Goal: Task Accomplishment & Management: Manage account settings

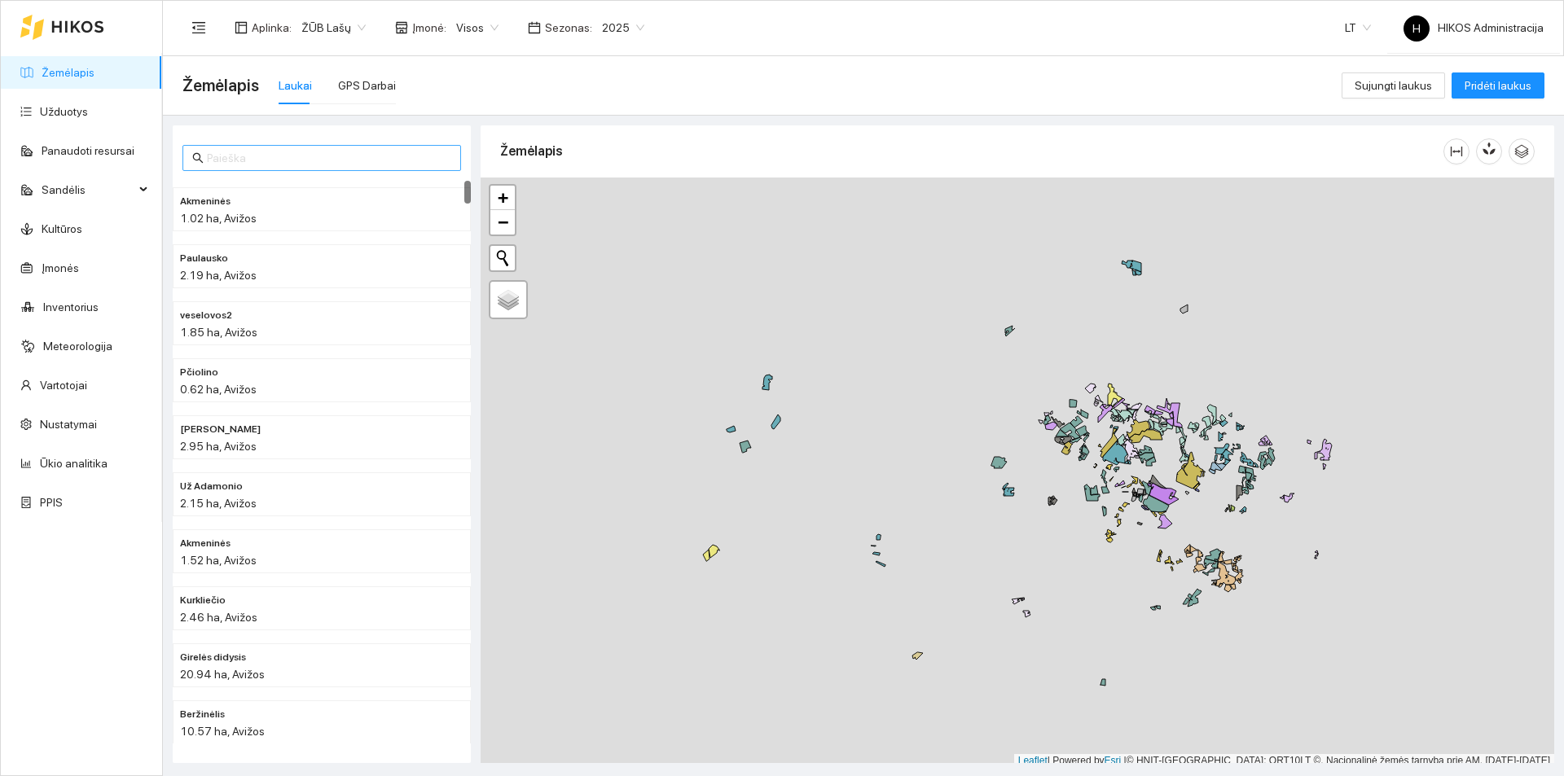
click at [350, 151] on input "text" at bounding box center [329, 158] width 244 height 18
paste input "3-147 Euforia C3"
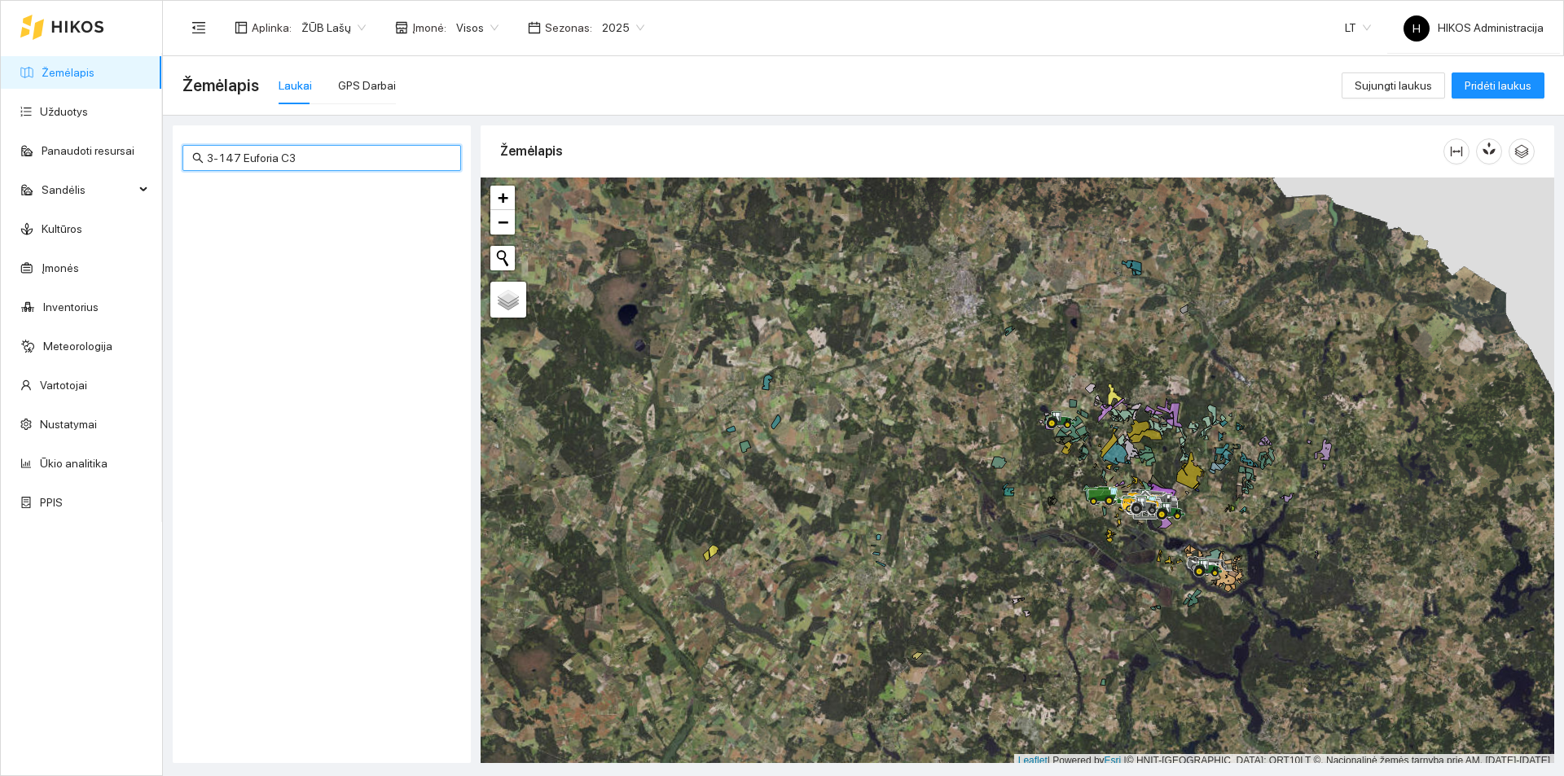
click at [356, 33] on span "ŽŪB Lašų" at bounding box center [333, 27] width 64 height 24
type input "3-147 Euforia C3"
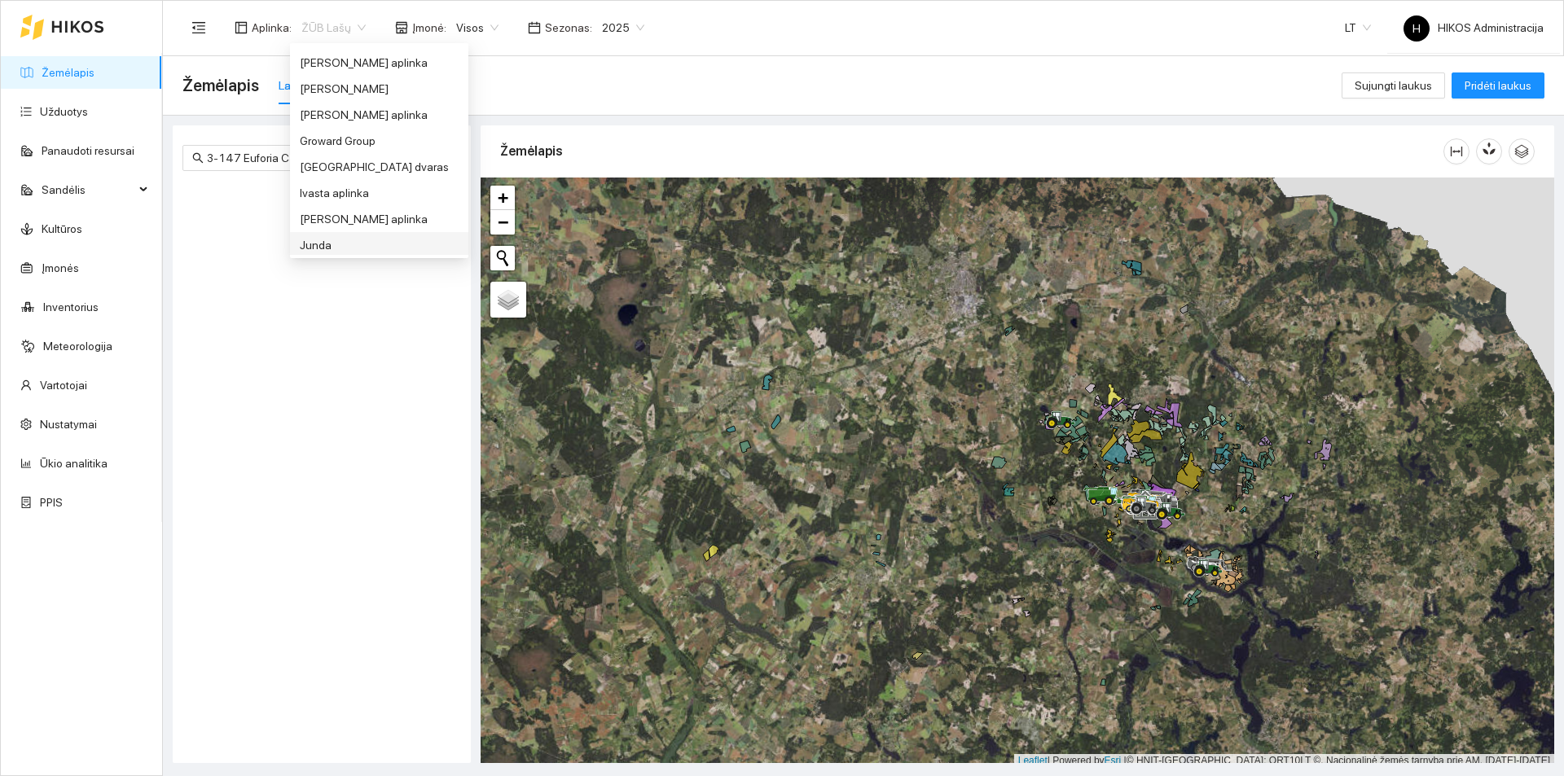
scroll to position [334, 0]
click at [358, 117] on div "Groward Group" at bounding box center [379, 117] width 159 height 18
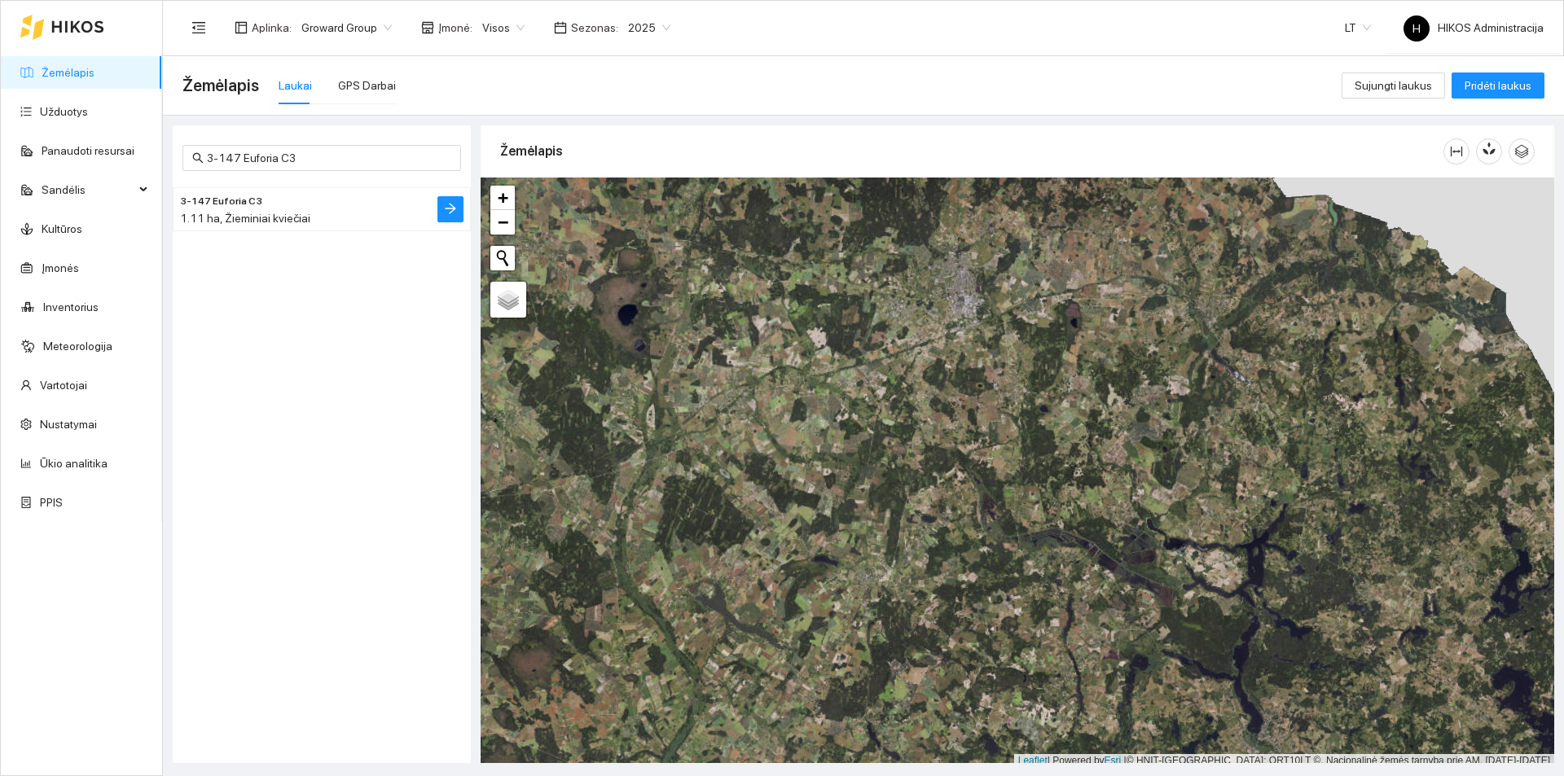
click at [258, 228] on li "3-147 Euforia C3 1.11 ha, Žieminiai kviečiai" at bounding box center [322, 209] width 298 height 44
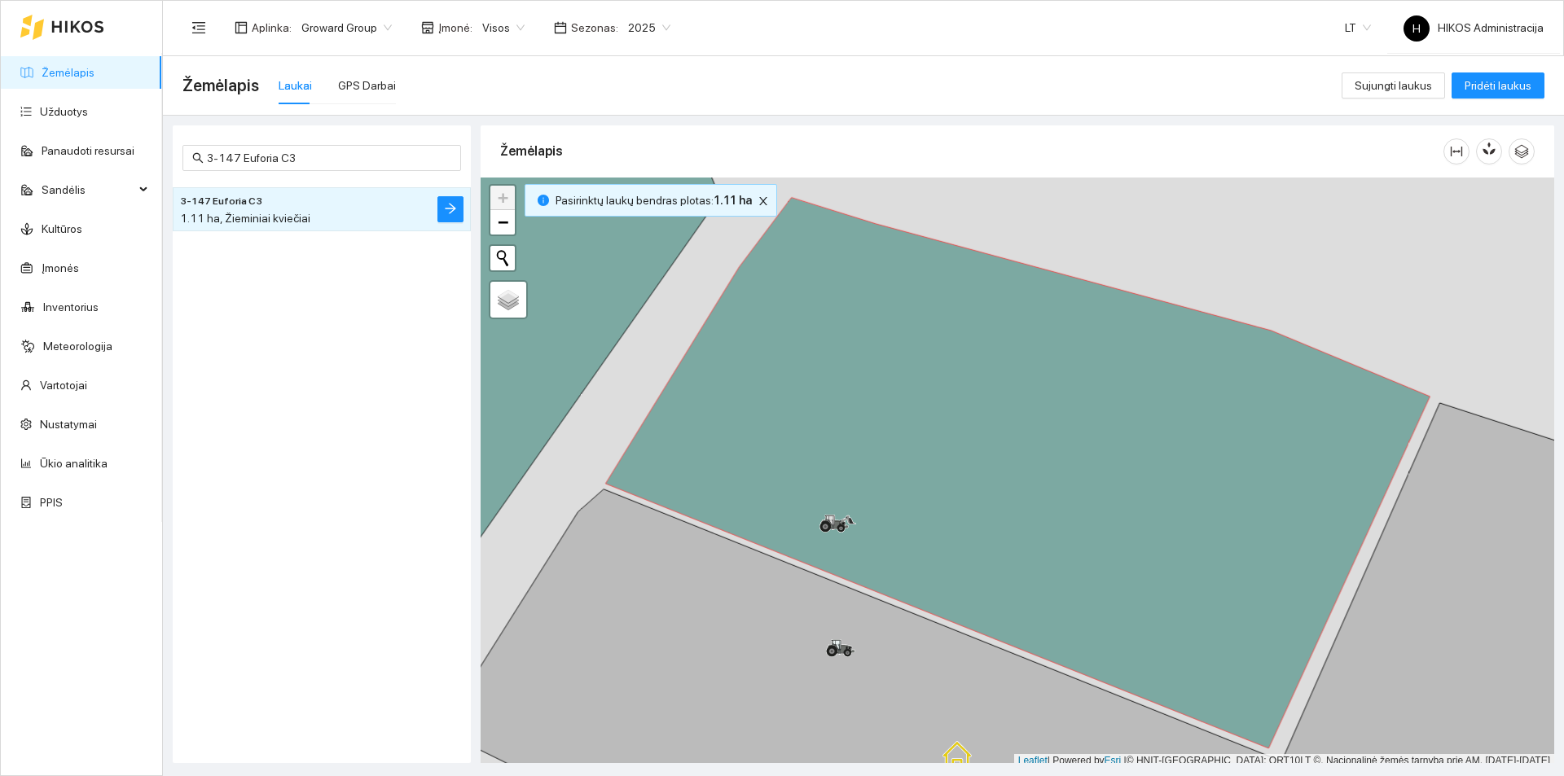
click at [432, 208] on li "3-147 Euforia C3 1.11 ha, Žieminiai kviečiai" at bounding box center [322, 209] width 298 height 44
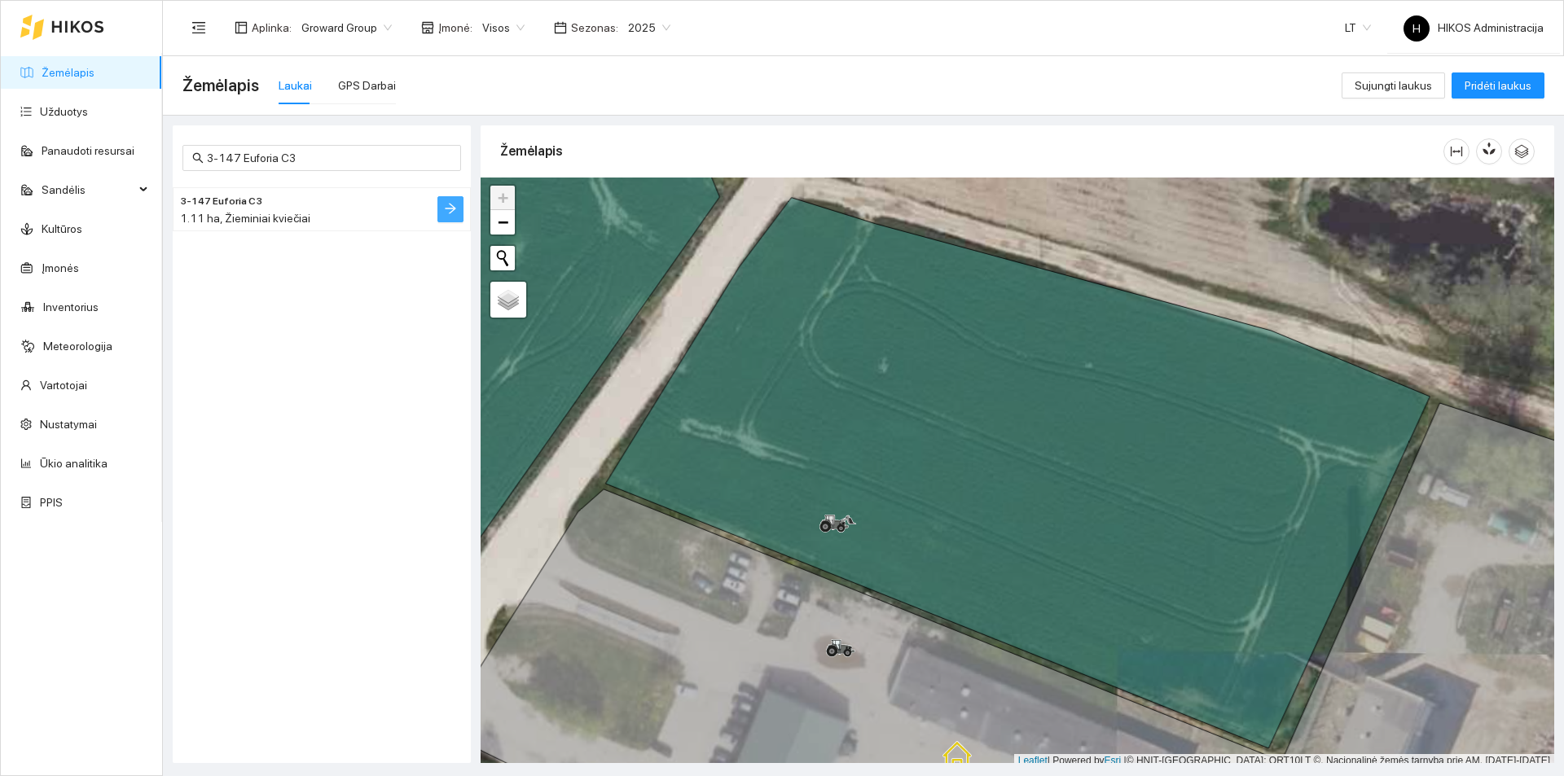
click at [448, 208] on icon "arrow-right" at bounding box center [450, 208] width 13 height 13
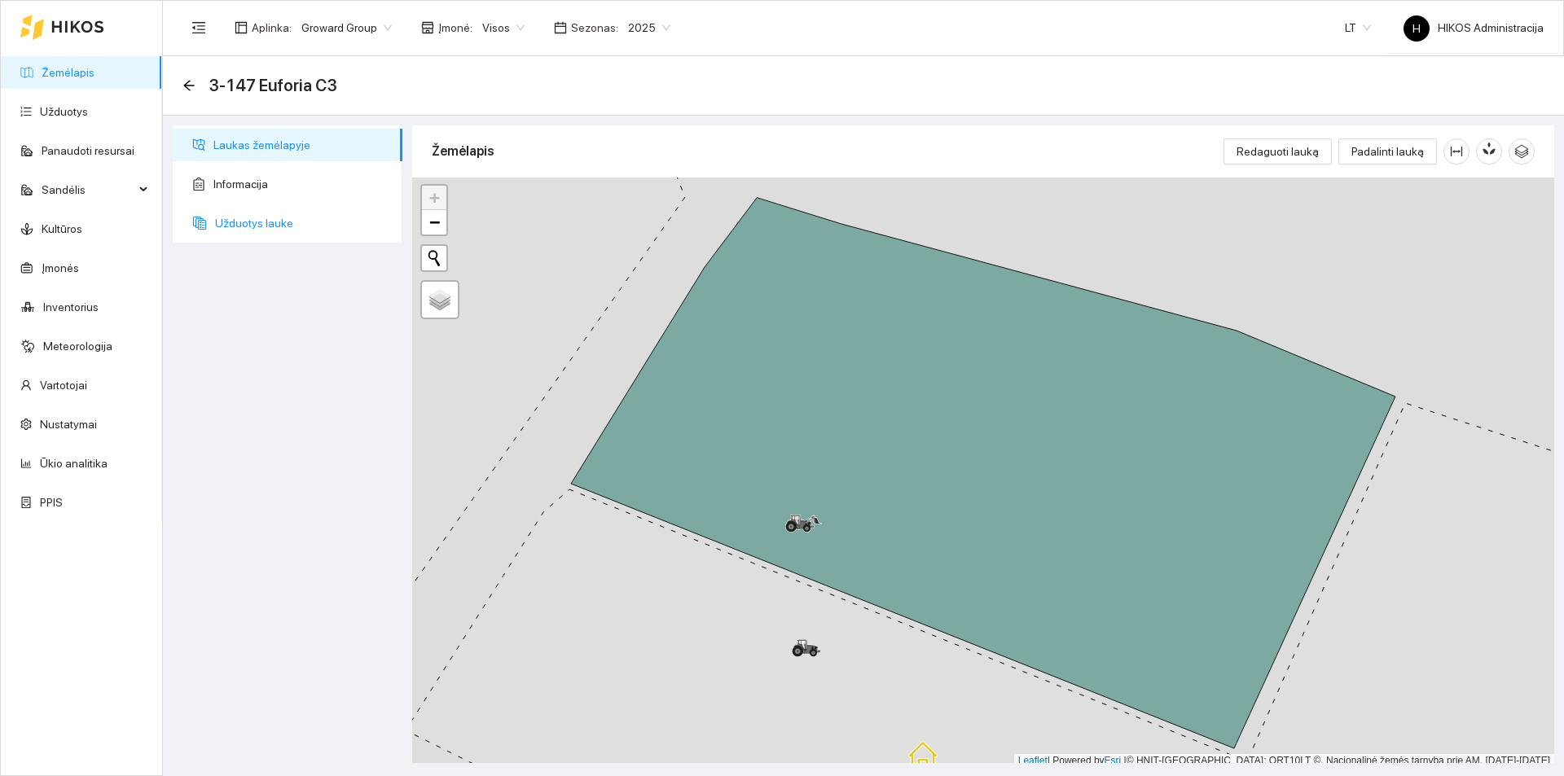
click at [282, 235] on span "Užduotys lauke" at bounding box center [302, 223] width 174 height 33
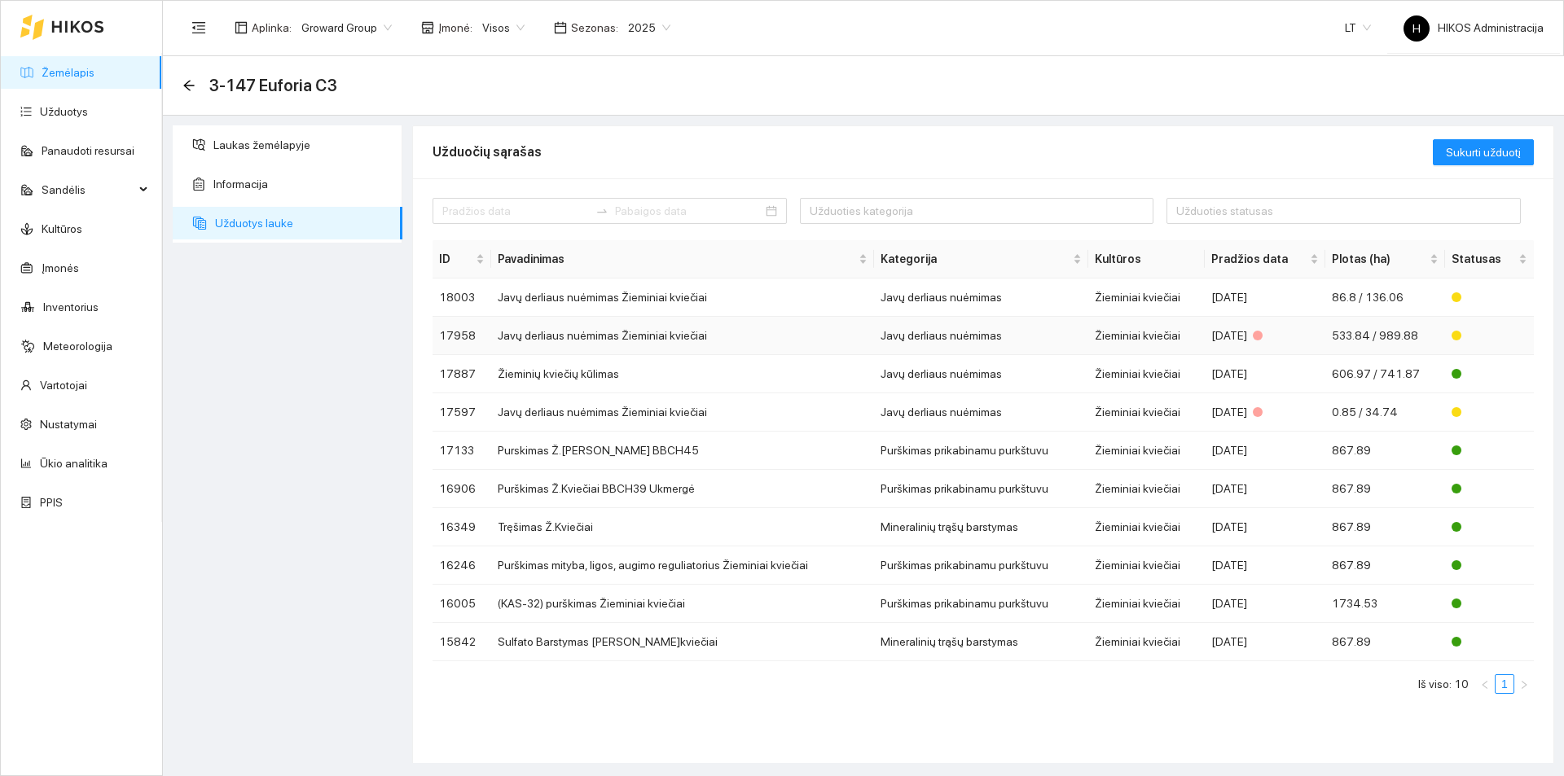
click at [710, 345] on td "Javų derliaus nuėmimas Žieminiai kviečiai" at bounding box center [682, 336] width 383 height 38
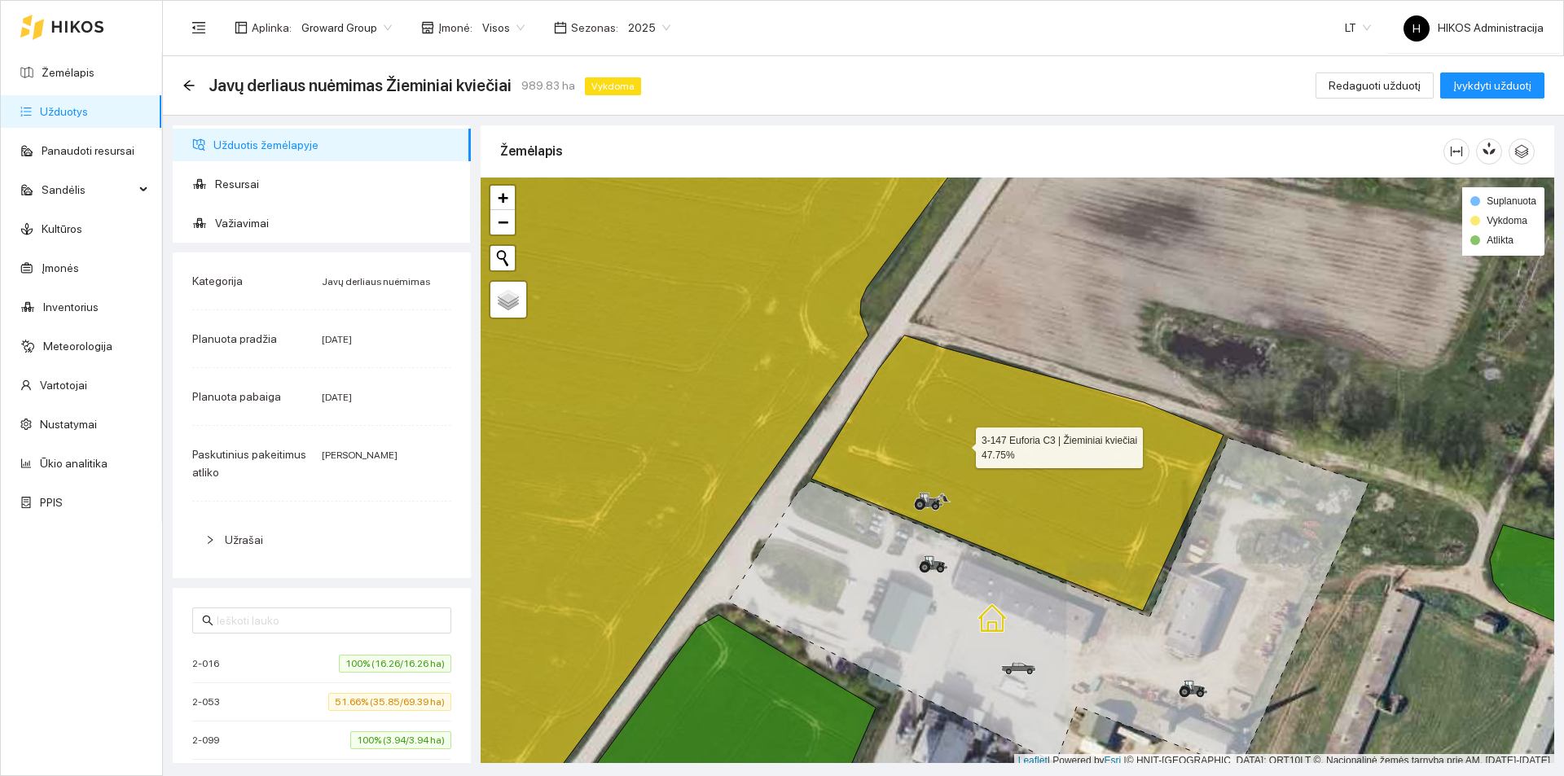
click at [961, 444] on icon at bounding box center [1017, 473] width 412 height 275
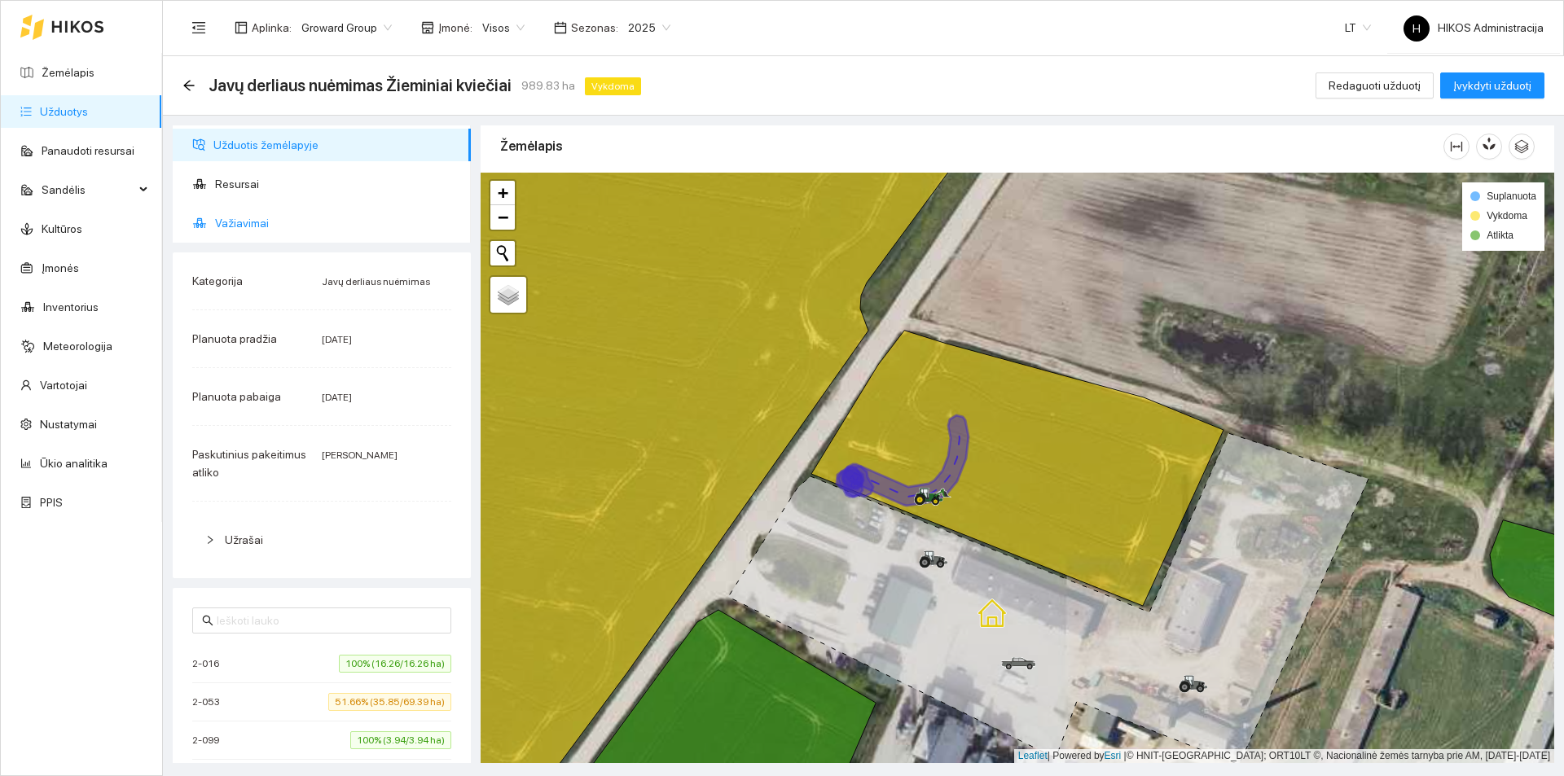
click at [282, 214] on span "Važiavimai" at bounding box center [336, 223] width 243 height 33
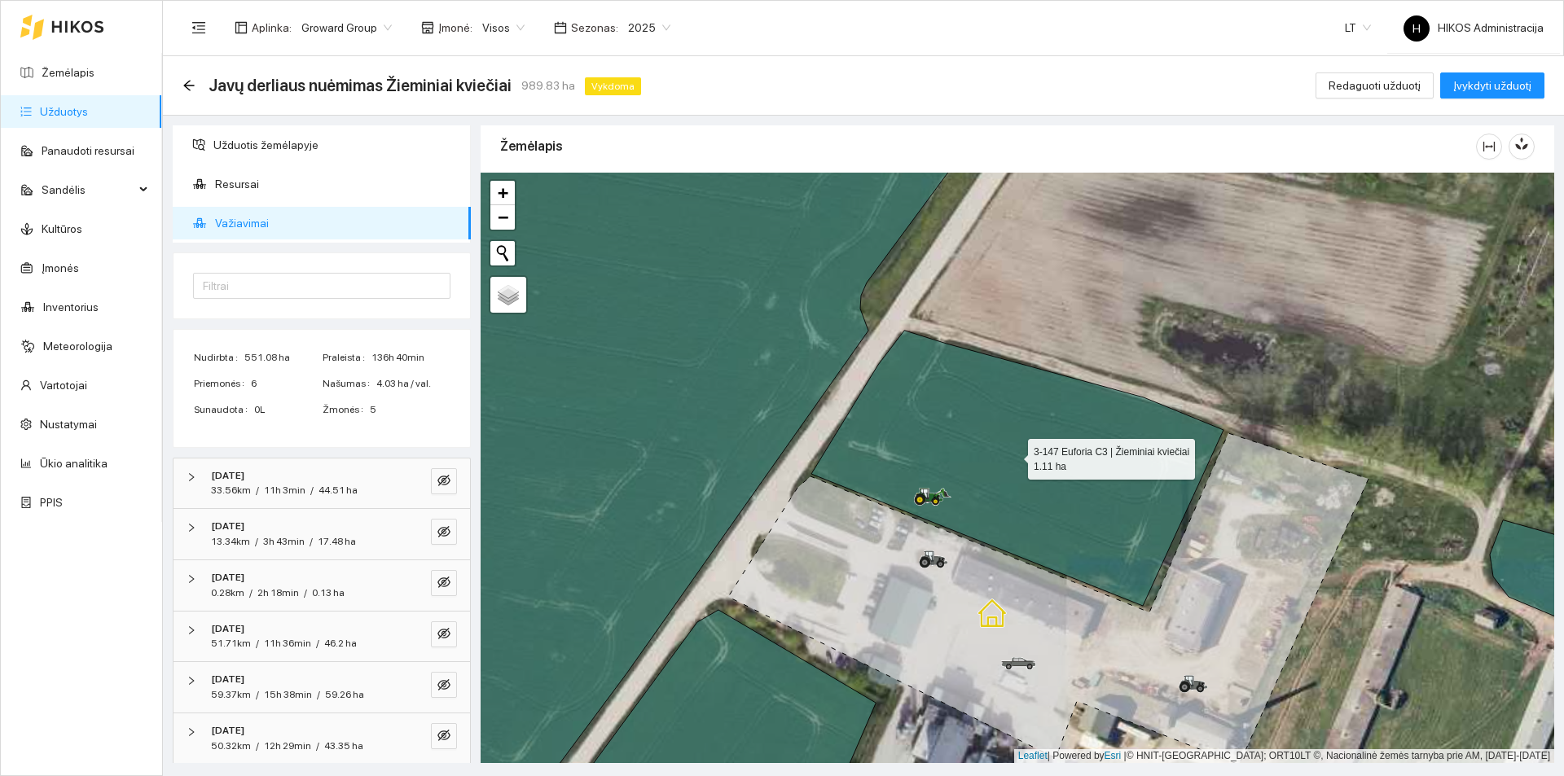
click at [994, 441] on icon at bounding box center [1017, 468] width 412 height 275
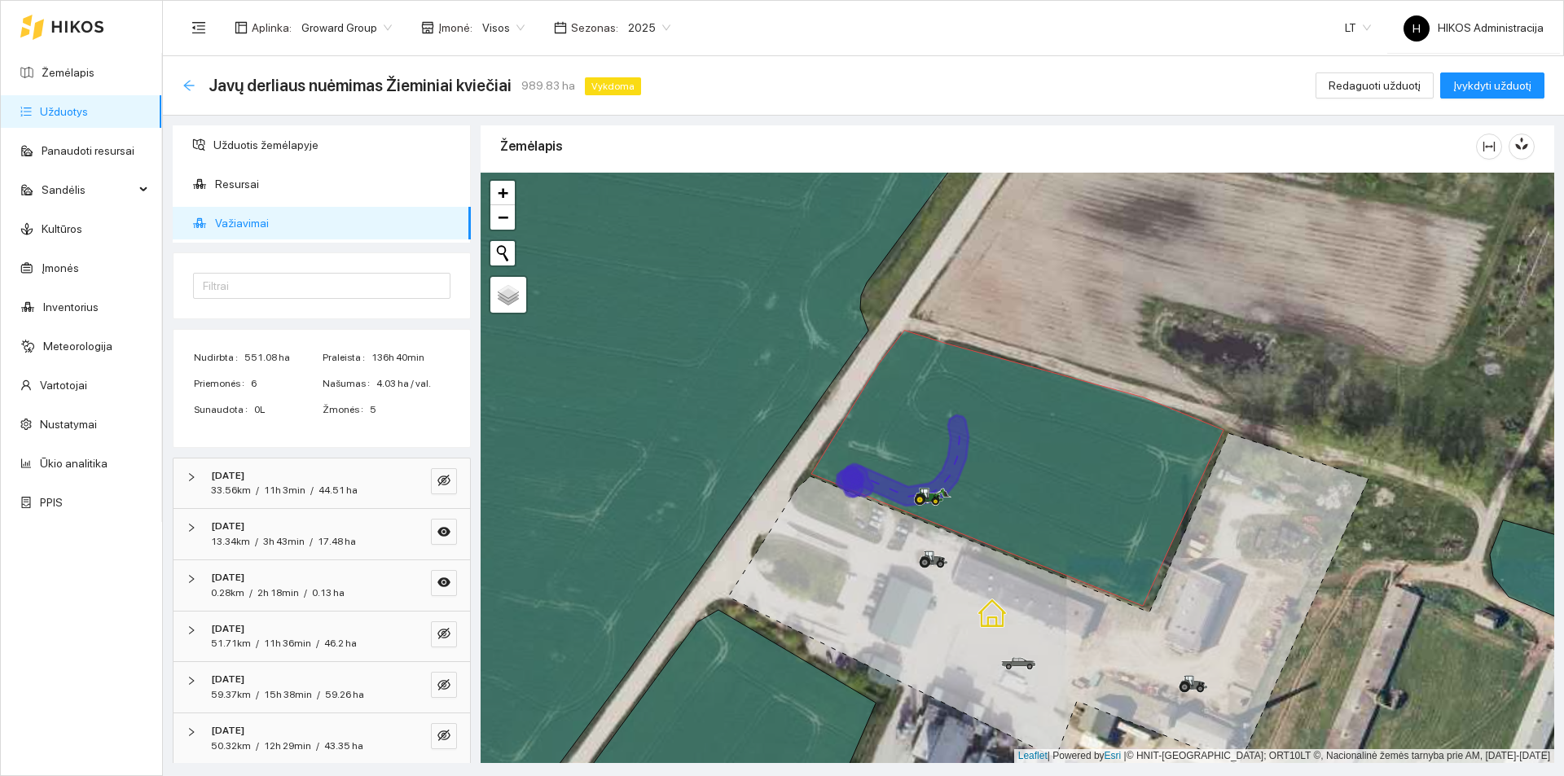
click at [185, 86] on icon "arrow-left" at bounding box center [188, 85] width 11 height 11
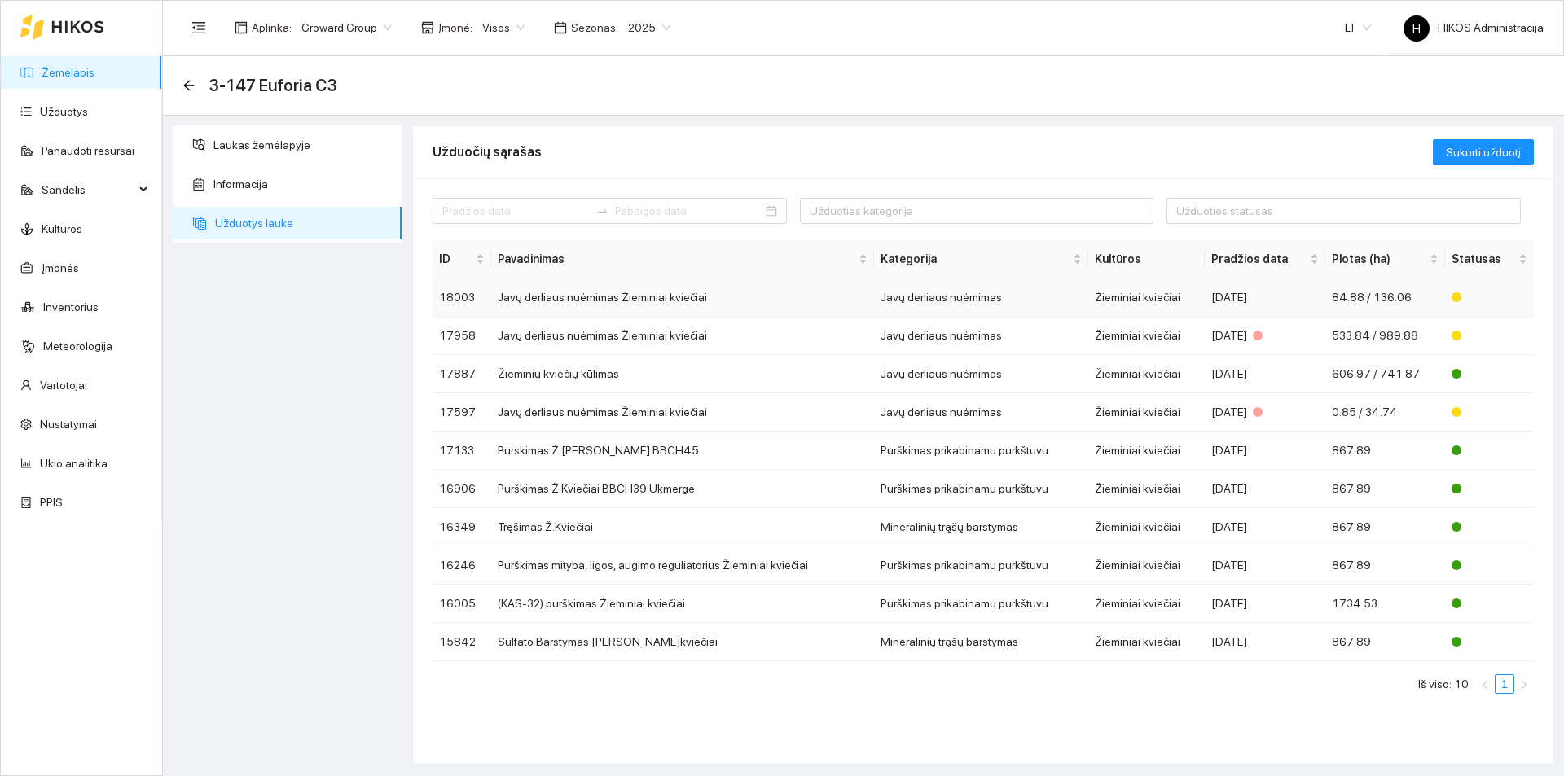
click at [642, 301] on td "Javų derliaus nuėmimas Žieminiai kviečiai" at bounding box center [682, 298] width 383 height 38
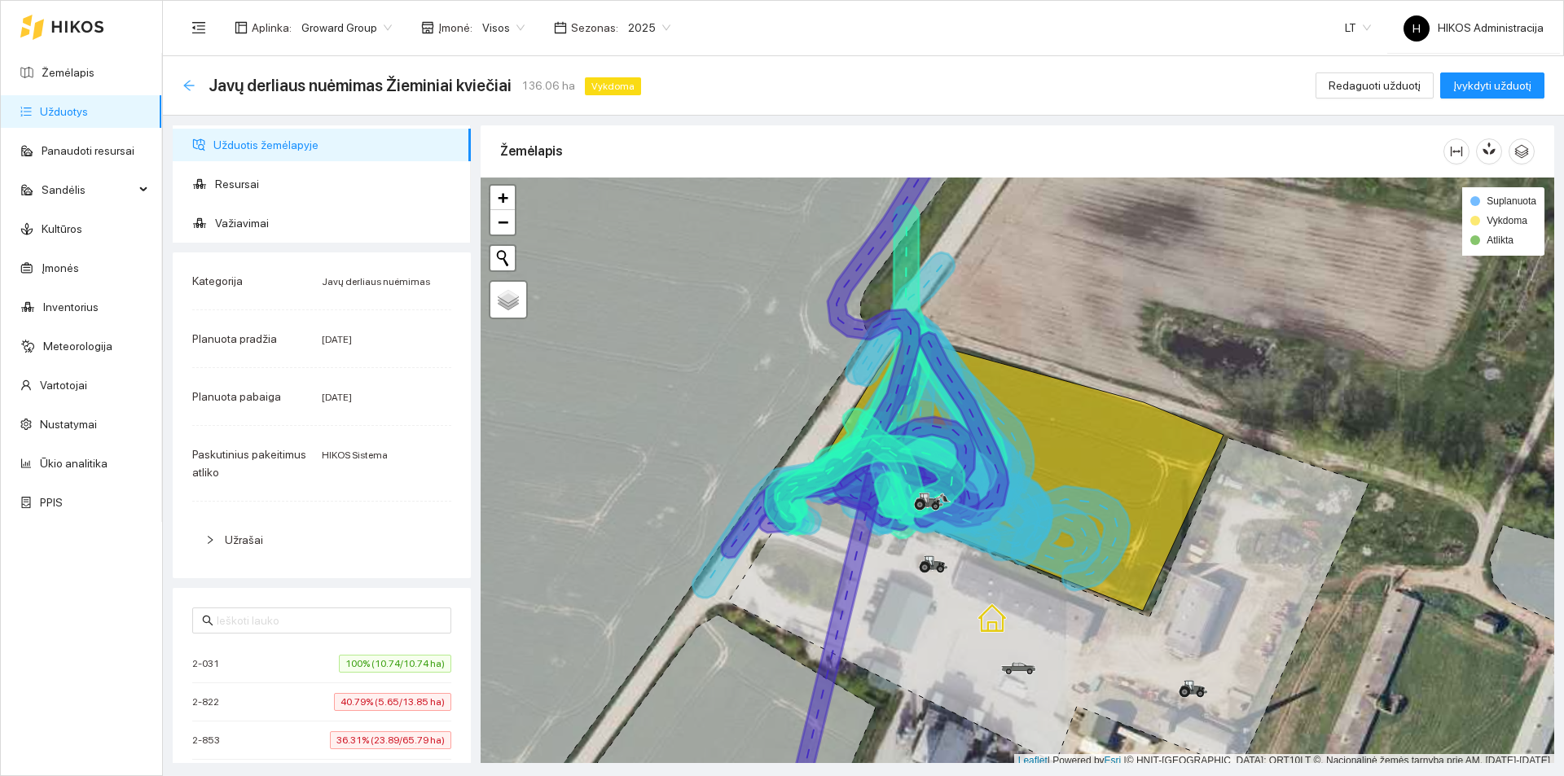
click at [191, 86] on icon "arrow-left" at bounding box center [188, 85] width 13 height 13
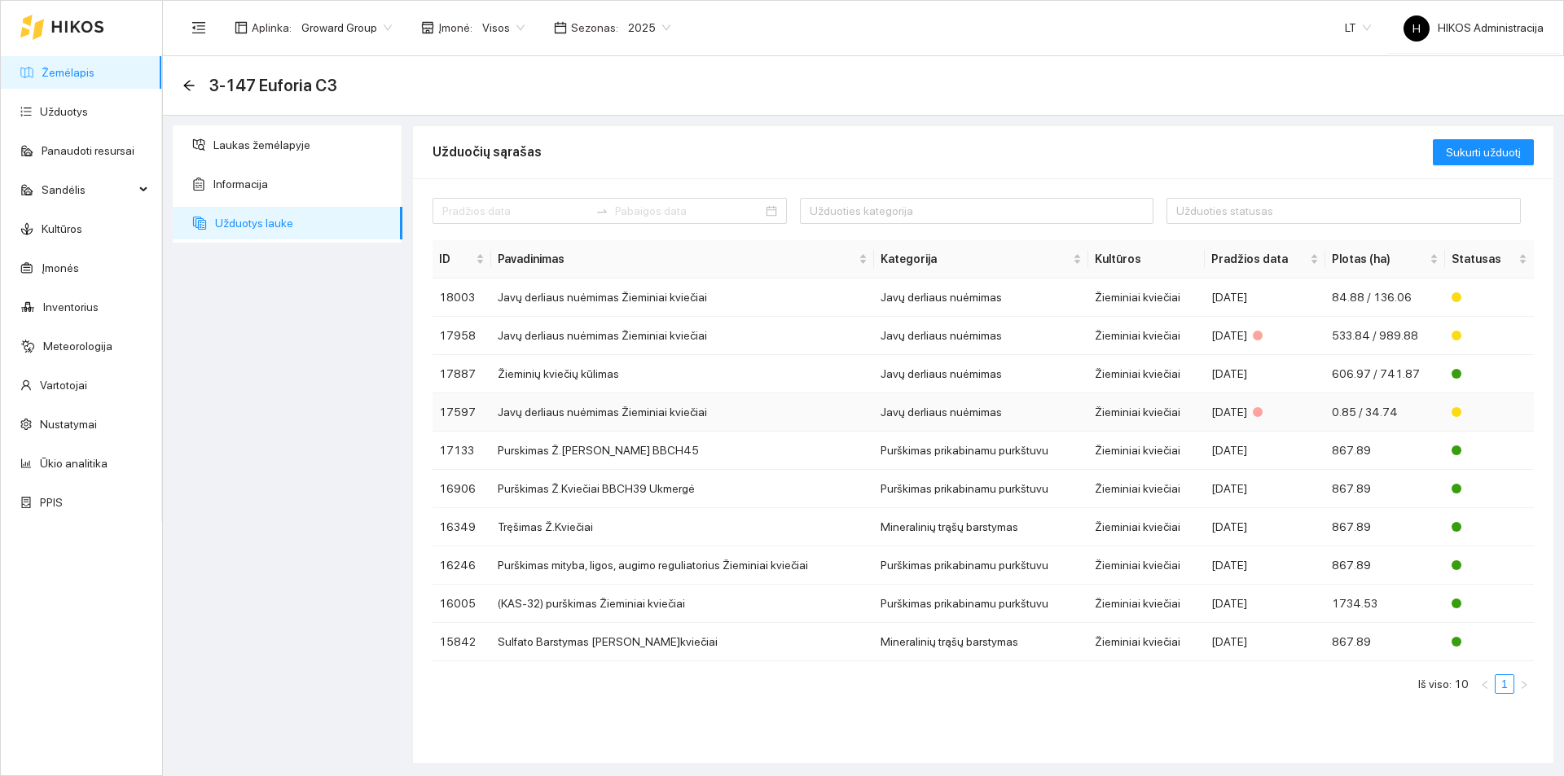
click at [634, 401] on td "Javų derliaus nuėmimas Žieminiai kviečiai" at bounding box center [682, 412] width 383 height 38
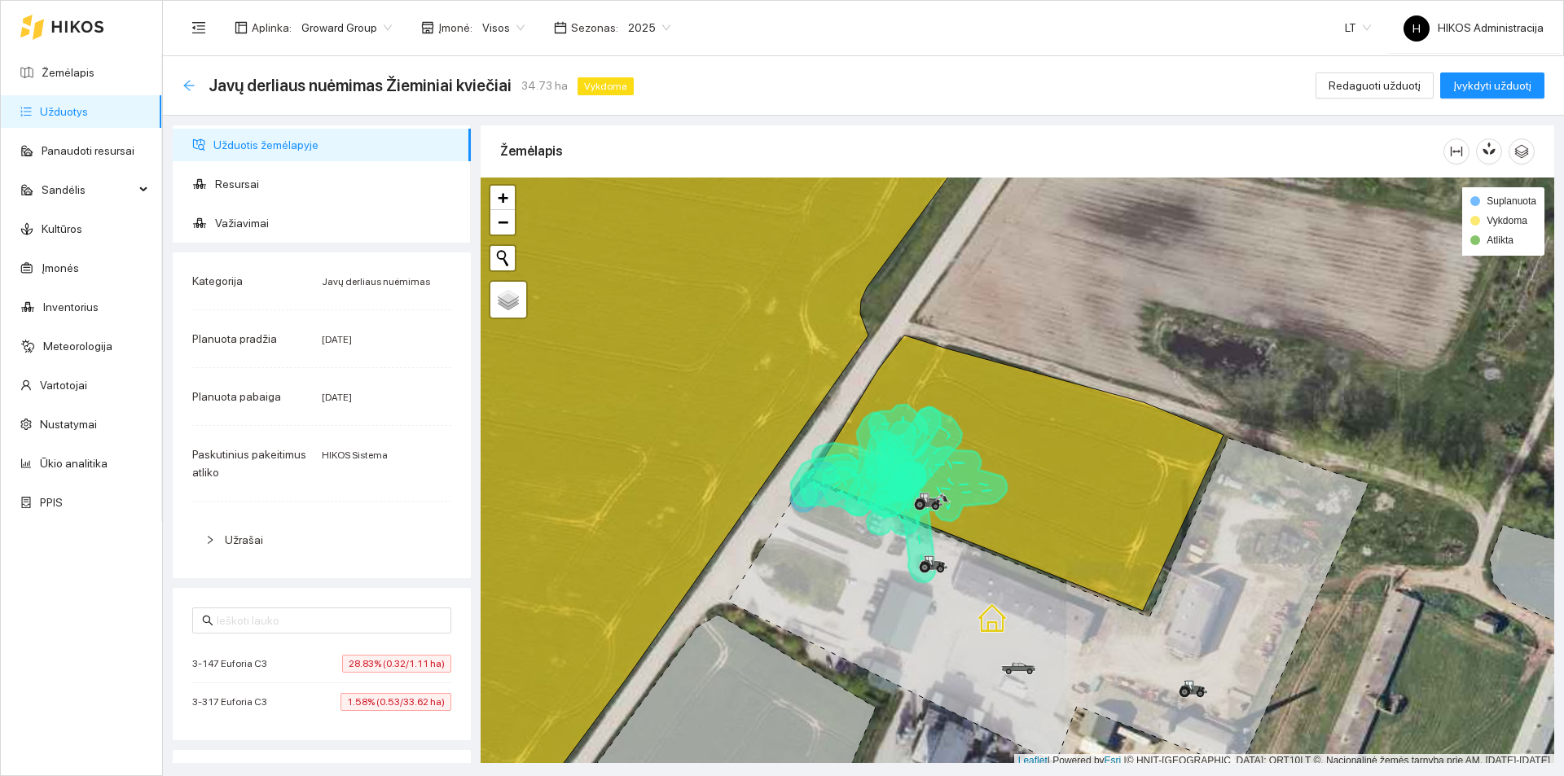
click at [193, 85] on icon "arrow-left" at bounding box center [188, 85] width 11 height 11
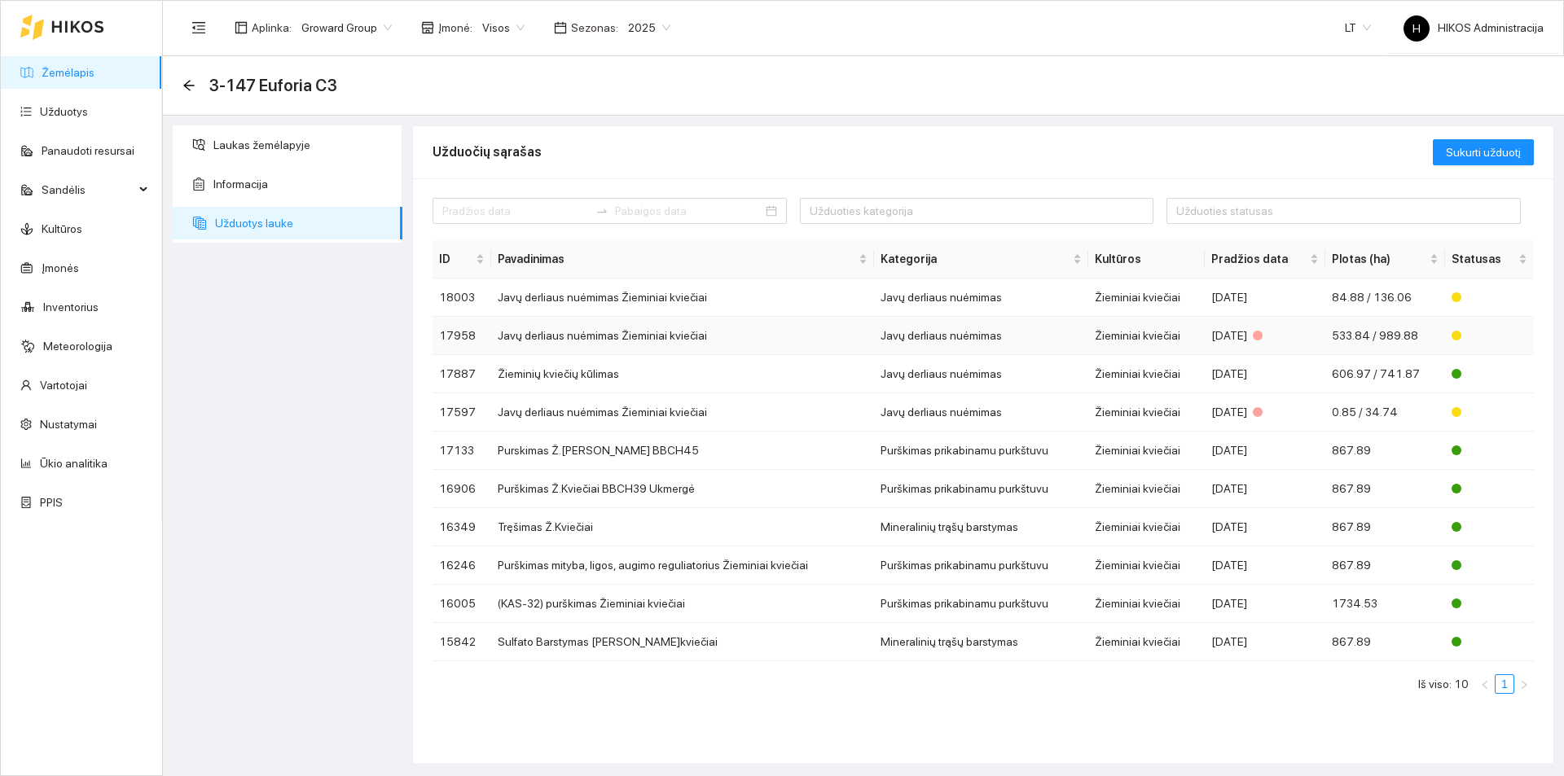
click at [976, 328] on td "Javų derliaus nuėmimas" at bounding box center [981, 336] width 214 height 38
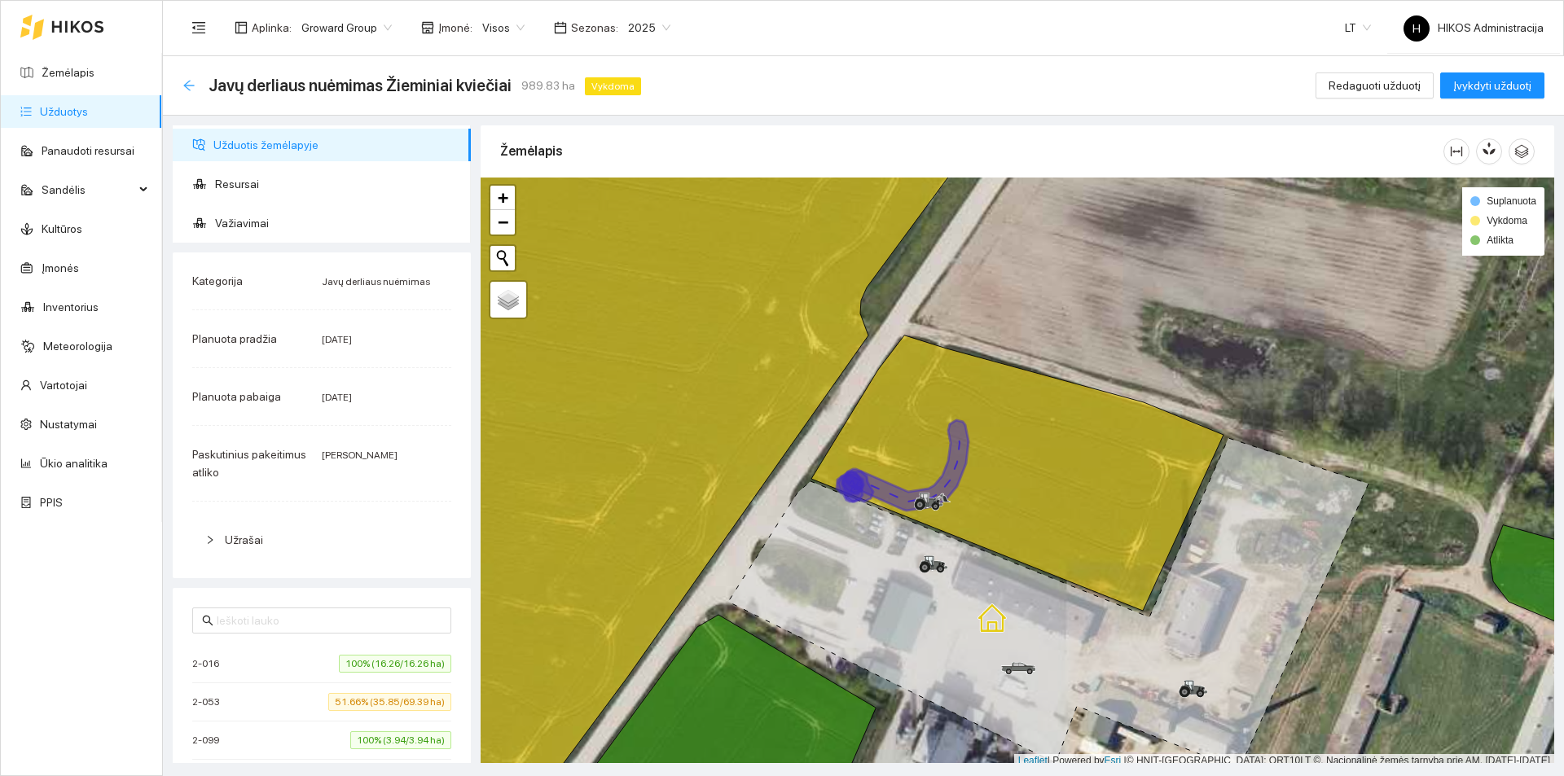
click at [193, 90] on icon "arrow-left" at bounding box center [188, 85] width 13 height 13
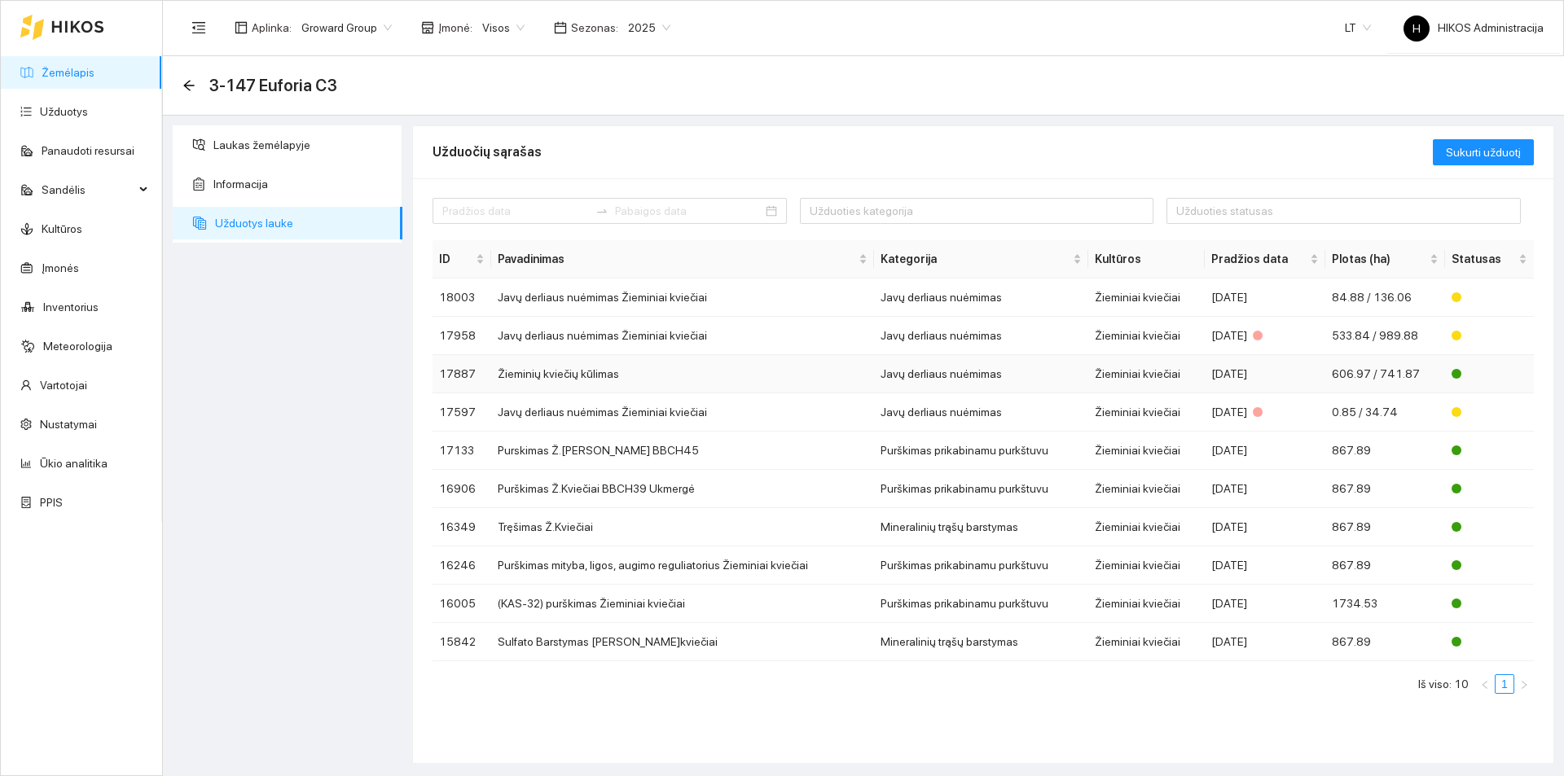
click at [639, 375] on td "Žieminių kviečių kūlimas" at bounding box center [682, 374] width 383 height 38
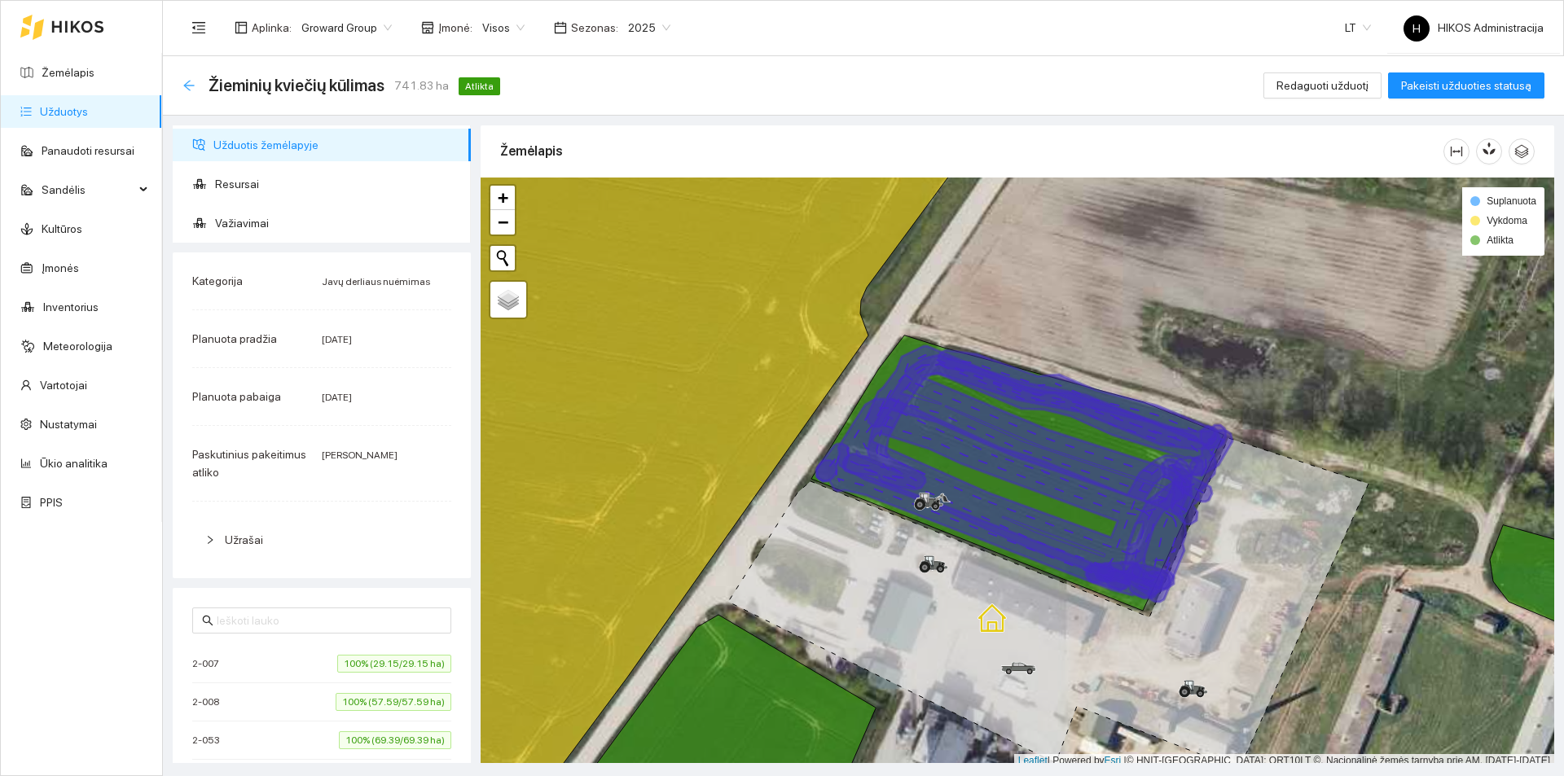
click at [188, 86] on icon "arrow-left" at bounding box center [188, 85] width 13 height 13
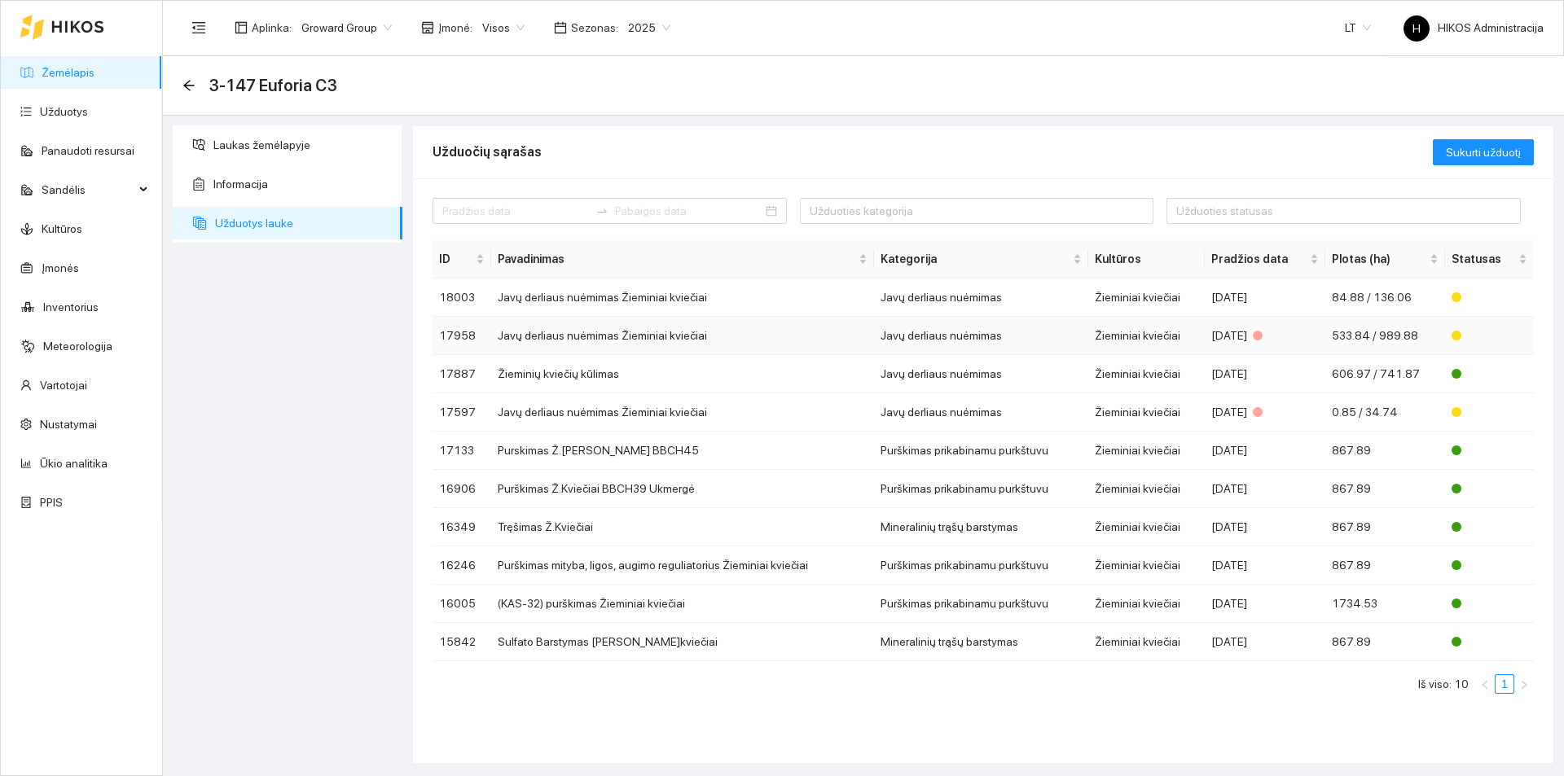
click at [1216, 332] on div "[DATE]" at bounding box center [1265, 336] width 108 height 18
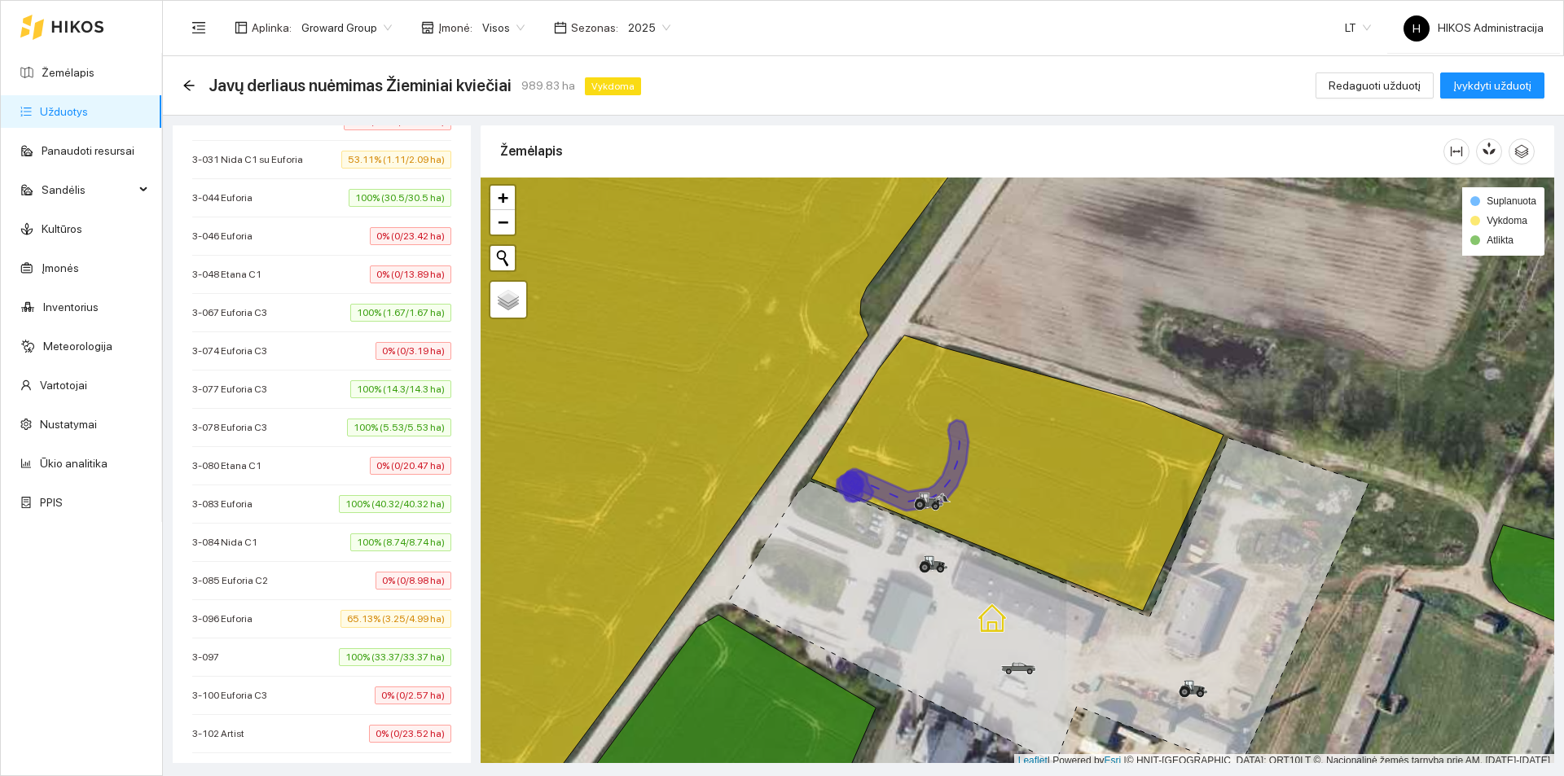
scroll to position [814, 0]
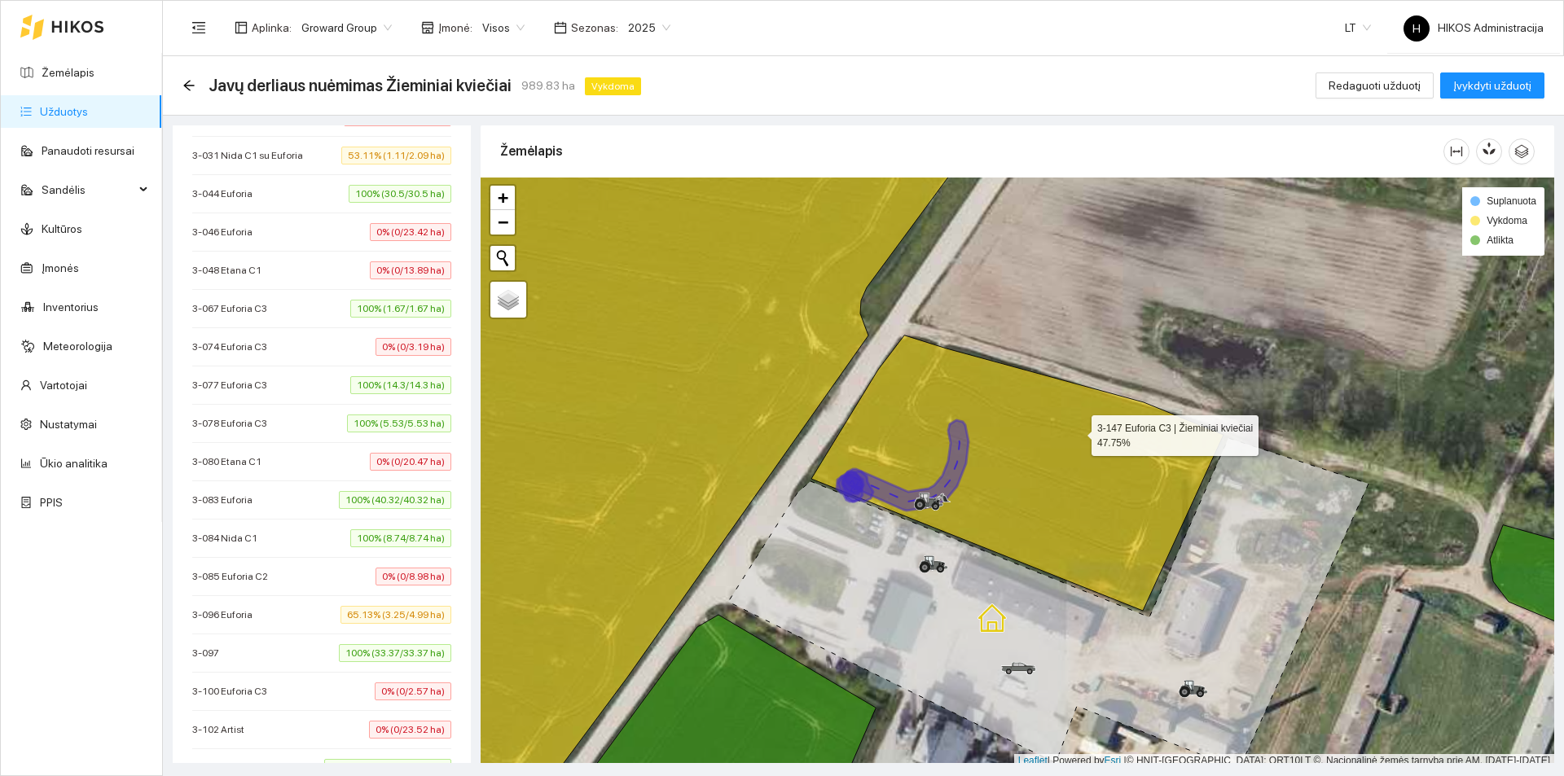
click at [1075, 431] on icon at bounding box center [1017, 473] width 412 height 275
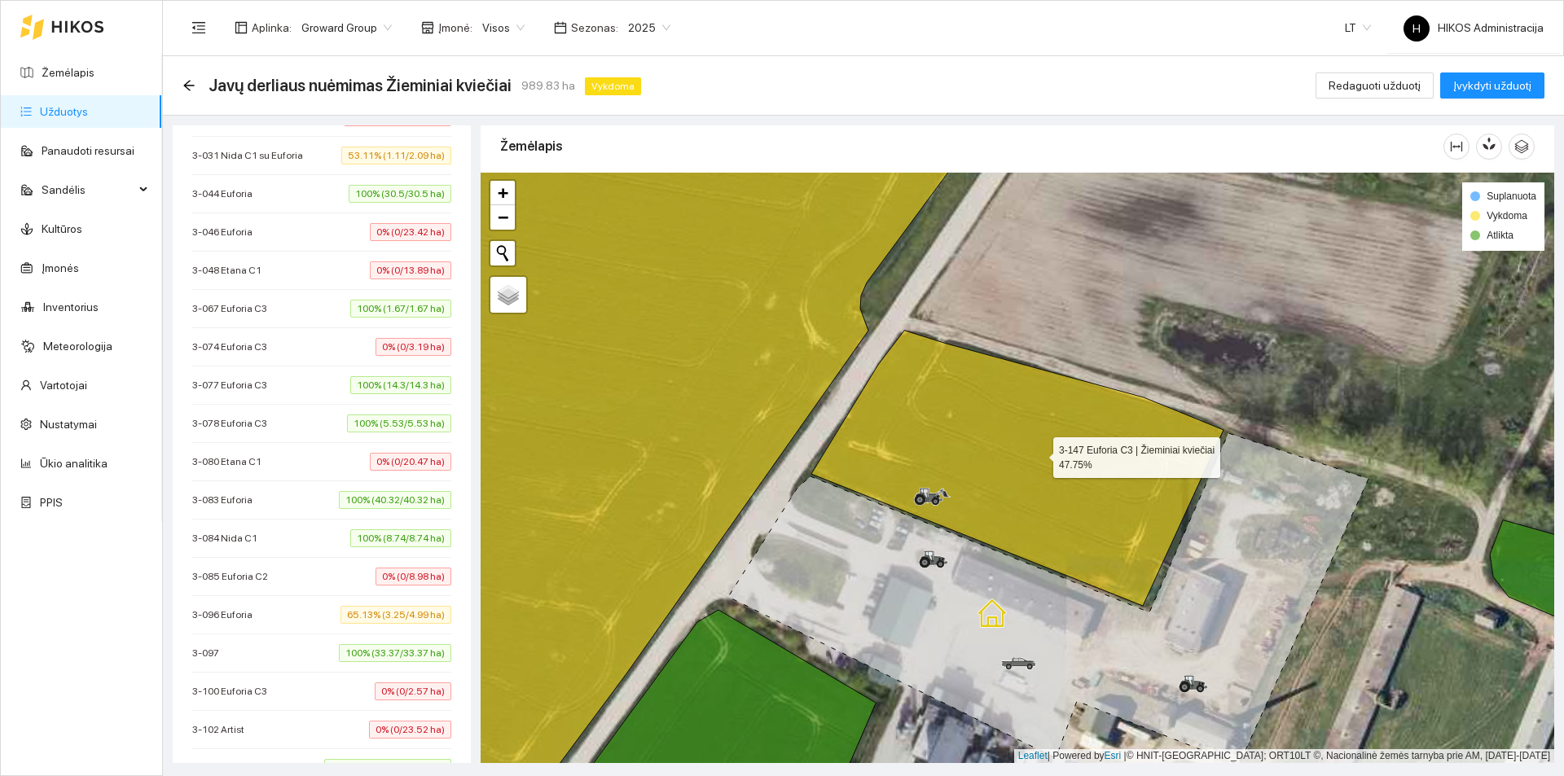
click at [1038, 454] on icon at bounding box center [1017, 468] width 412 height 275
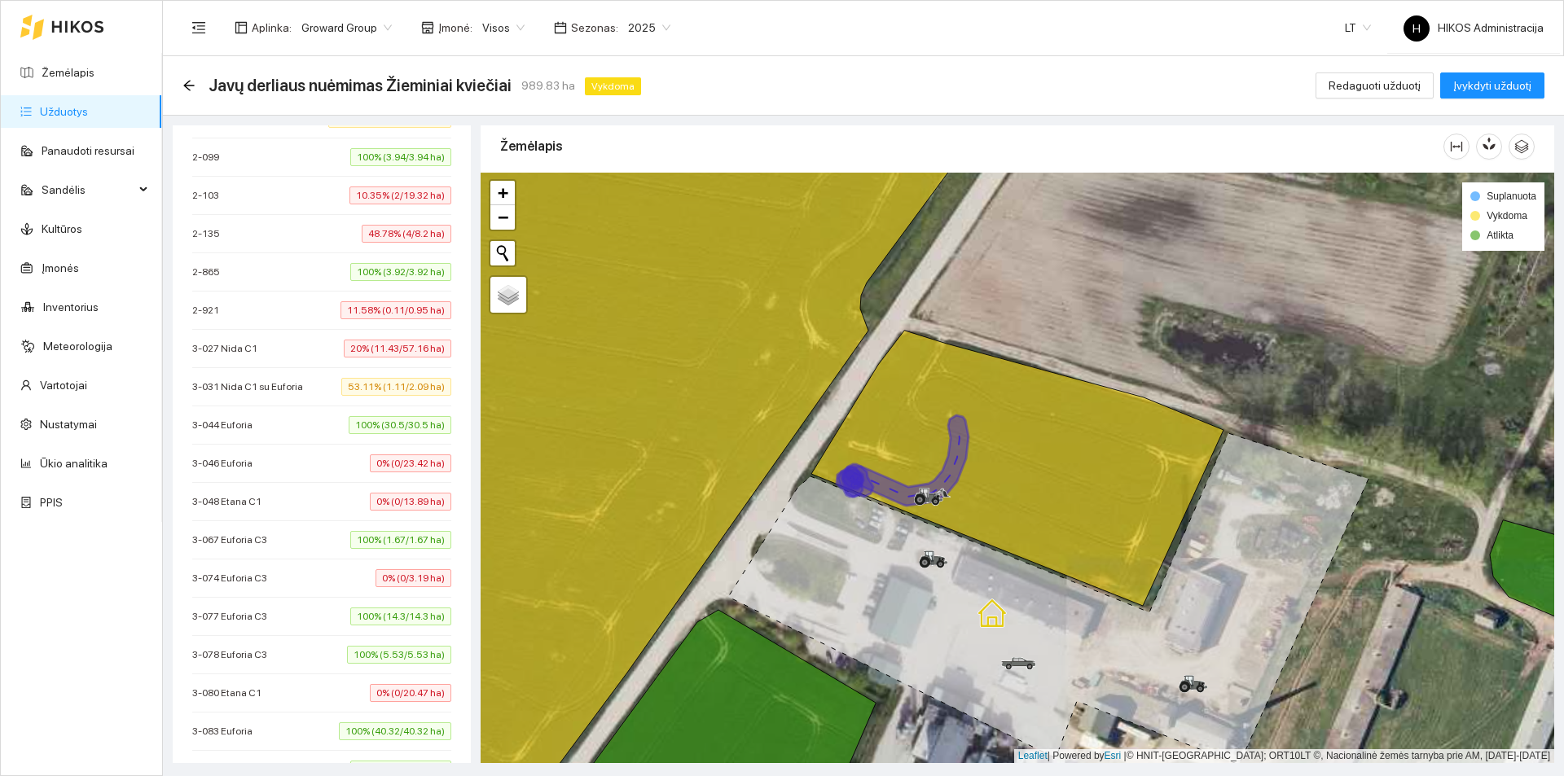
scroll to position [244, 0]
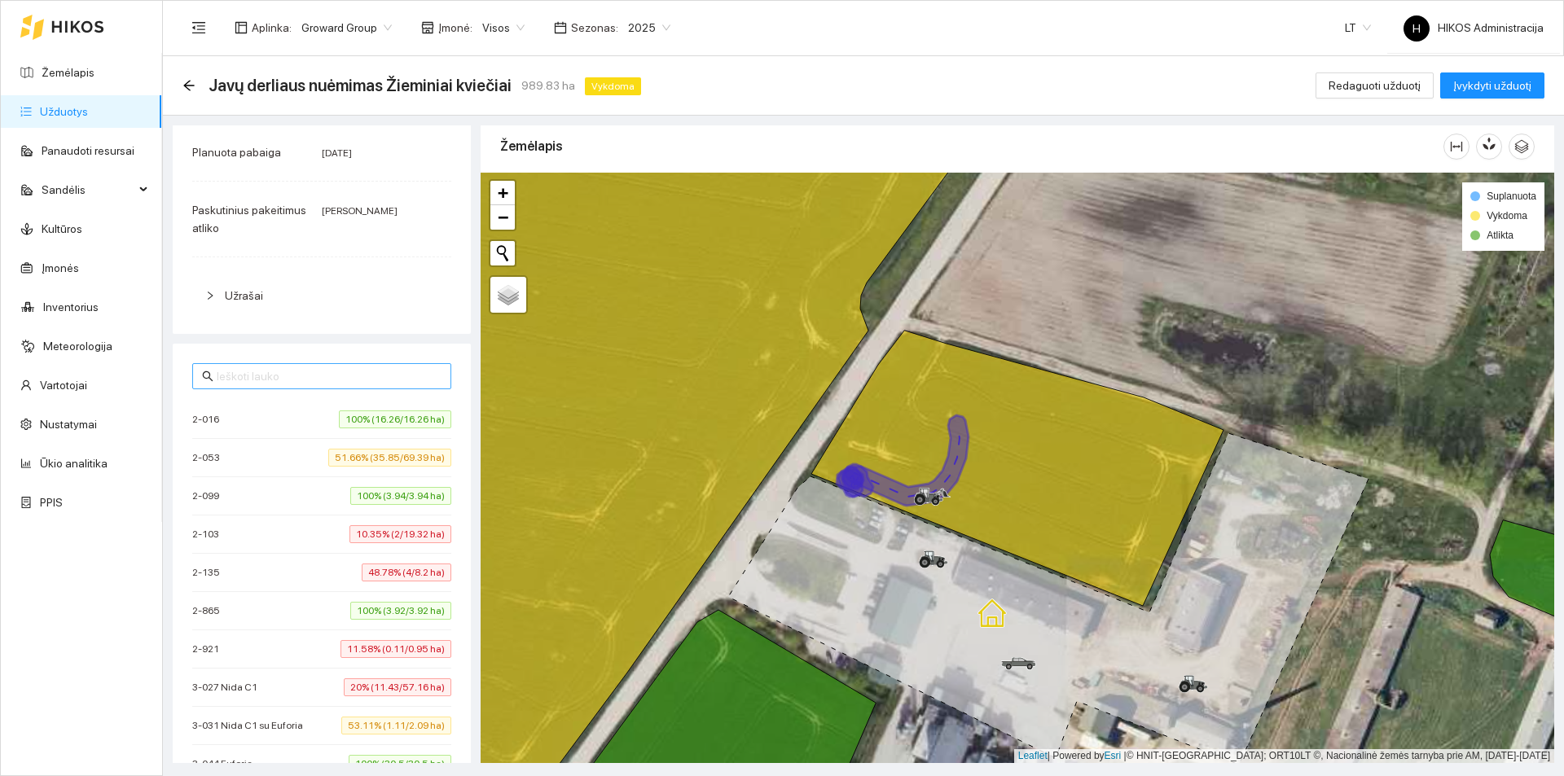
click at [340, 382] on input "text" at bounding box center [329, 376] width 225 height 18
paste input "3-147 Euforia C3"
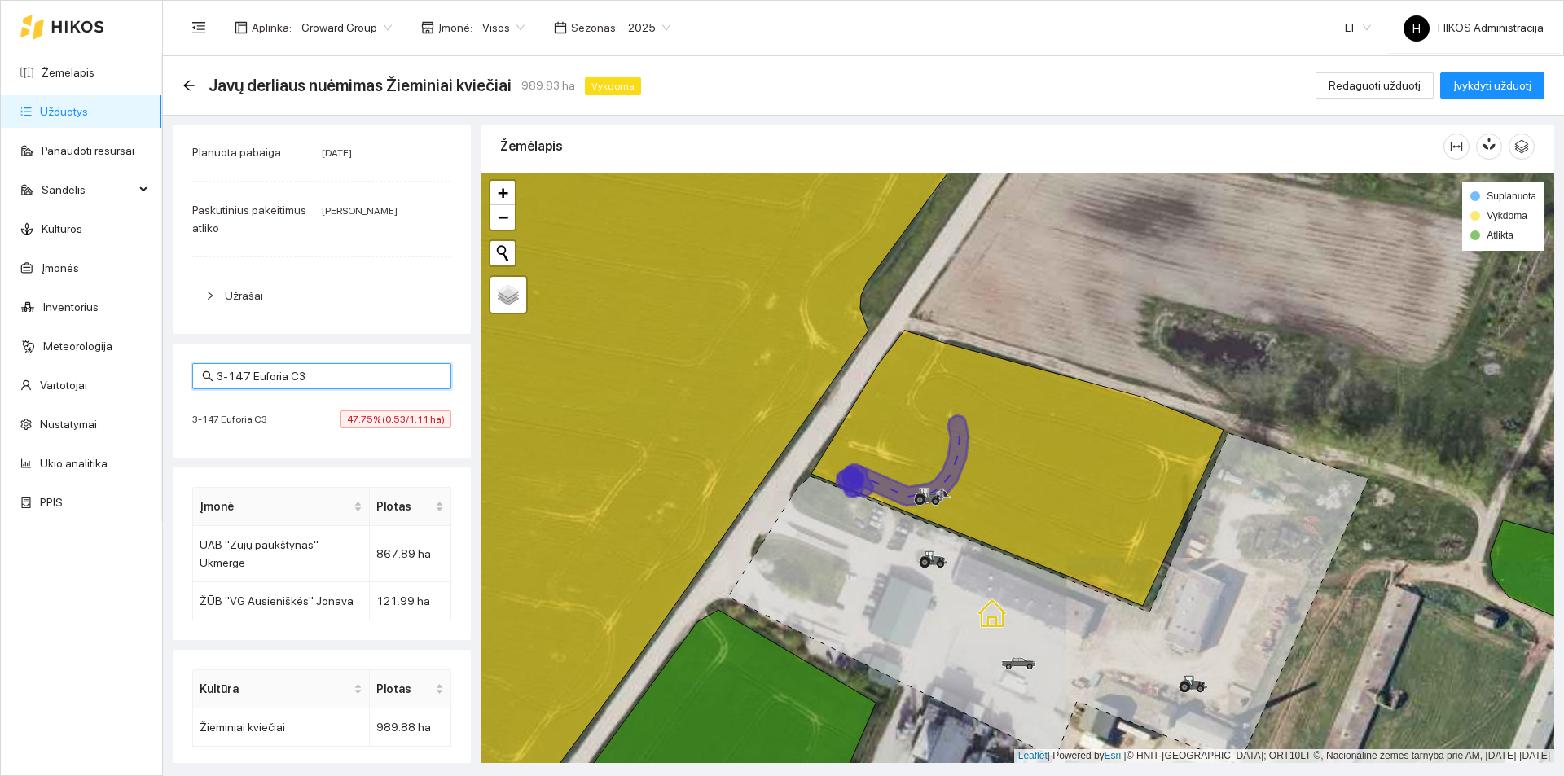
type input "3-147 Euforia C3"
click at [379, 411] on span "47.75% (0.53/1.11 ha)" at bounding box center [395, 419] width 111 height 18
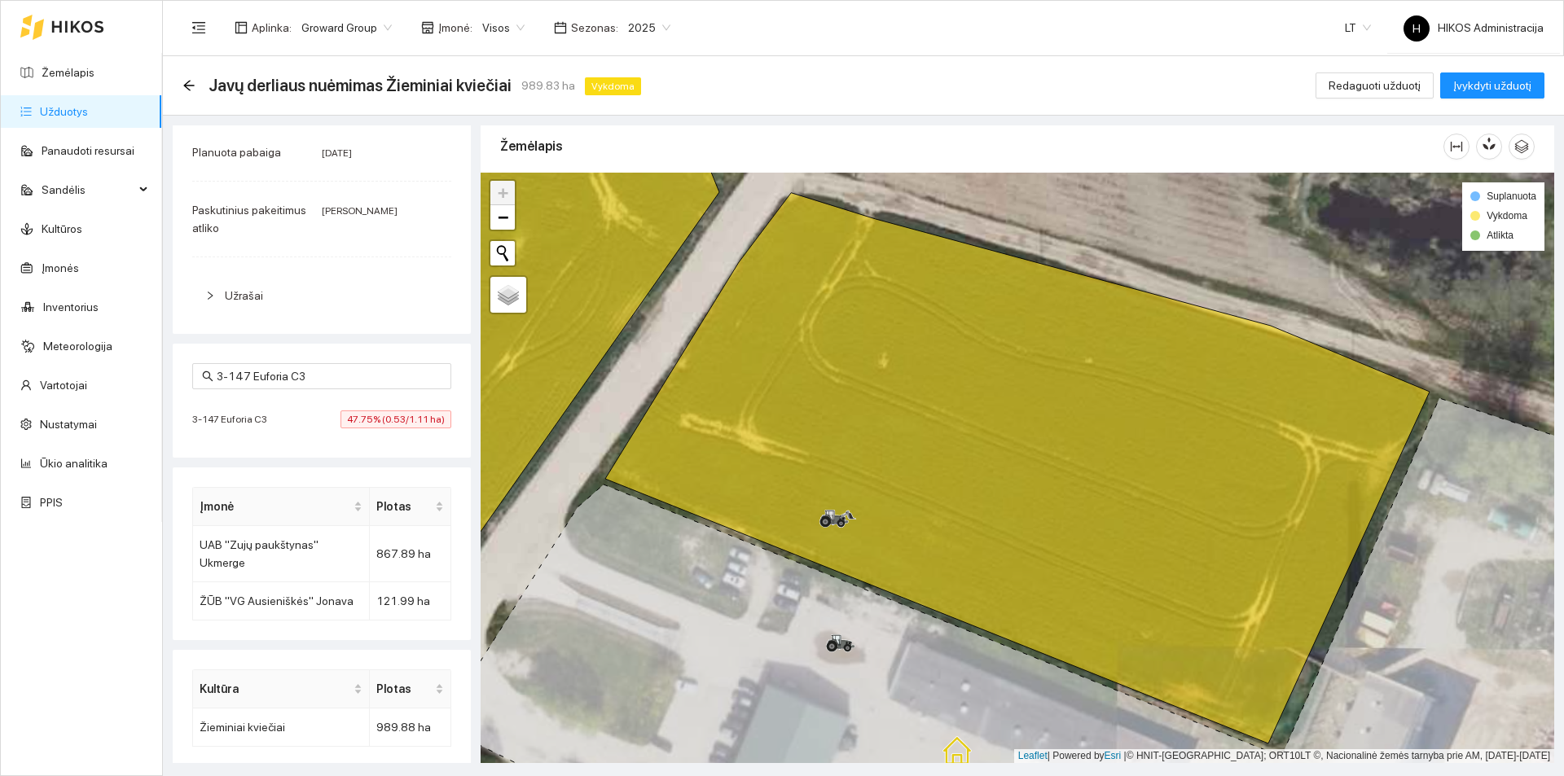
click at [381, 410] on li "3-147 Euforia C3 47.75% (0.53/1.11 ha)" at bounding box center [321, 419] width 259 height 37
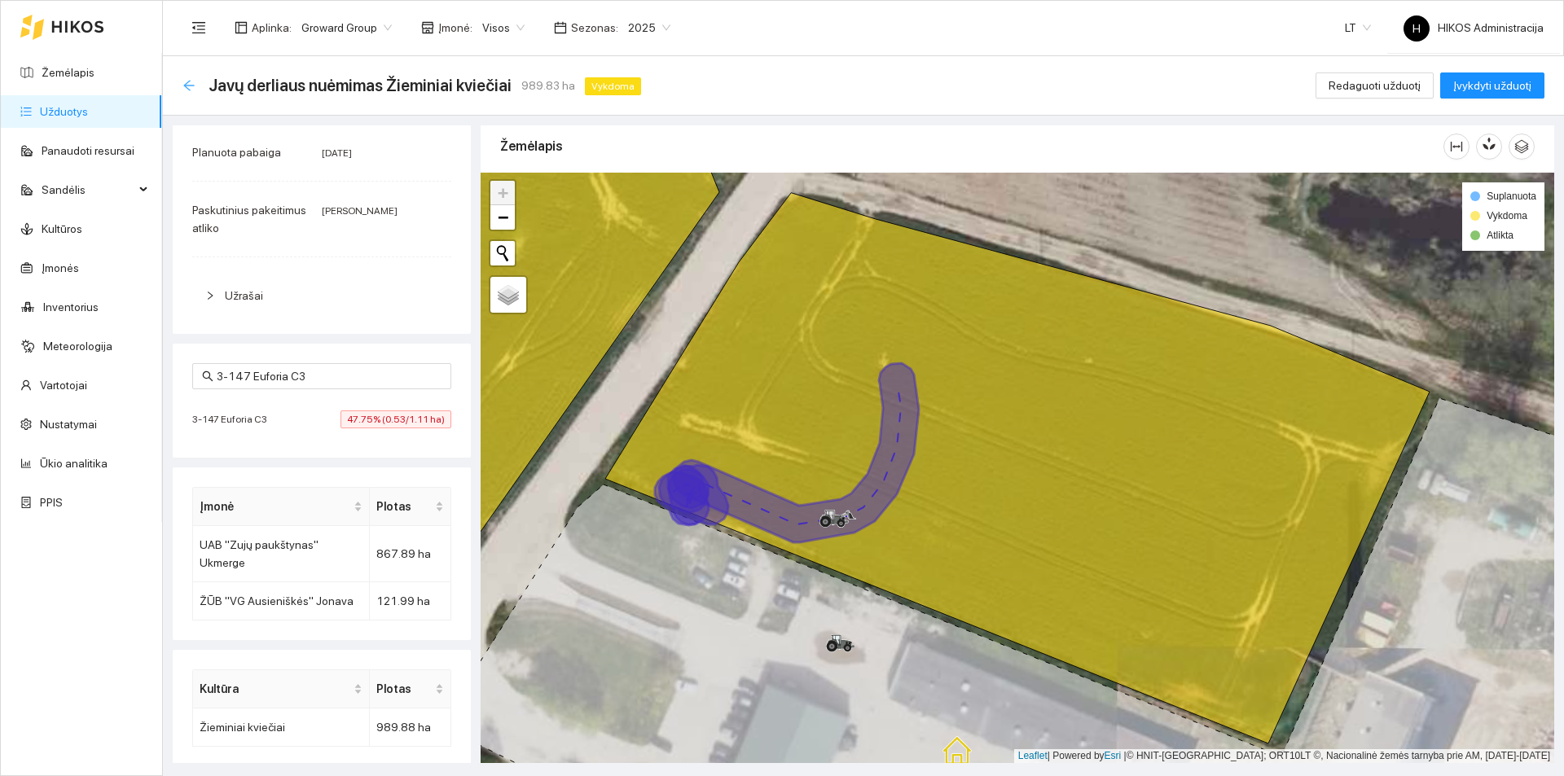
click at [190, 86] on icon "arrow-left" at bounding box center [188, 85] width 13 height 13
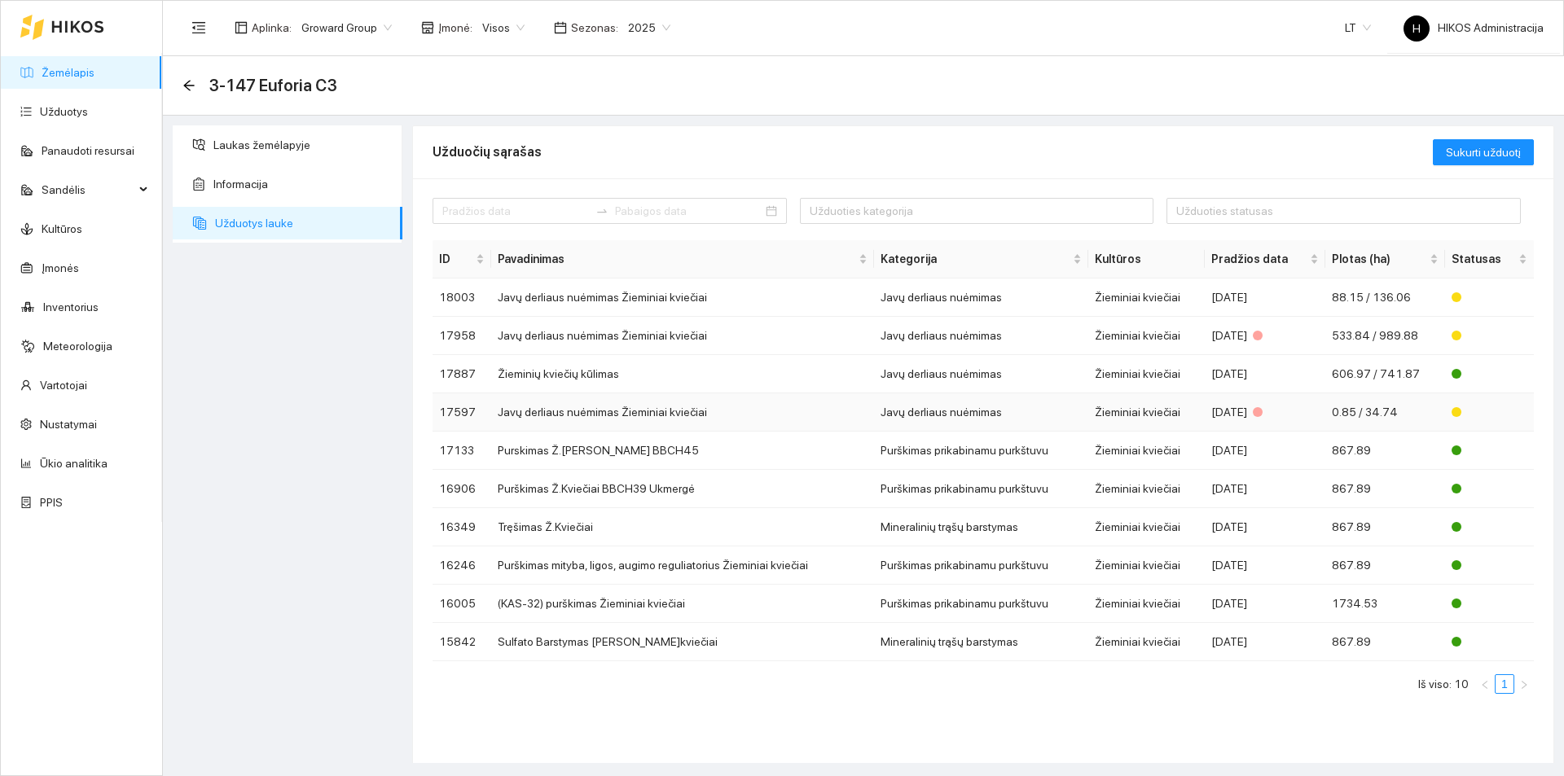
click at [640, 408] on td "Javų derliaus nuėmimas Žieminiai kviečiai" at bounding box center [682, 412] width 383 height 38
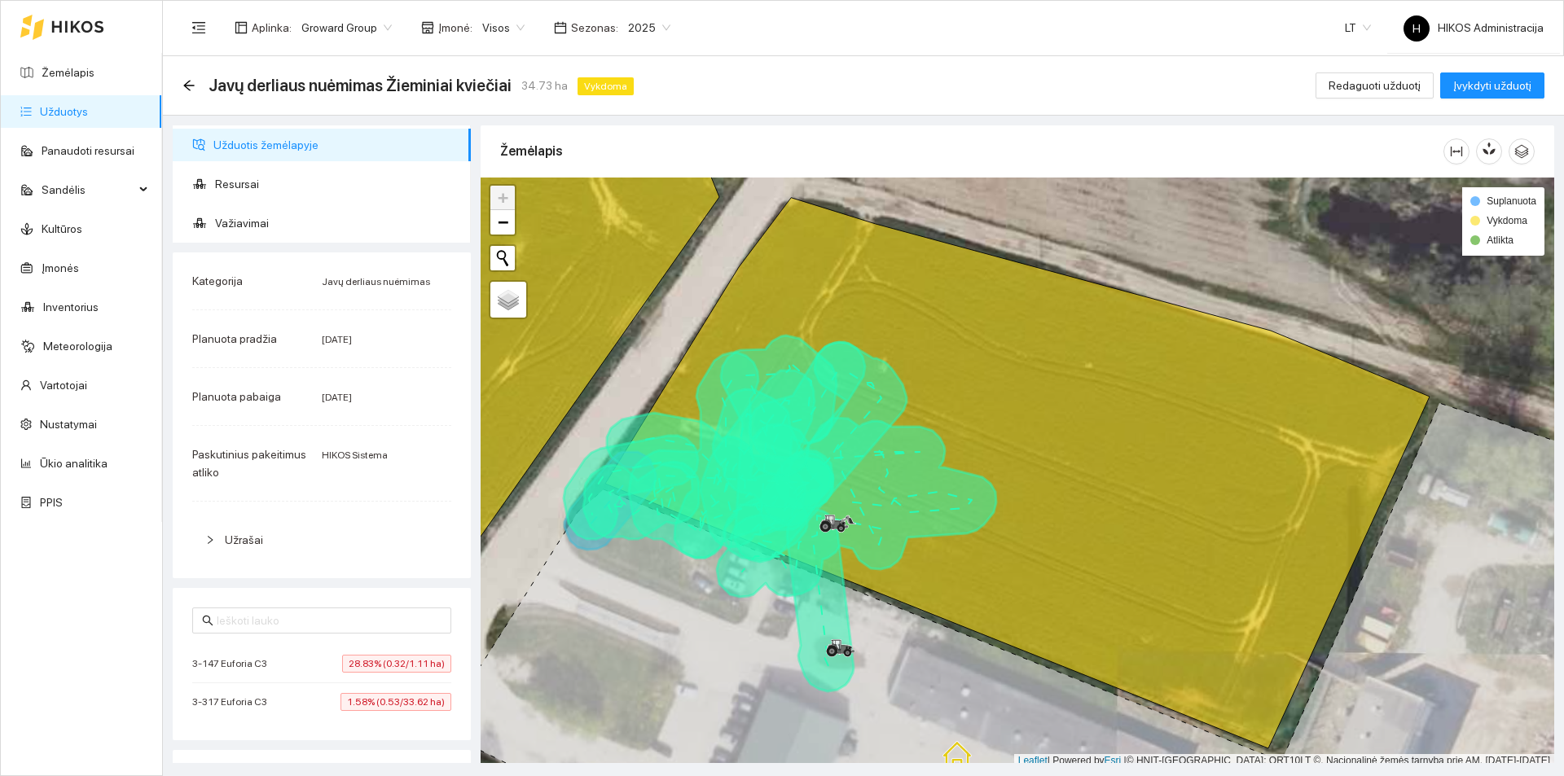
click at [342, 663] on span "28.83% (0.32/1.11 ha)" at bounding box center [396, 664] width 109 height 18
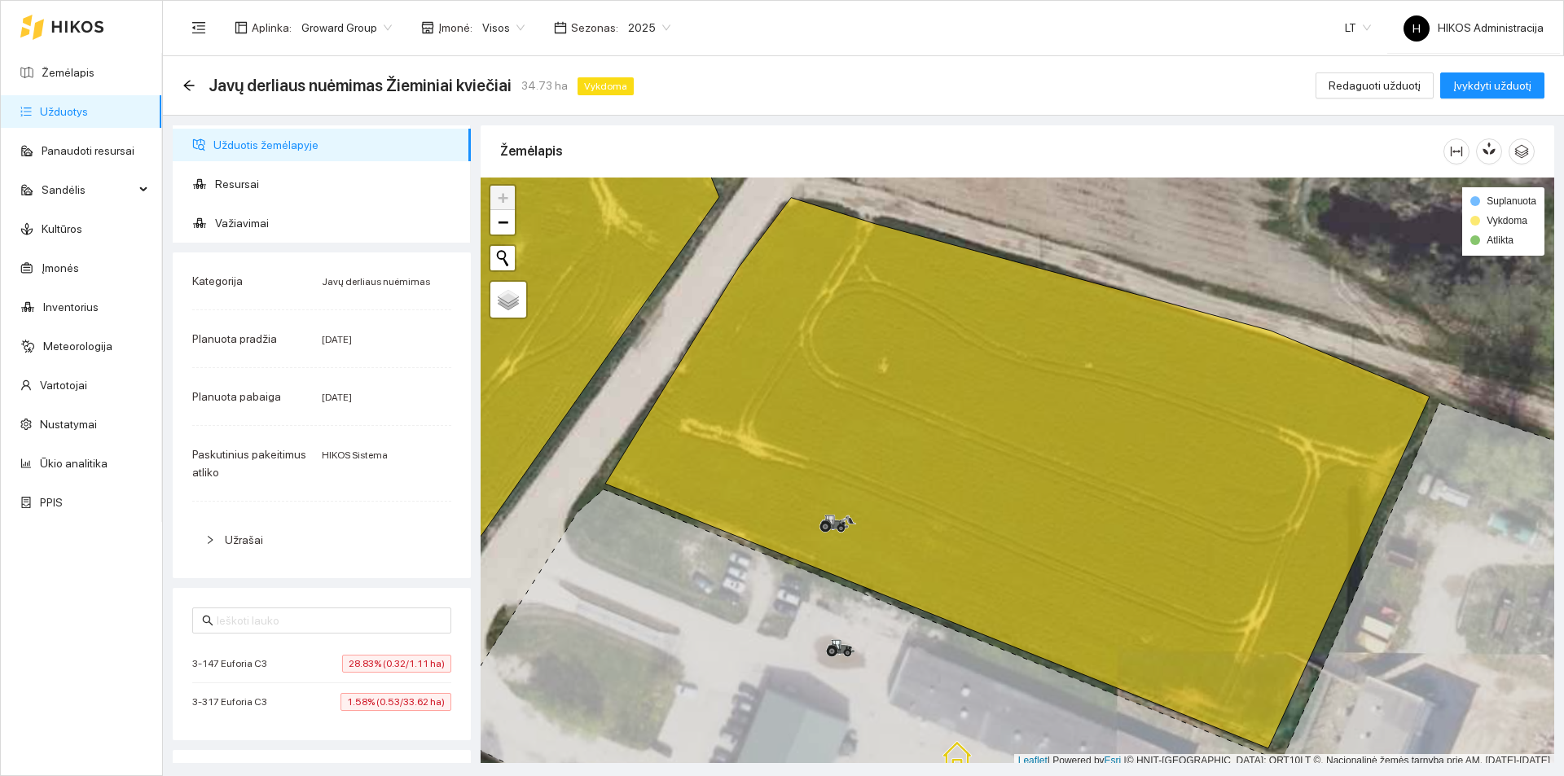
click at [342, 663] on span "28.83% (0.32/1.11 ha)" at bounding box center [396, 664] width 109 height 18
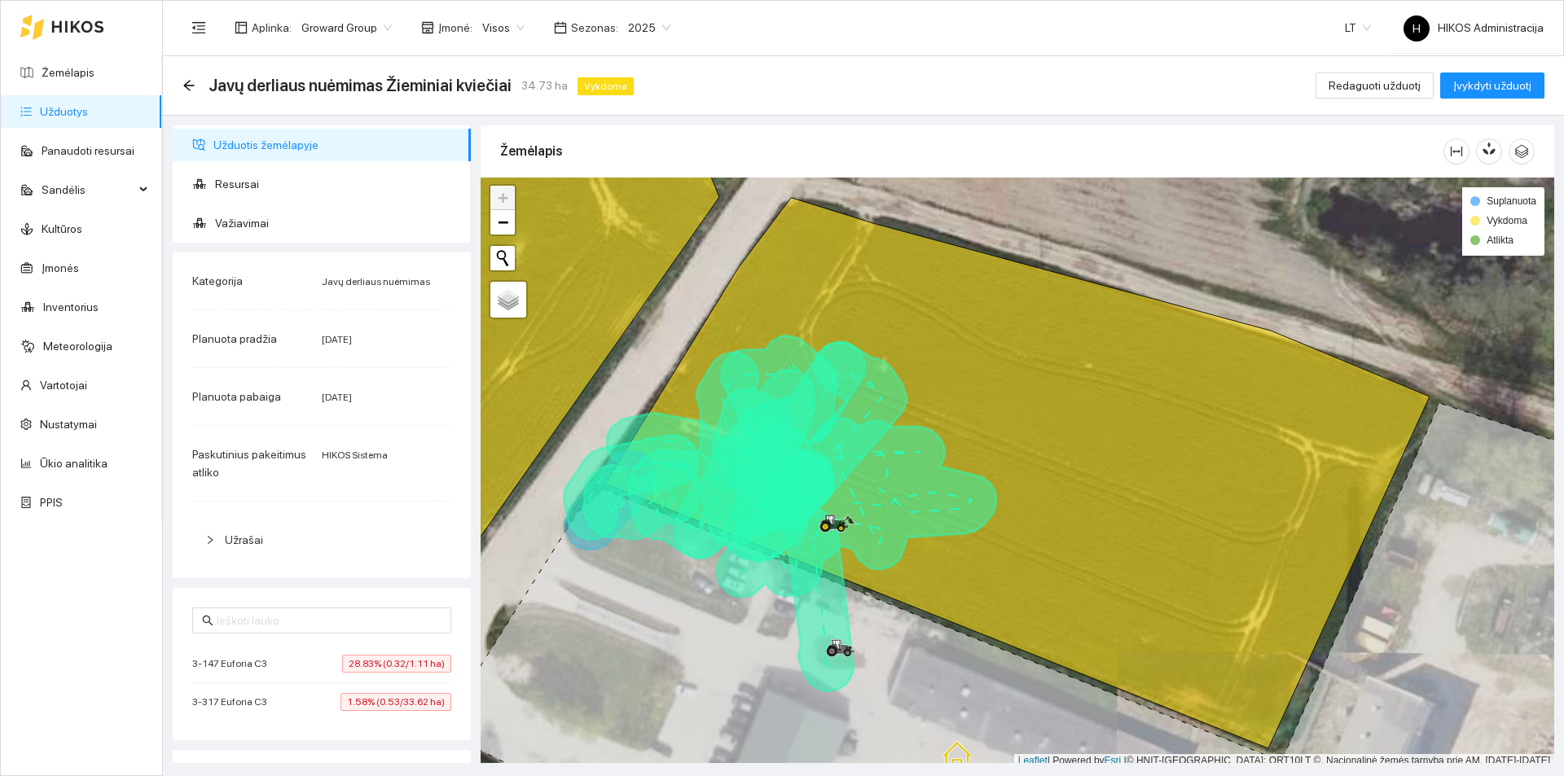
click at [342, 662] on span "28.83% (0.32/1.11 ha)" at bounding box center [396, 664] width 109 height 18
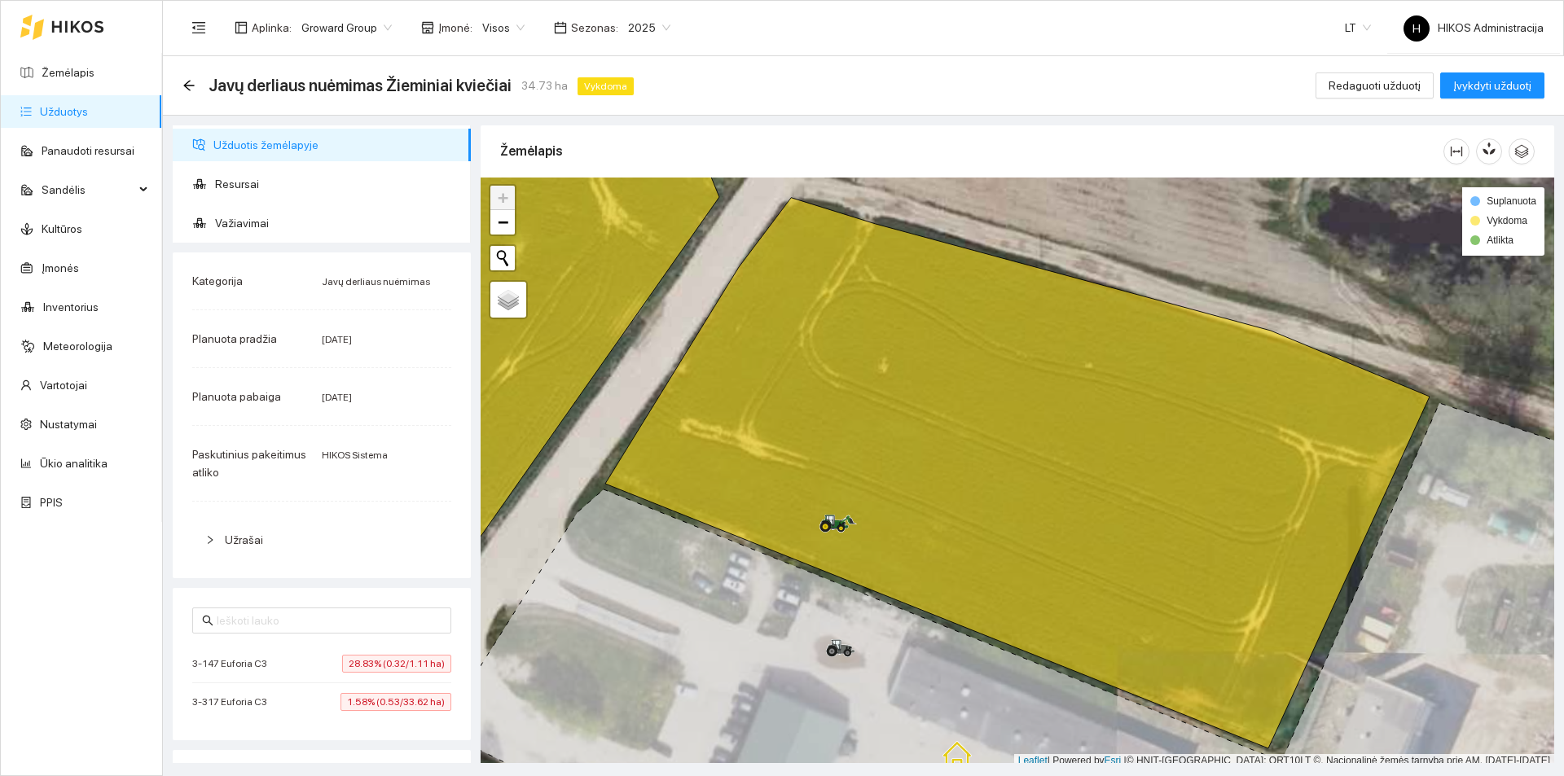
click at [292, 699] on div "3-317 Euforia C3 1.58% (0.53/33.62 ha)" at bounding box center [321, 702] width 259 height 18
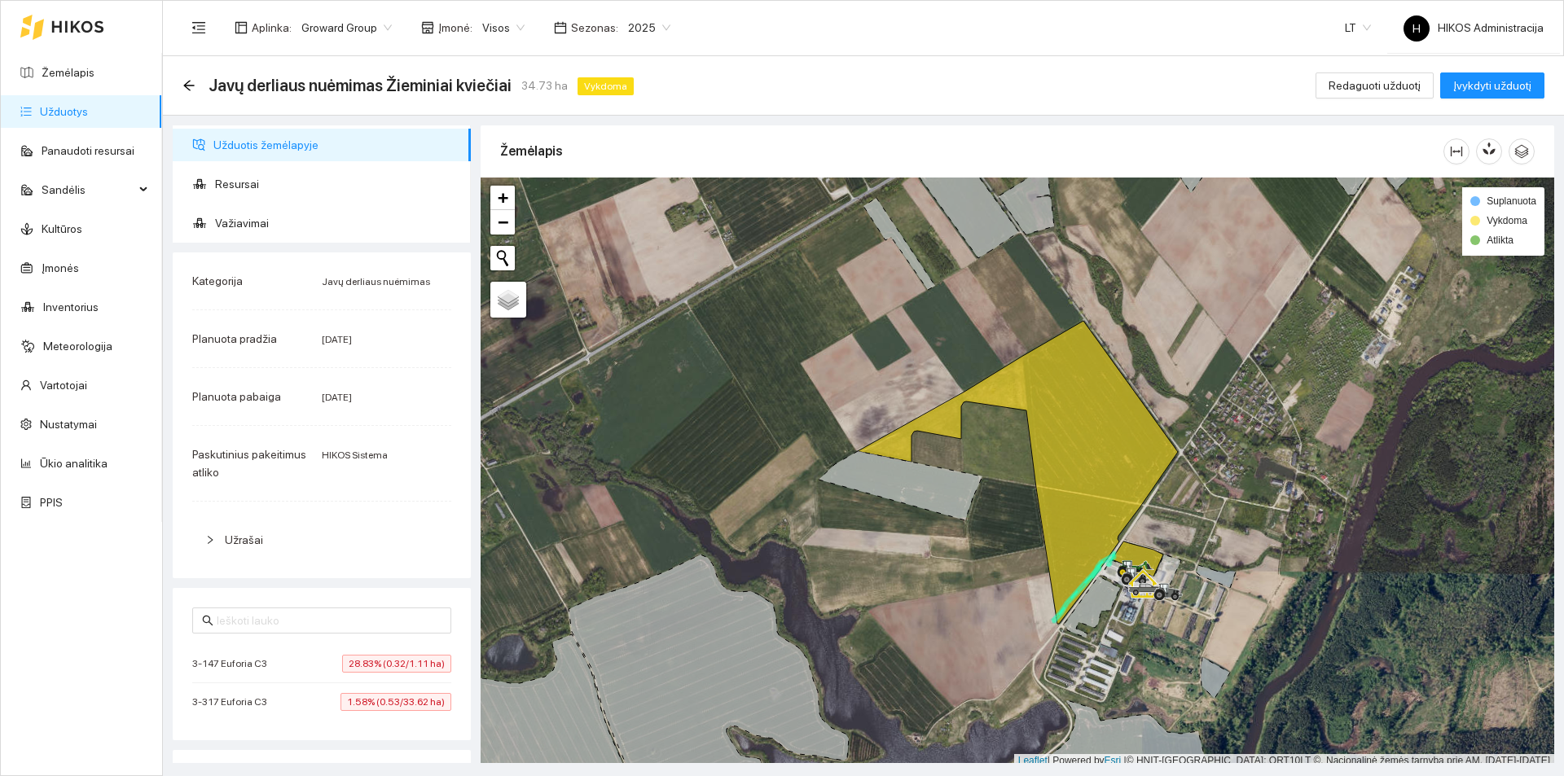
click at [323, 654] on li "3-147 Euforia C3 28.83% (0.32/1.11 ha)" at bounding box center [321, 664] width 259 height 38
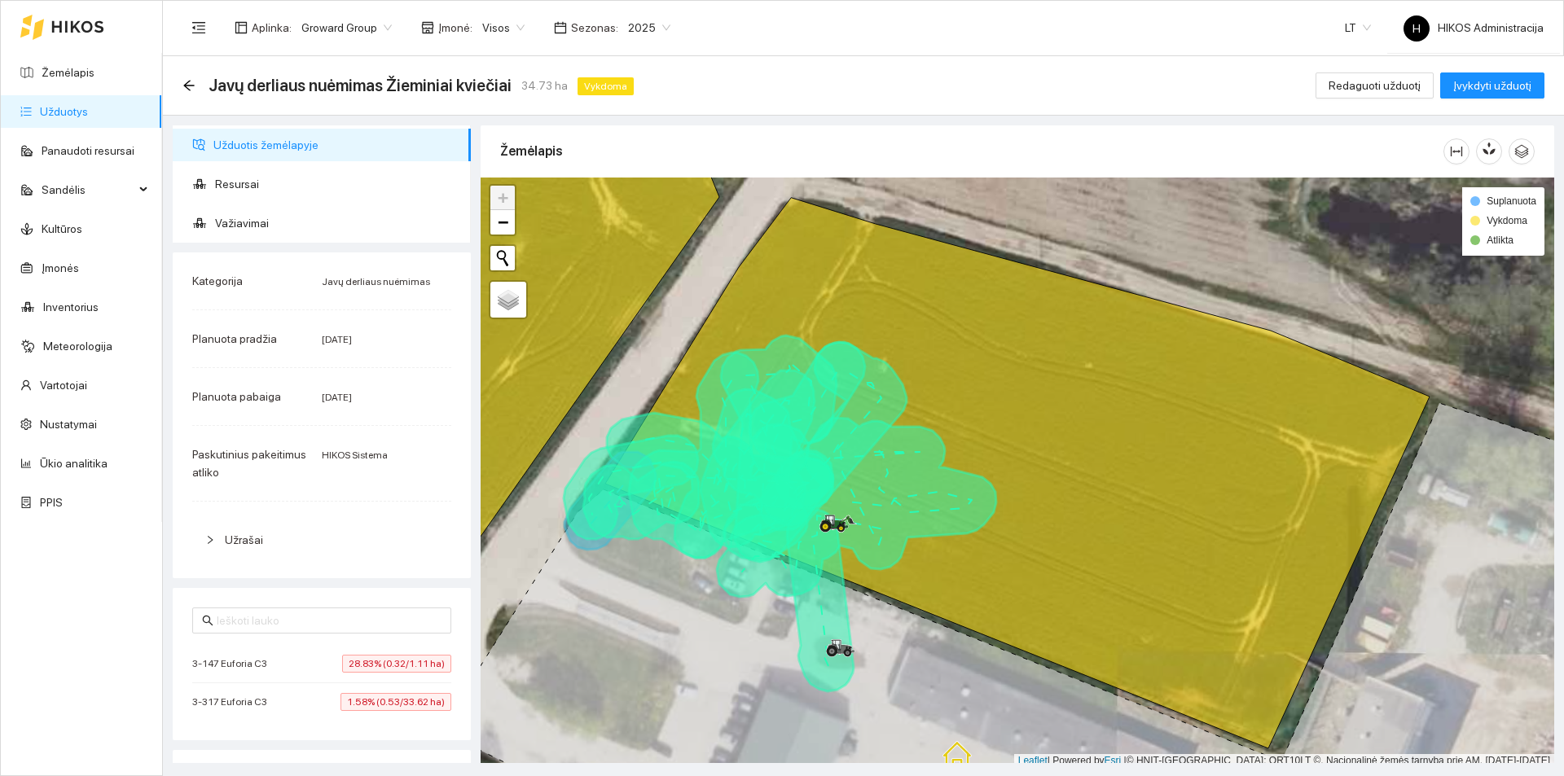
click at [336, 688] on li "3-317 Euforia C3 1.58% (0.53/33.62 ha)" at bounding box center [321, 701] width 259 height 37
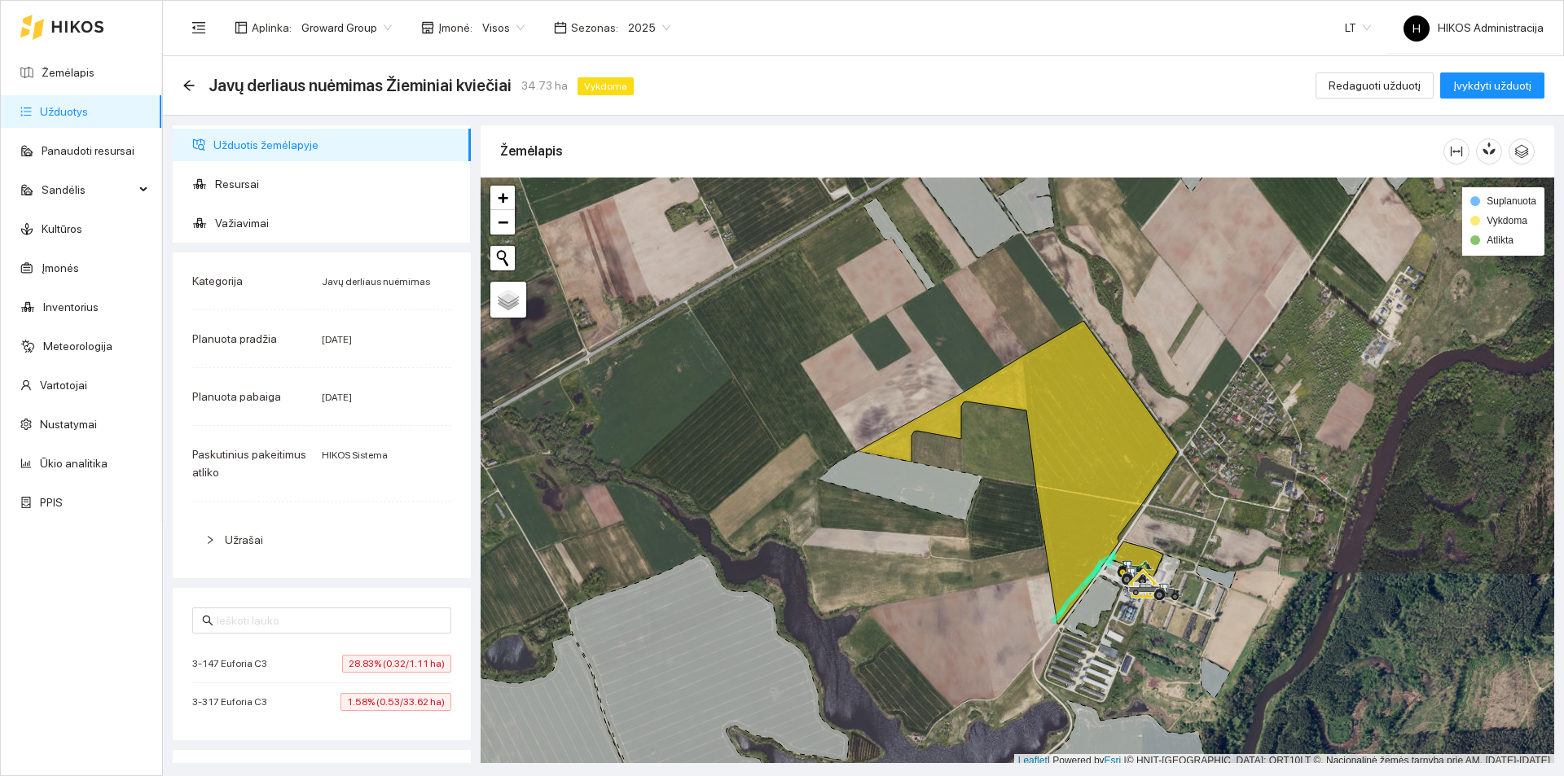
click at [336, 688] on li "3-317 Euforia C3 1.58% (0.53/33.62 ha)" at bounding box center [321, 701] width 259 height 37
click at [194, 86] on icon "arrow-left" at bounding box center [188, 85] width 11 height 11
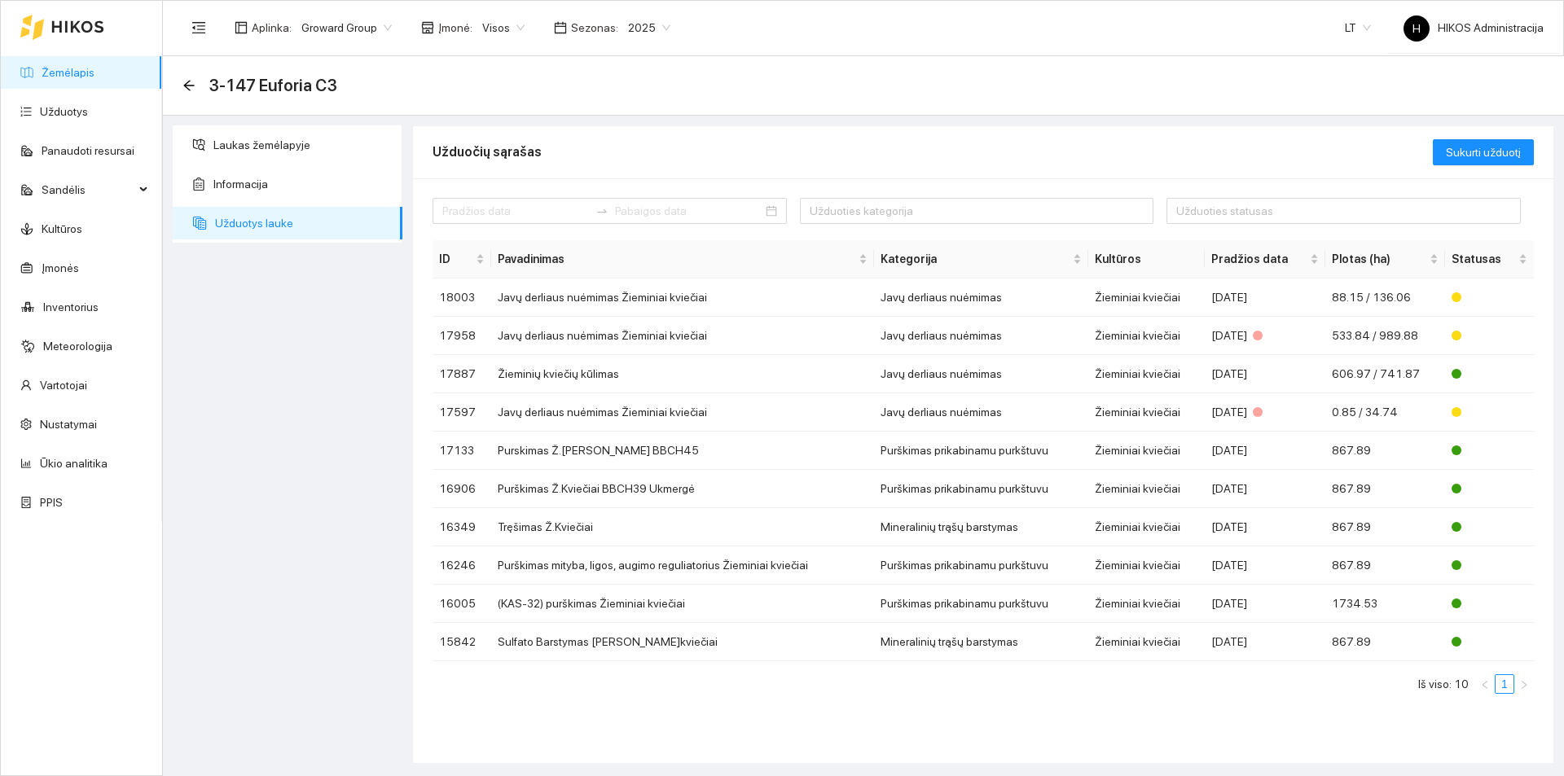
click at [94, 72] on link "Žemėlapis" at bounding box center [68, 72] width 53 height 13
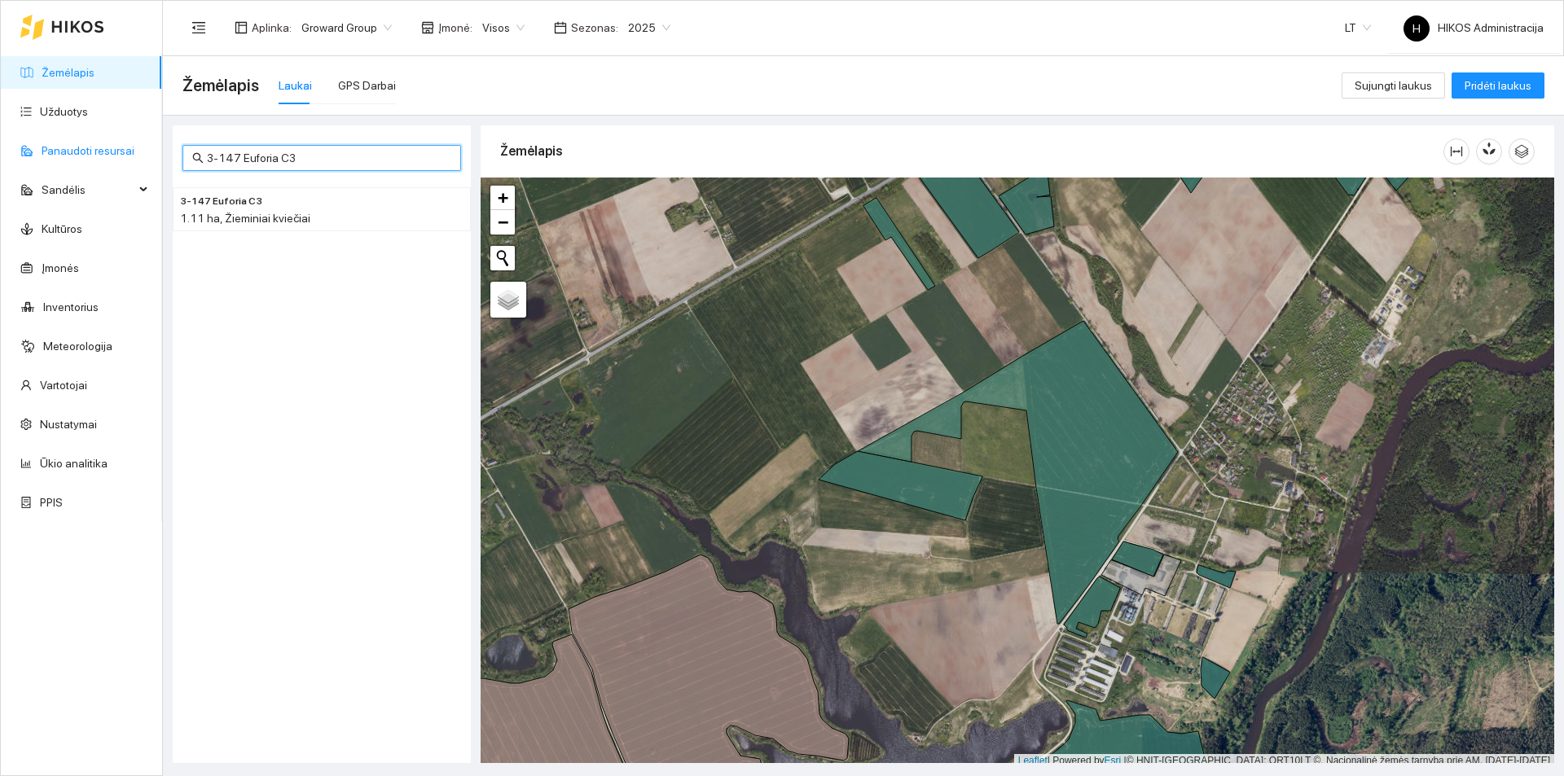
drag, startPoint x: 380, startPoint y: 155, endPoint x: 114, endPoint y: 142, distance: 266.6
click at [115, 142] on section "Žemėlapis Užduotys Panaudoti resursai Sandėlis Kultūros Įmonės Inventorius Mete…" at bounding box center [782, 388] width 1564 height 776
paste input "1-01"
type input "1-013"
click at [292, 204] on h4 "1-013" at bounding box center [289, 200] width 218 height 18
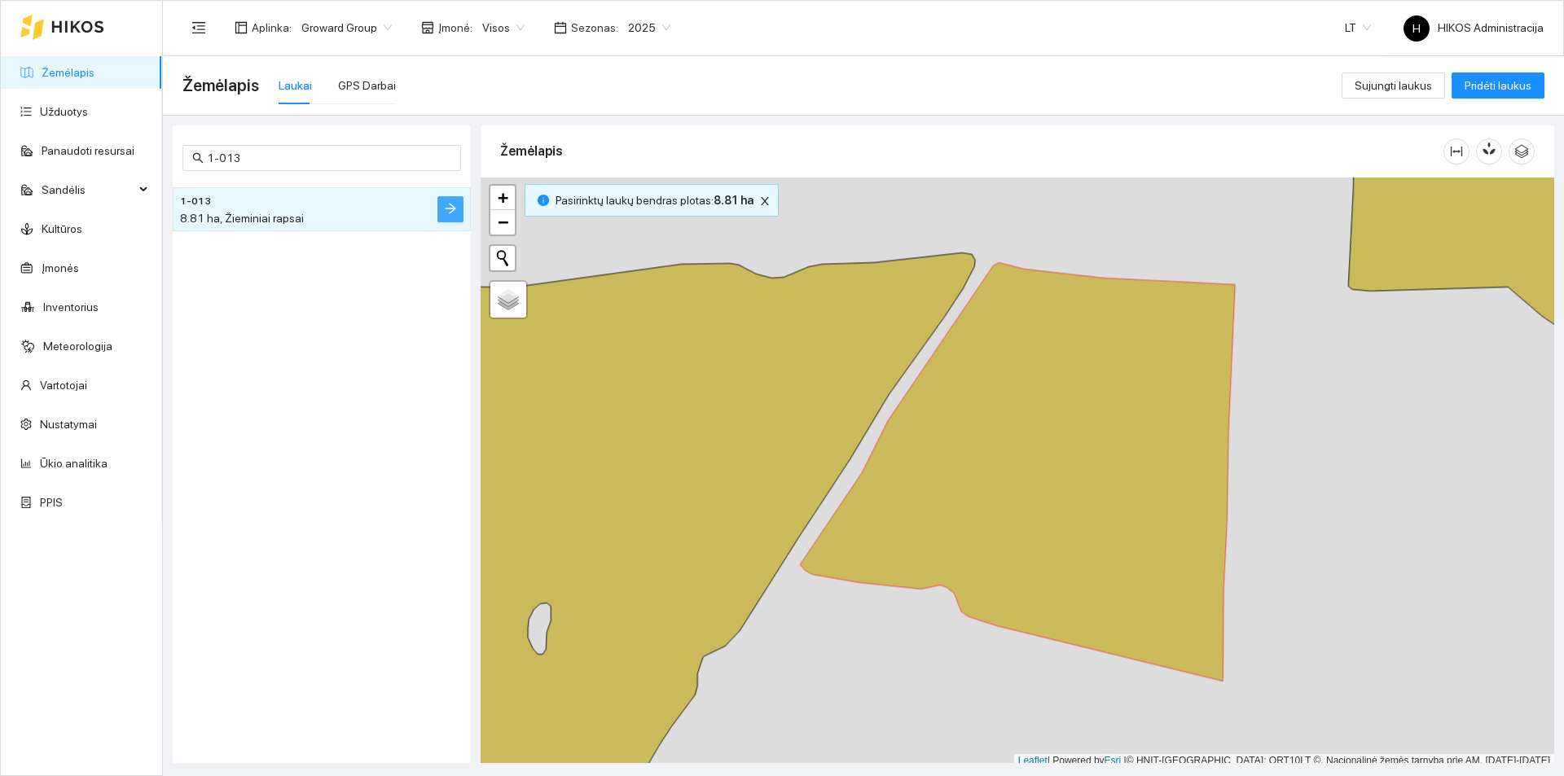
click at [450, 208] on icon "arrow-right" at bounding box center [450, 208] width 13 height 13
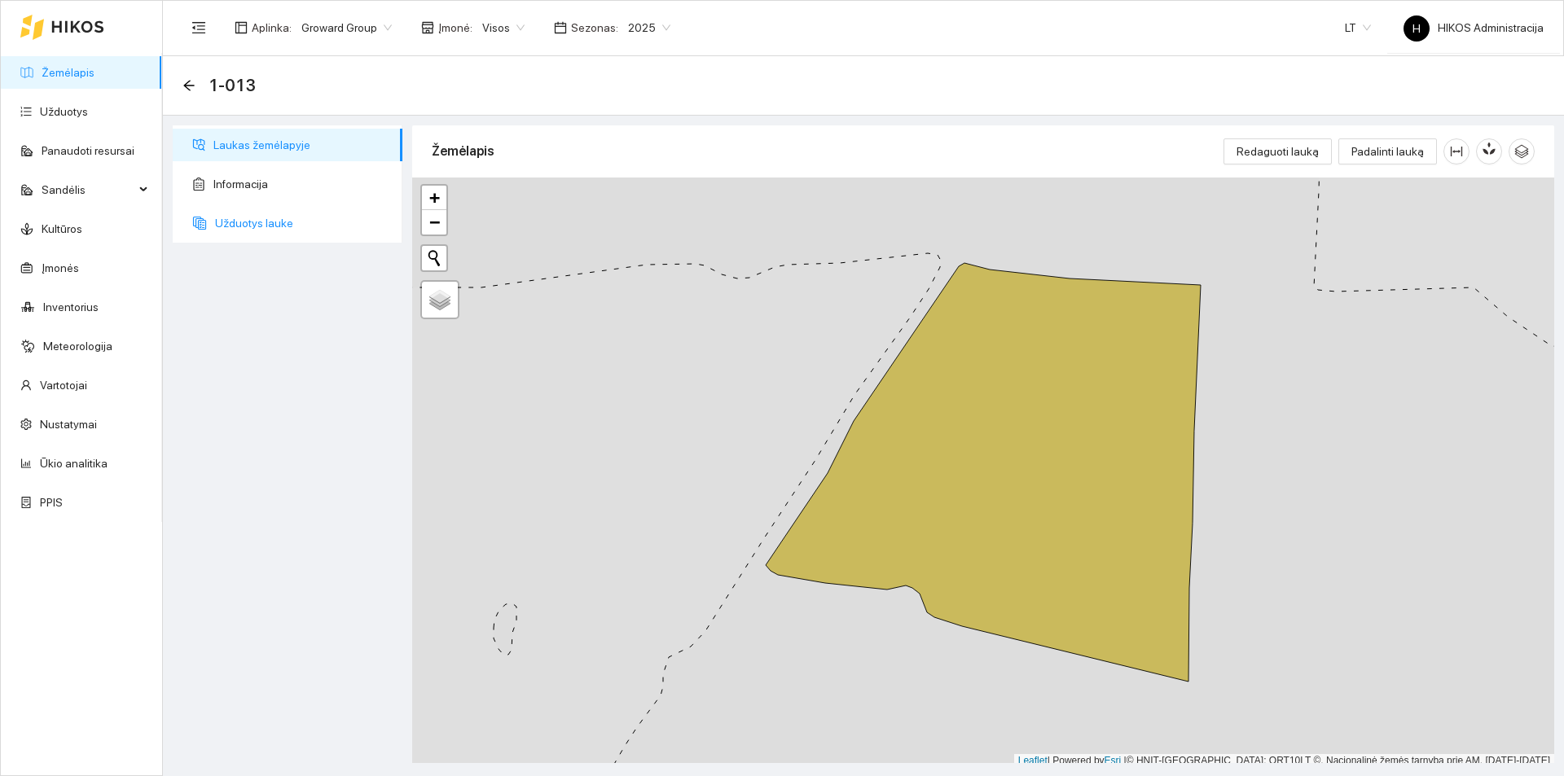
click at [279, 233] on span "Užduotys lauke" at bounding box center [302, 223] width 174 height 33
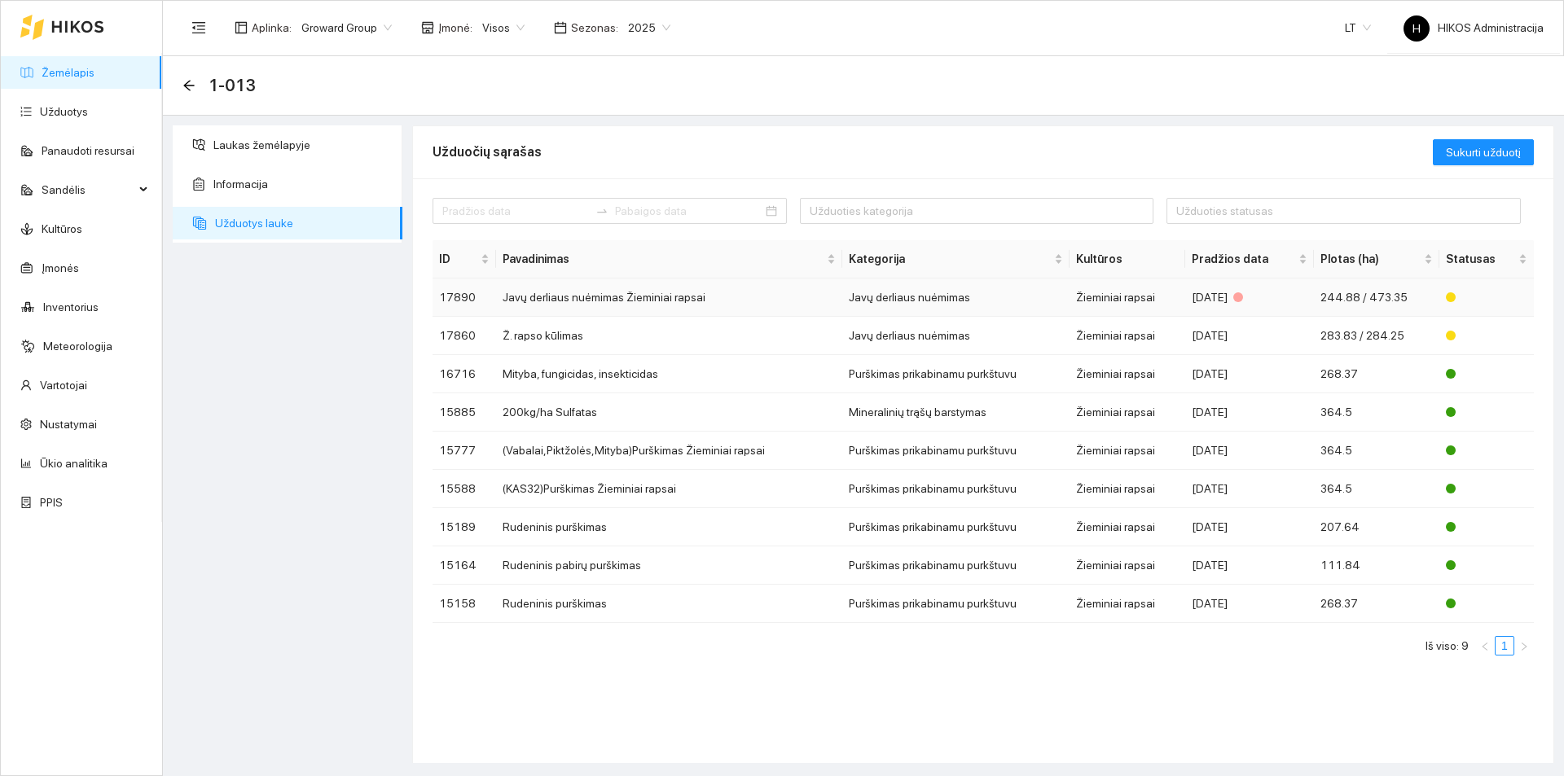
click at [690, 301] on td "Javų derliaus nuėmimas Žieminiai rapsai" at bounding box center [669, 298] width 346 height 38
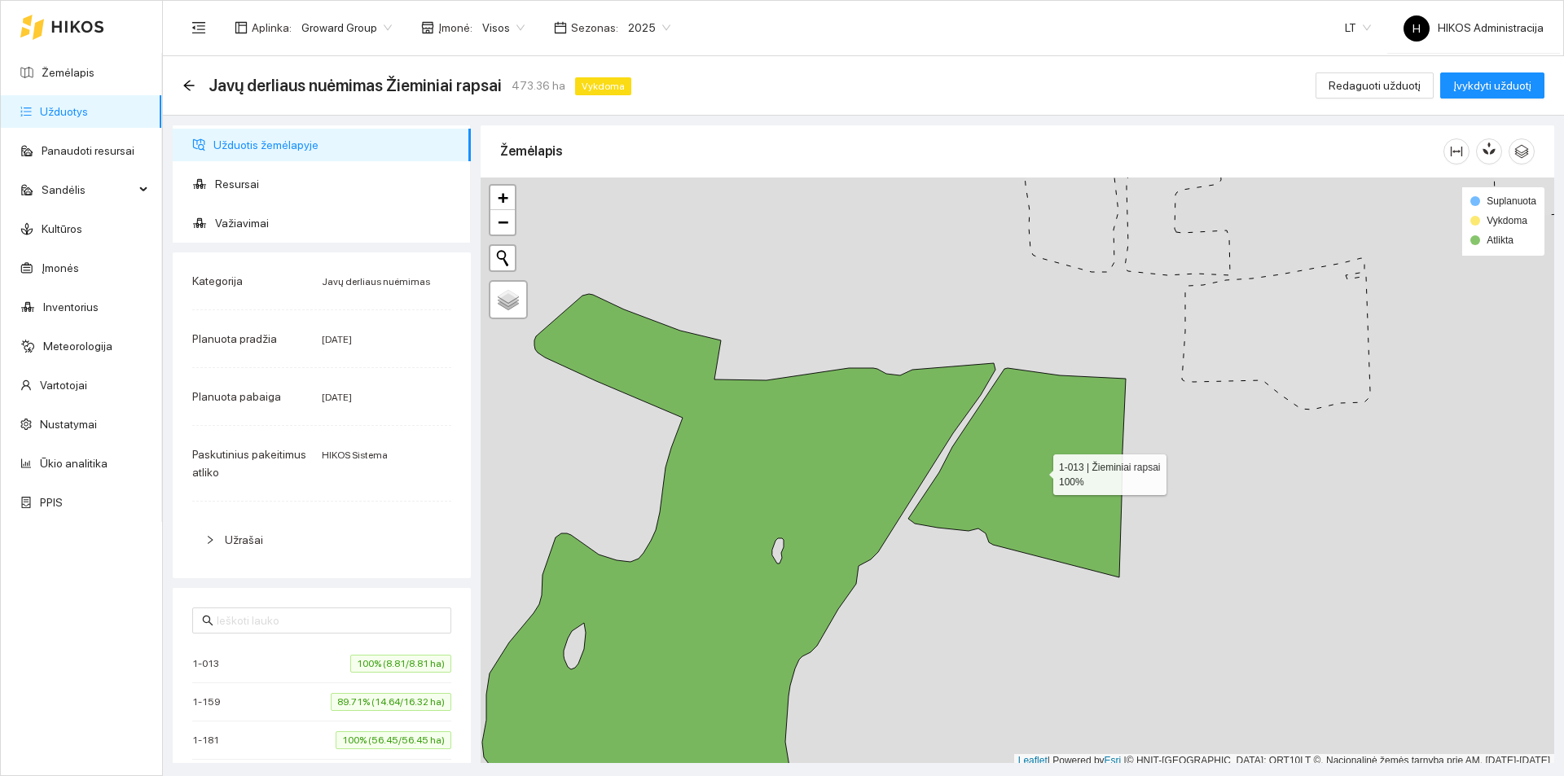
click at [995, 433] on icon at bounding box center [1016, 472] width 217 height 209
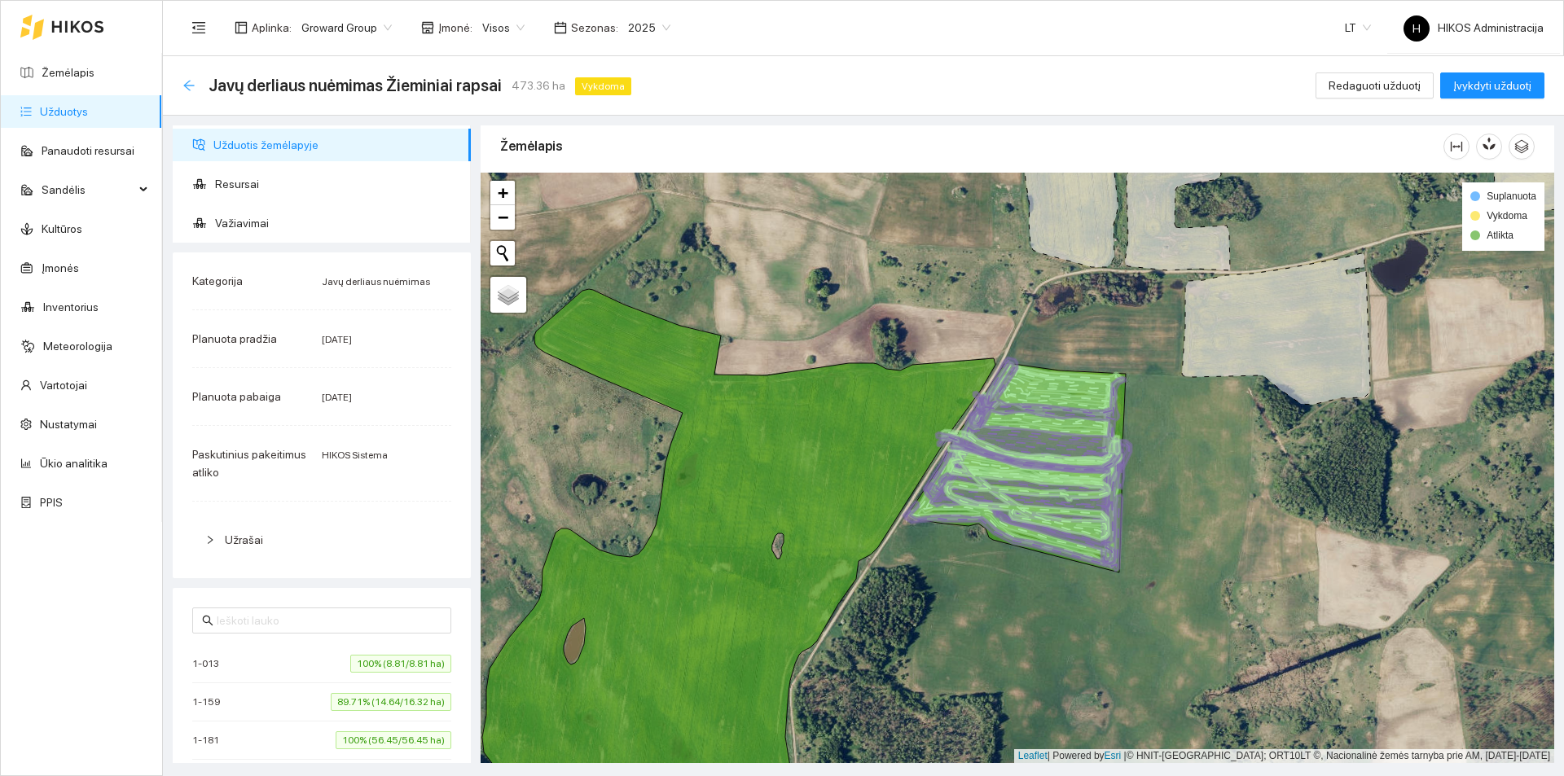
click at [191, 90] on icon "arrow-left" at bounding box center [188, 85] width 13 height 13
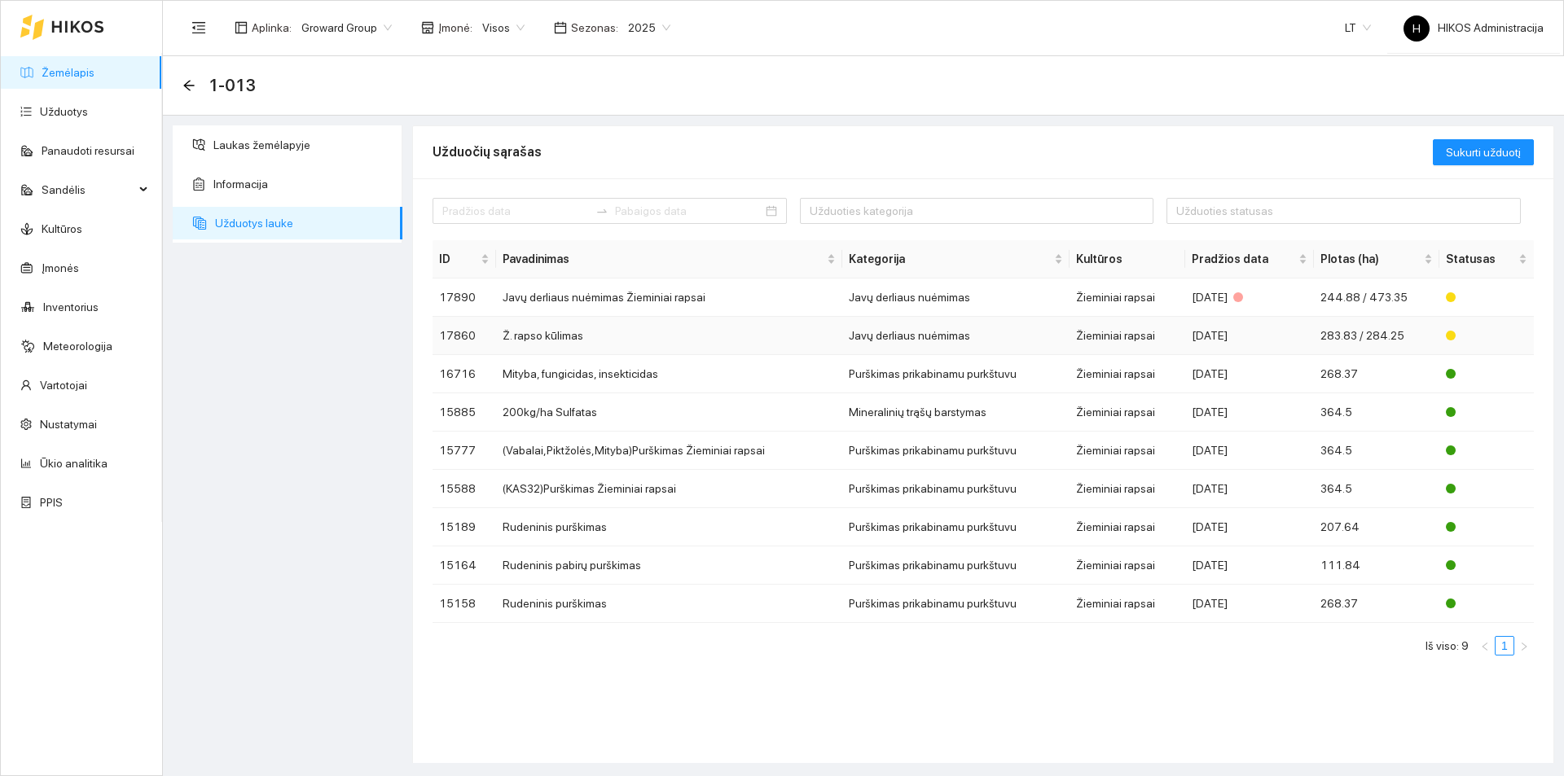
click at [615, 332] on td "Ž. rapso kūlimas" at bounding box center [669, 336] width 346 height 38
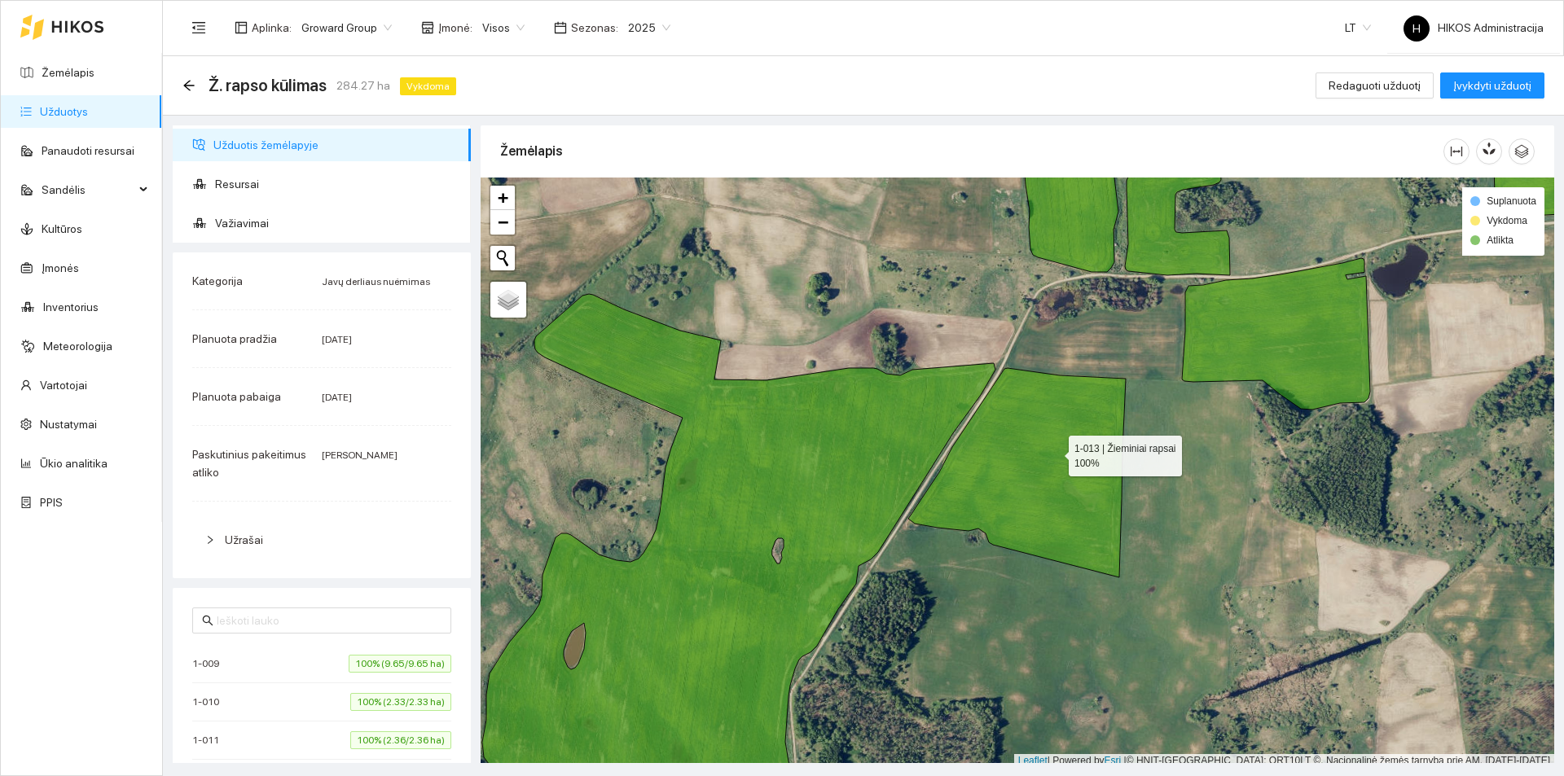
click at [1054, 452] on icon at bounding box center [1016, 472] width 217 height 209
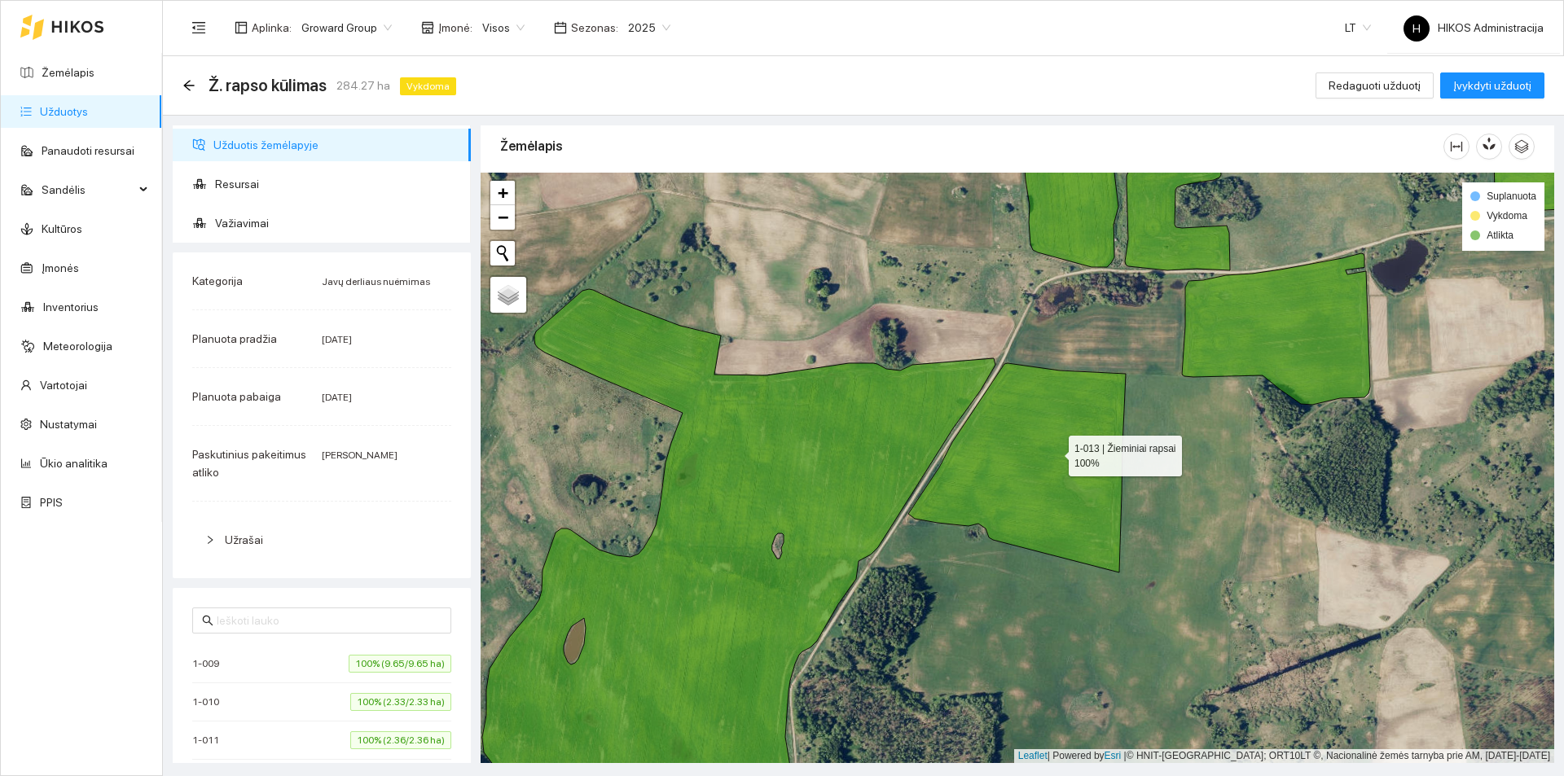
click at [1054, 452] on icon at bounding box center [1016, 467] width 217 height 209
click at [885, 464] on icon at bounding box center [738, 557] width 513 height 536
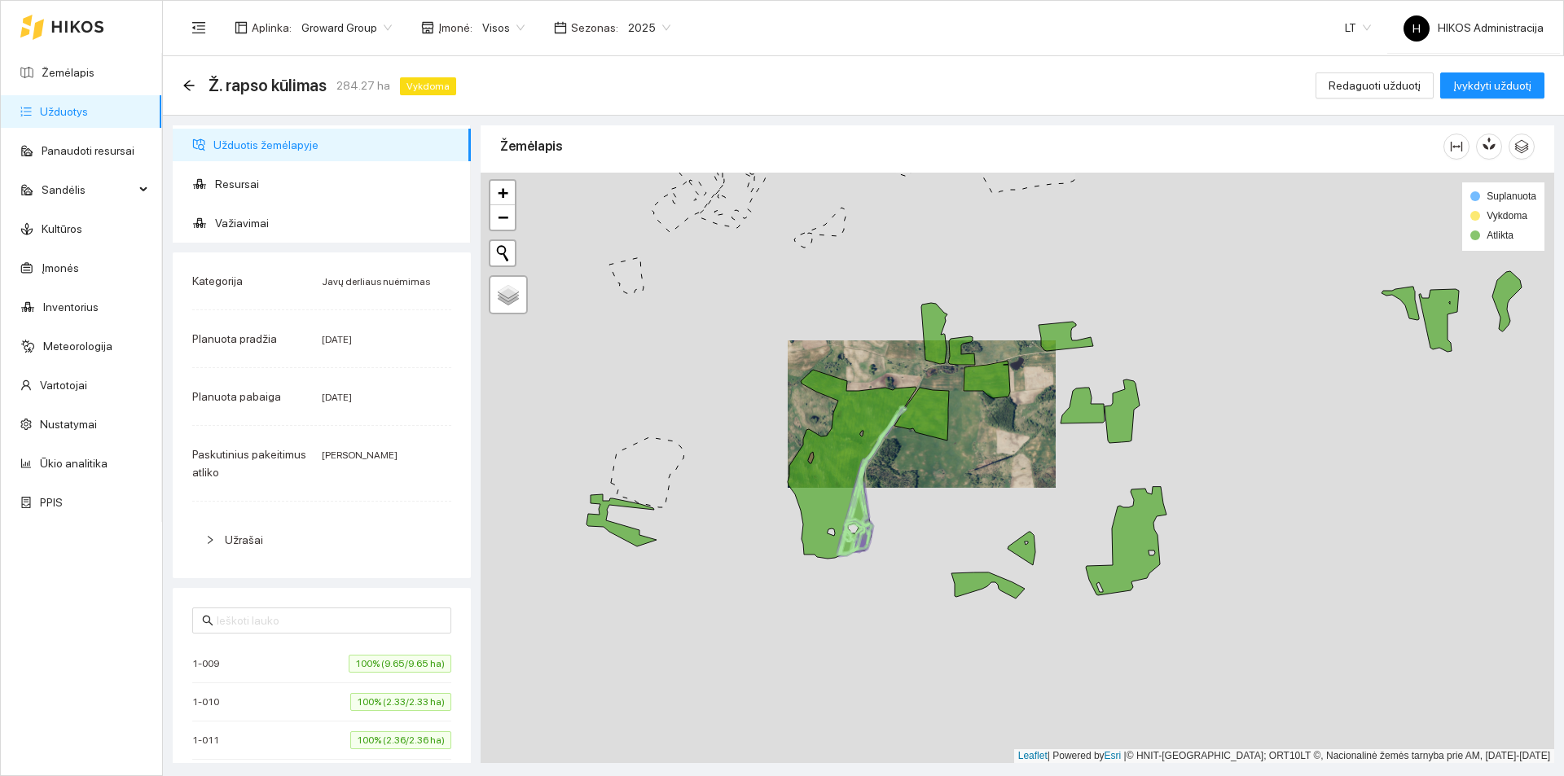
drag, startPoint x: 924, startPoint y: 554, endPoint x: 906, endPoint y: 494, distance: 61.9
click at [906, 494] on div at bounding box center [1017, 468] width 1073 height 590
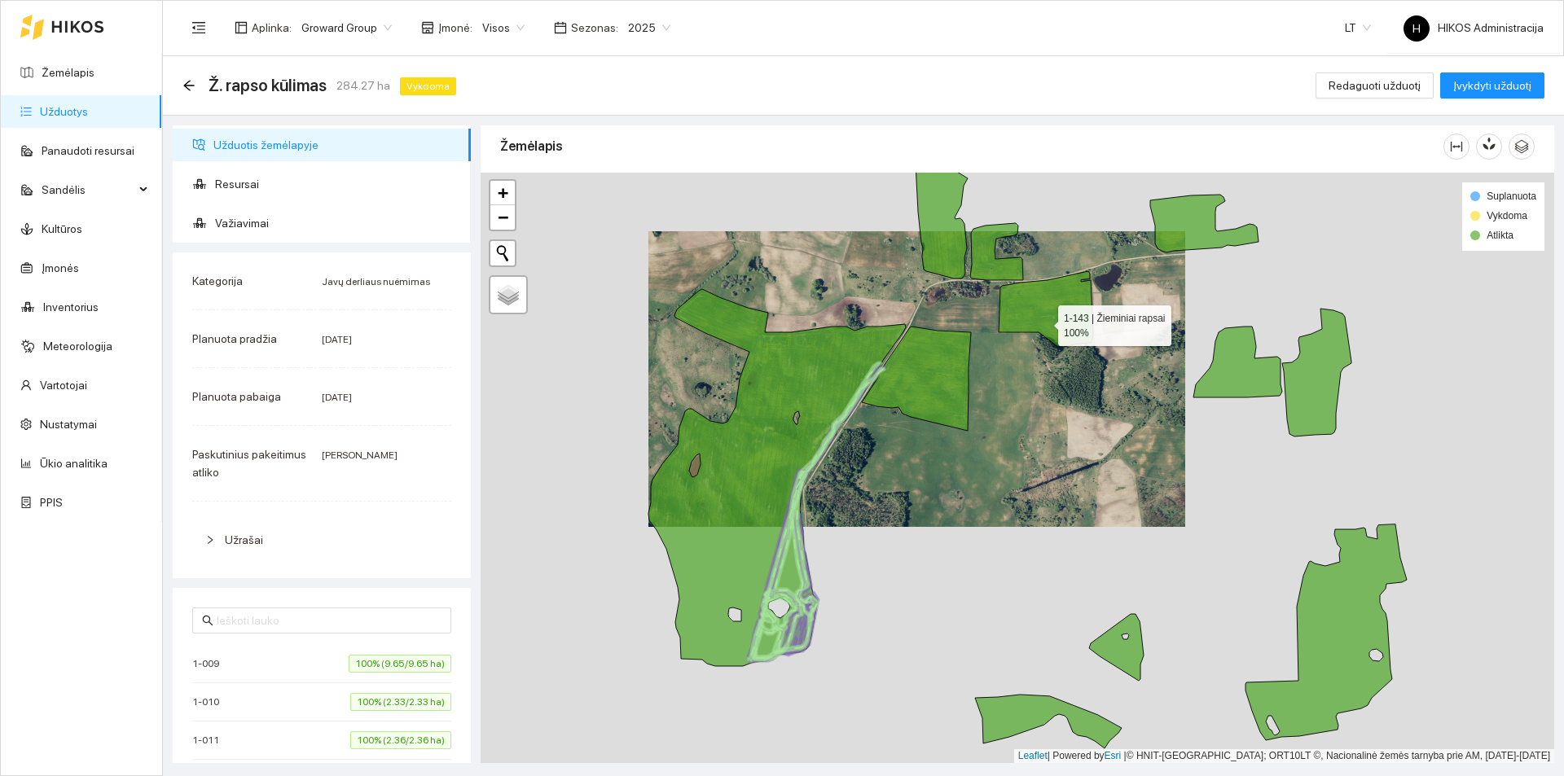
click at [1048, 304] on icon at bounding box center [1046, 309] width 94 height 76
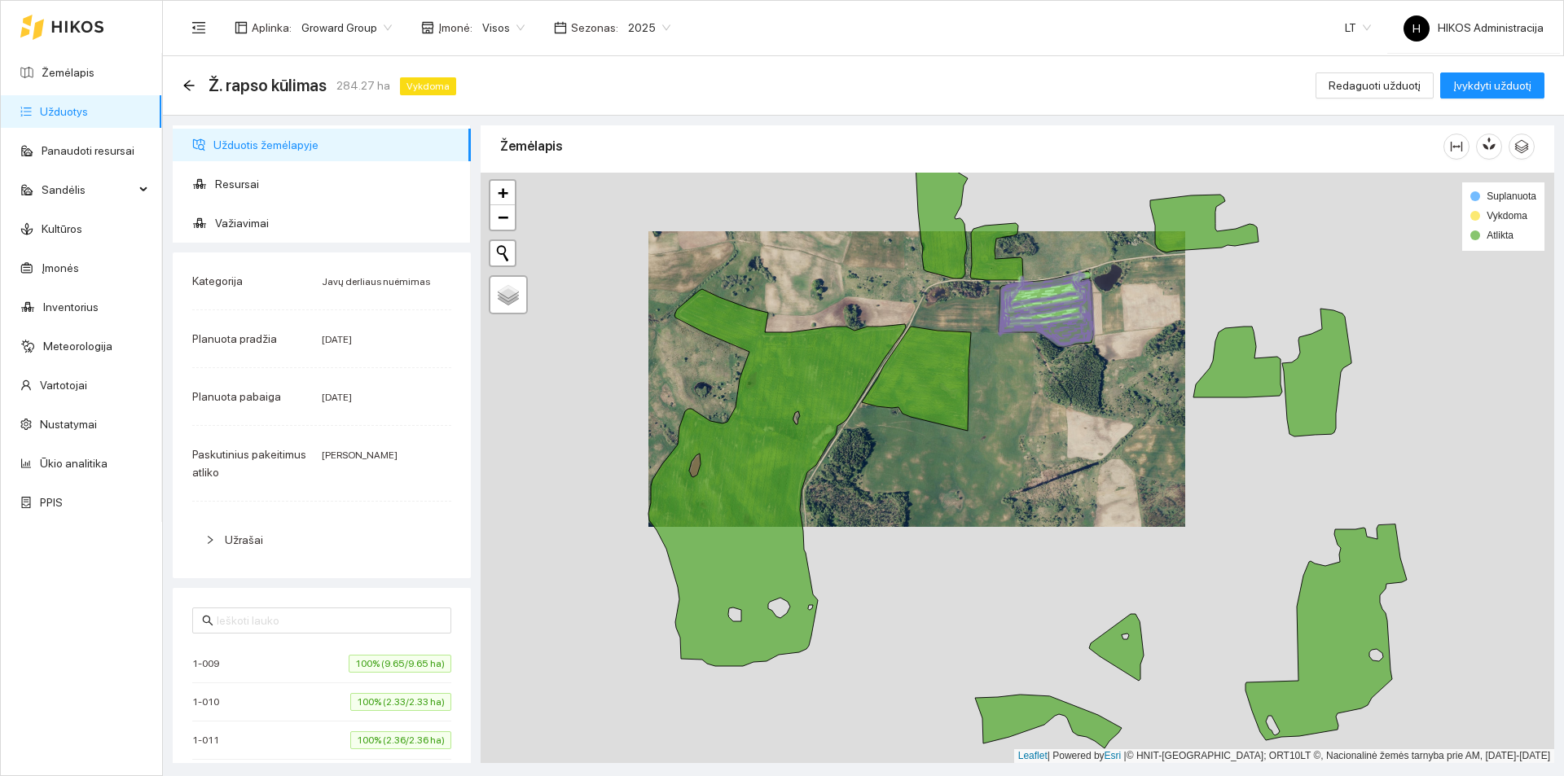
click at [936, 235] on icon at bounding box center [941, 217] width 52 height 122
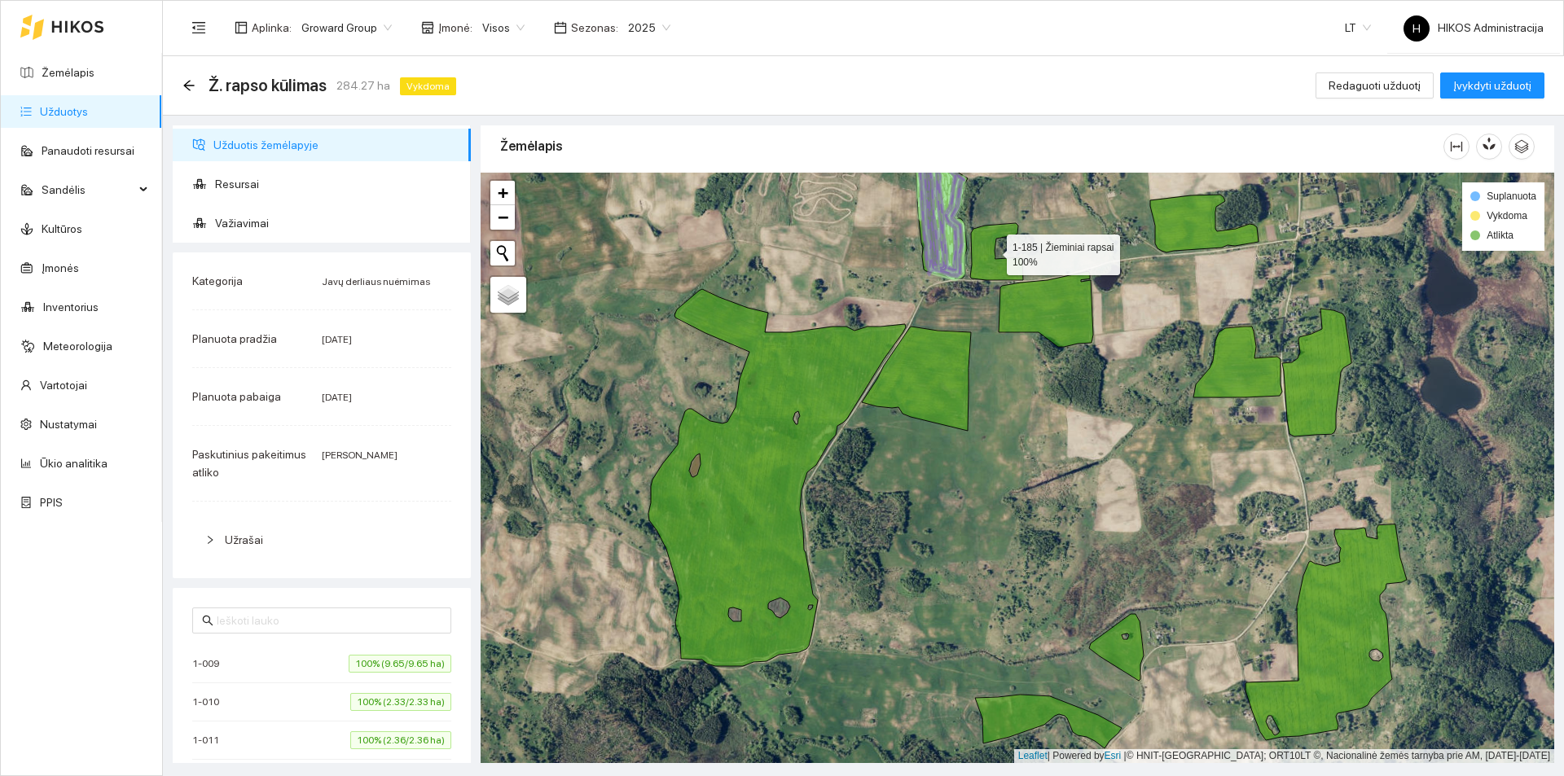
click at [990, 251] on icon at bounding box center [996, 251] width 53 height 57
click at [954, 252] on icon at bounding box center [941, 217] width 52 height 122
click at [950, 254] on icon at bounding box center [942, 220] width 45 height 120
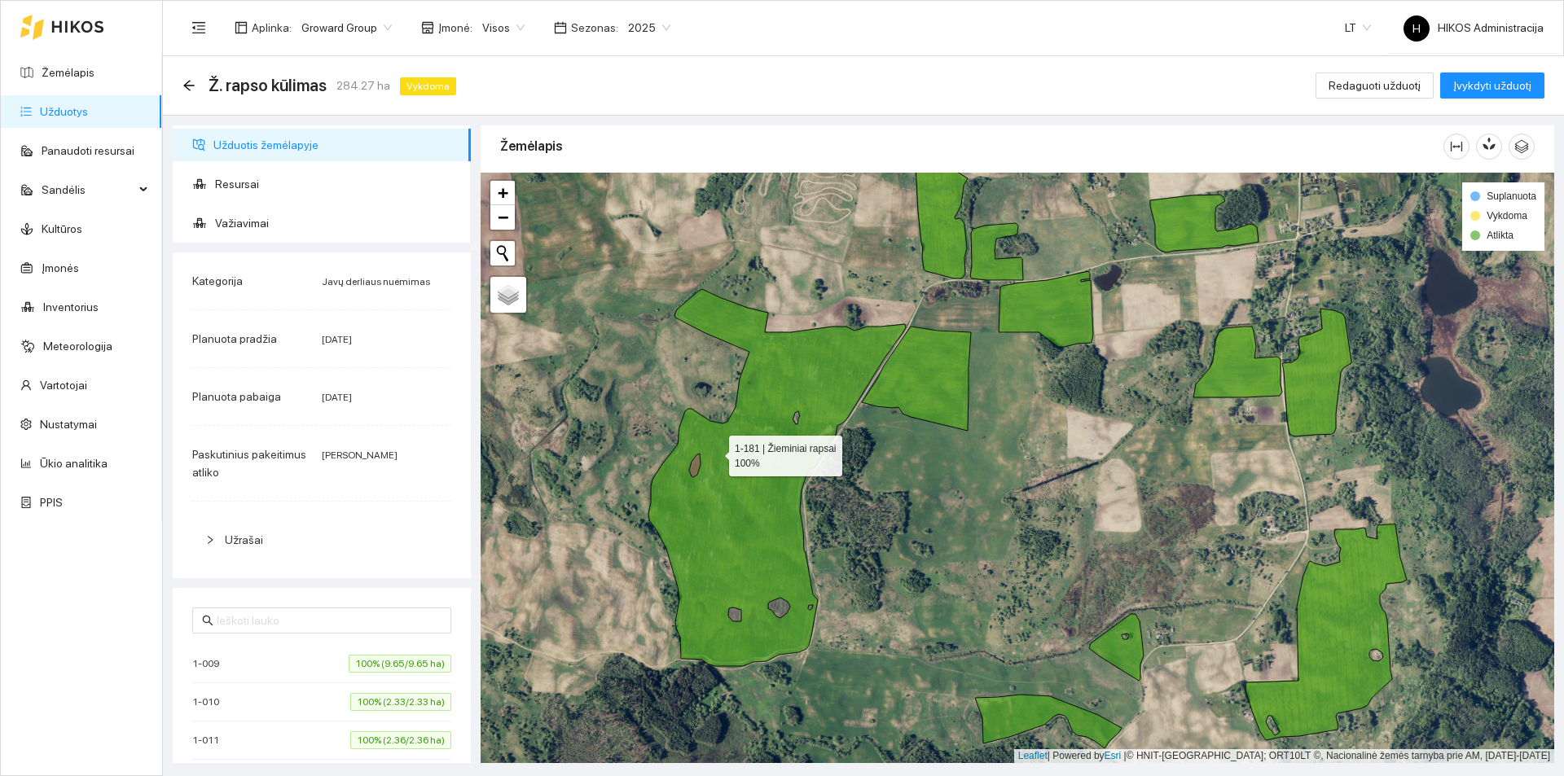
click at [738, 428] on icon at bounding box center [776, 477] width 257 height 377
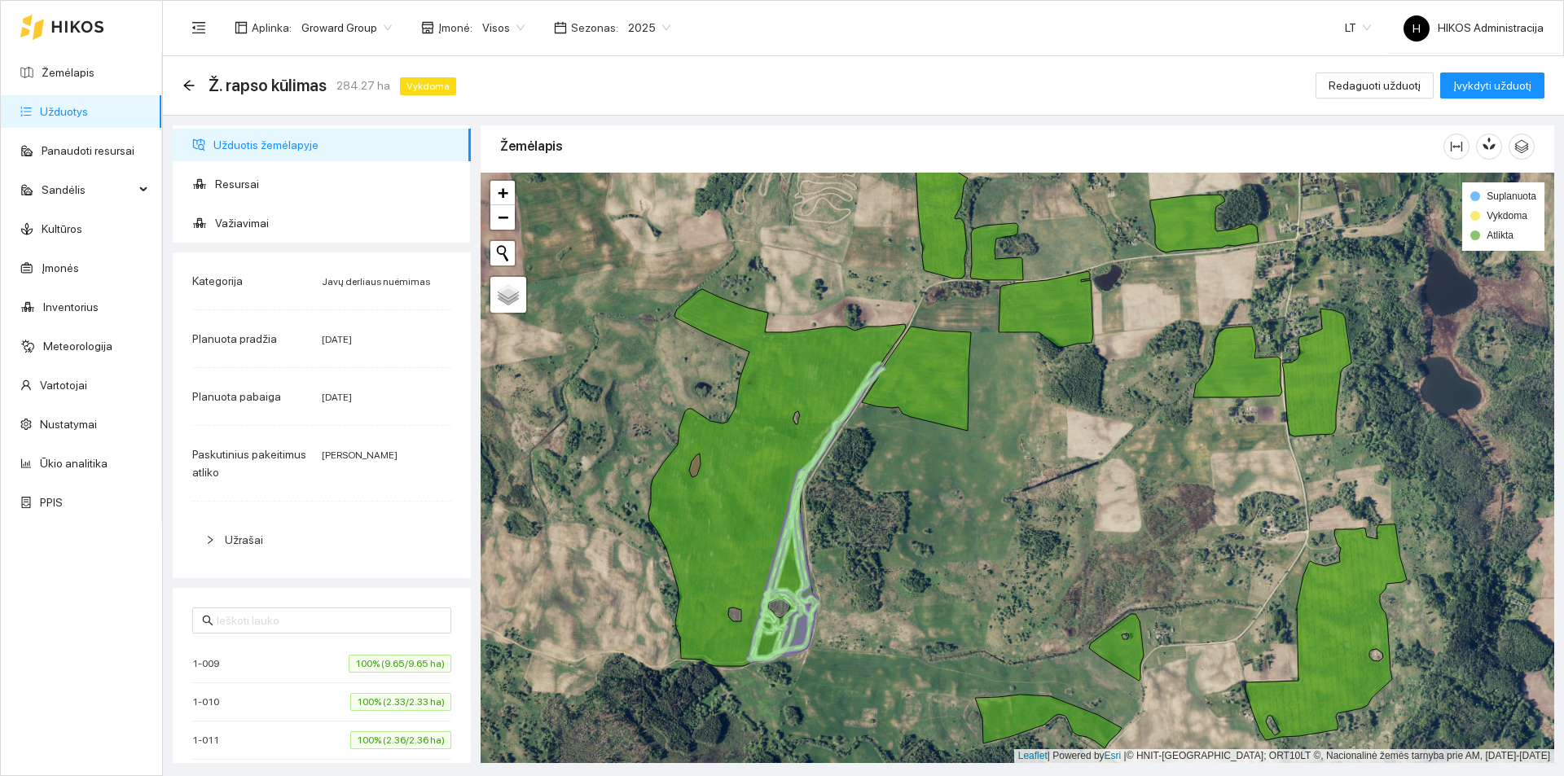
click at [283, 206] on ul "Užduotis žemėlapyje Resursai Važiavimai" at bounding box center [322, 183] width 298 height 117
click at [283, 220] on span "Važiavimai" at bounding box center [336, 223] width 243 height 33
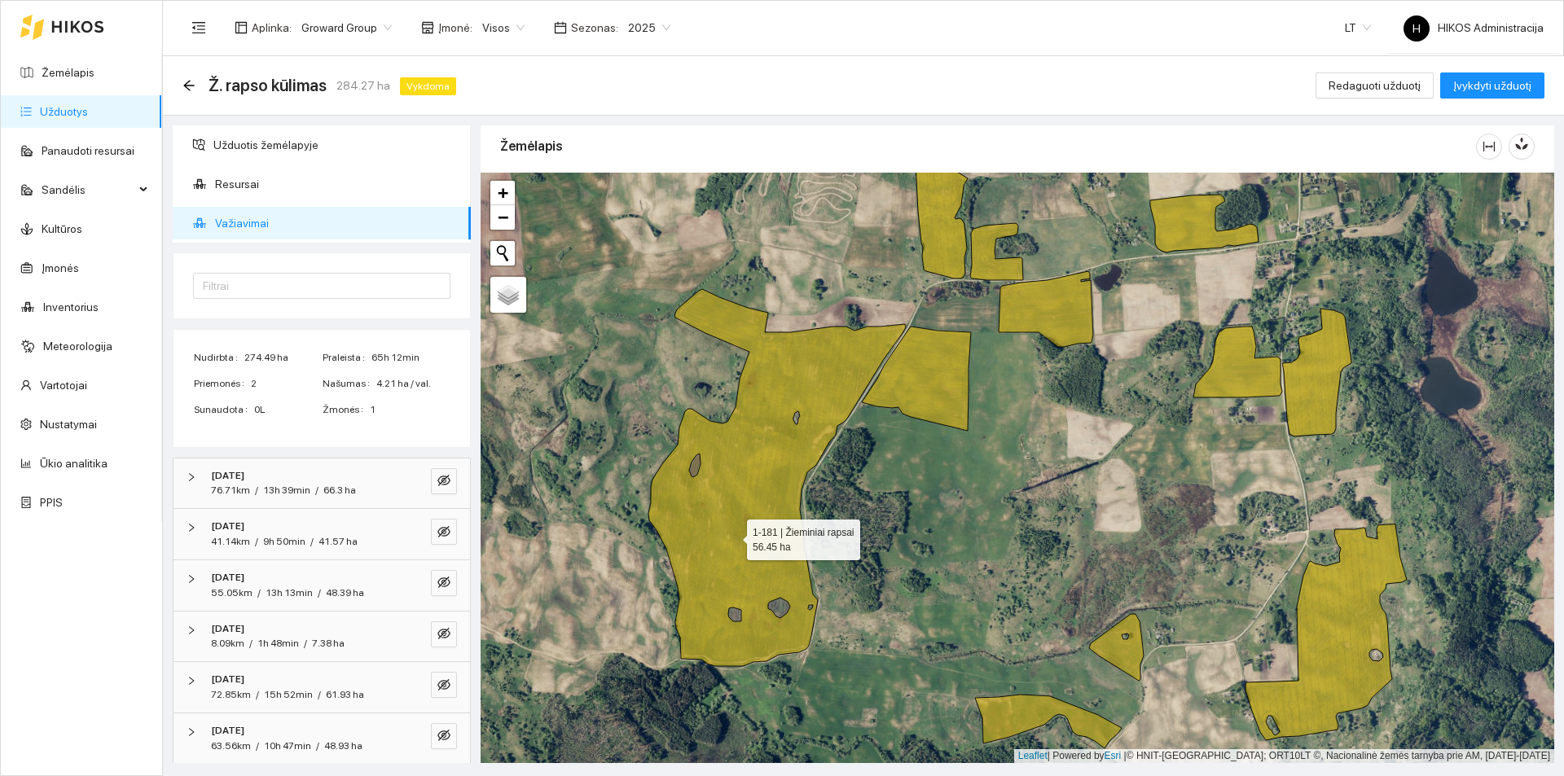
click at [734, 527] on icon at bounding box center [776, 477] width 257 height 377
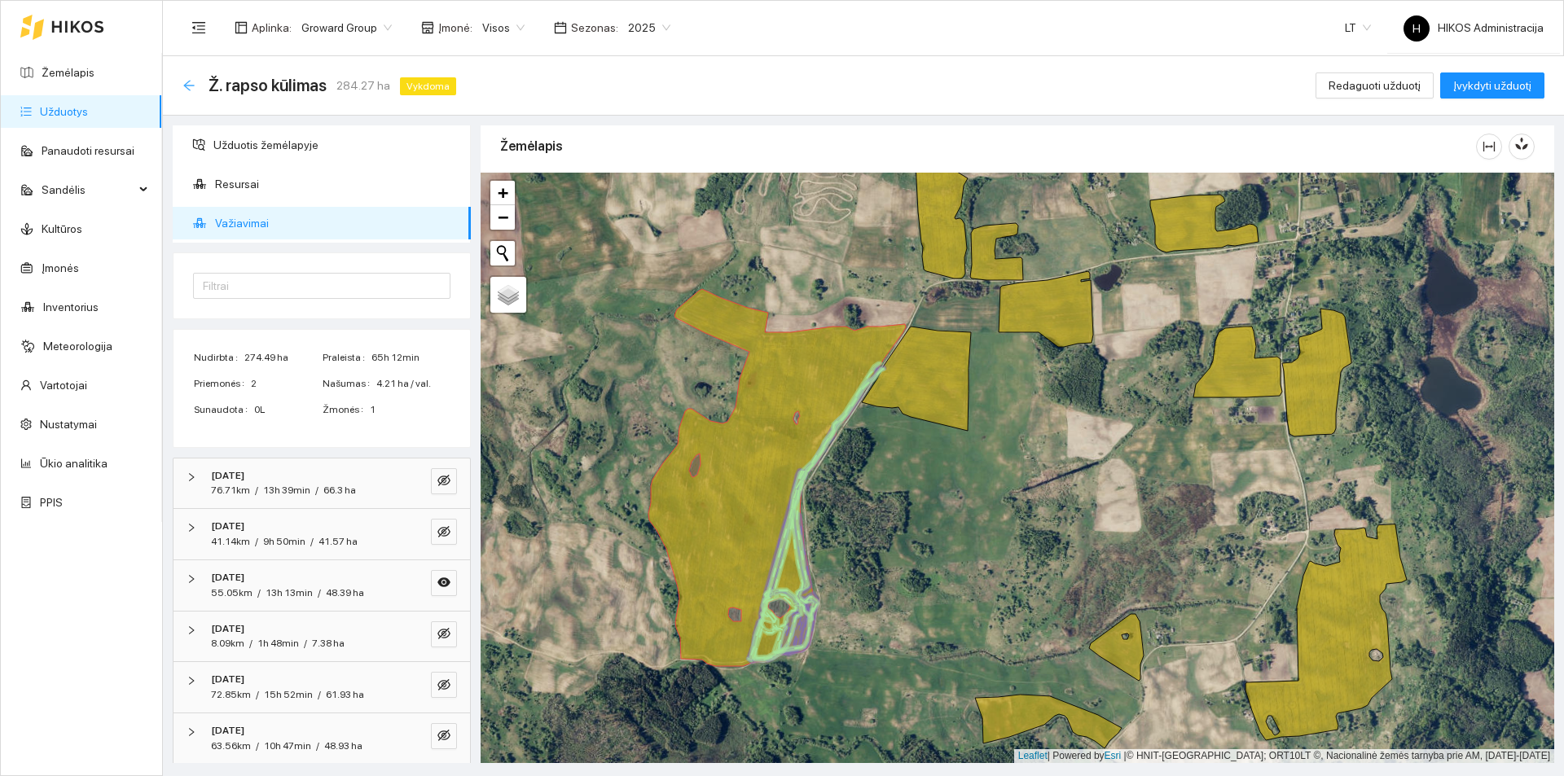
click at [192, 86] on icon "arrow-left" at bounding box center [188, 85] width 11 height 11
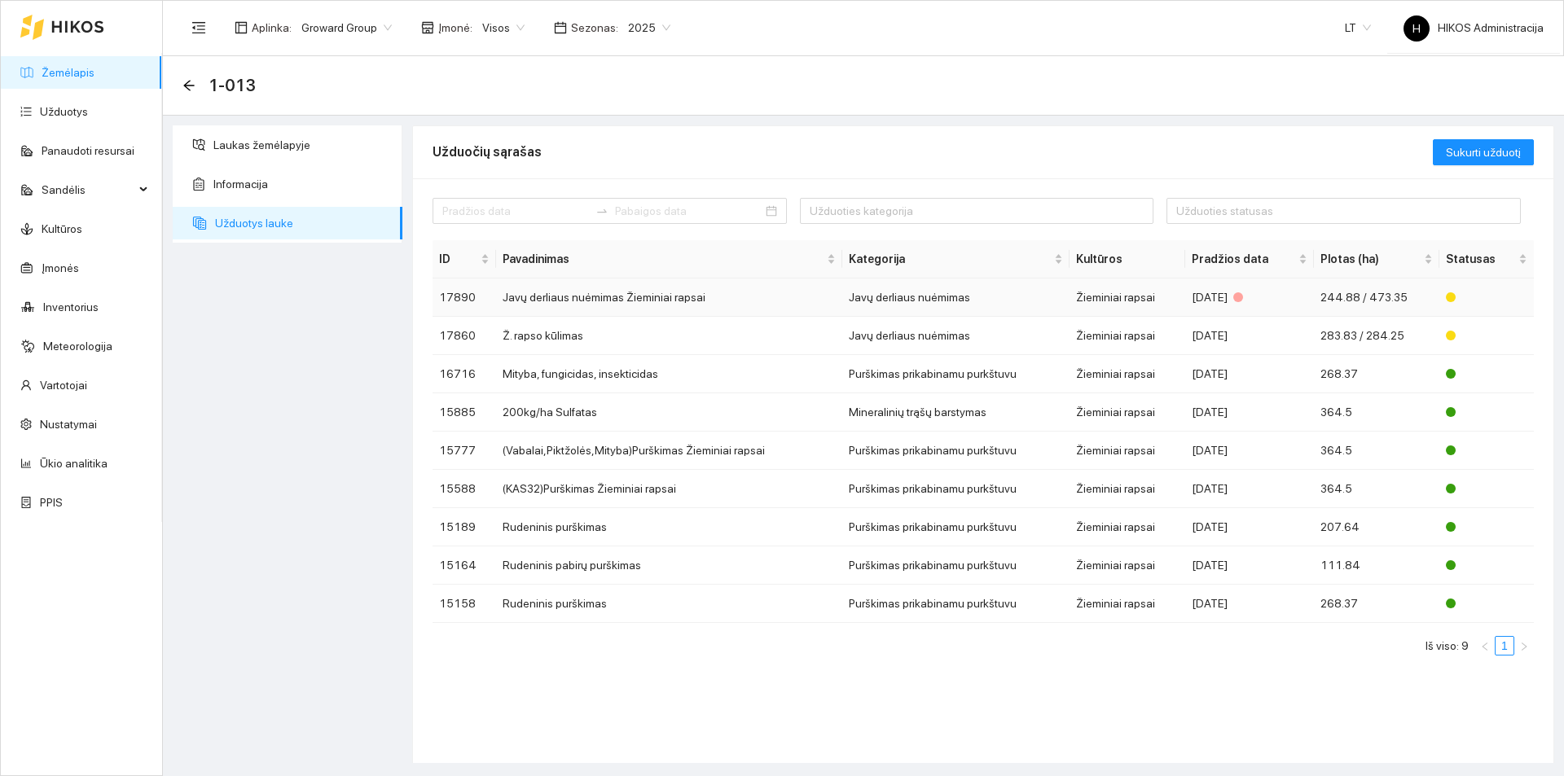
click at [770, 296] on td "Javų derliaus nuėmimas Žieminiai rapsai" at bounding box center [669, 298] width 346 height 38
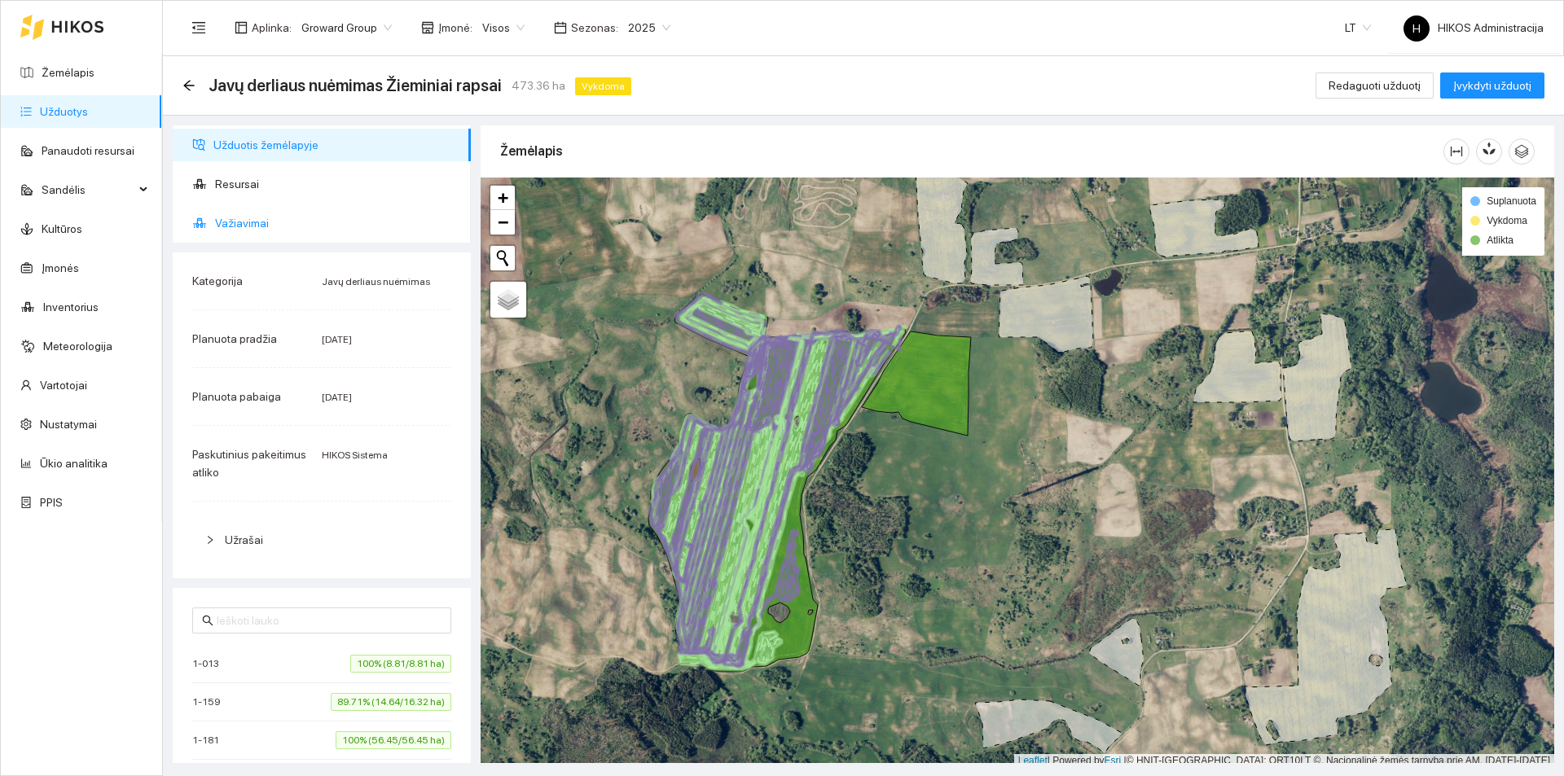
click at [287, 219] on span "Važiavimai" at bounding box center [336, 223] width 243 height 33
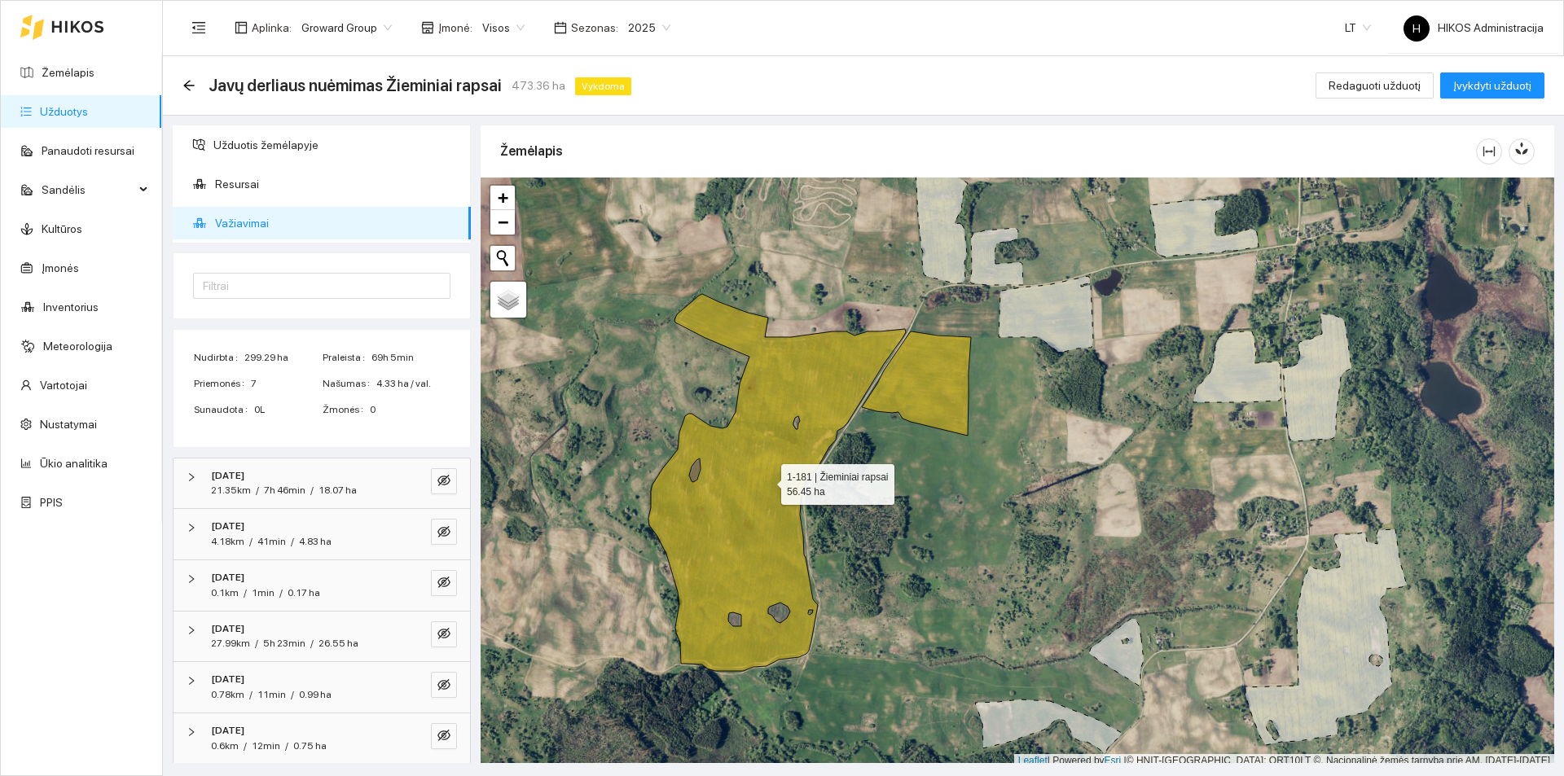
click at [766, 481] on icon at bounding box center [776, 482] width 257 height 377
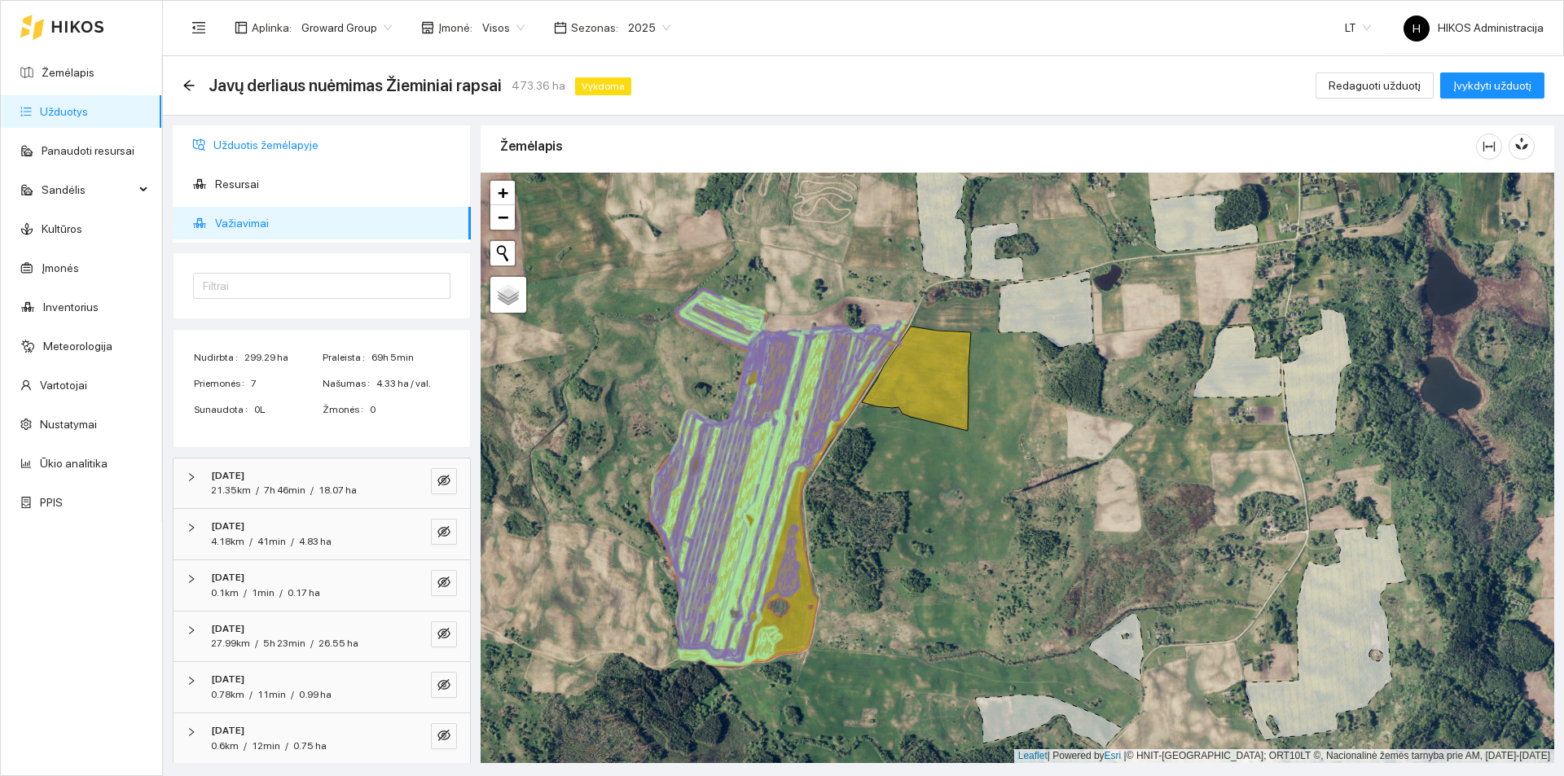
click at [235, 143] on span "Užduotis žemėlapyje" at bounding box center [335, 145] width 244 height 33
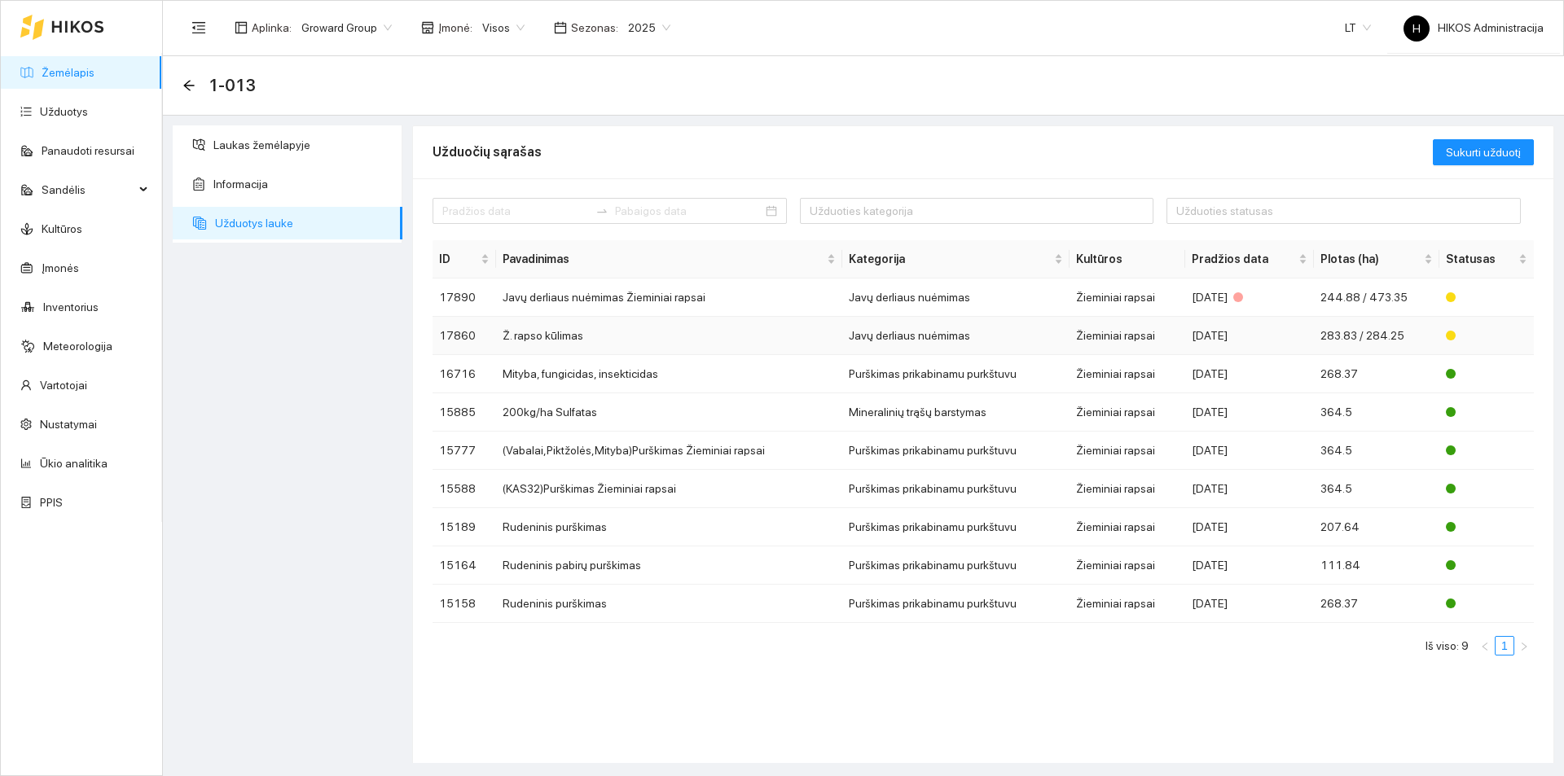
click at [720, 326] on td "Ž. rapso kūlimas" at bounding box center [669, 336] width 346 height 38
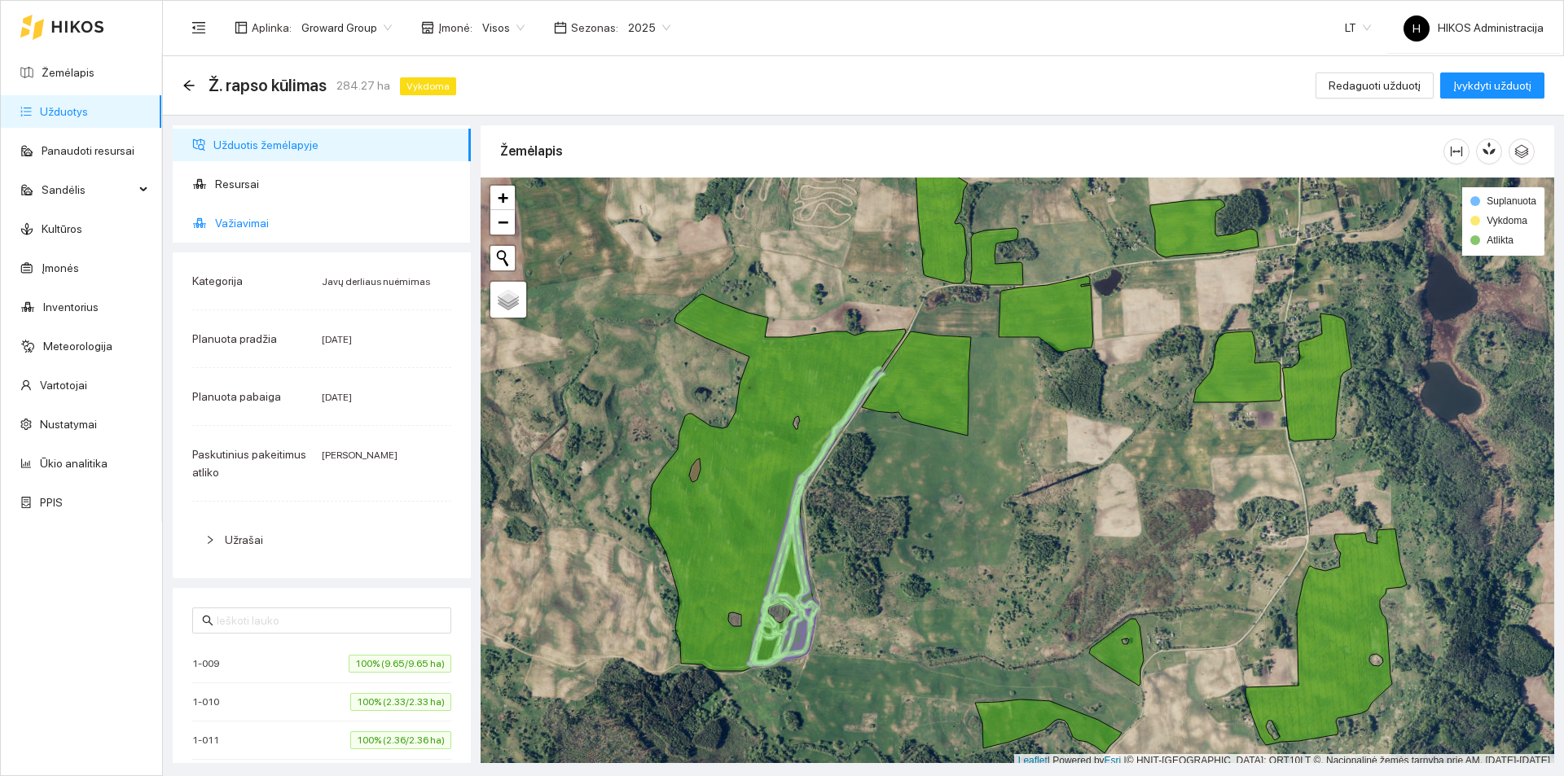
click at [298, 226] on span "Važiavimai" at bounding box center [336, 223] width 243 height 33
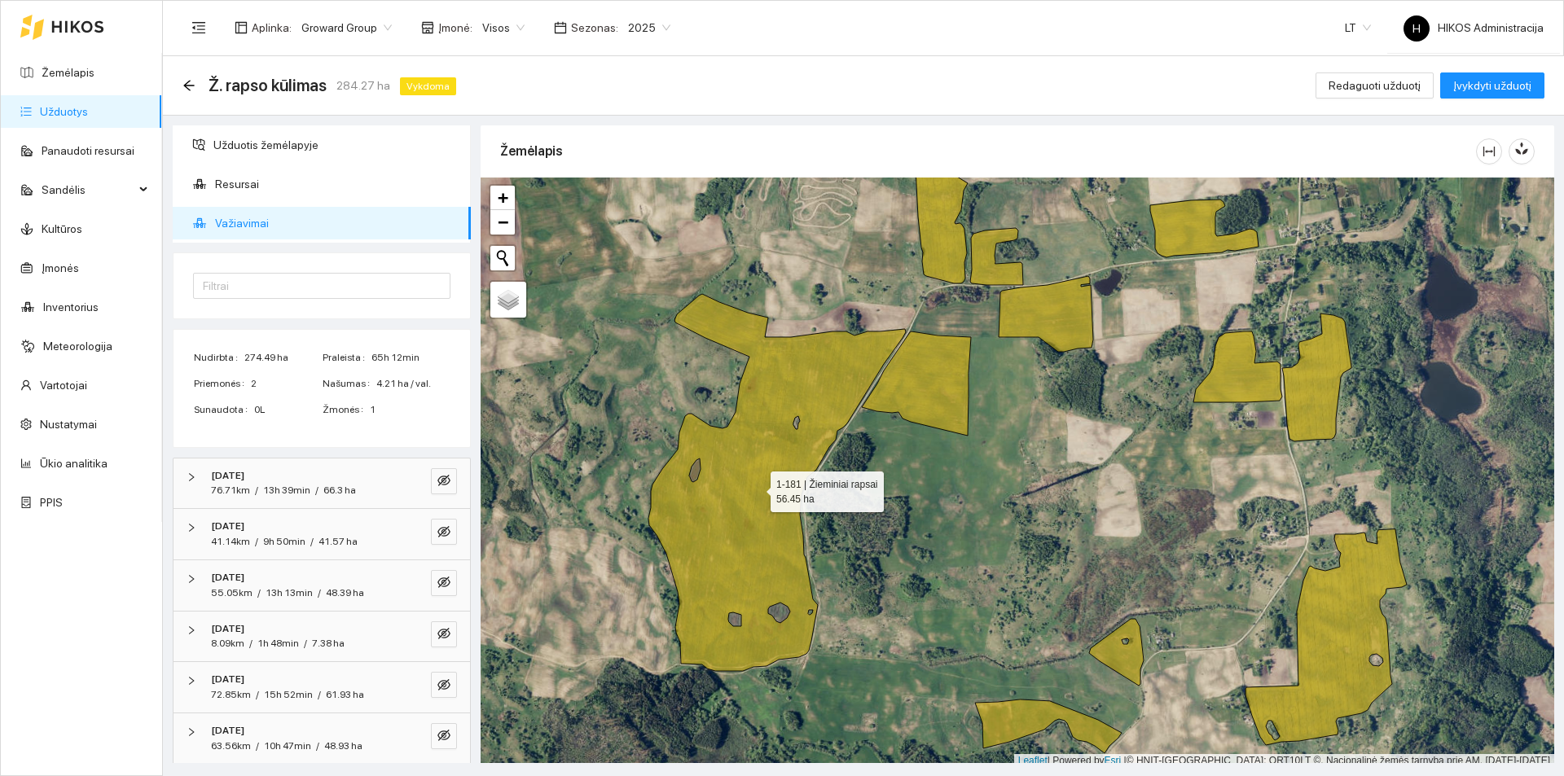
click at [727, 428] on icon at bounding box center [776, 482] width 257 height 377
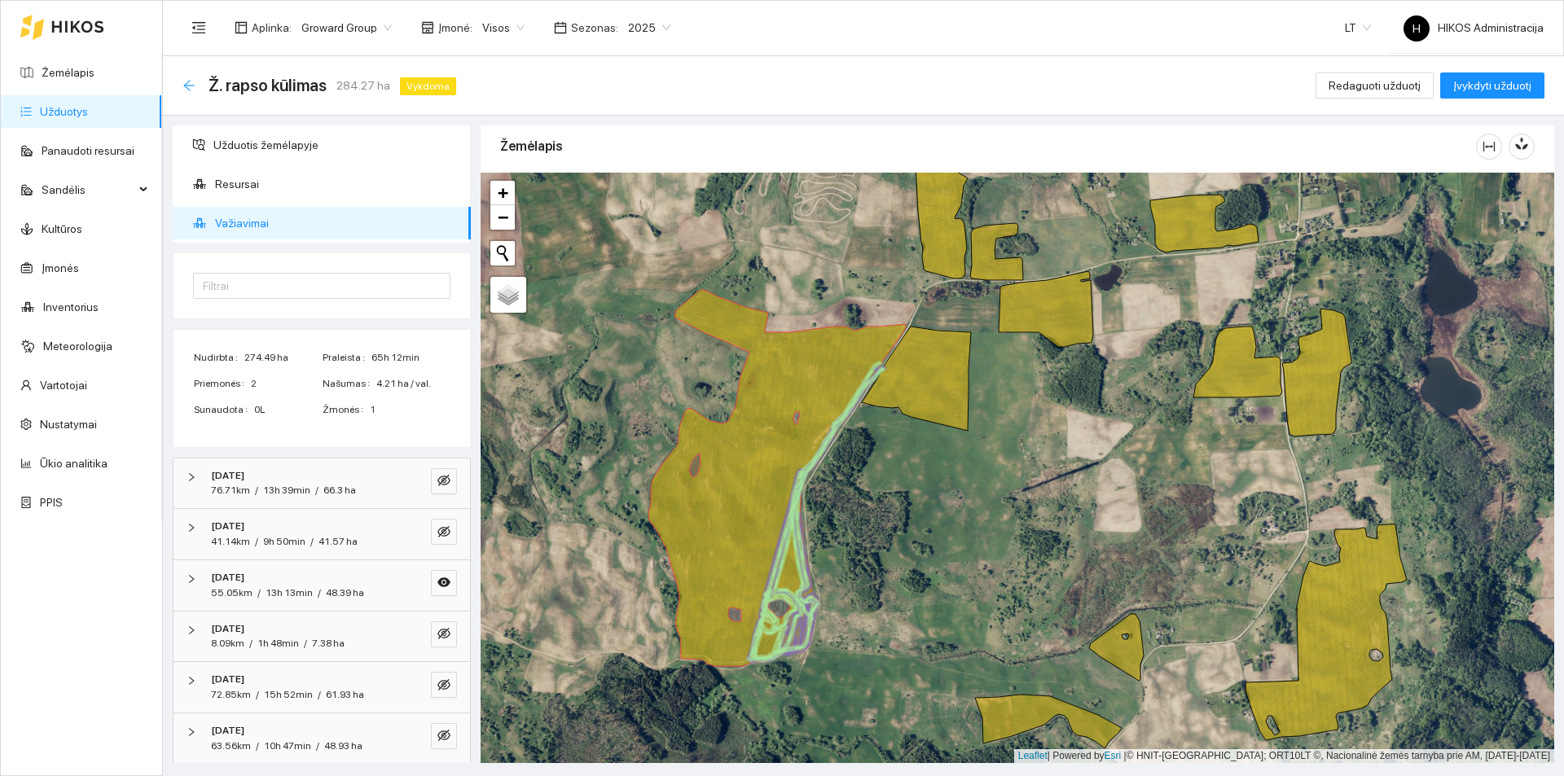
click at [197, 88] on div "Ž. rapso kūlimas 284.27 ha Vykdoma" at bounding box center [322, 85] width 280 height 26
click at [189, 85] on icon "arrow-left" at bounding box center [188, 85] width 11 height 11
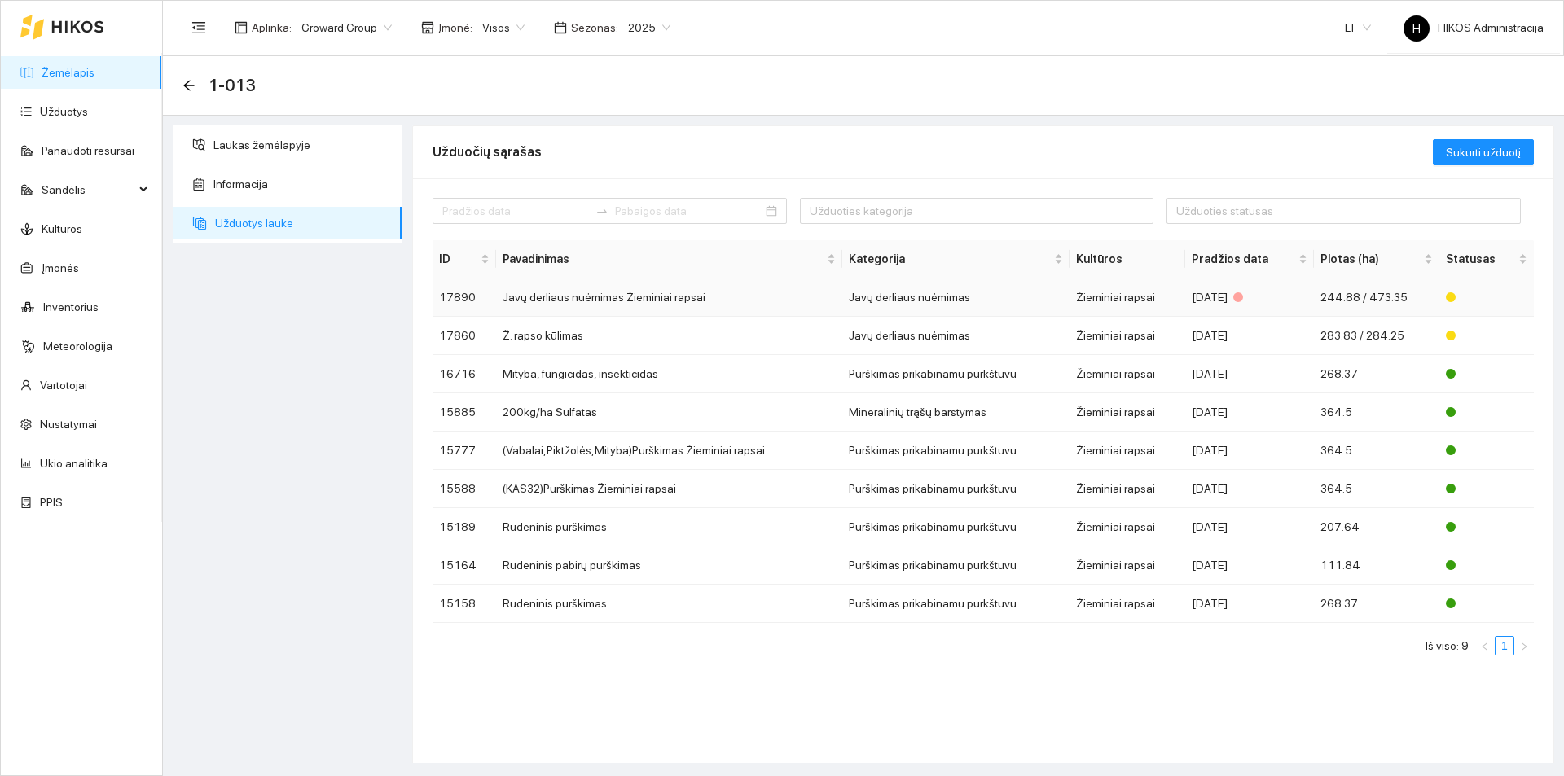
click at [1023, 300] on td "Javų derliaus nuėmimas" at bounding box center [955, 298] width 227 height 38
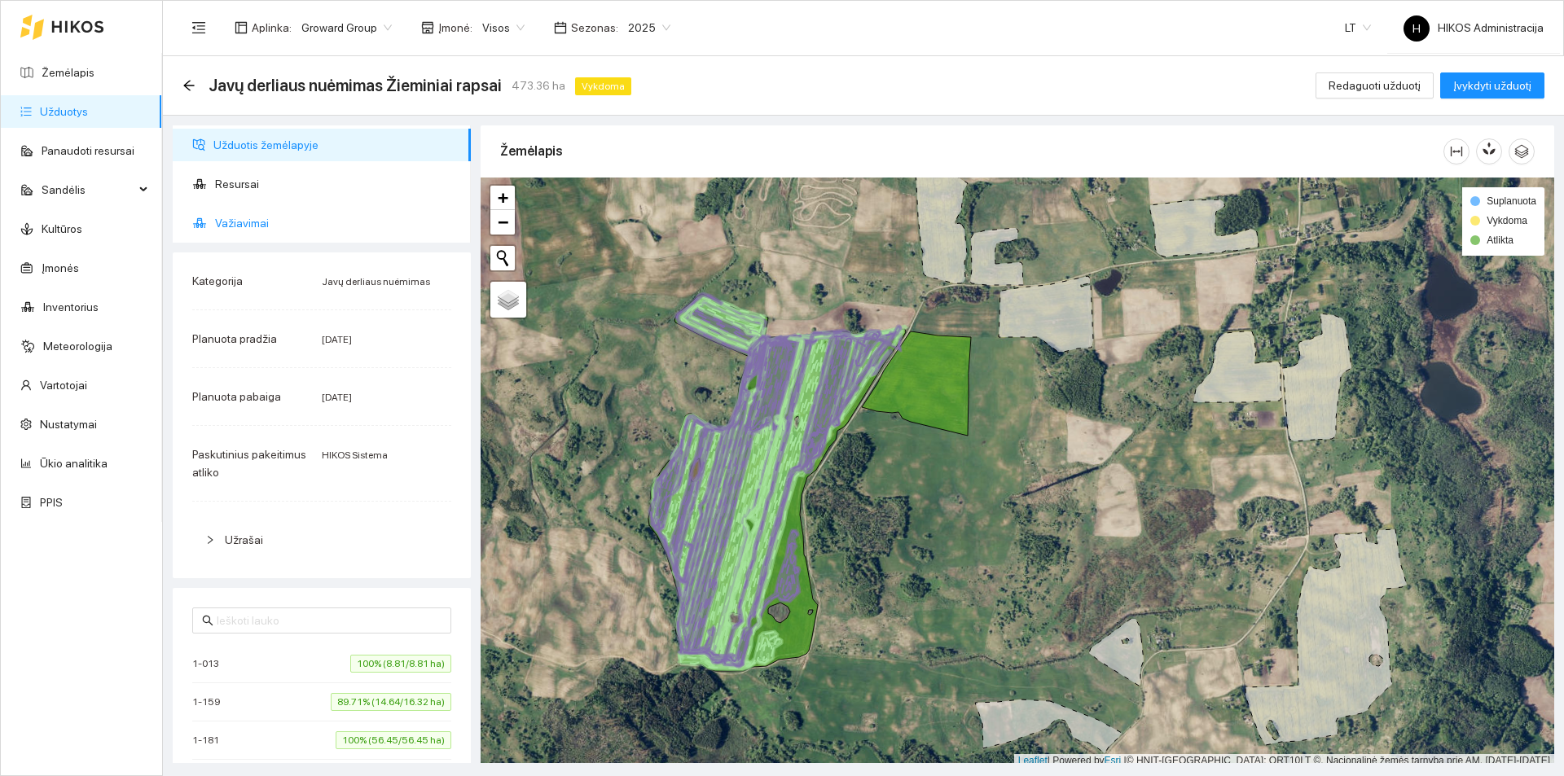
click at [257, 214] on span "Važiavimai" at bounding box center [336, 223] width 243 height 33
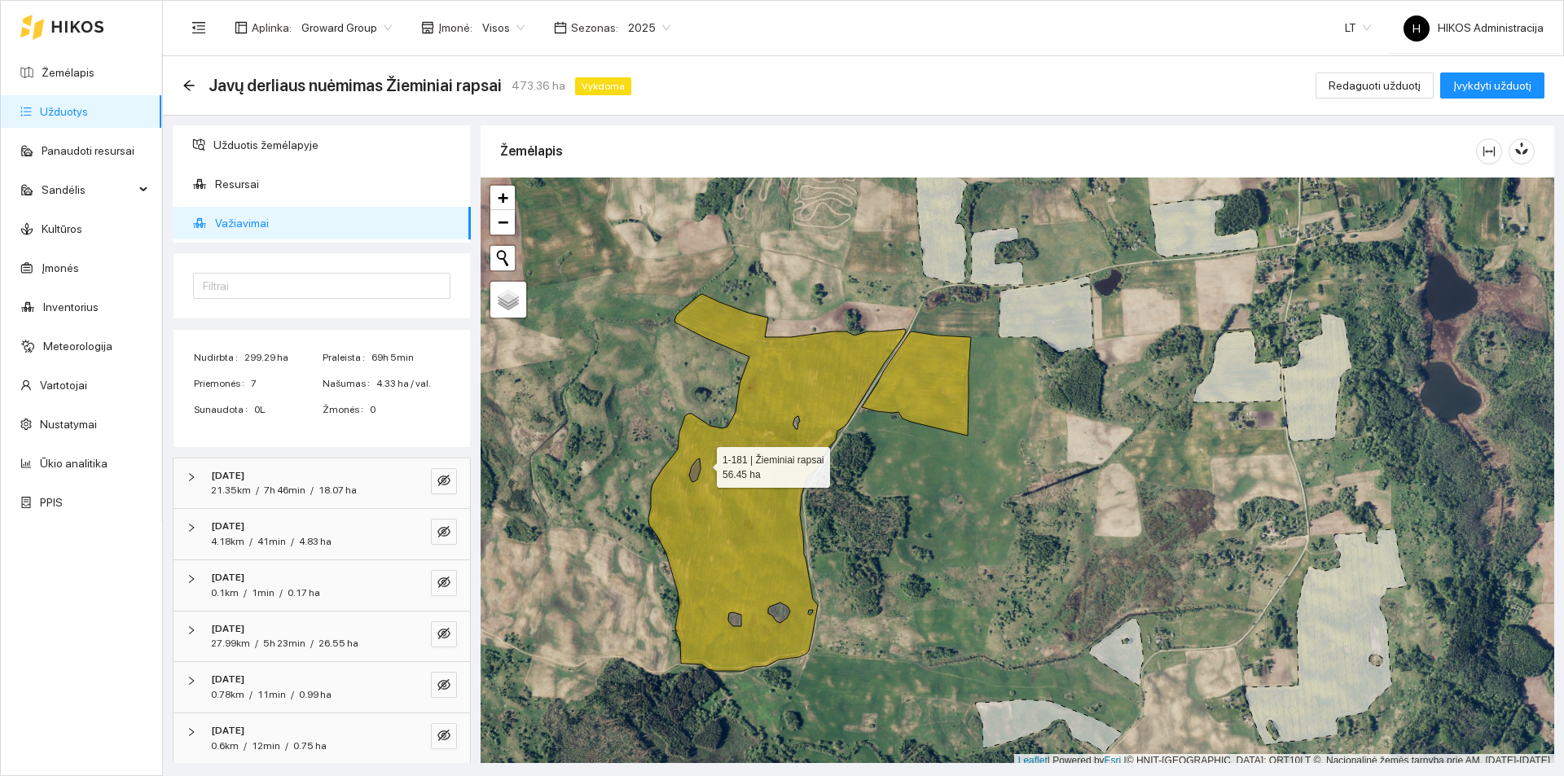
click at [694, 460] on div at bounding box center [1017, 473] width 1073 height 590
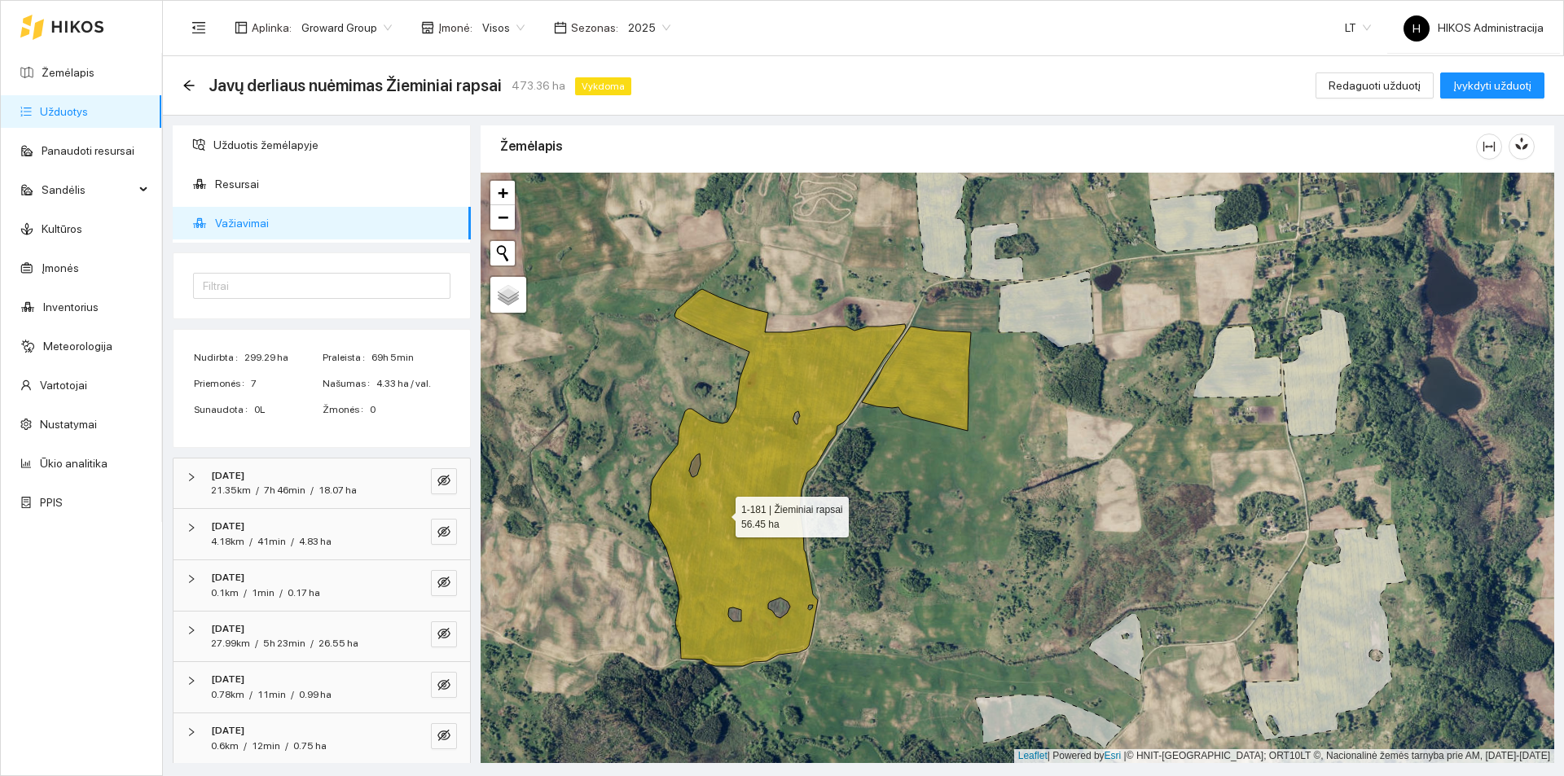
click at [721, 512] on icon at bounding box center [776, 477] width 257 height 377
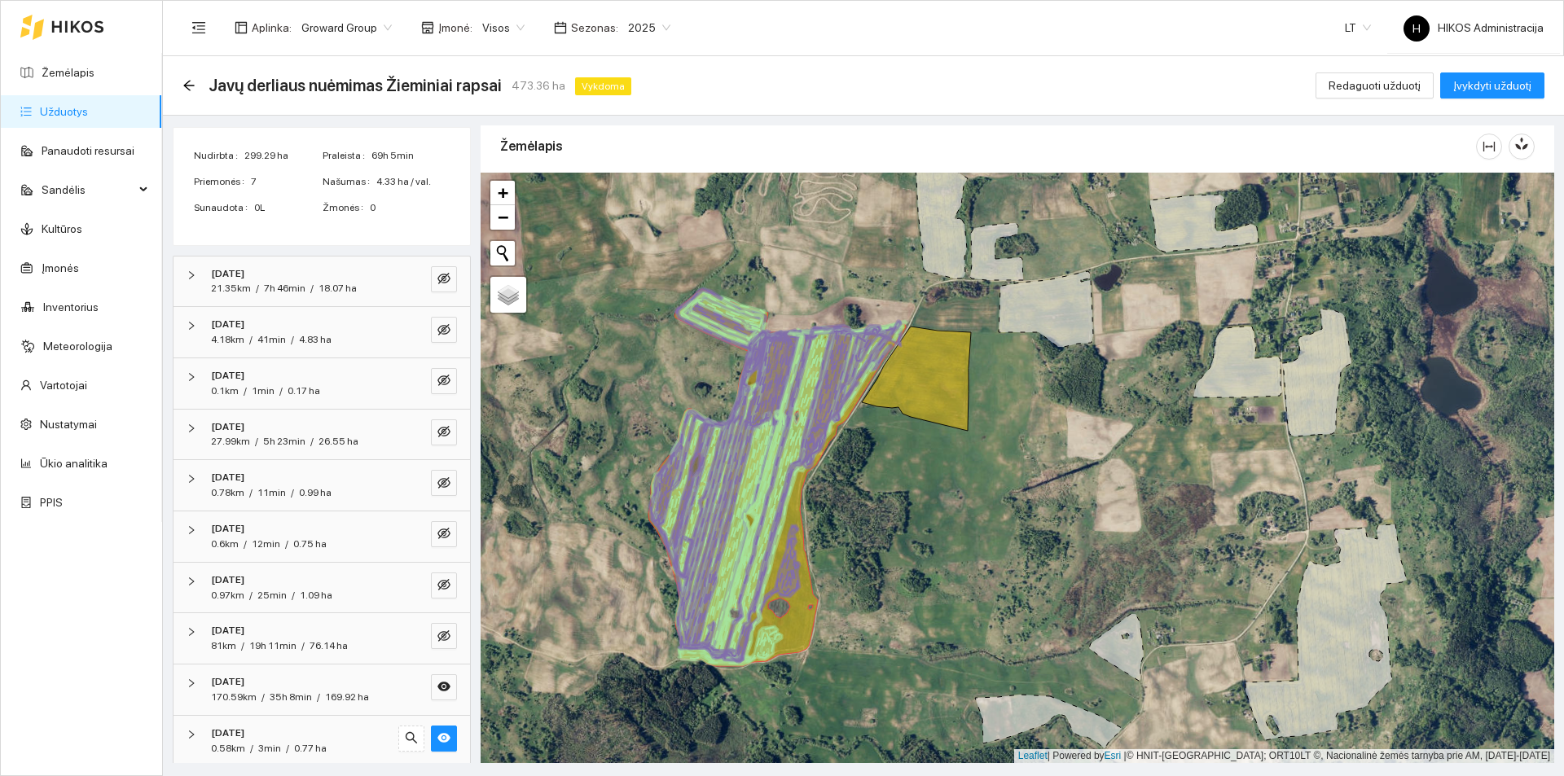
scroll to position [210, 0]
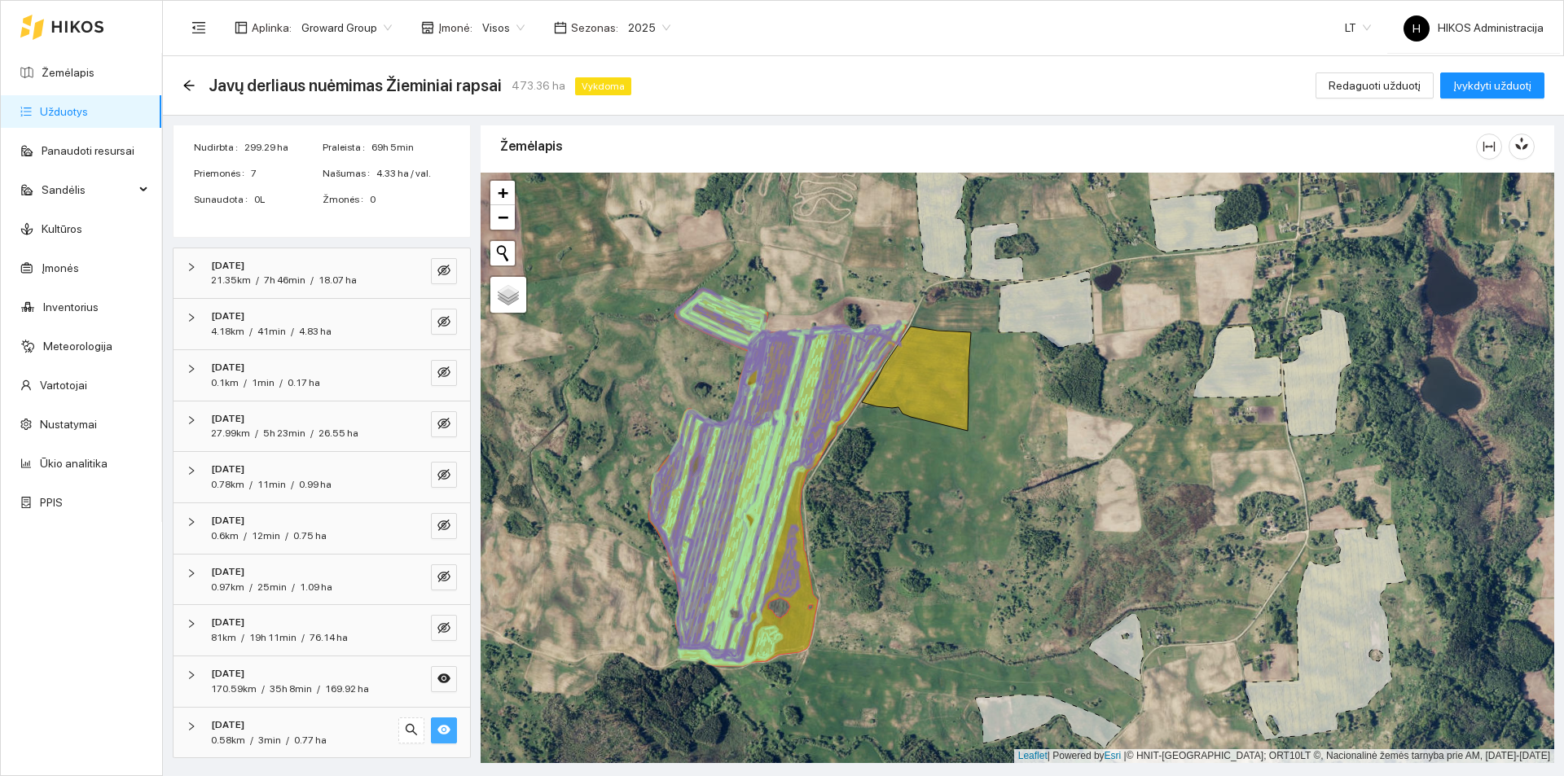
click at [437, 728] on icon "eye" at bounding box center [443, 729] width 13 height 13
click at [723, 525] on icon at bounding box center [719, 490] width 141 height 318
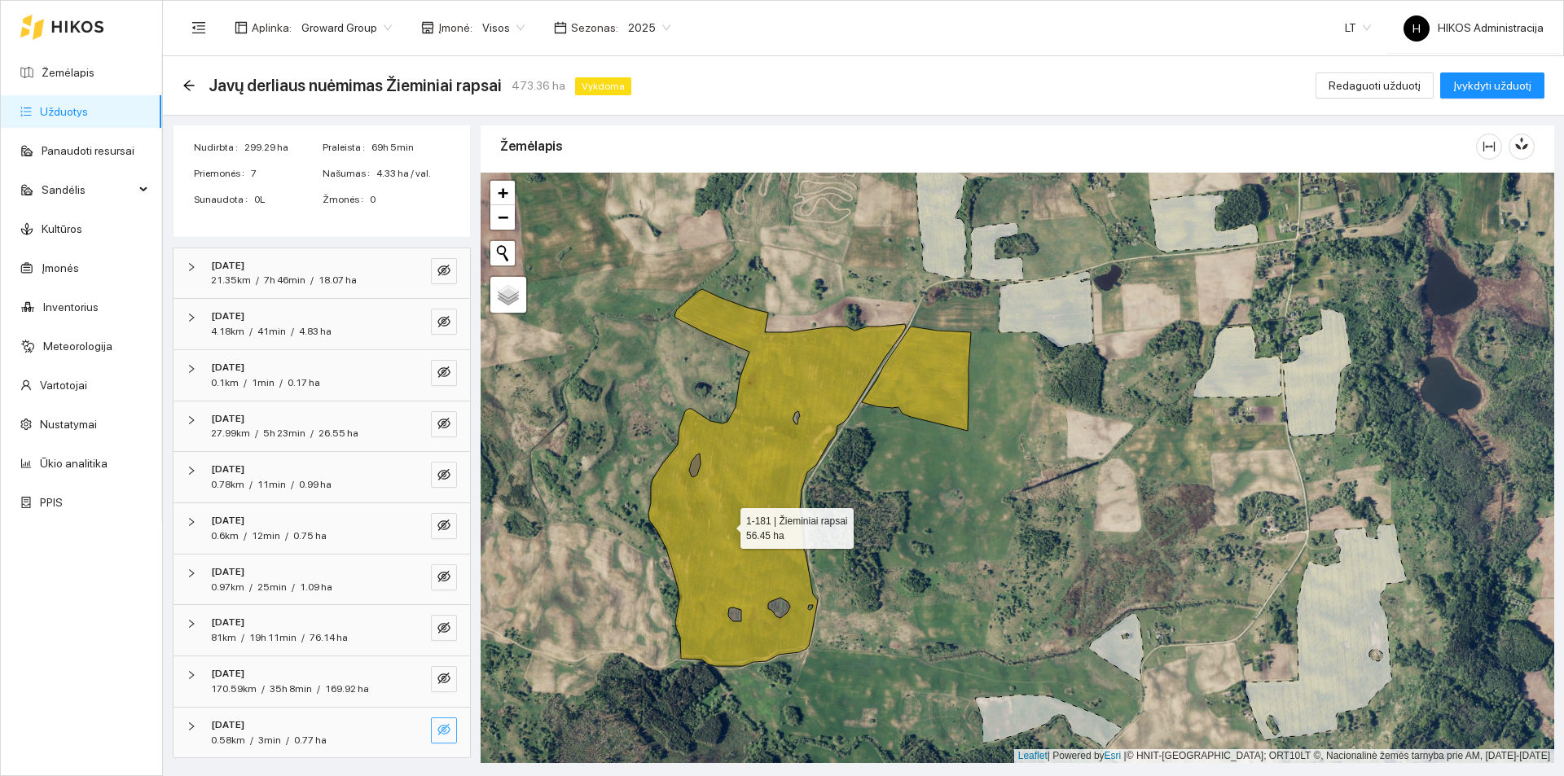
click at [754, 513] on icon at bounding box center [776, 477] width 257 height 377
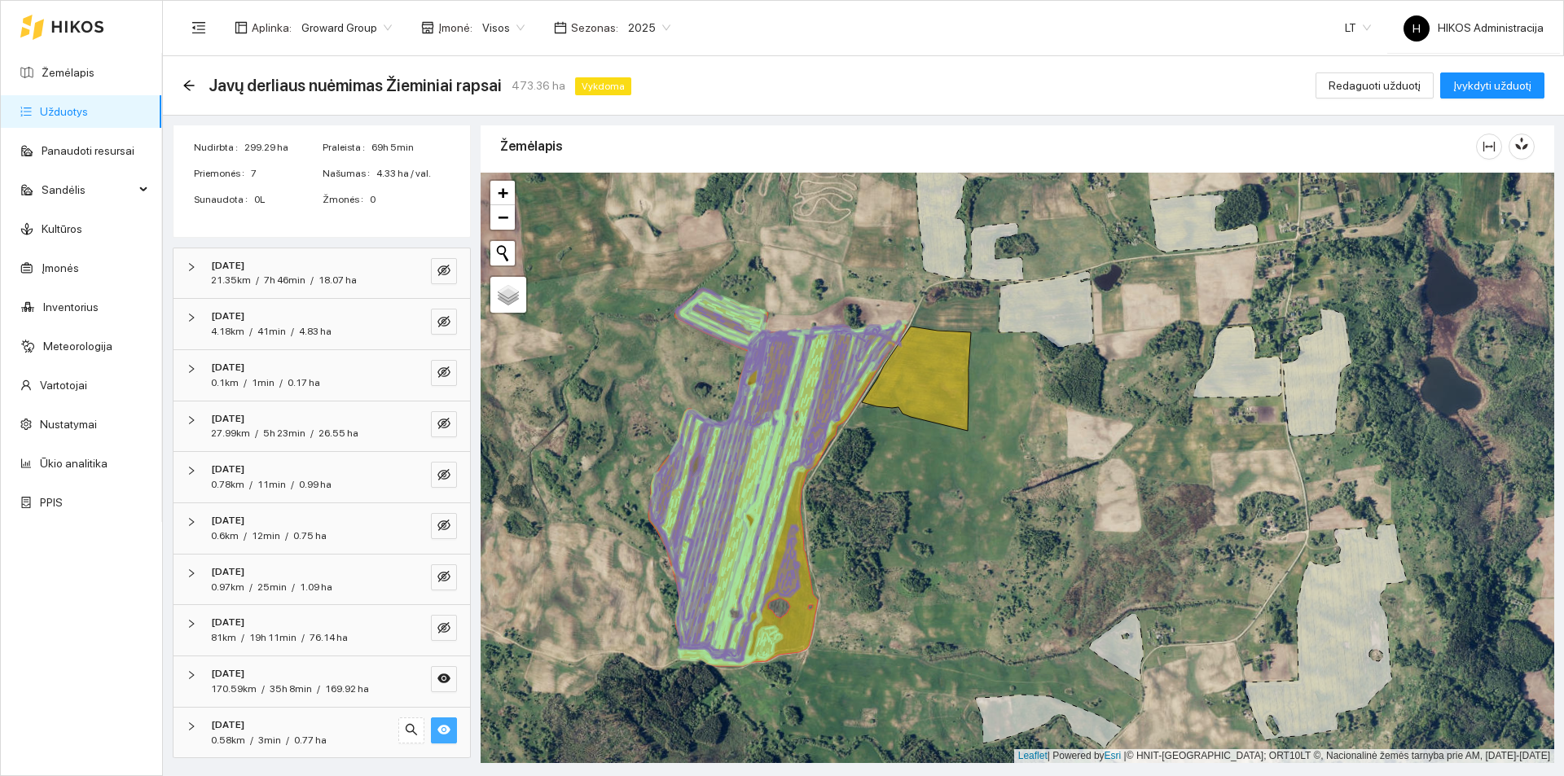
click at [752, 511] on icon at bounding box center [760, 493] width 87 height 322
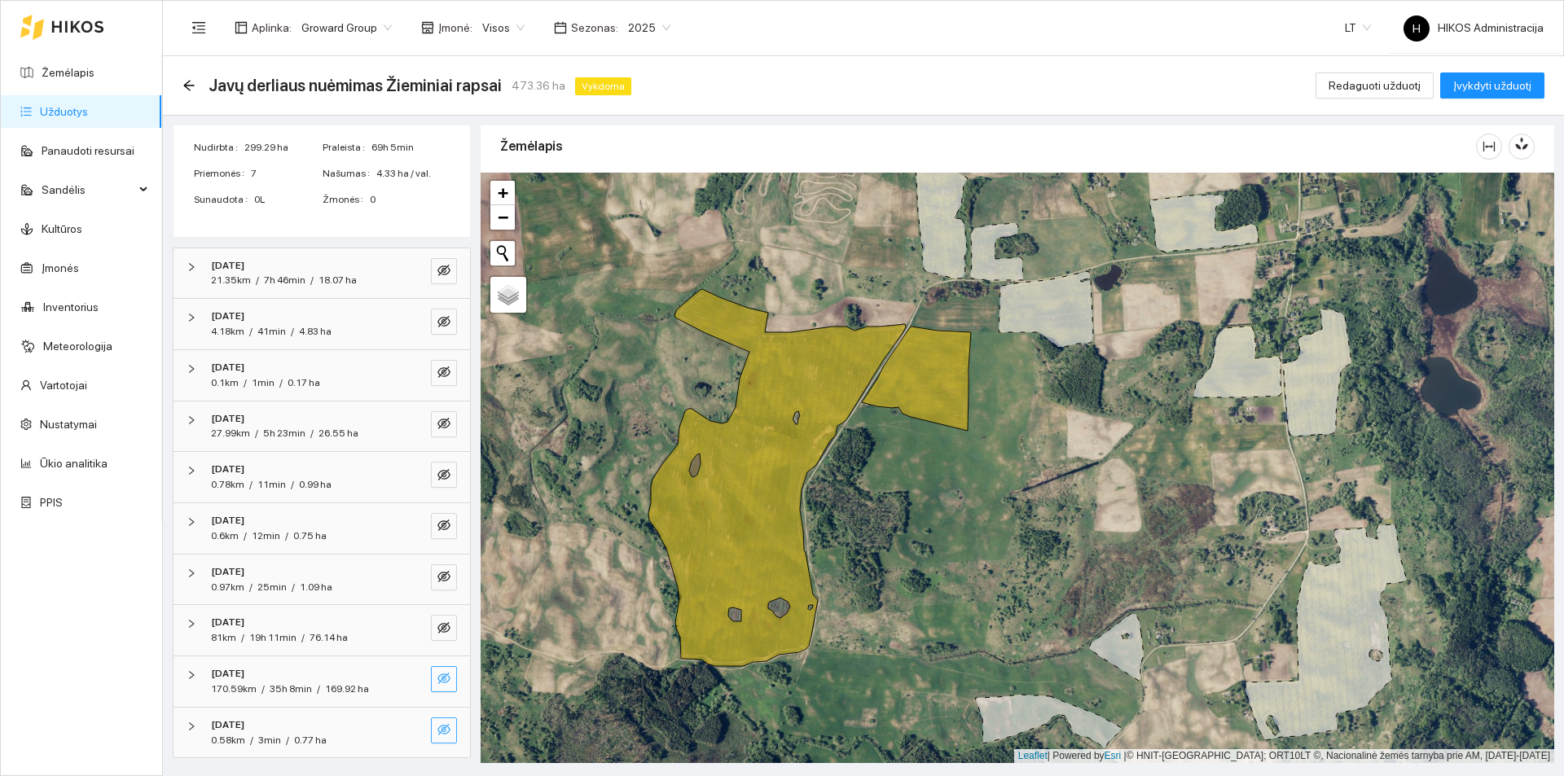
click at [431, 681] on button "button" at bounding box center [444, 679] width 26 height 26
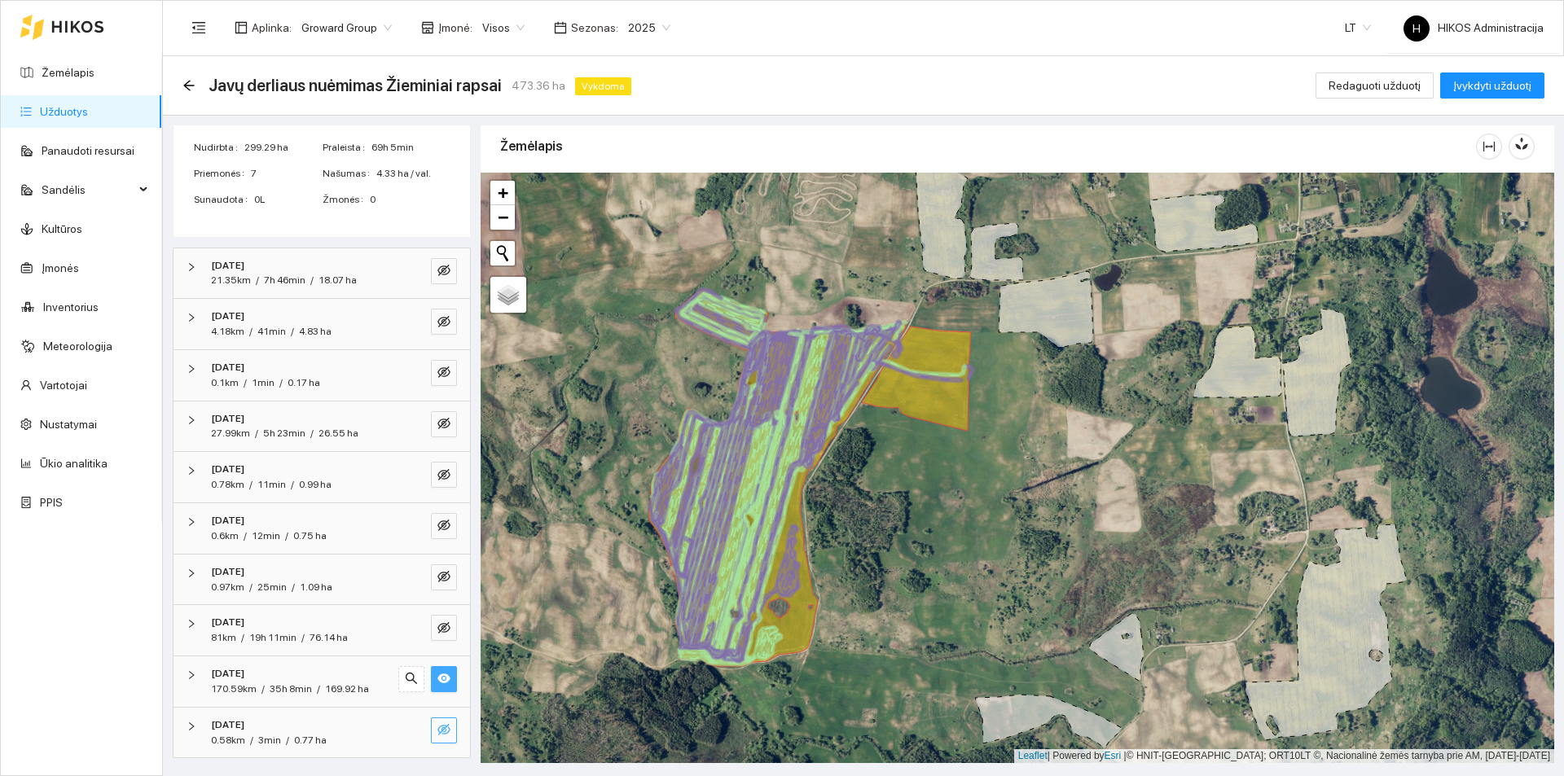
click at [437, 681] on icon "eye" at bounding box center [443, 678] width 13 height 13
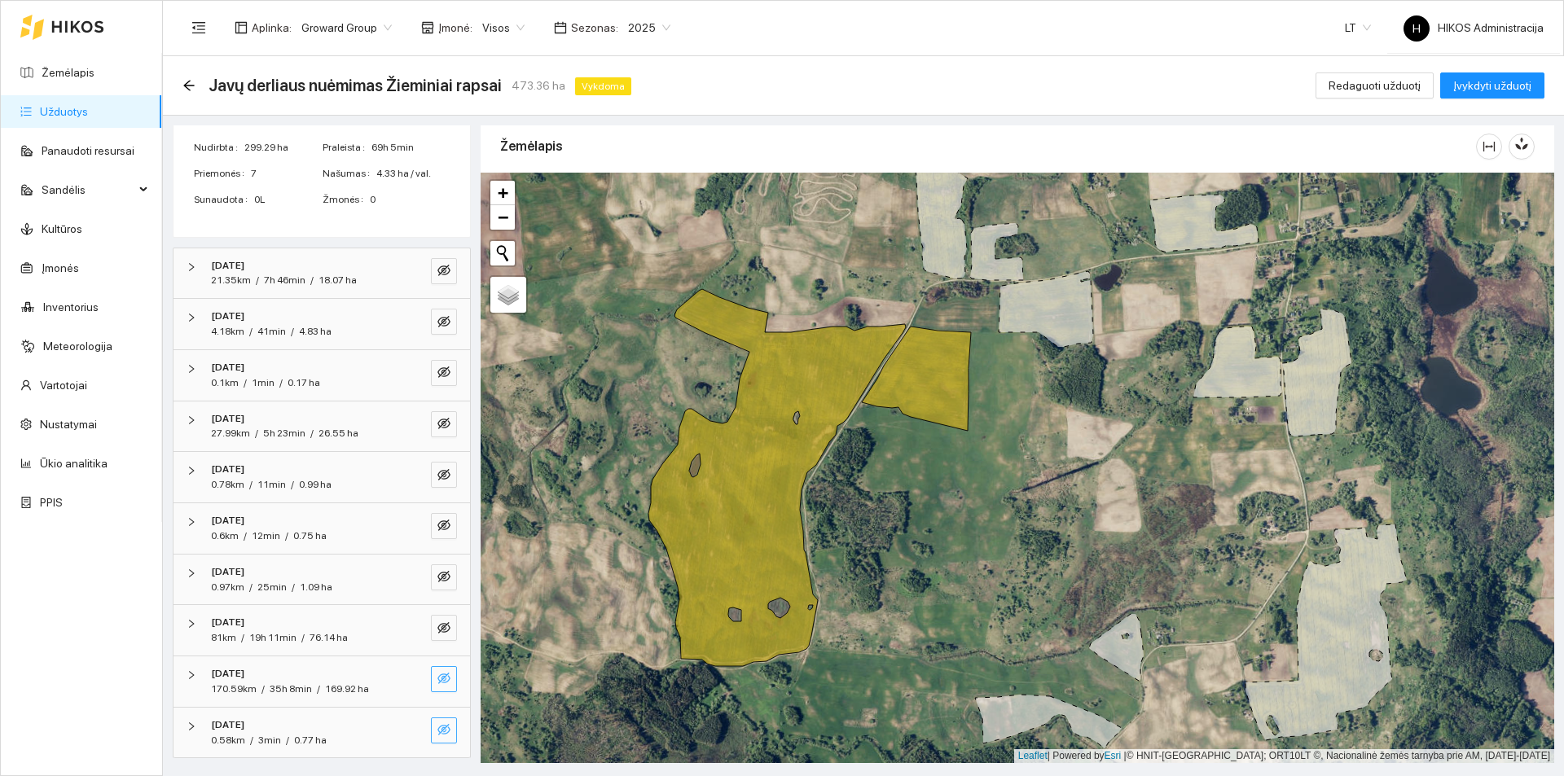
click at [439, 727] on button "button" at bounding box center [444, 731] width 26 height 26
click at [437, 726] on icon "eye" at bounding box center [443, 729] width 13 height 13
click at [88, 76] on link "Žemėlapis" at bounding box center [68, 72] width 53 height 13
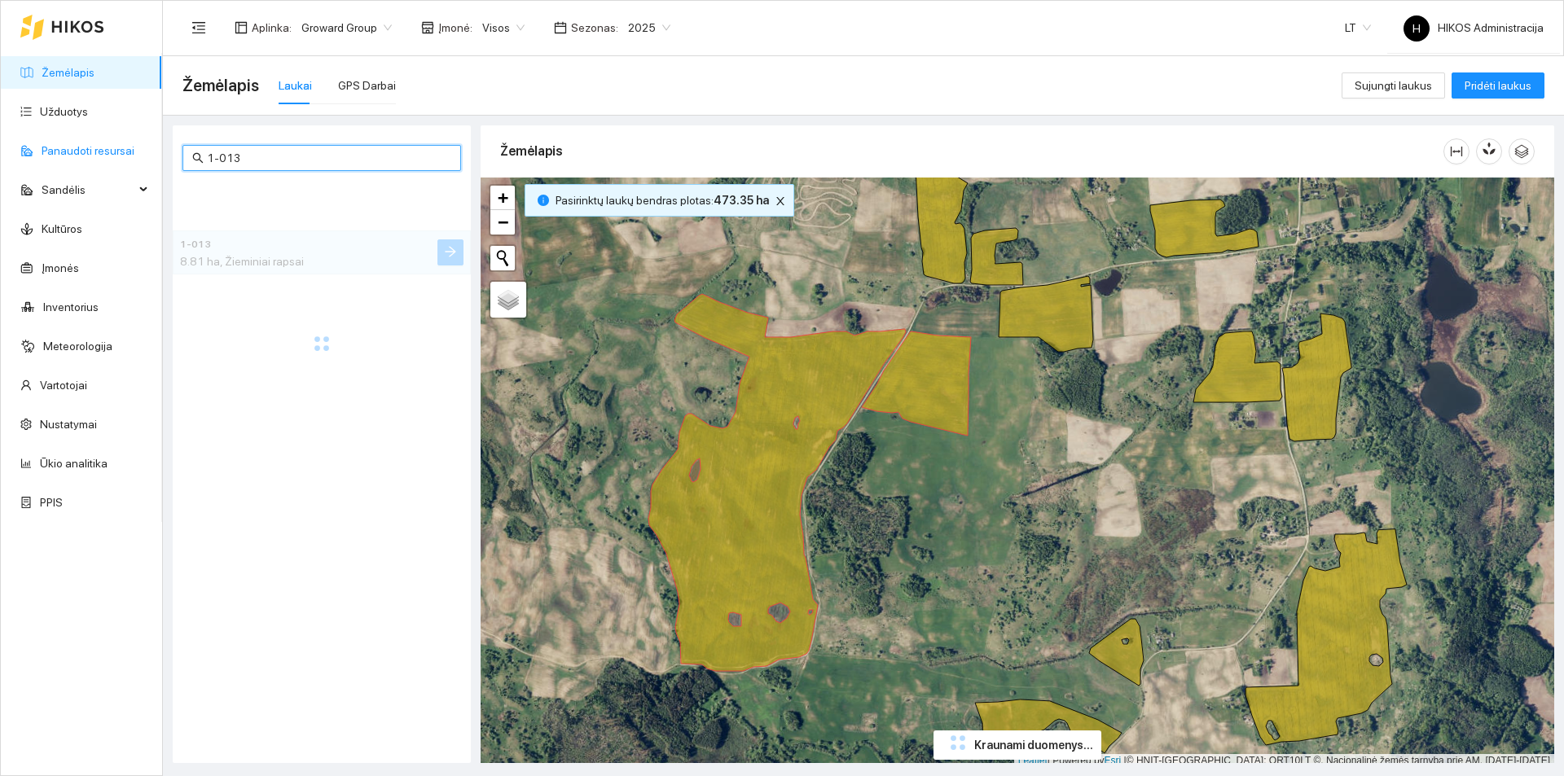
drag, startPoint x: 282, startPoint y: 155, endPoint x: 122, endPoint y: 140, distance: 160.3
click at [122, 140] on section "Žemėlapis Užduotys Panaudoti resursai Sandėlis Kultūros Įmonės Inventorius Mete…" at bounding box center [782, 388] width 1564 height 776
paste input "3-147 Euforia C"
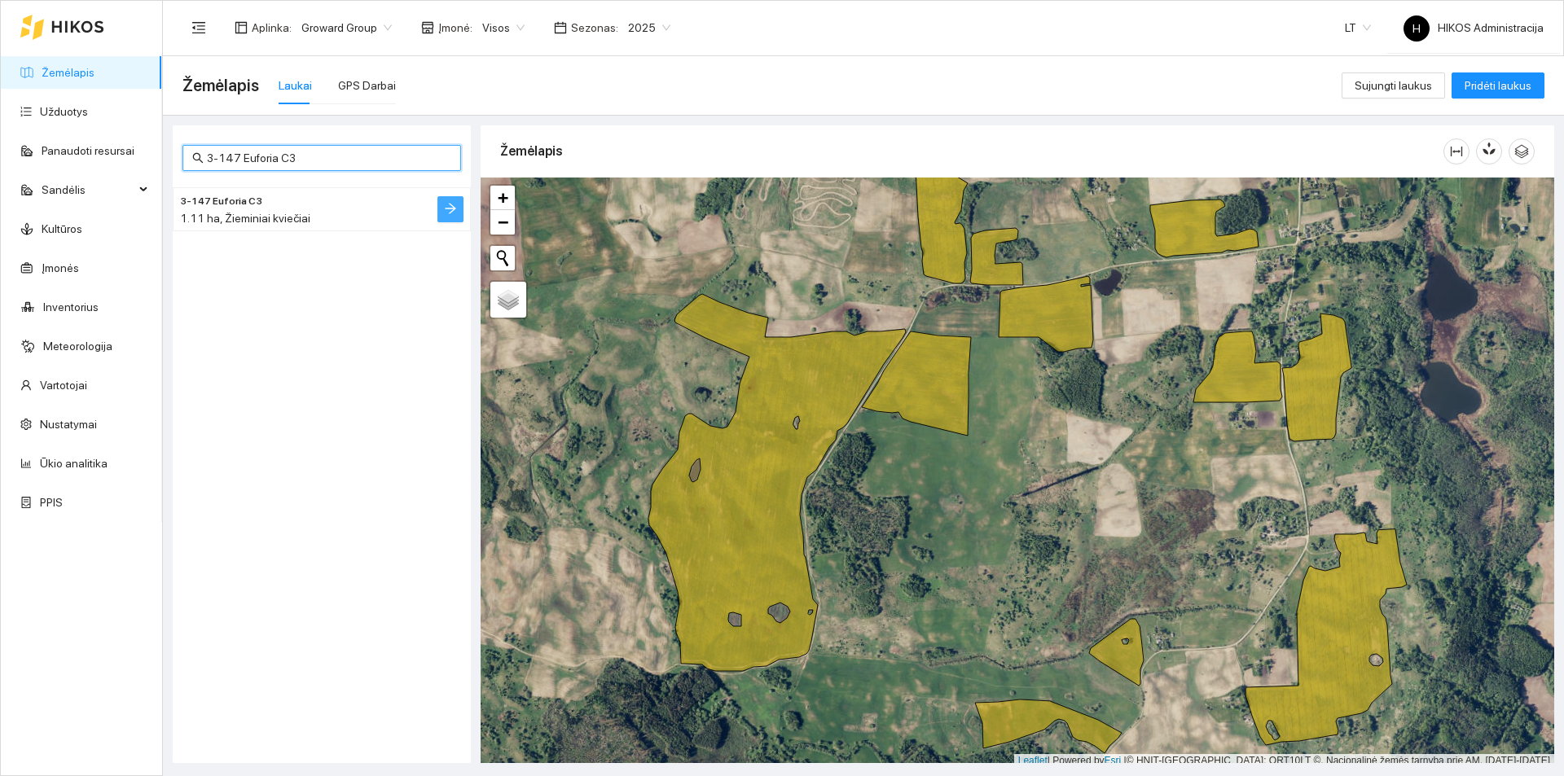
type input "3-147 Euforia C3"
click at [454, 209] on icon "arrow-right" at bounding box center [450, 209] width 11 height 11
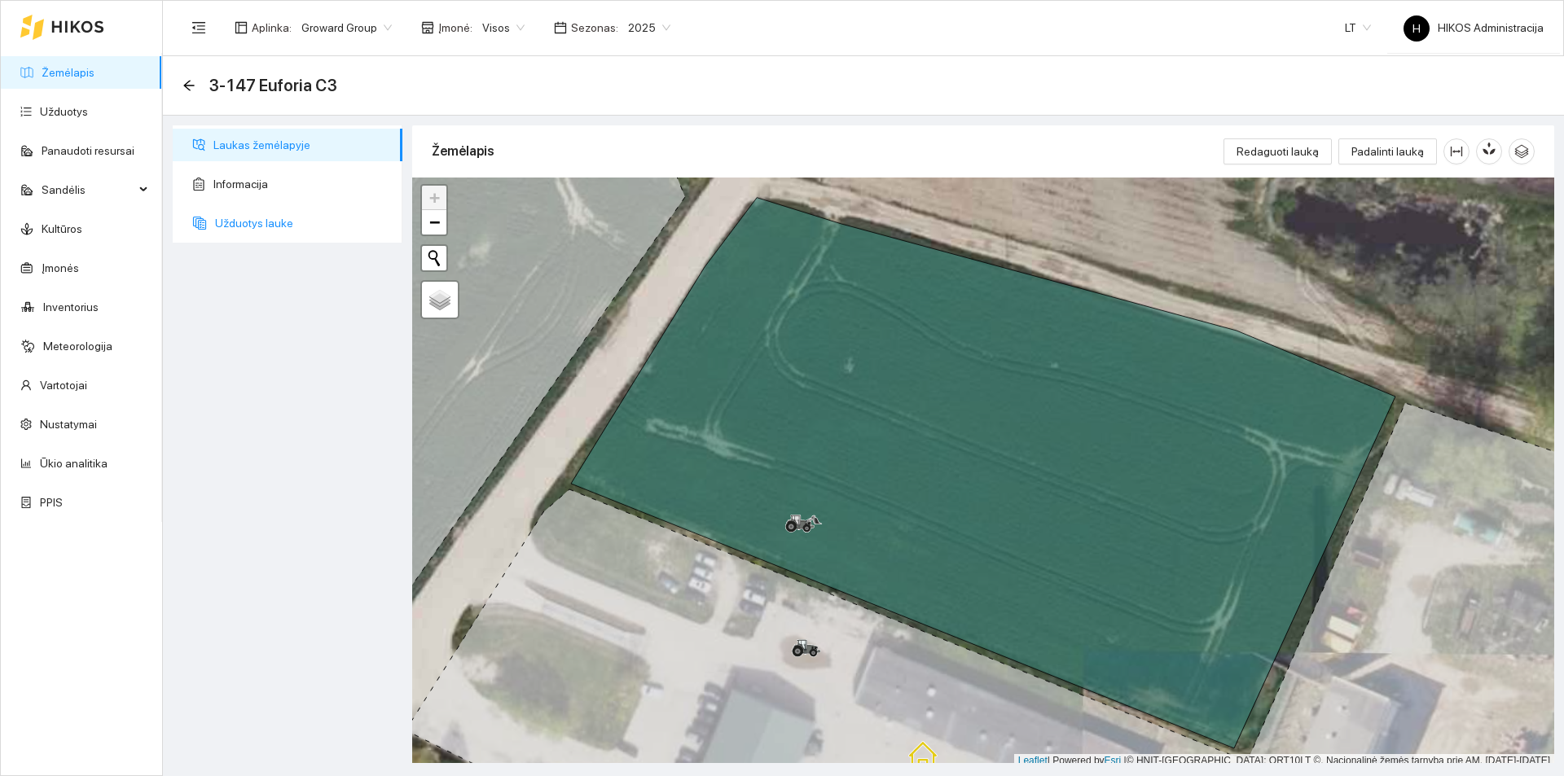
click at [333, 223] on span "Užduotys lauke" at bounding box center [302, 223] width 174 height 33
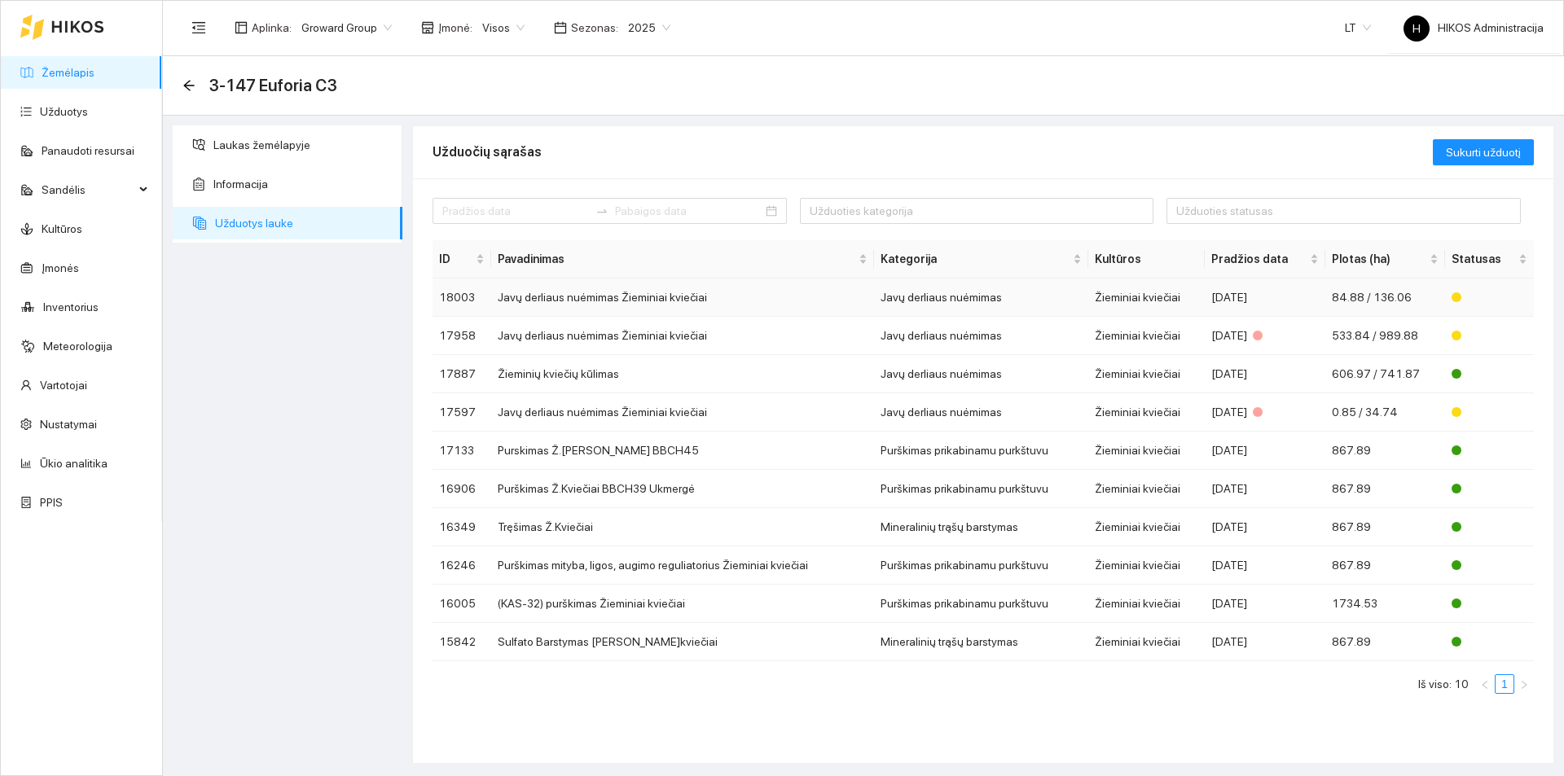
click at [733, 279] on td "Javų derliaus nuėmimas Žieminiai kviečiai" at bounding box center [682, 298] width 383 height 38
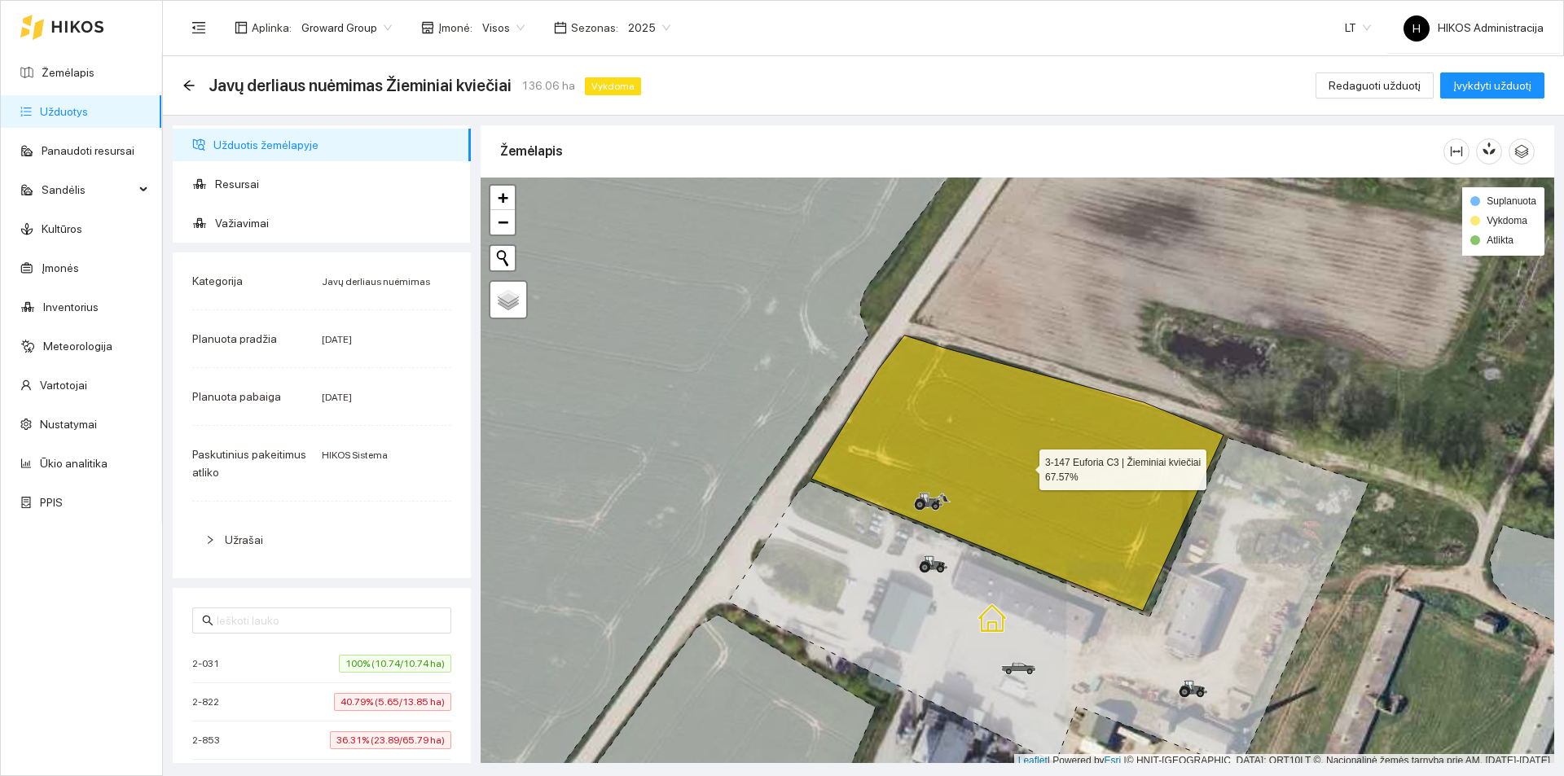
click at [899, 413] on icon at bounding box center [1017, 473] width 412 height 275
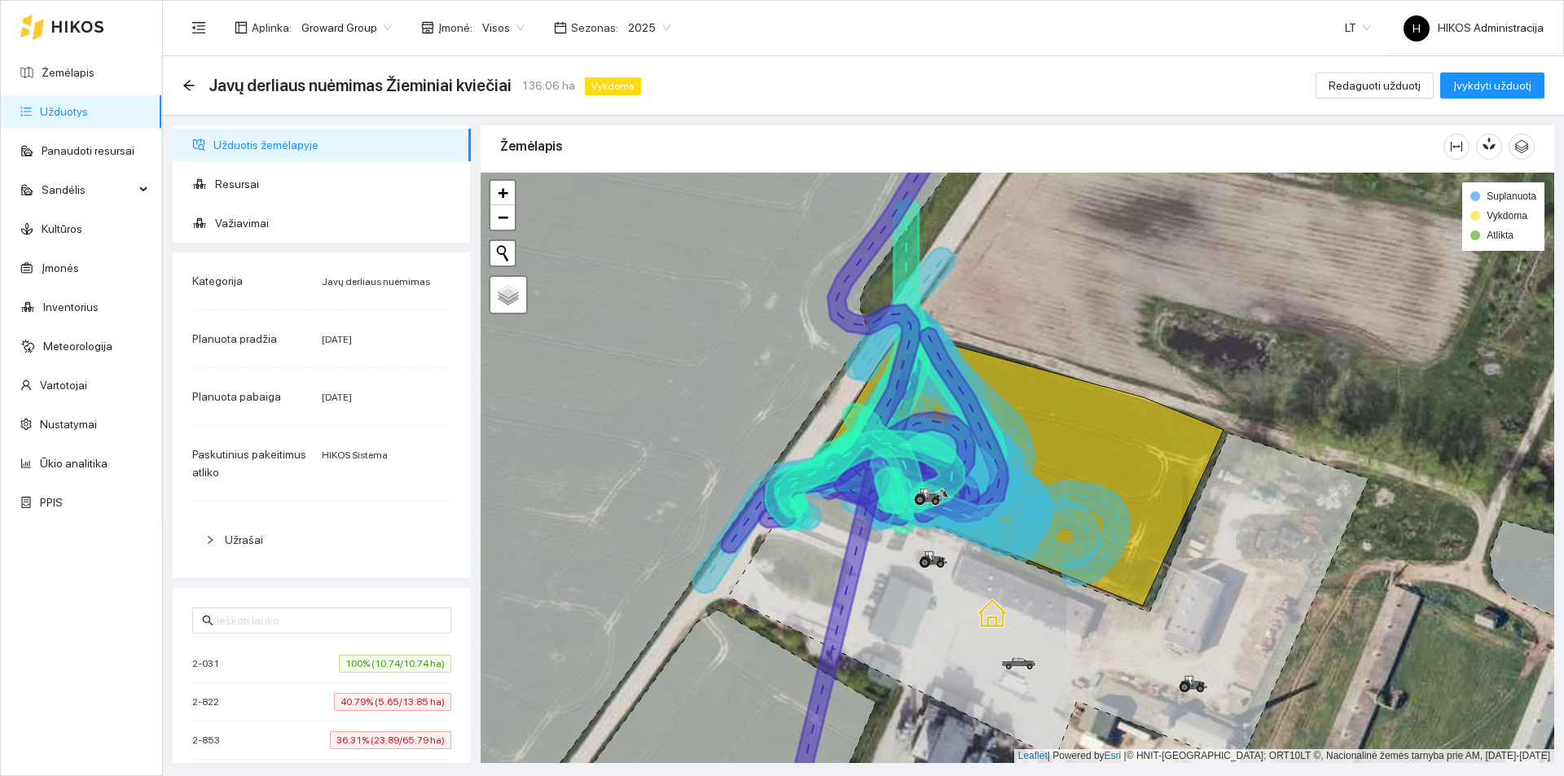
click at [919, 426] on icon at bounding box center [848, 482] width 253 height 141
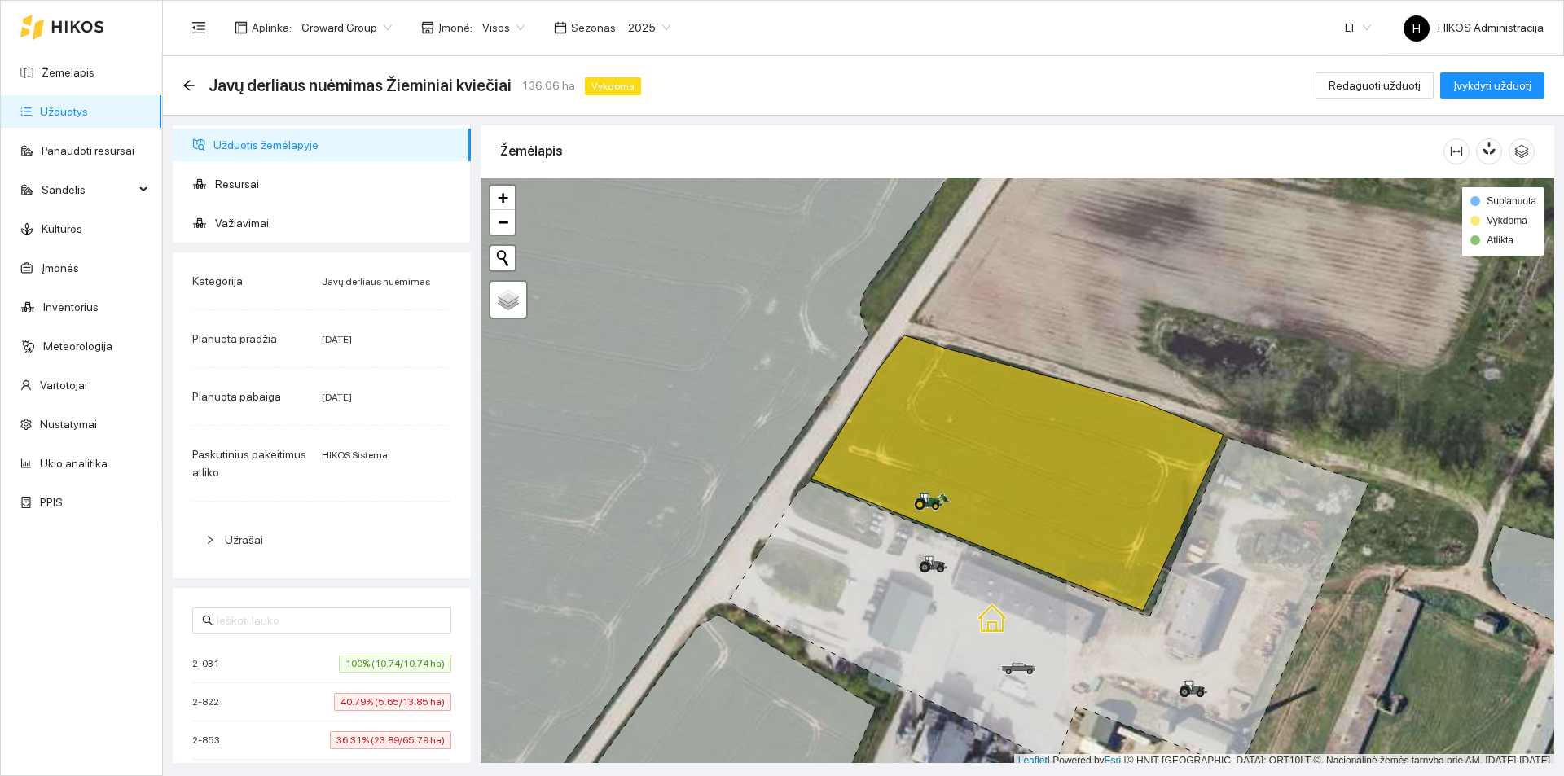
scroll to position [5, 0]
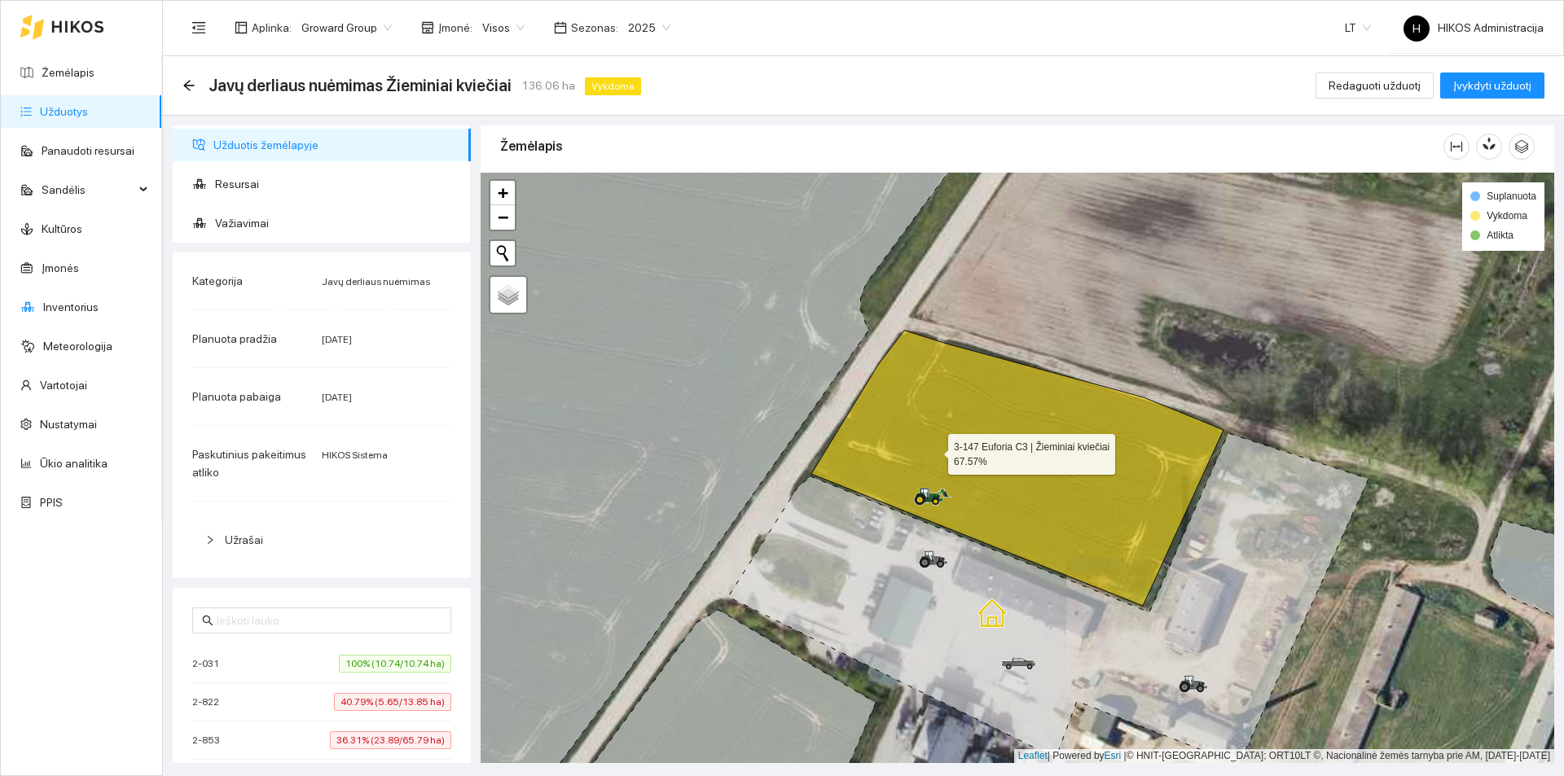
click at [958, 446] on icon at bounding box center [1017, 468] width 412 height 275
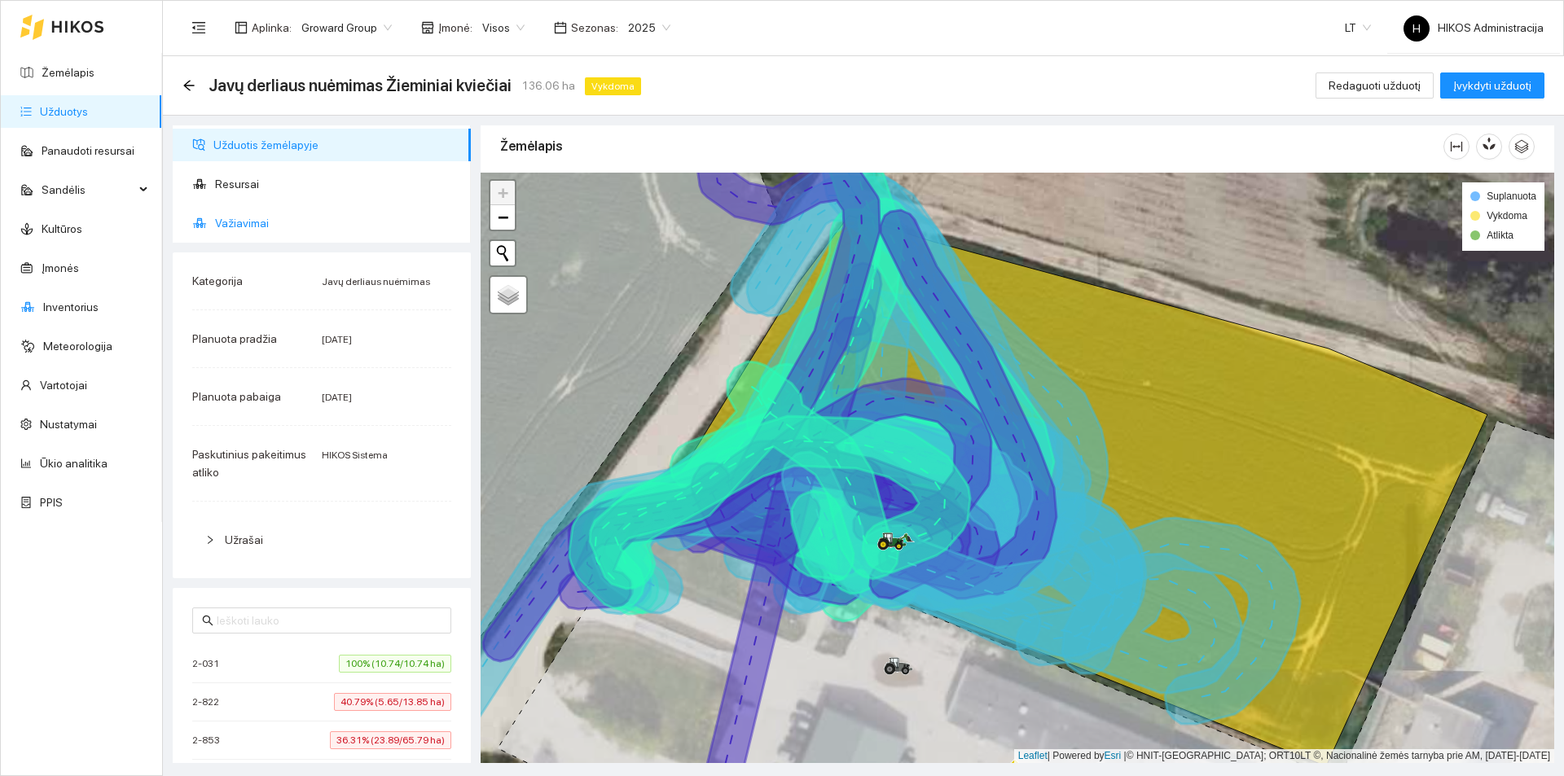
click at [286, 226] on span "Važiavimai" at bounding box center [336, 223] width 243 height 33
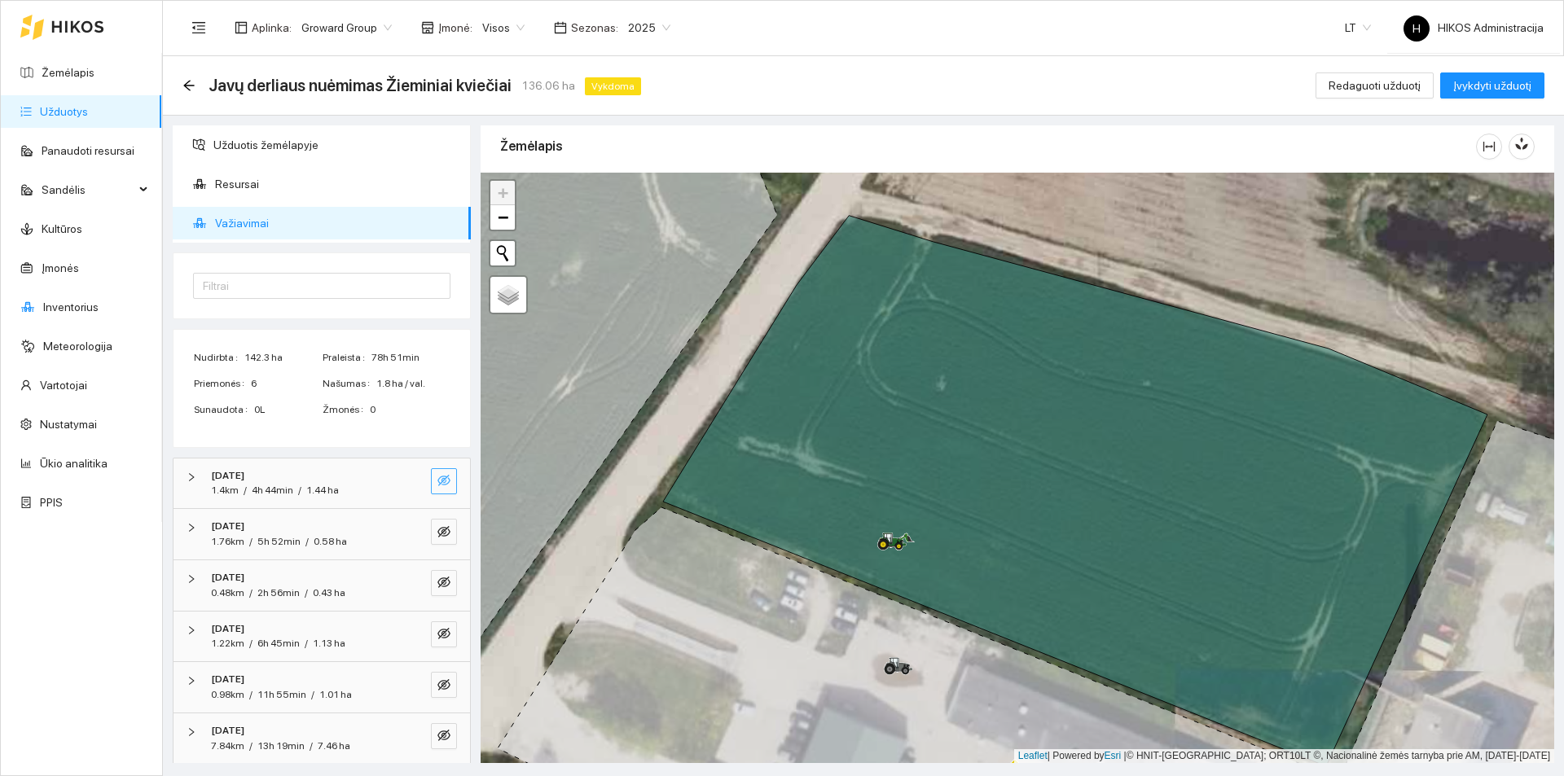
click at [431, 472] on button "button" at bounding box center [444, 481] width 26 height 26
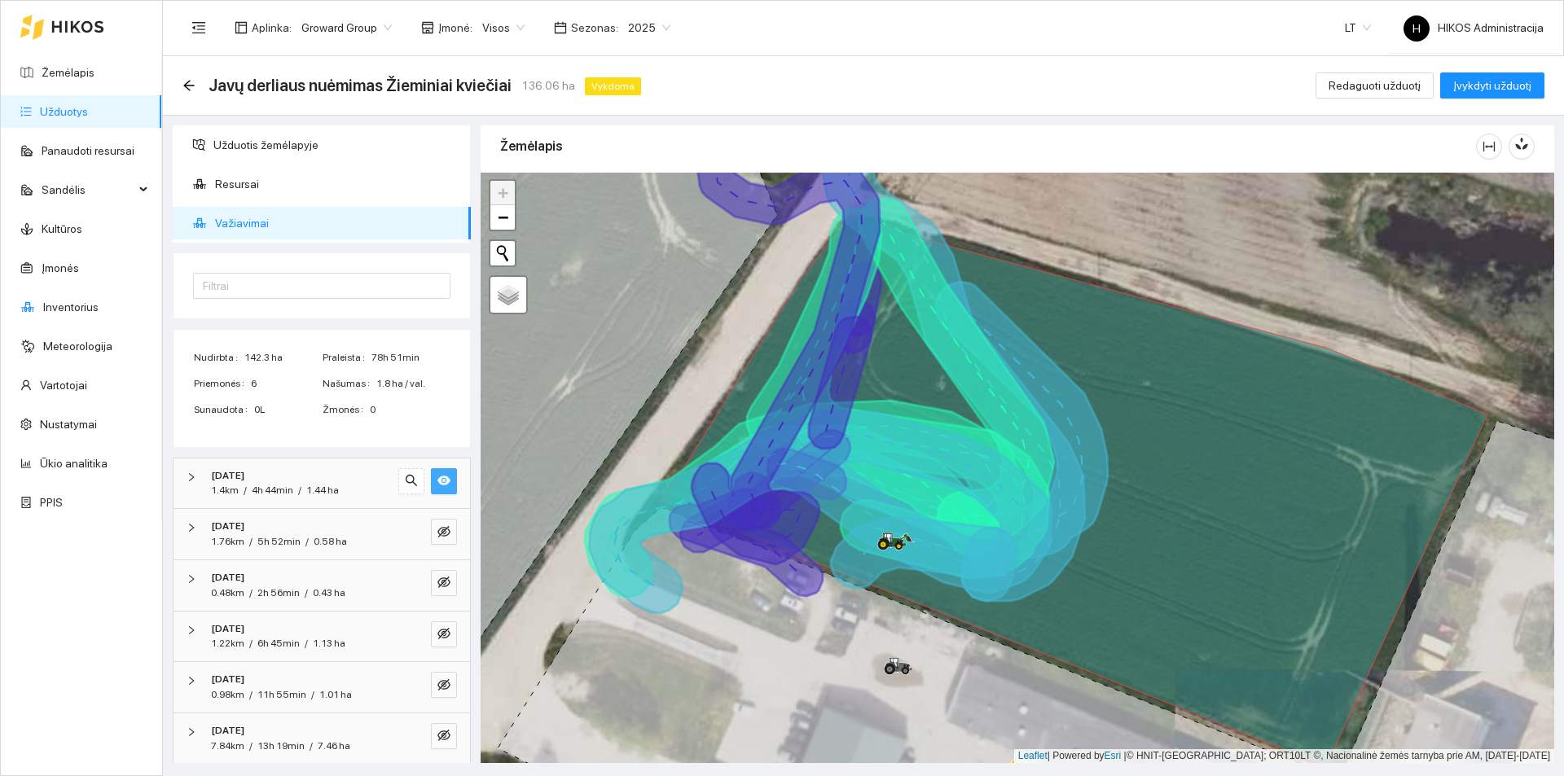
click at [431, 472] on button "button" at bounding box center [444, 481] width 26 height 26
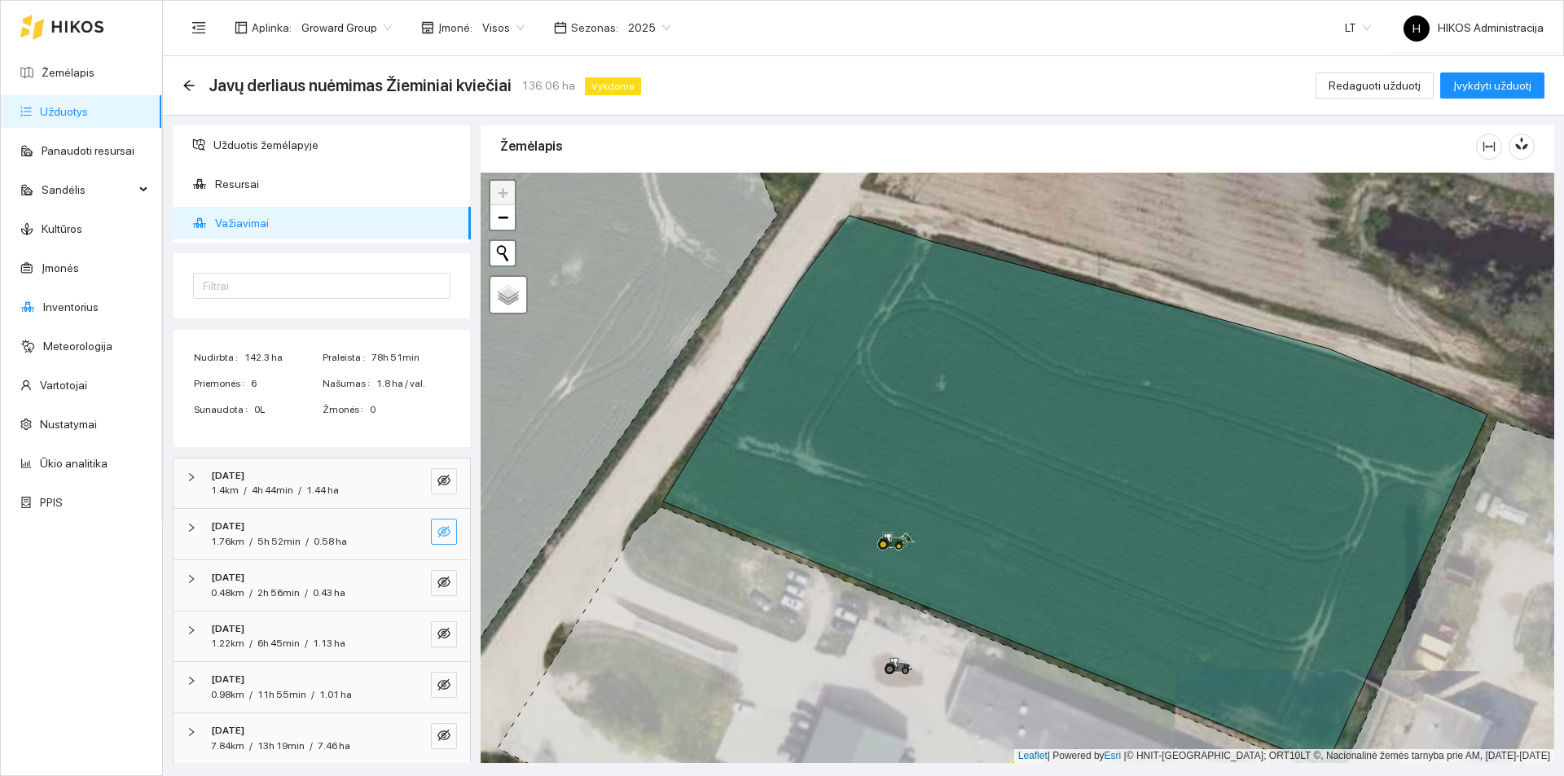
click at [437, 532] on icon "eye-invisible" at bounding box center [443, 531] width 13 height 13
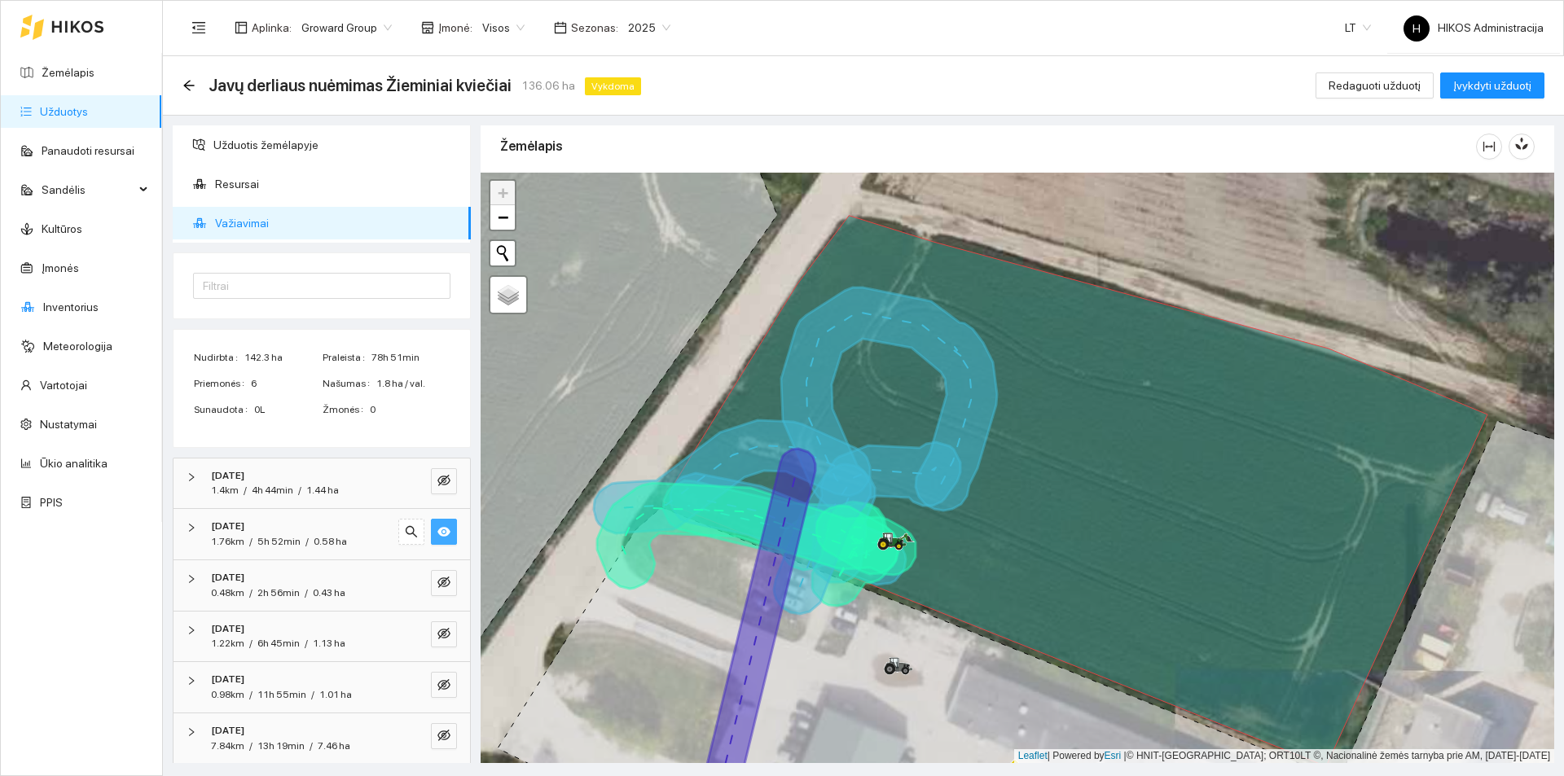
click at [437, 532] on icon "eye" at bounding box center [443, 532] width 13 height 10
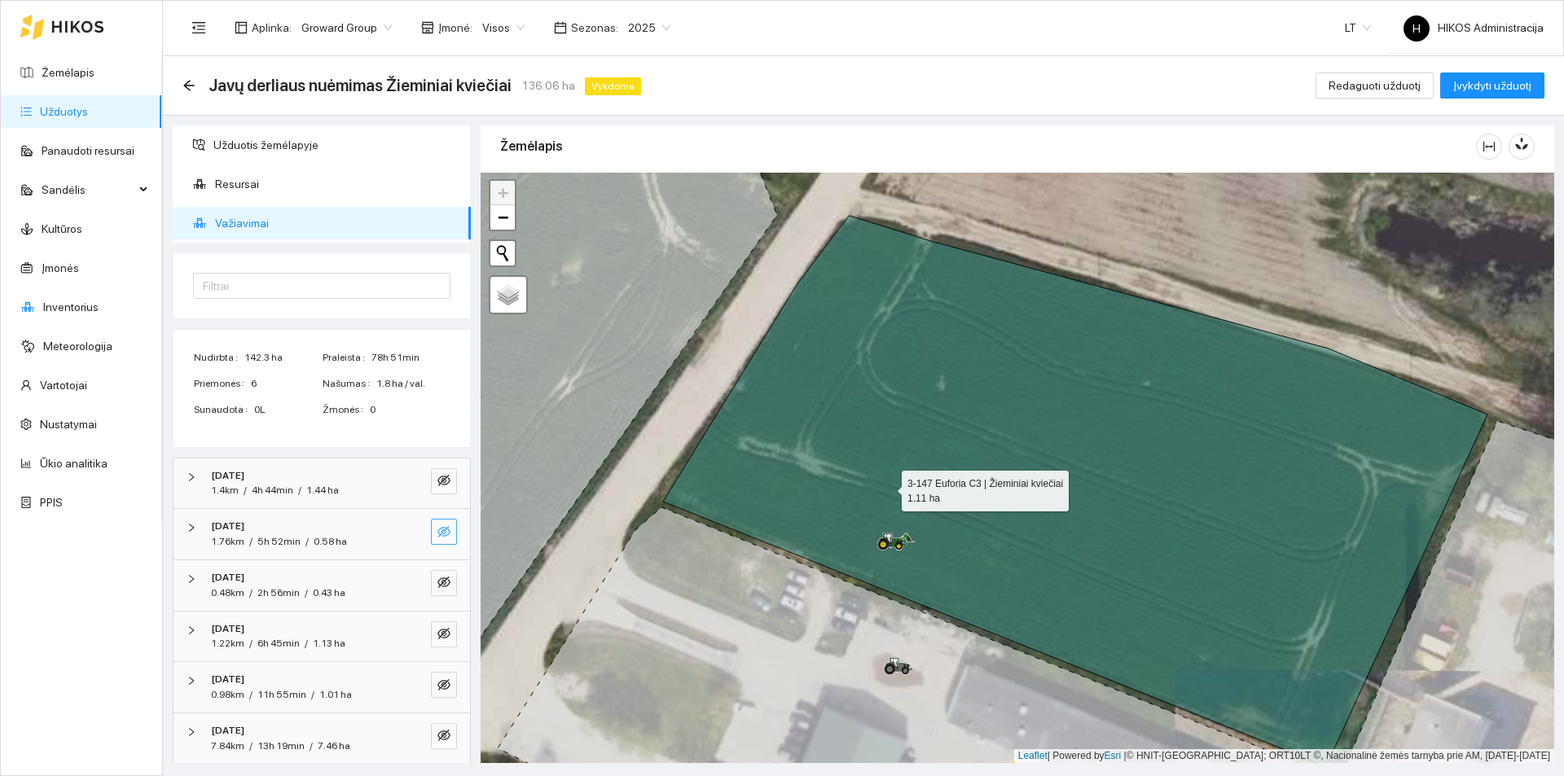
click at [924, 469] on icon at bounding box center [1075, 491] width 824 height 551
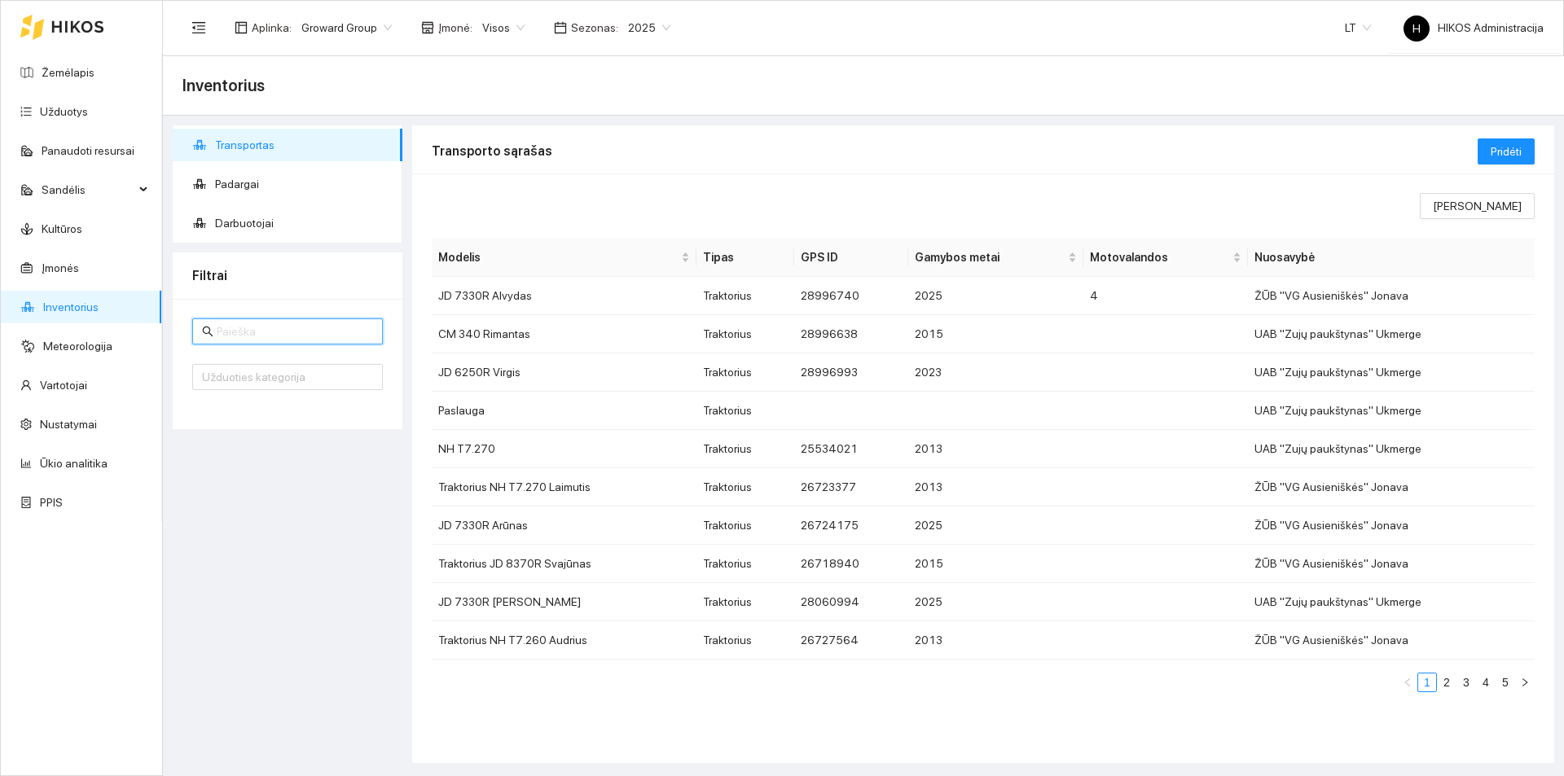
click at [288, 323] on input "text" at bounding box center [295, 332] width 156 height 18
type input "ar8nas"
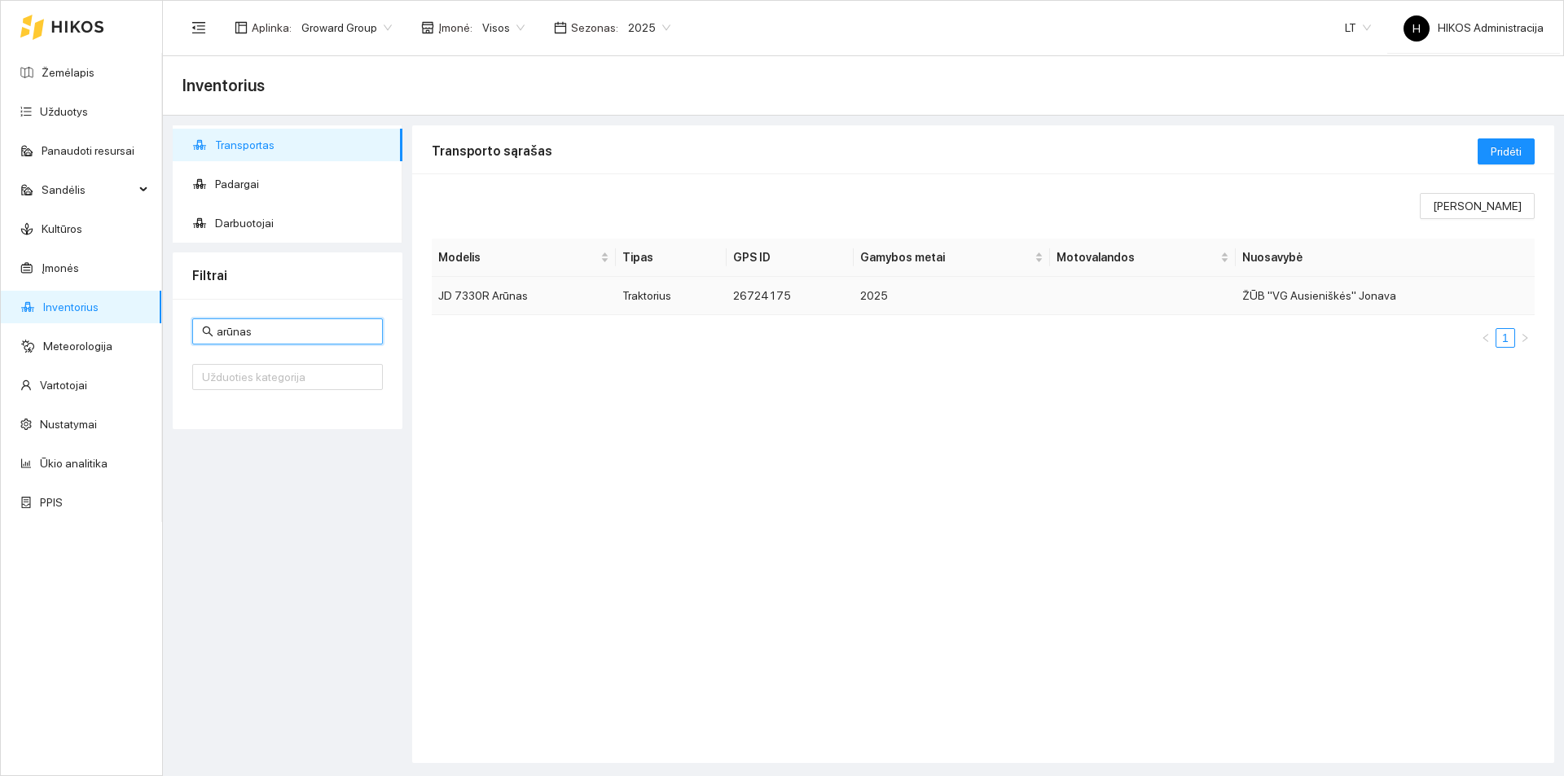
type input "arūnas"
click at [562, 283] on td "JD 7330R Arūnas" at bounding box center [524, 296] width 184 height 38
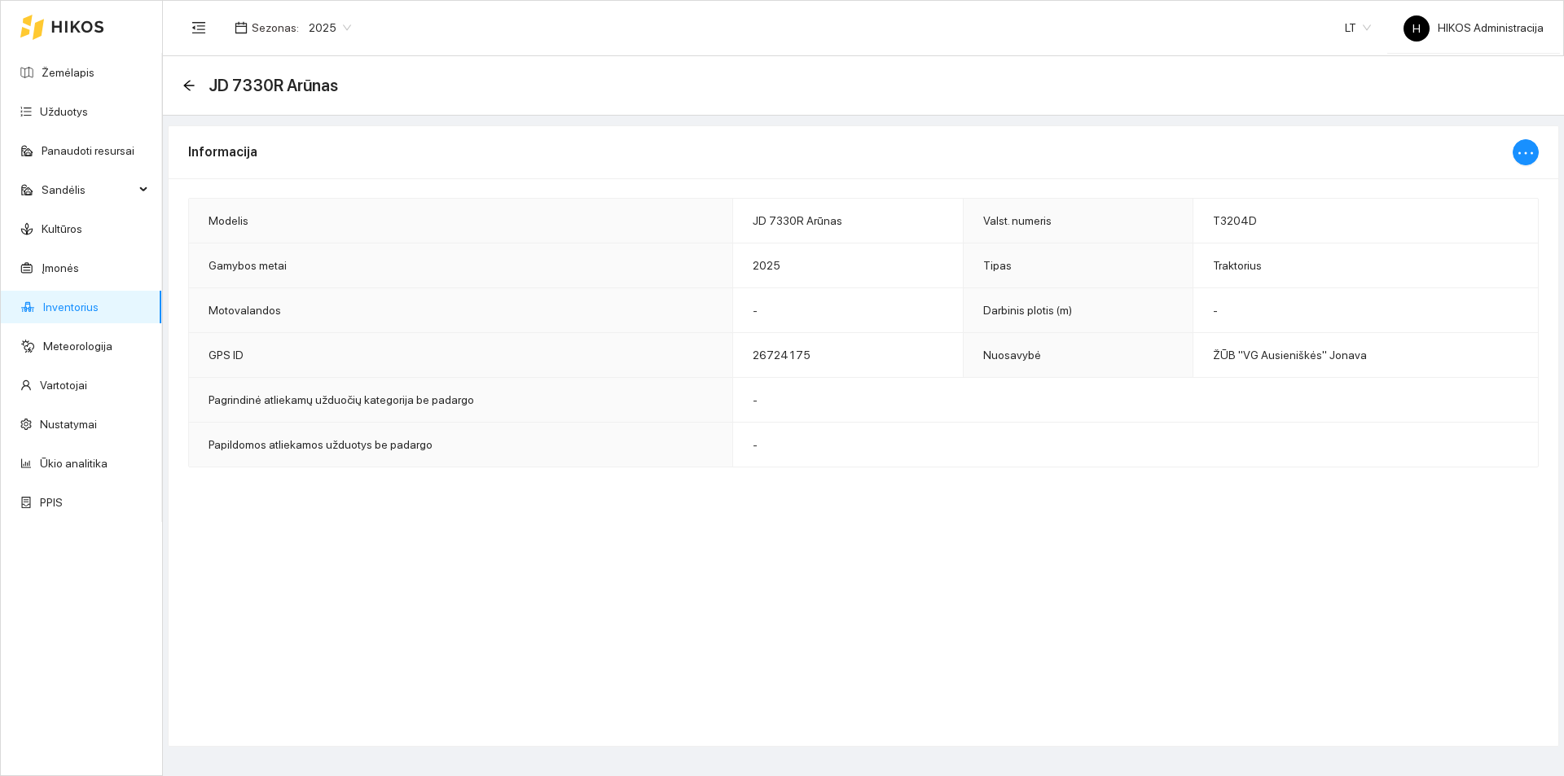
click at [1525, 138] on div at bounding box center [1525, 152] width 26 height 52
click at [1522, 146] on icon "ellipsis" at bounding box center [1526, 153] width 20 height 20
click at [1490, 178] on span "Keisti informaciją" at bounding box center [1491, 185] width 84 height 18
type input "JD 7330R Arūnas"
type input "T3204D"
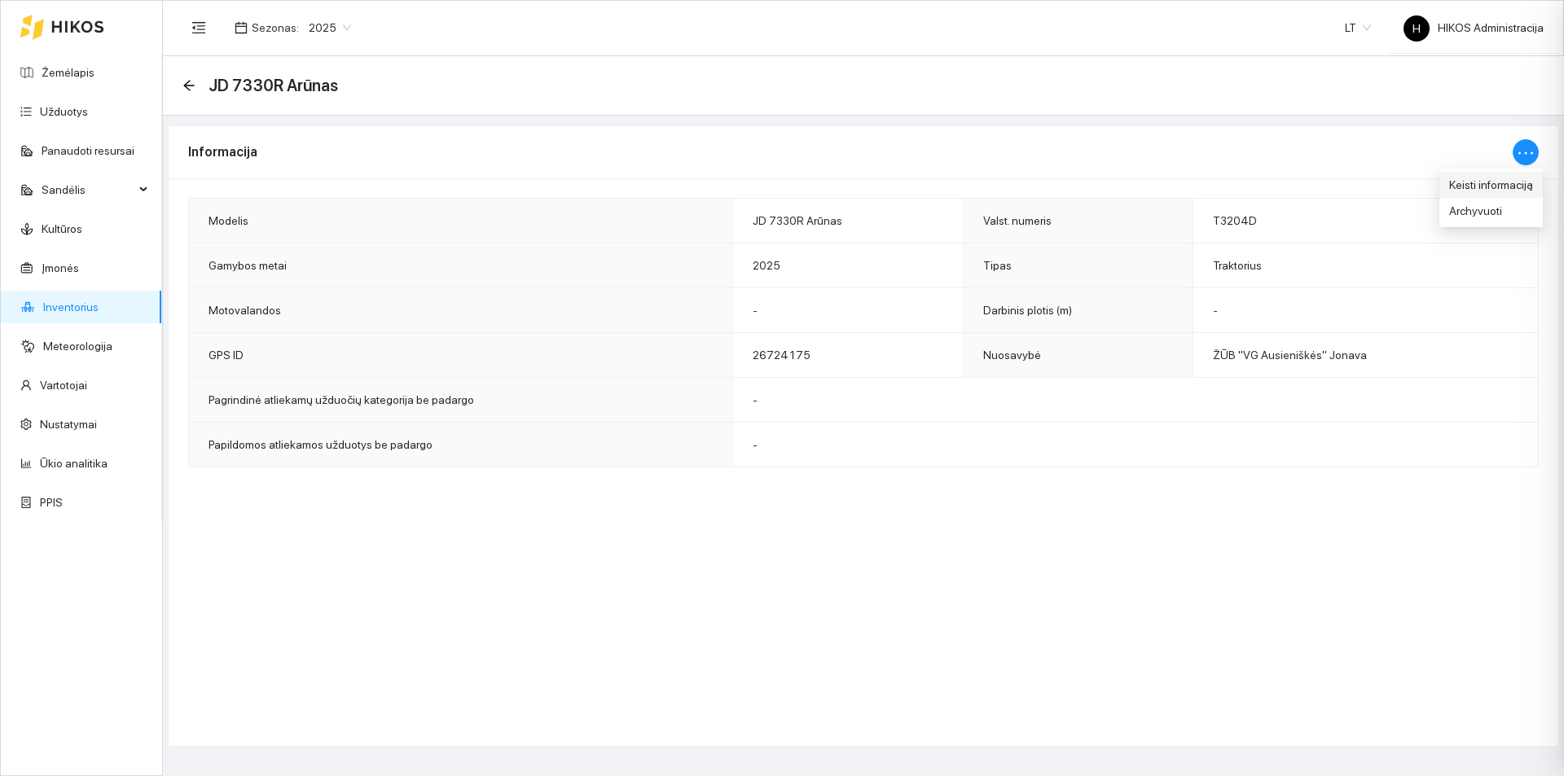
type input "2025"
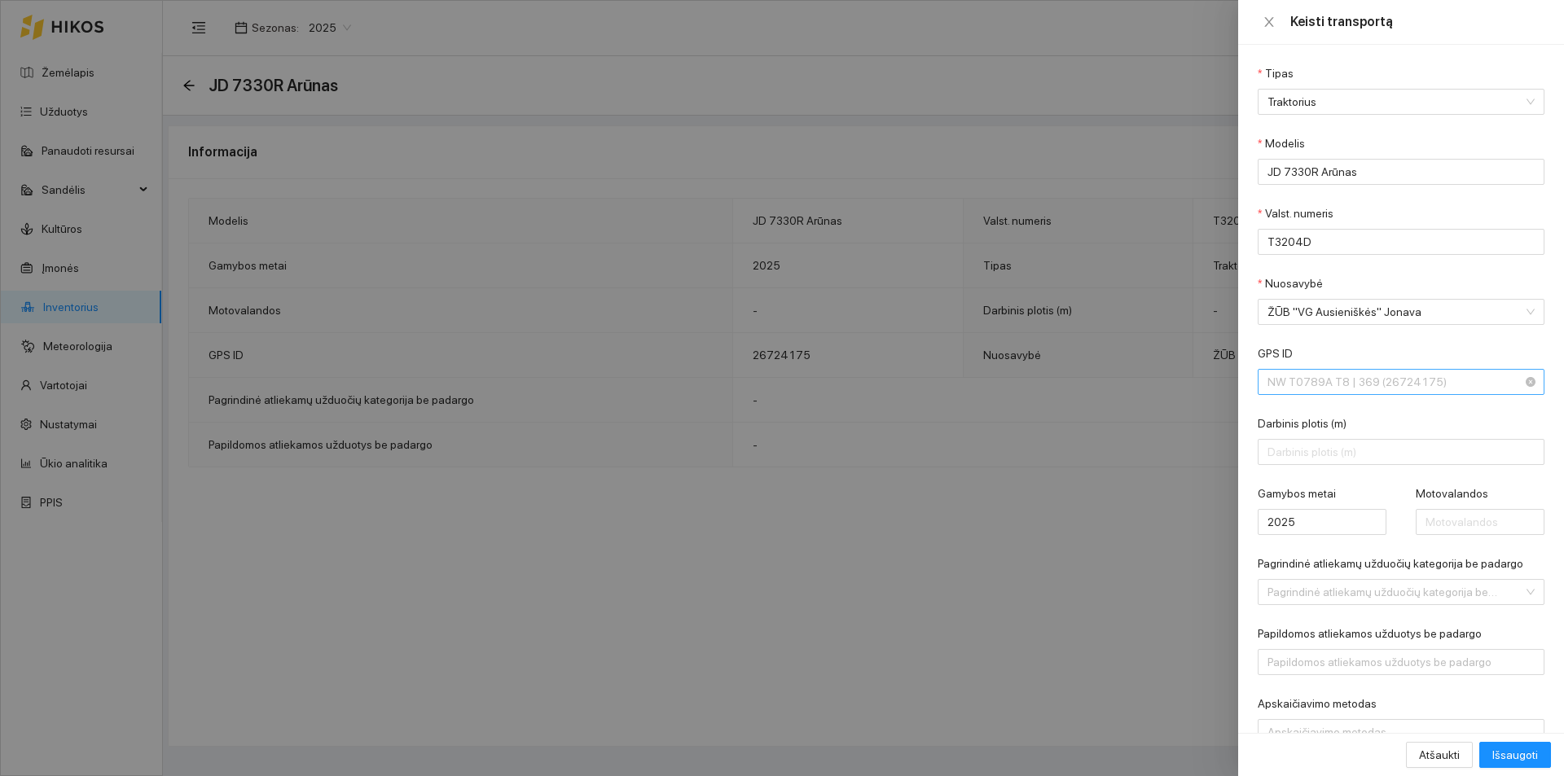
click at [1345, 379] on span "NW T0789A T8 | 369 (26724175)" at bounding box center [1389, 382] width 244 height 24
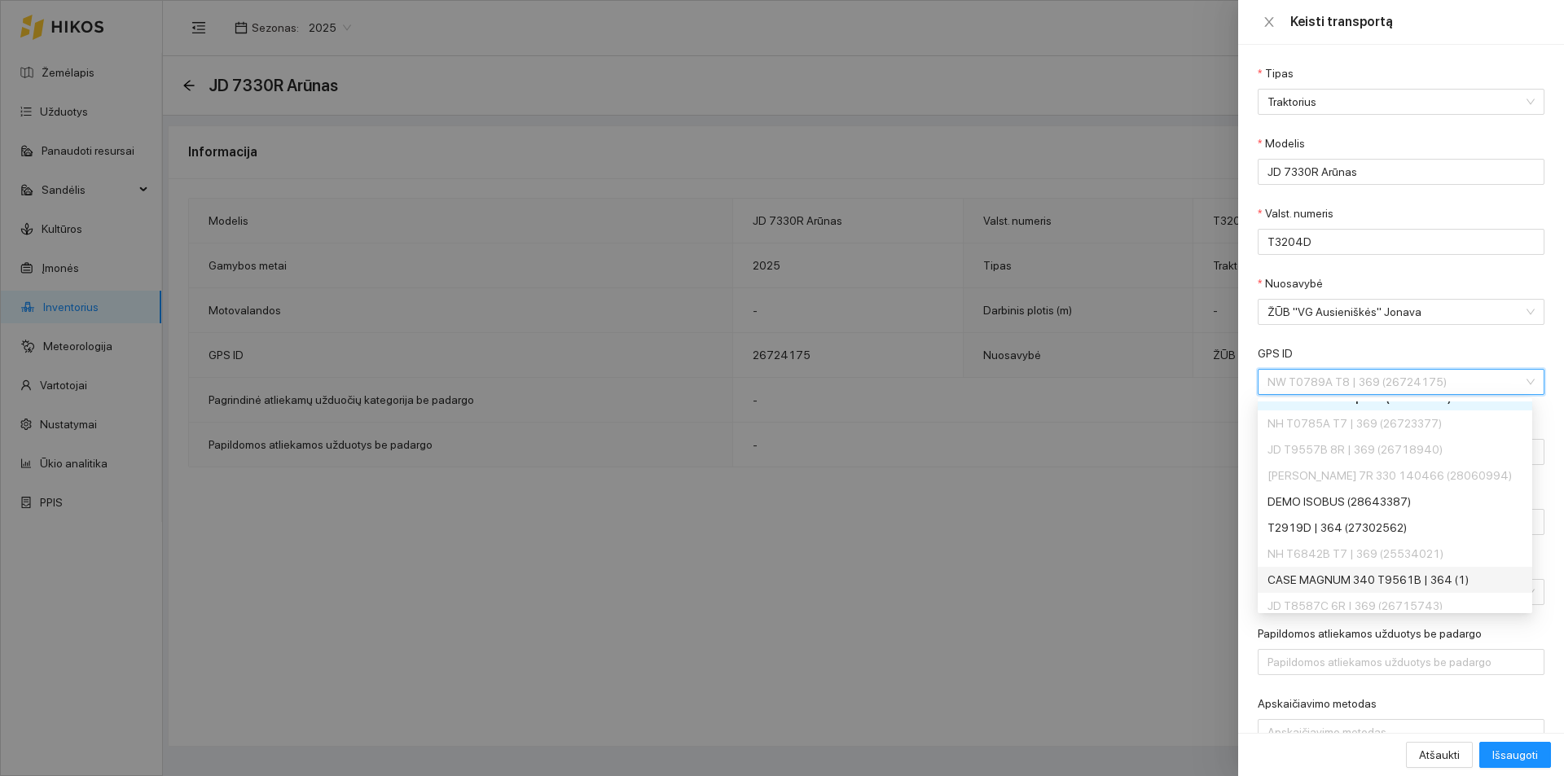
scroll to position [489, 0]
click at [1034, 516] on div at bounding box center [782, 388] width 1564 height 776
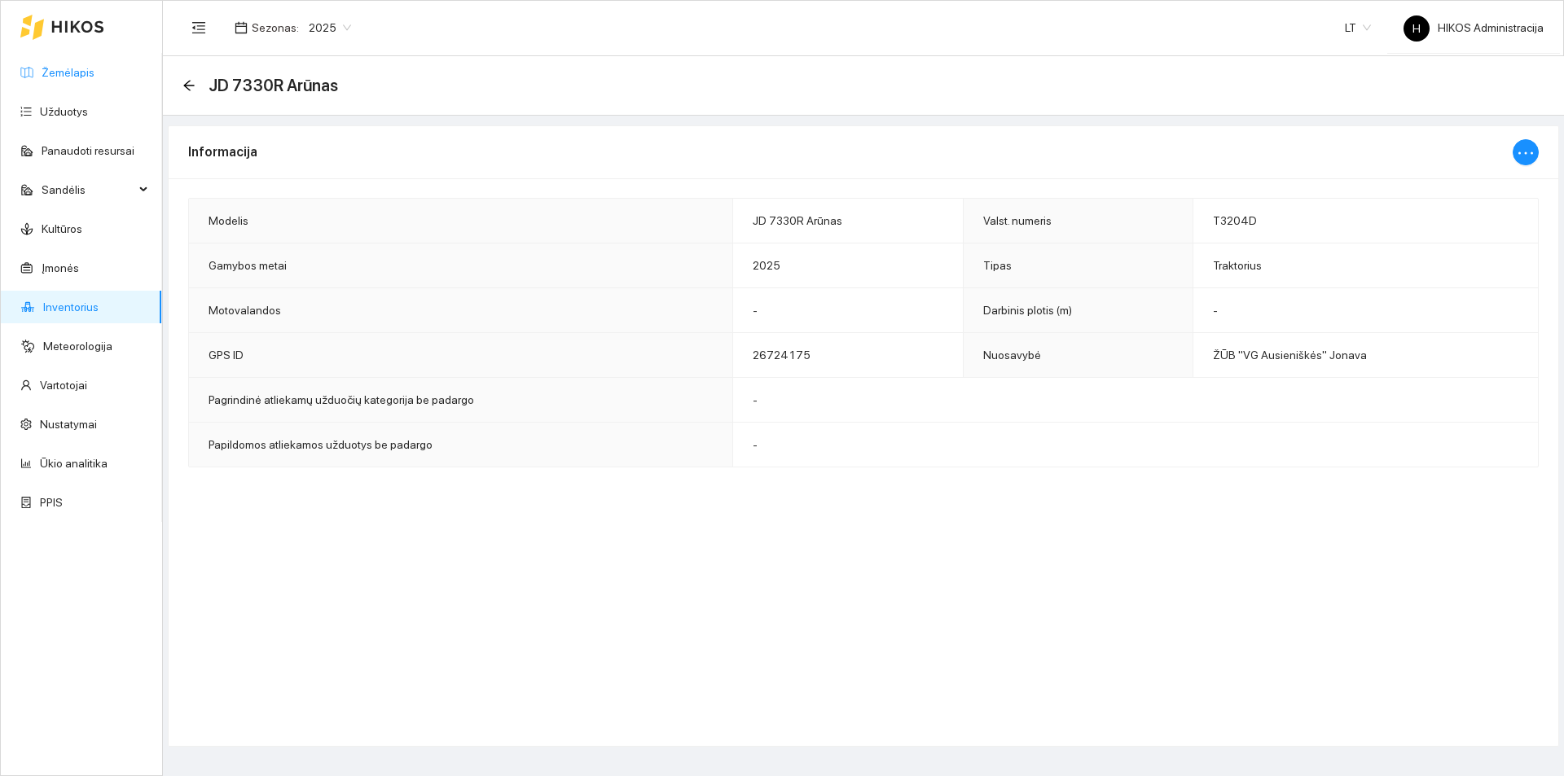
drag, startPoint x: 93, startPoint y: 81, endPoint x: 106, endPoint y: 80, distance: 13.1
click at [93, 79] on link "Žemėlapis" at bounding box center [68, 72] width 53 height 13
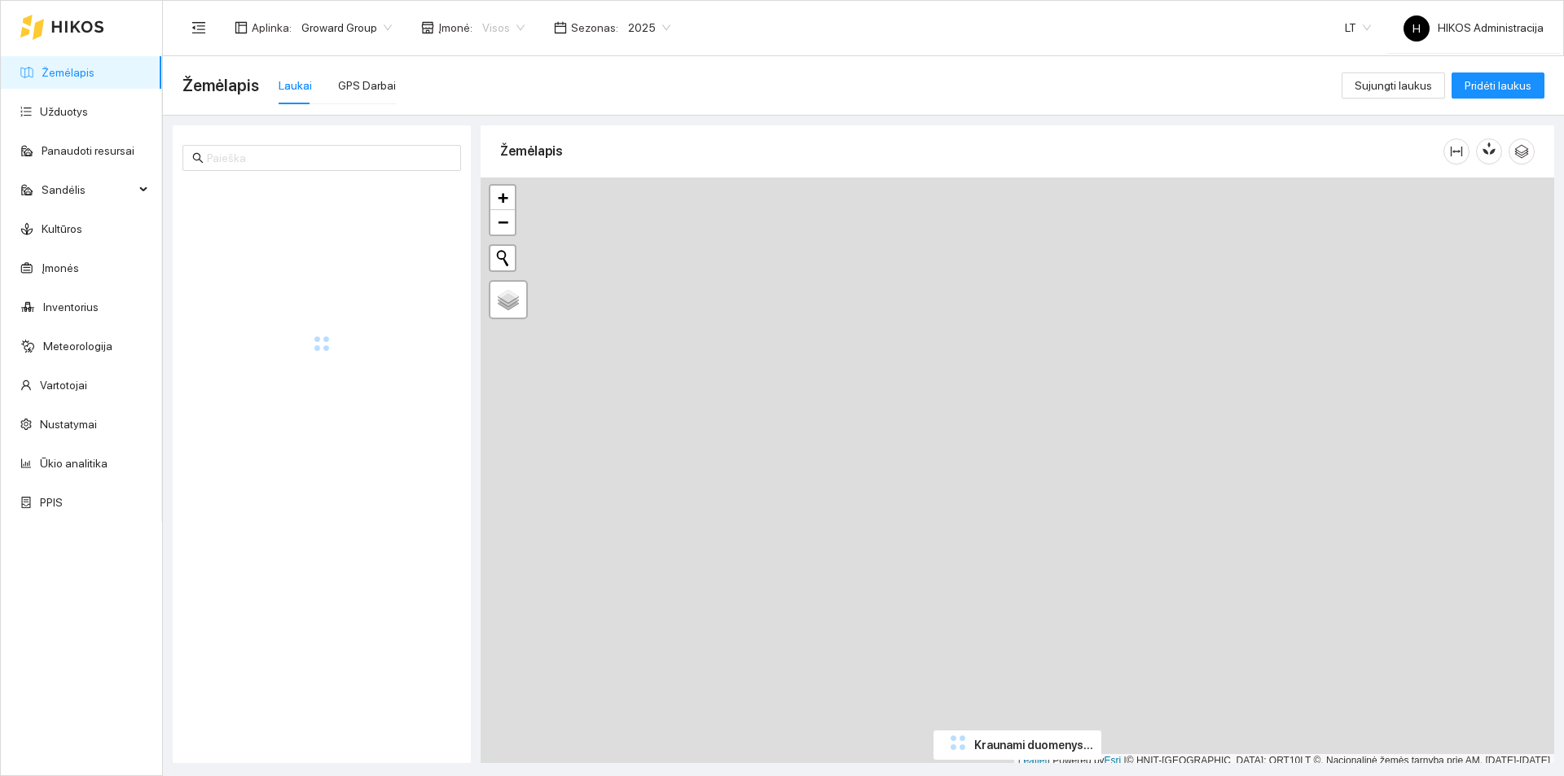
click at [485, 24] on span "Visos" at bounding box center [503, 27] width 42 height 24
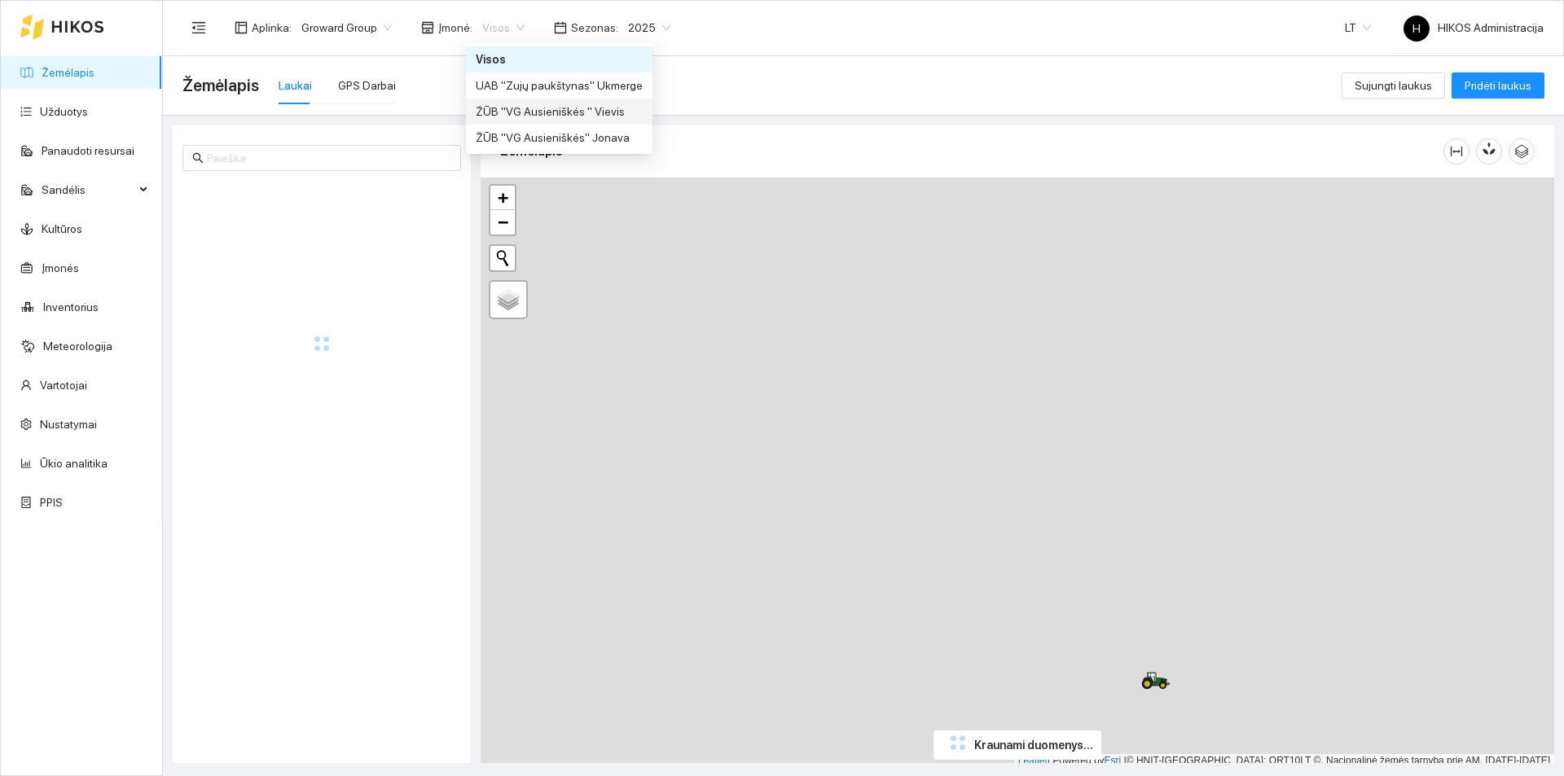
click at [613, 130] on div "ŽŪB "VG Ausieniškės" Jonava" at bounding box center [559, 138] width 167 height 18
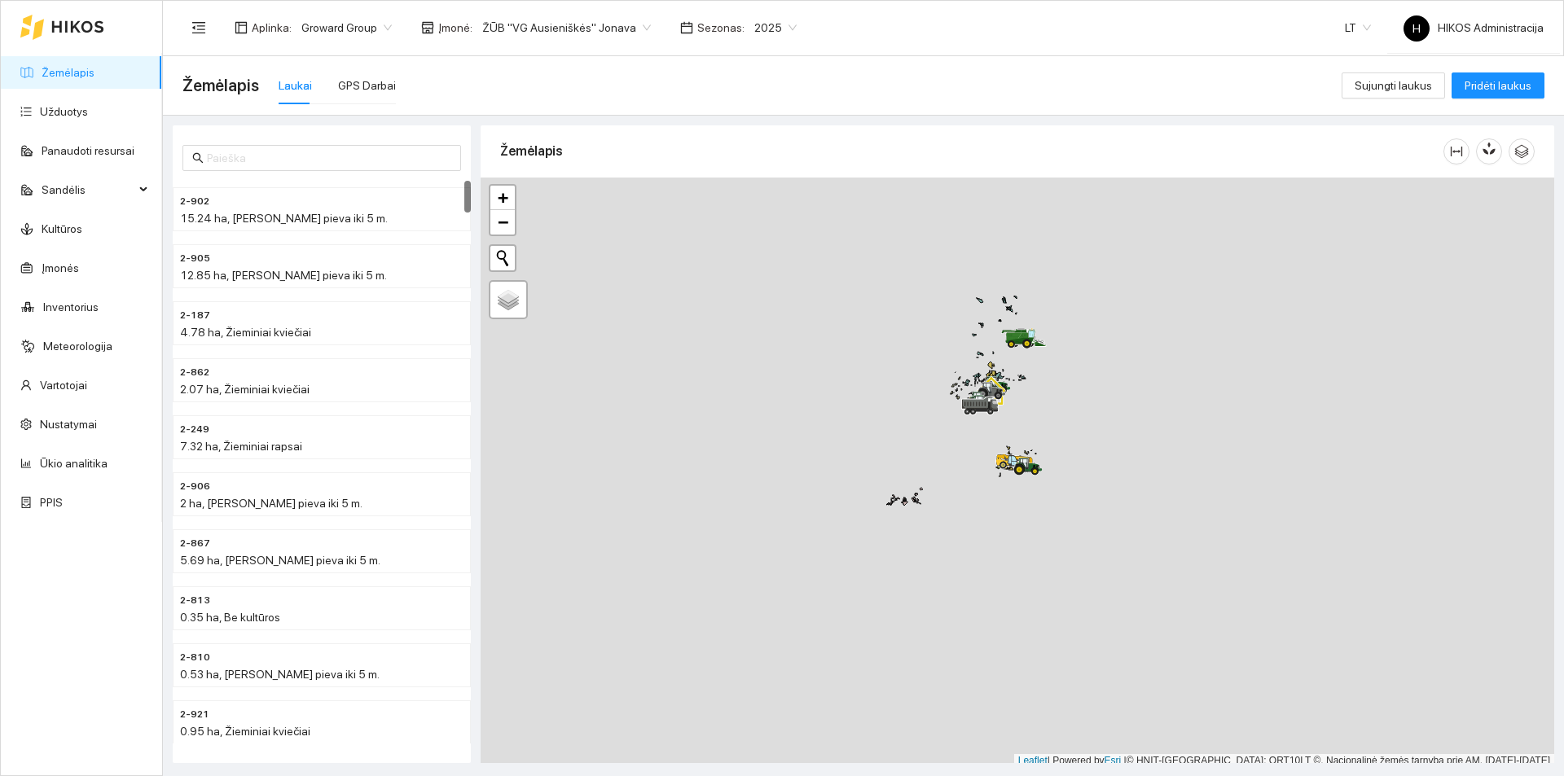
click at [594, 27] on span "ŽŪB "VG Ausieniškės" Jonava" at bounding box center [566, 27] width 169 height 24
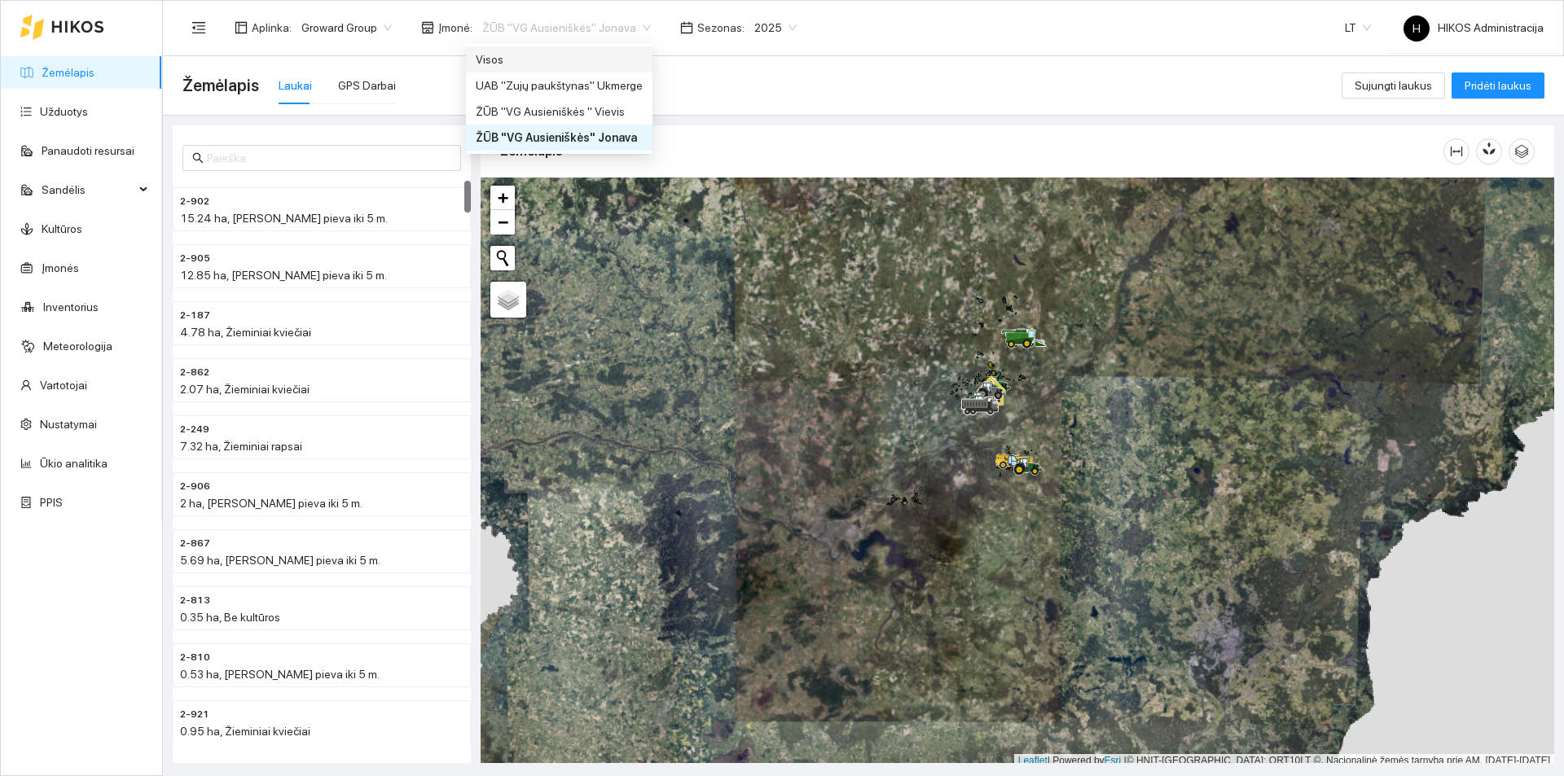
click at [551, 50] on div "Visos" at bounding box center [559, 59] width 167 height 18
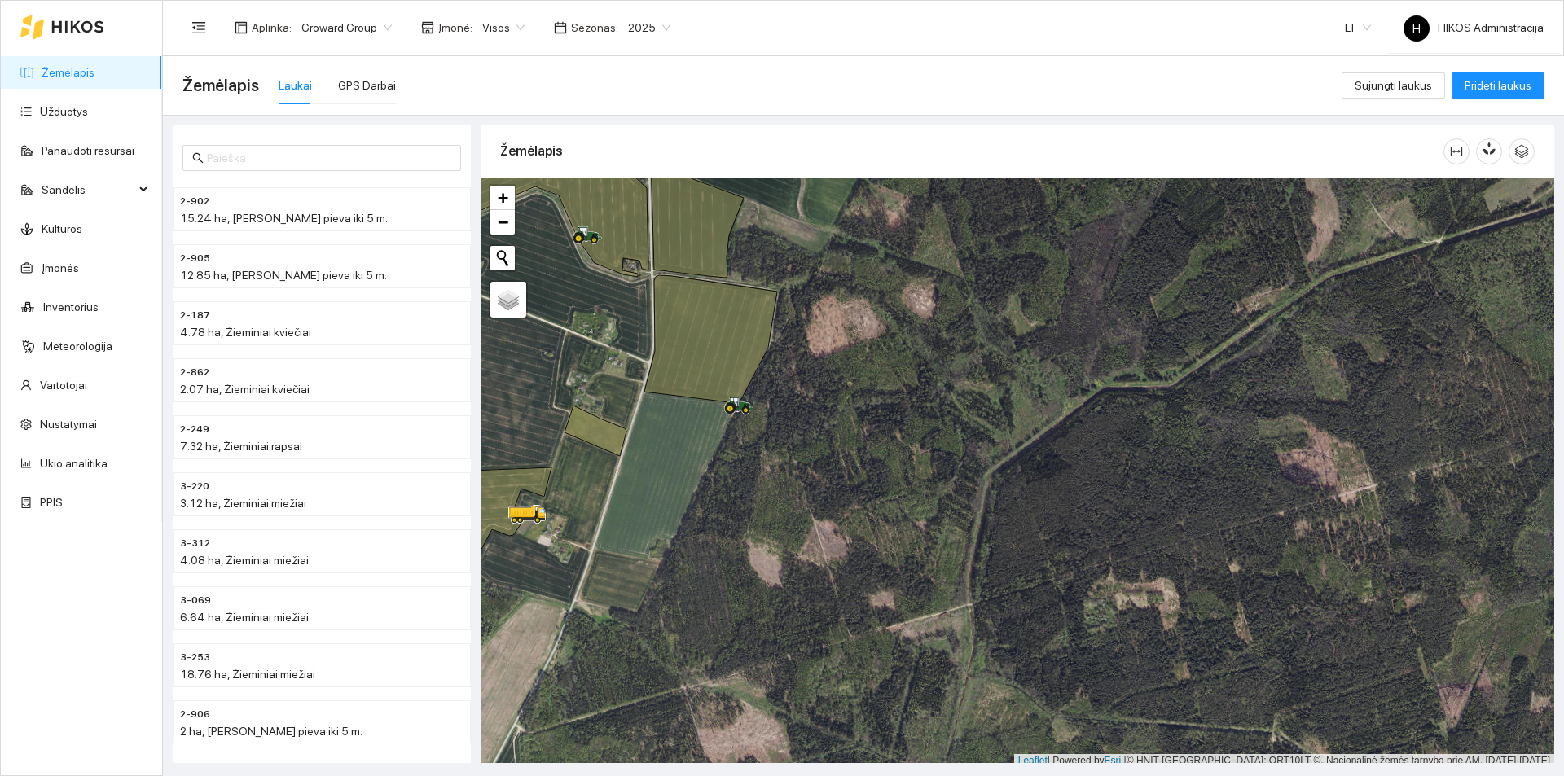
scroll to position [5, 0]
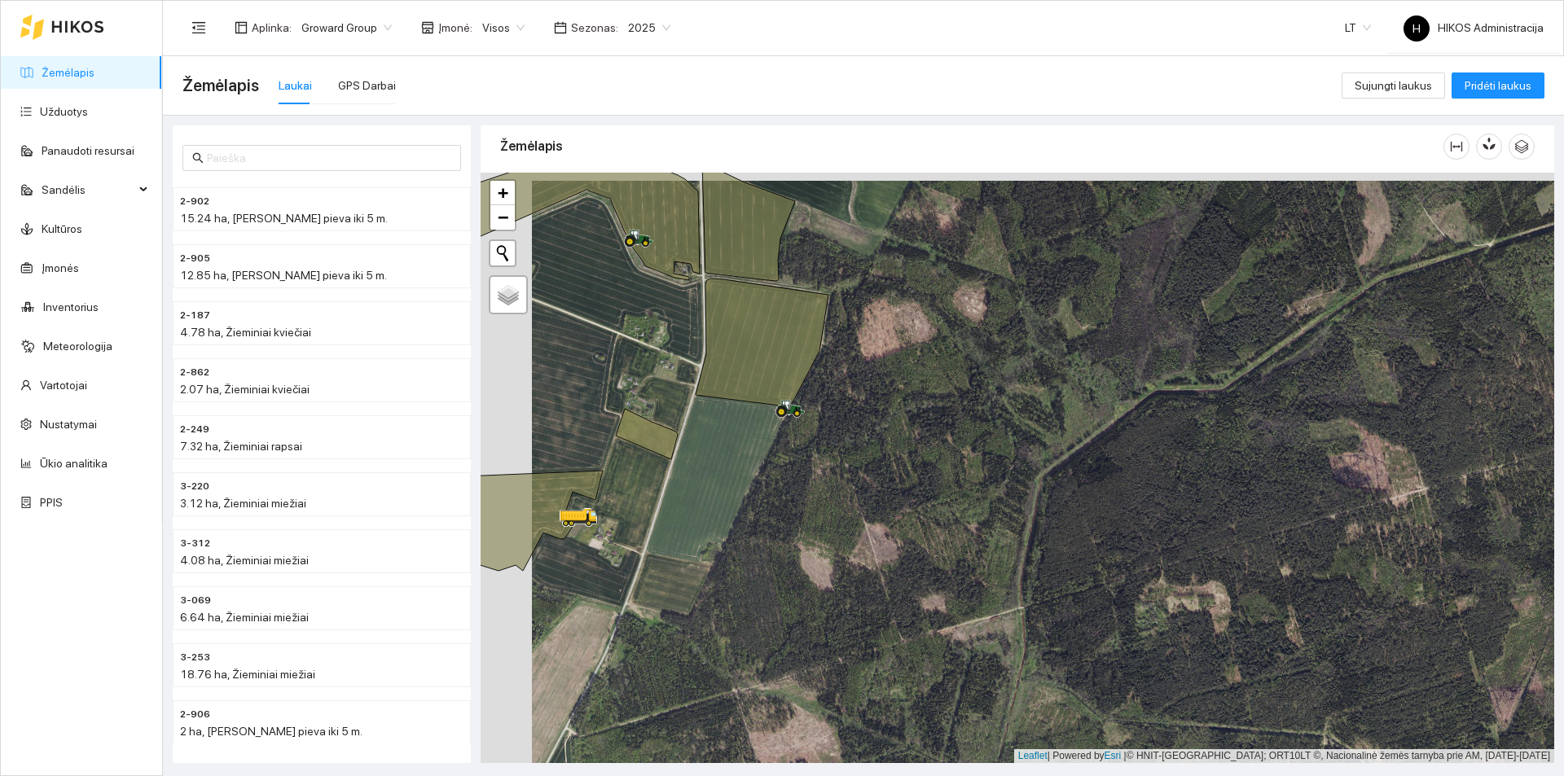
drag, startPoint x: 700, startPoint y: 411, endPoint x: 788, endPoint y: 411, distance: 87.1
click at [788, 411] on div at bounding box center [1017, 468] width 1073 height 590
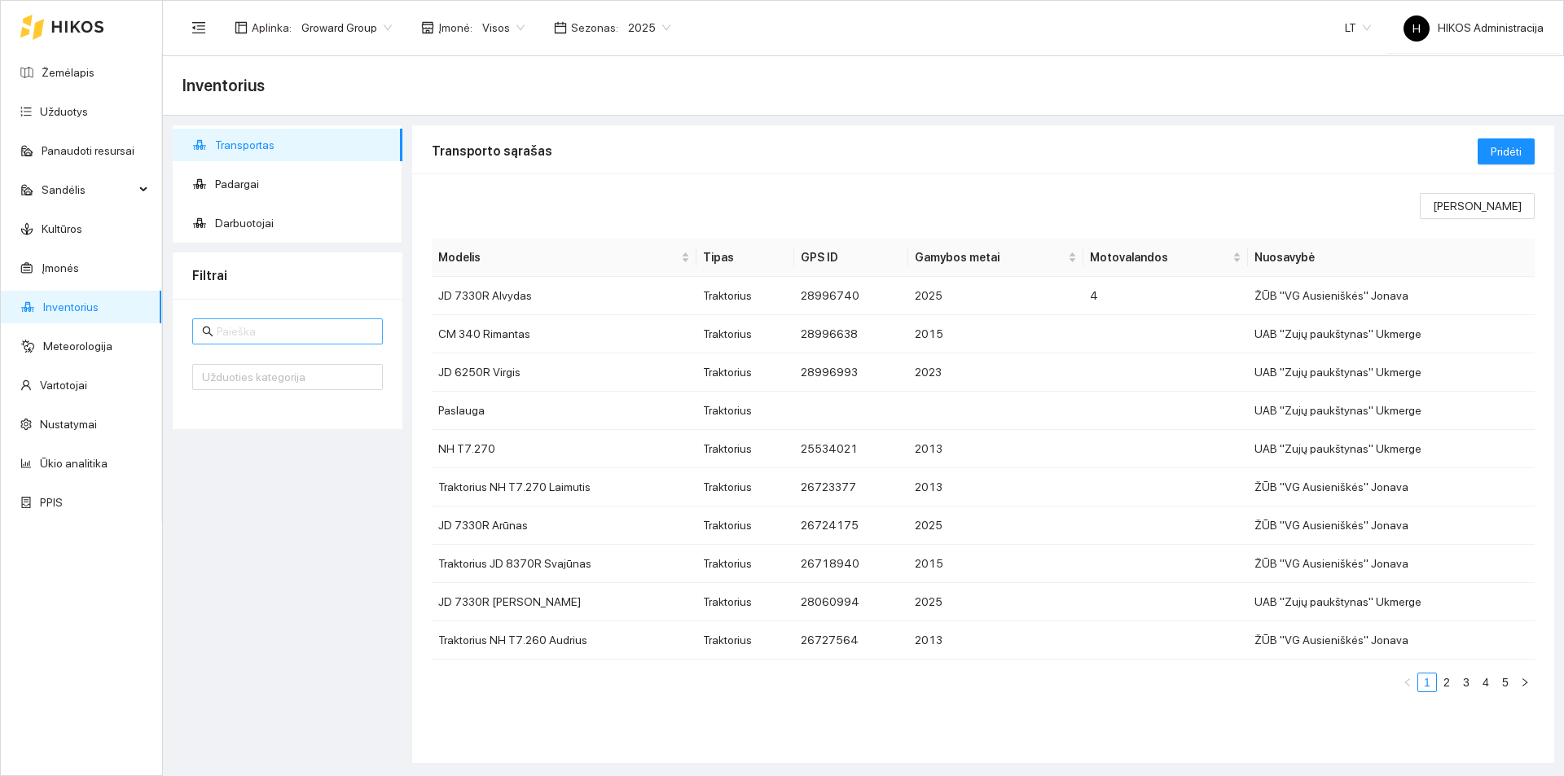
click at [344, 338] on input "text" at bounding box center [295, 332] width 156 height 18
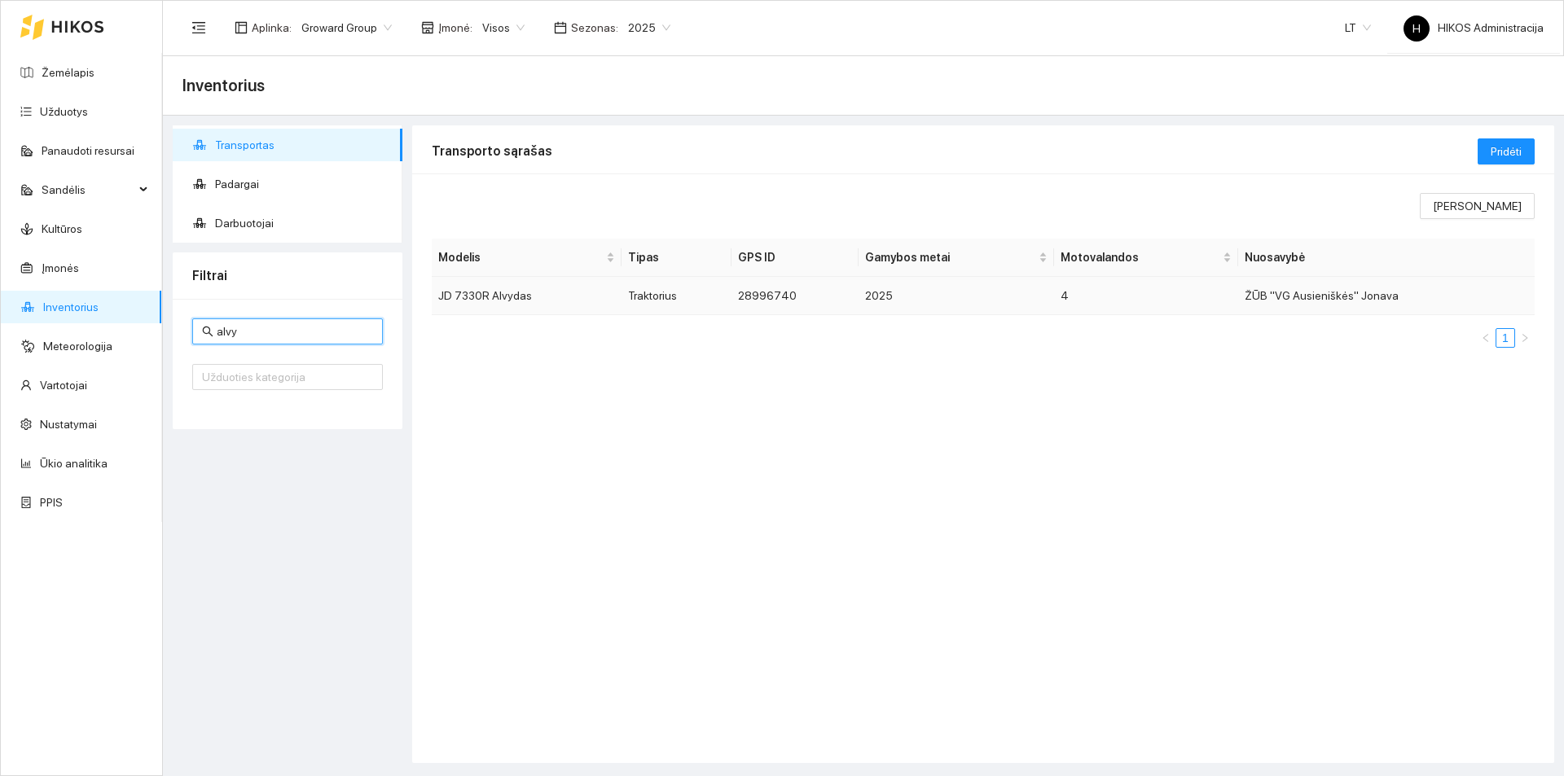
type input "alvy"
click at [568, 293] on td "JD 7330R Alvydas" at bounding box center [527, 296] width 190 height 38
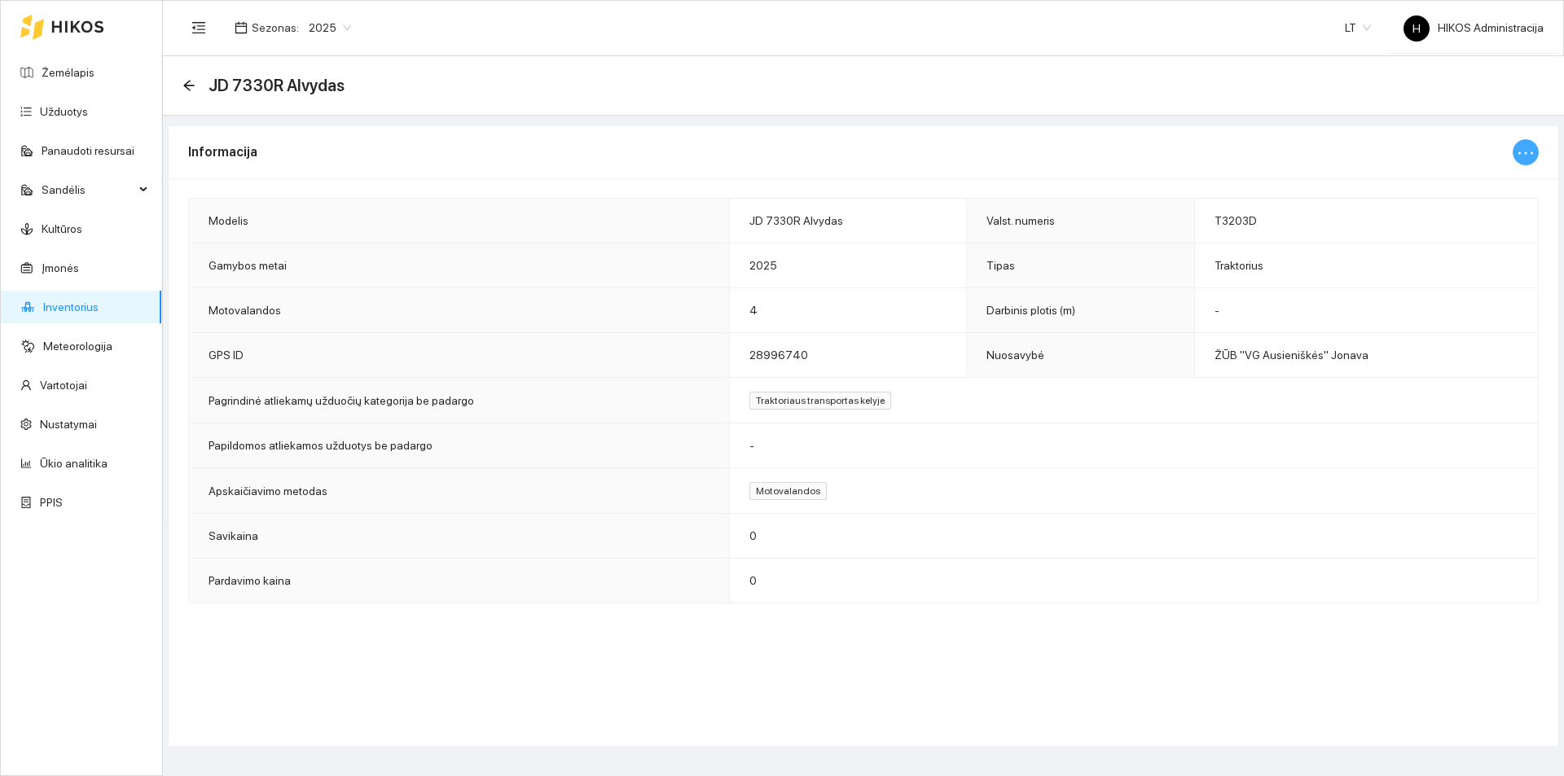
click at [1525, 153] on icon "ellipsis" at bounding box center [1525, 152] width 15 height 2
click at [1476, 179] on span "Keisti informaciją" at bounding box center [1491, 185] width 84 height 18
type input "JD 7330R Alvydas"
type input "T3203D"
type input "2025"
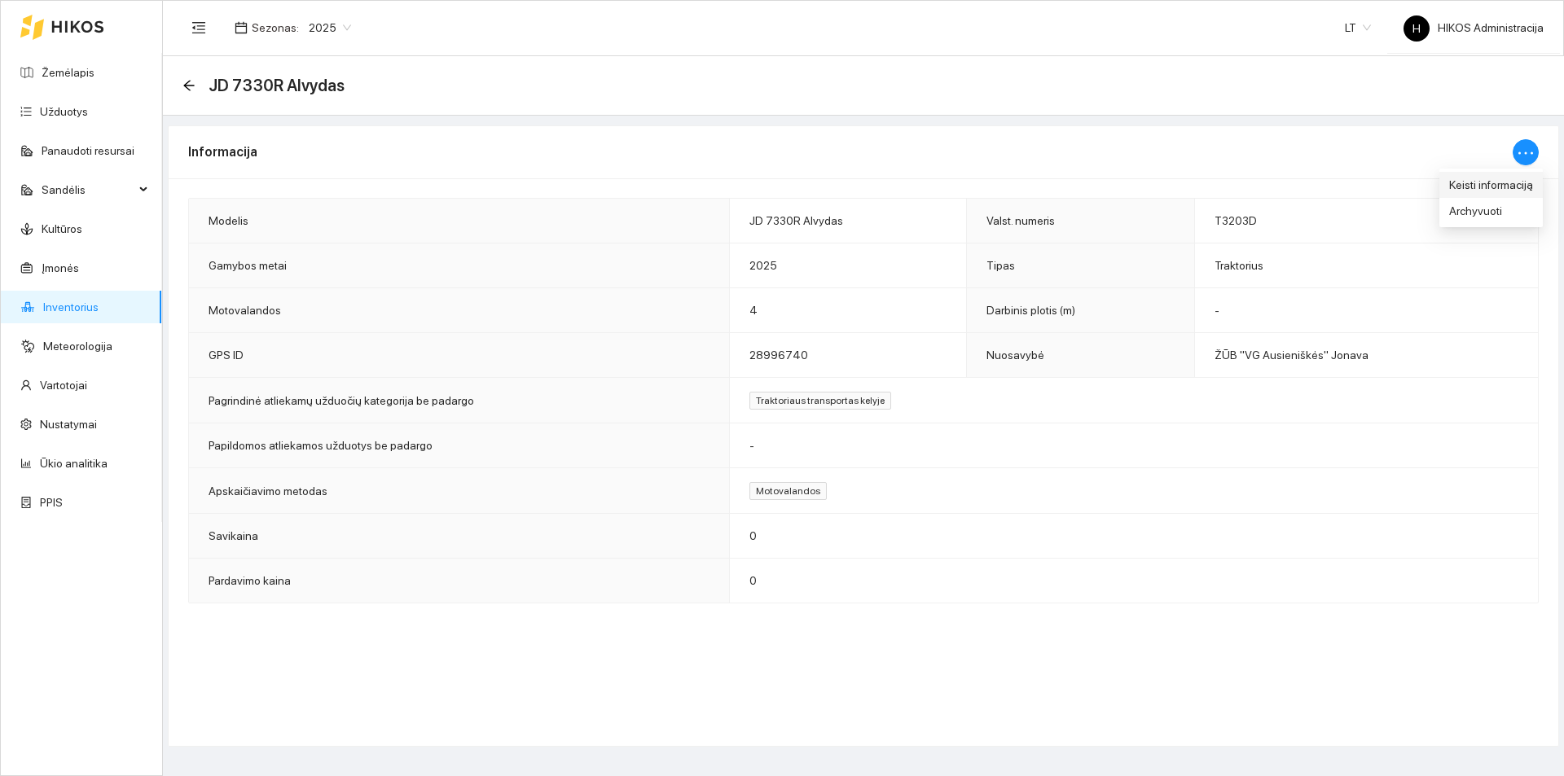
type input "4"
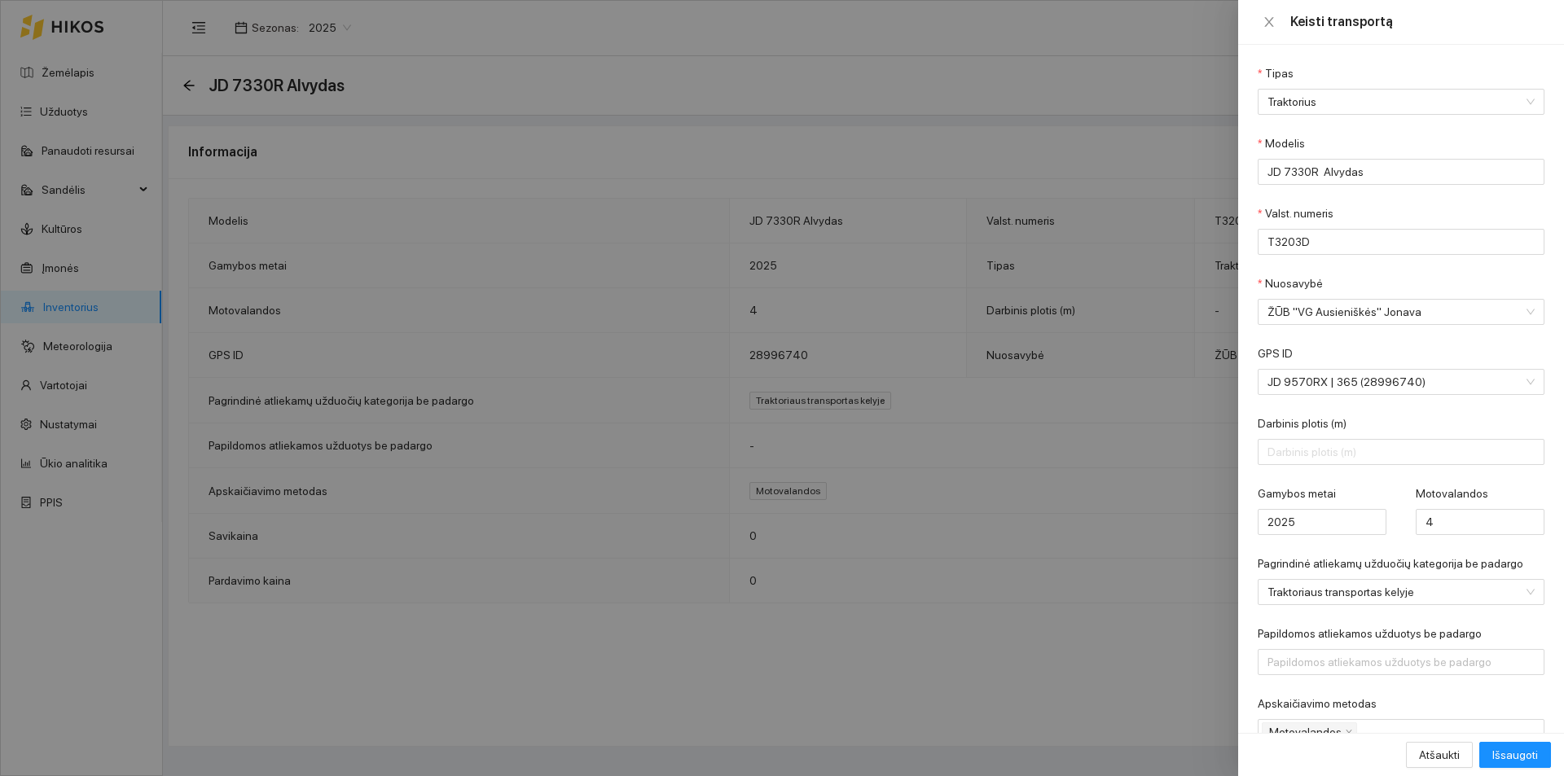
click at [992, 375] on div at bounding box center [782, 388] width 1564 height 776
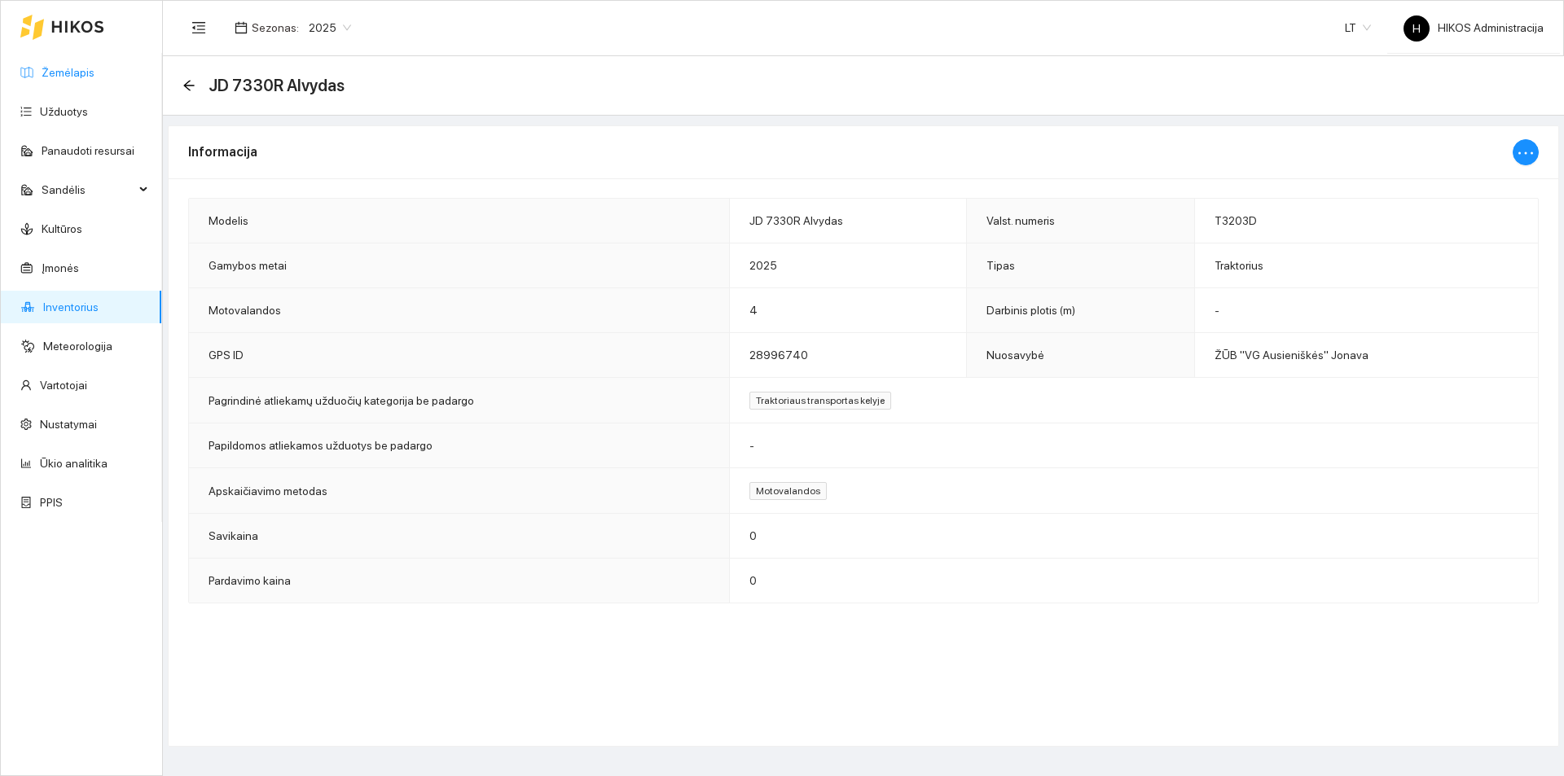
click at [88, 72] on link "Žemėlapis" at bounding box center [68, 72] width 53 height 13
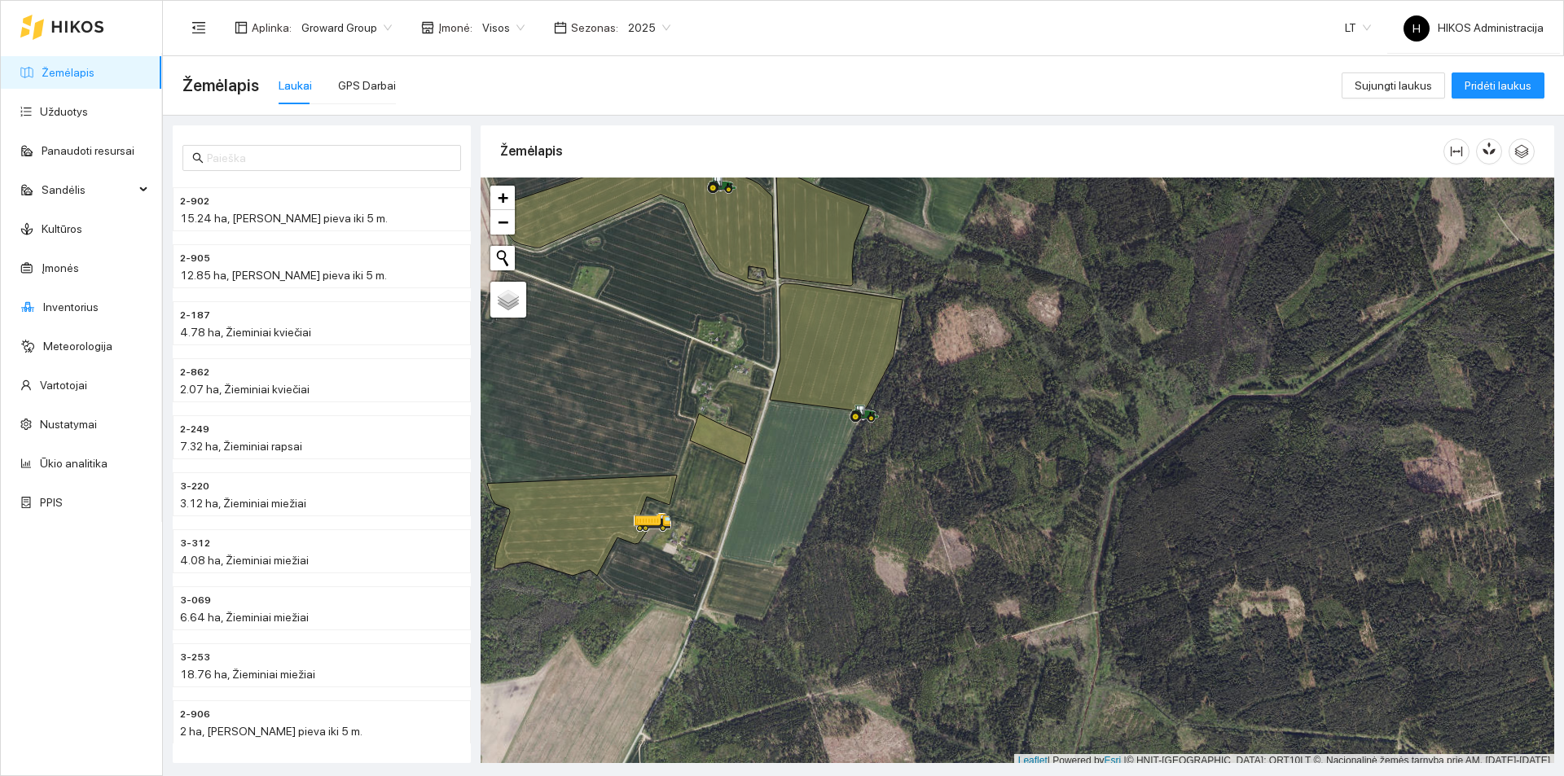
scroll to position [5, 0]
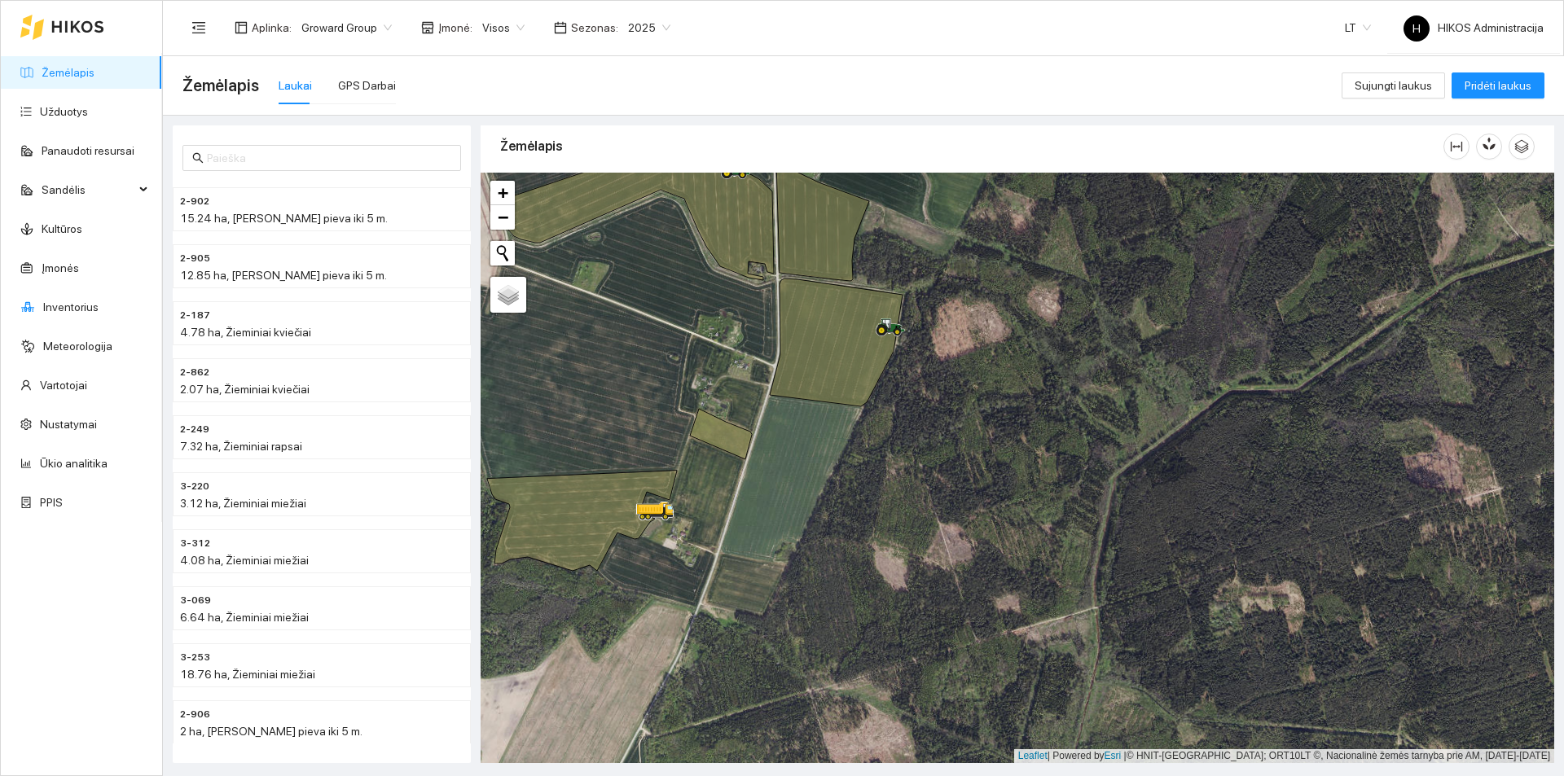
click at [1354, 134] on div "Žemėlapis" at bounding box center [971, 146] width 943 height 46
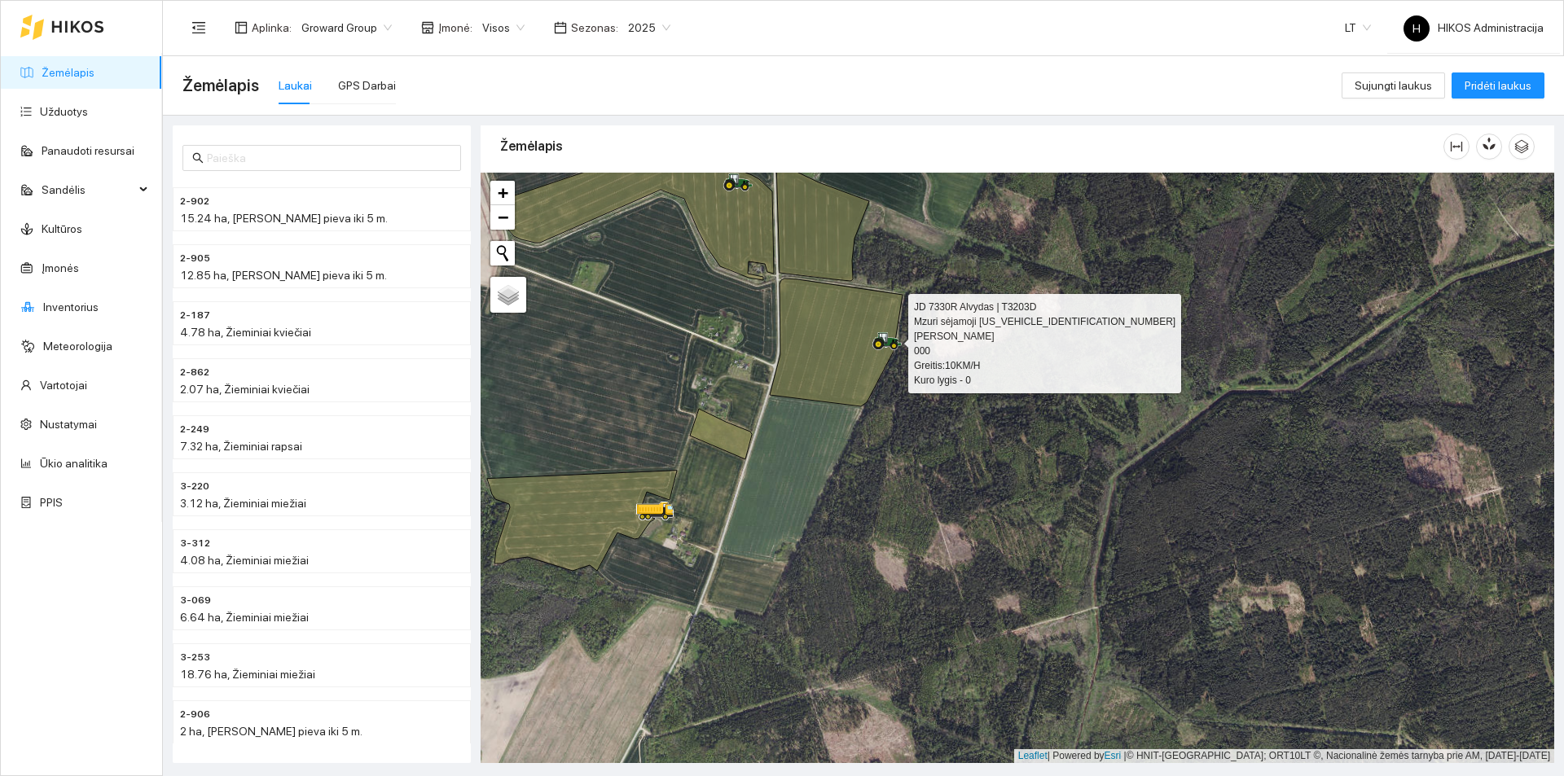
click at [894, 344] on icon at bounding box center [894, 346] width 5 height 5
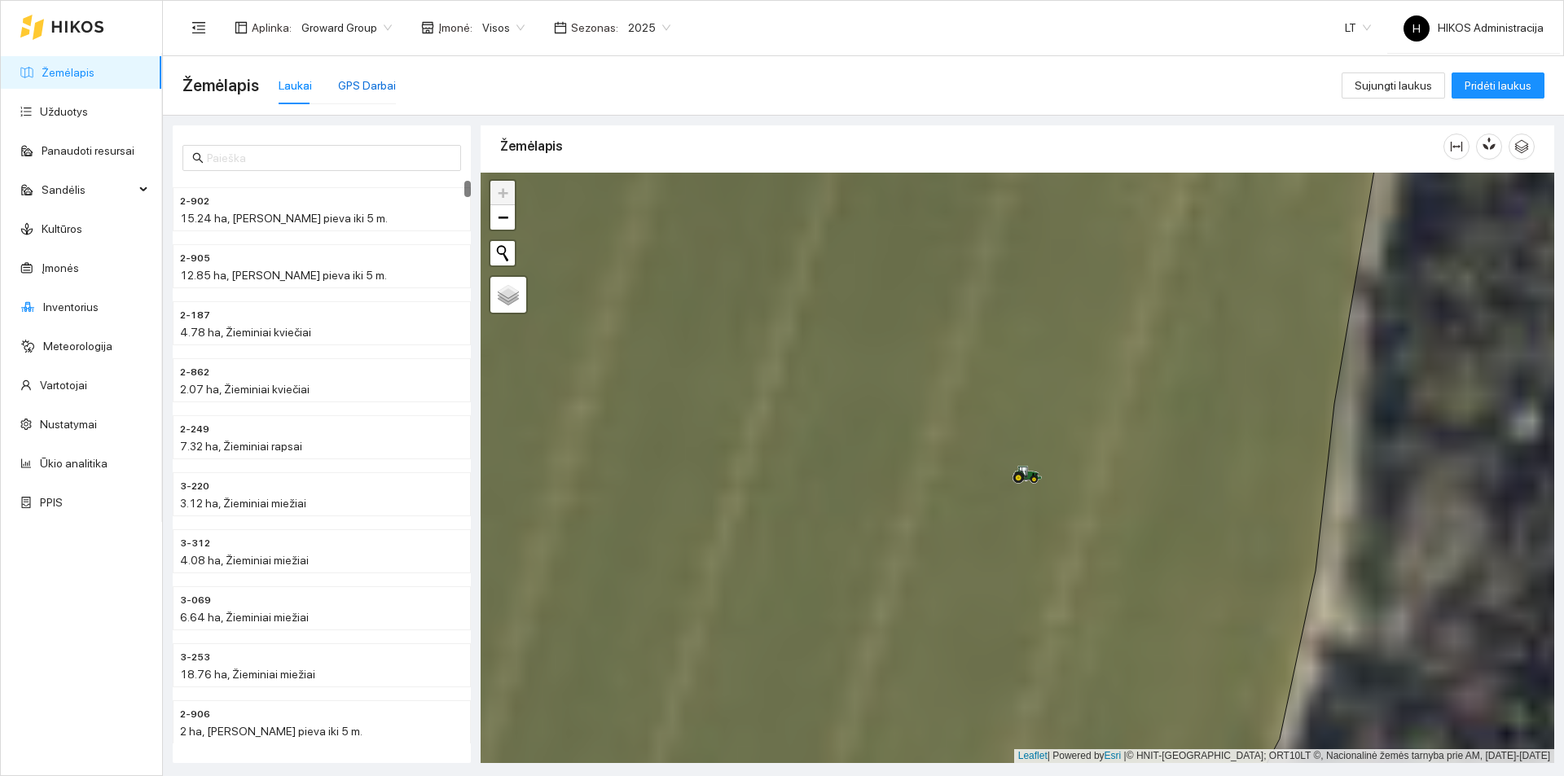
click at [371, 81] on div "GPS Darbai" at bounding box center [367, 86] width 58 height 18
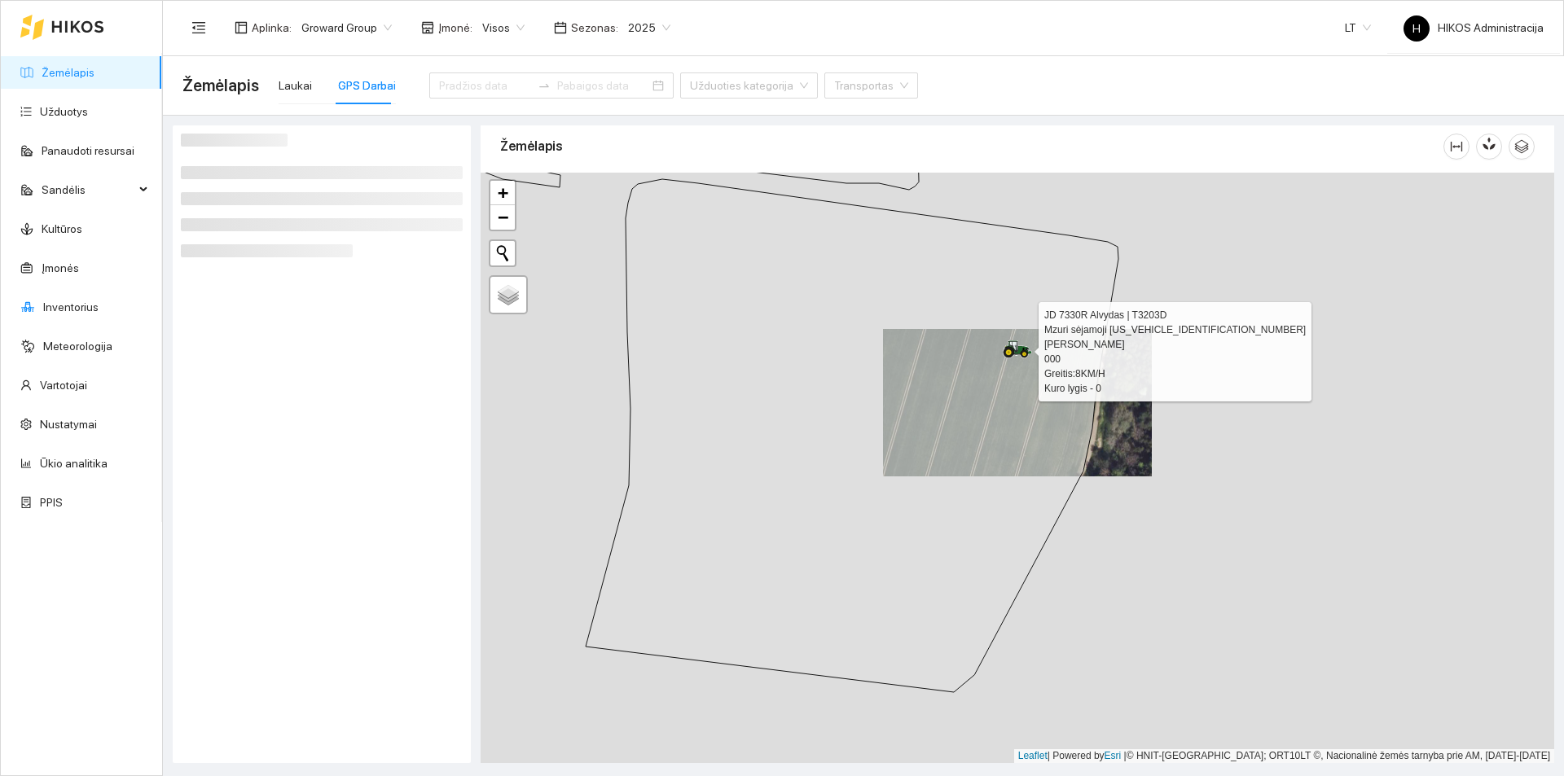
click at [1017, 349] on icon at bounding box center [1018, 346] width 28 height 13
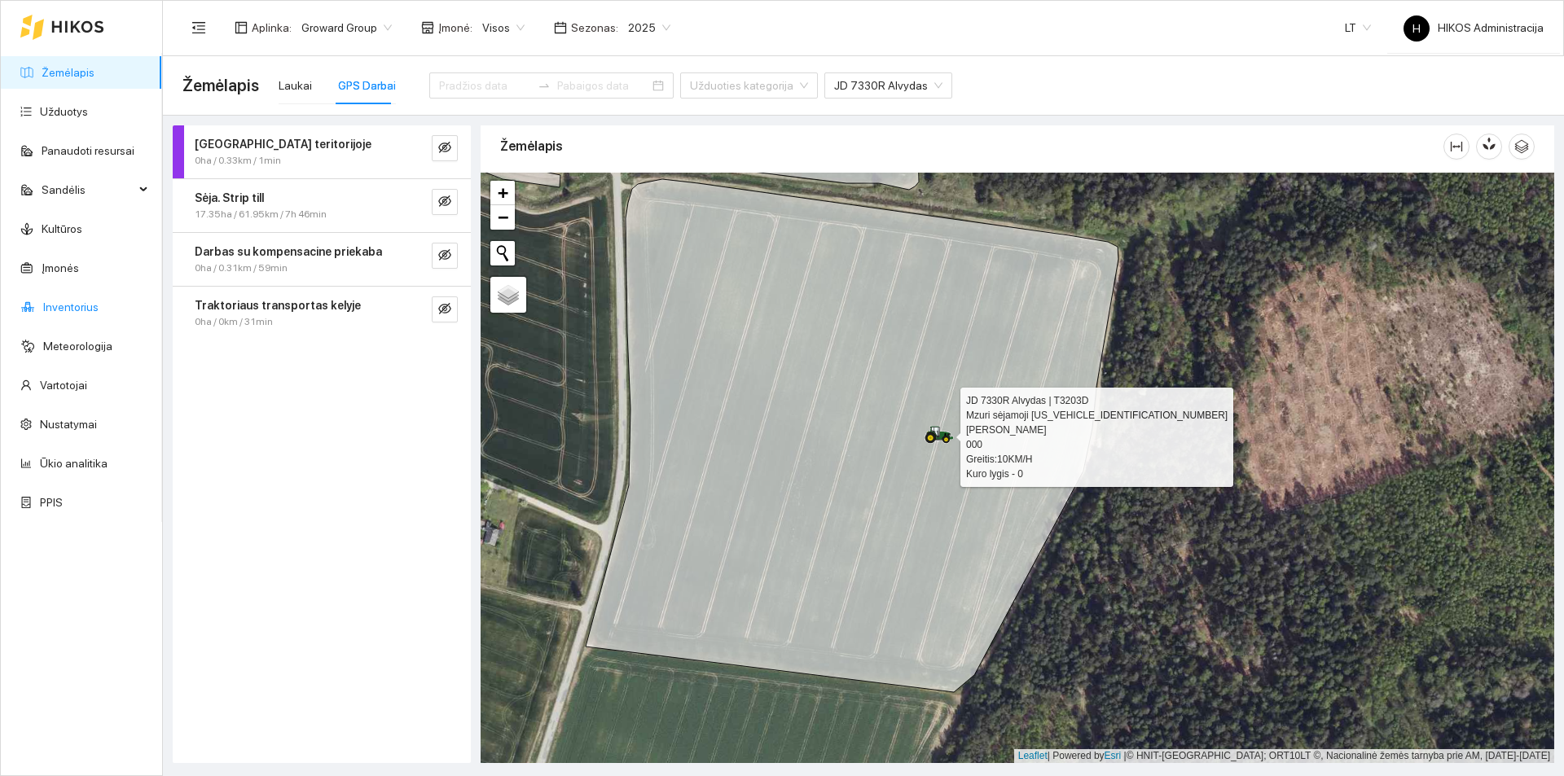
click at [98, 307] on link "Inventorius" at bounding box center [70, 307] width 55 height 13
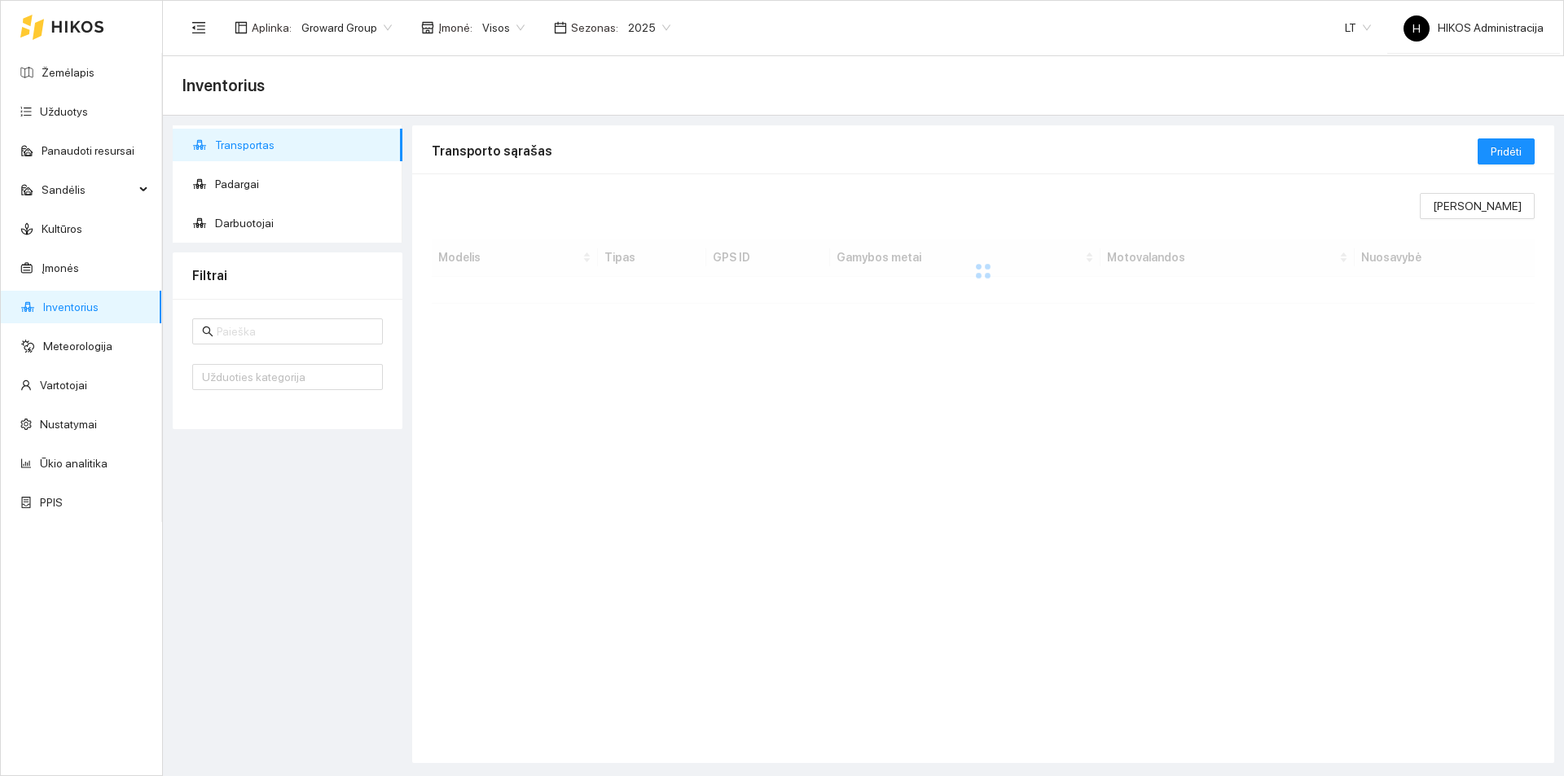
type input "arūnas"
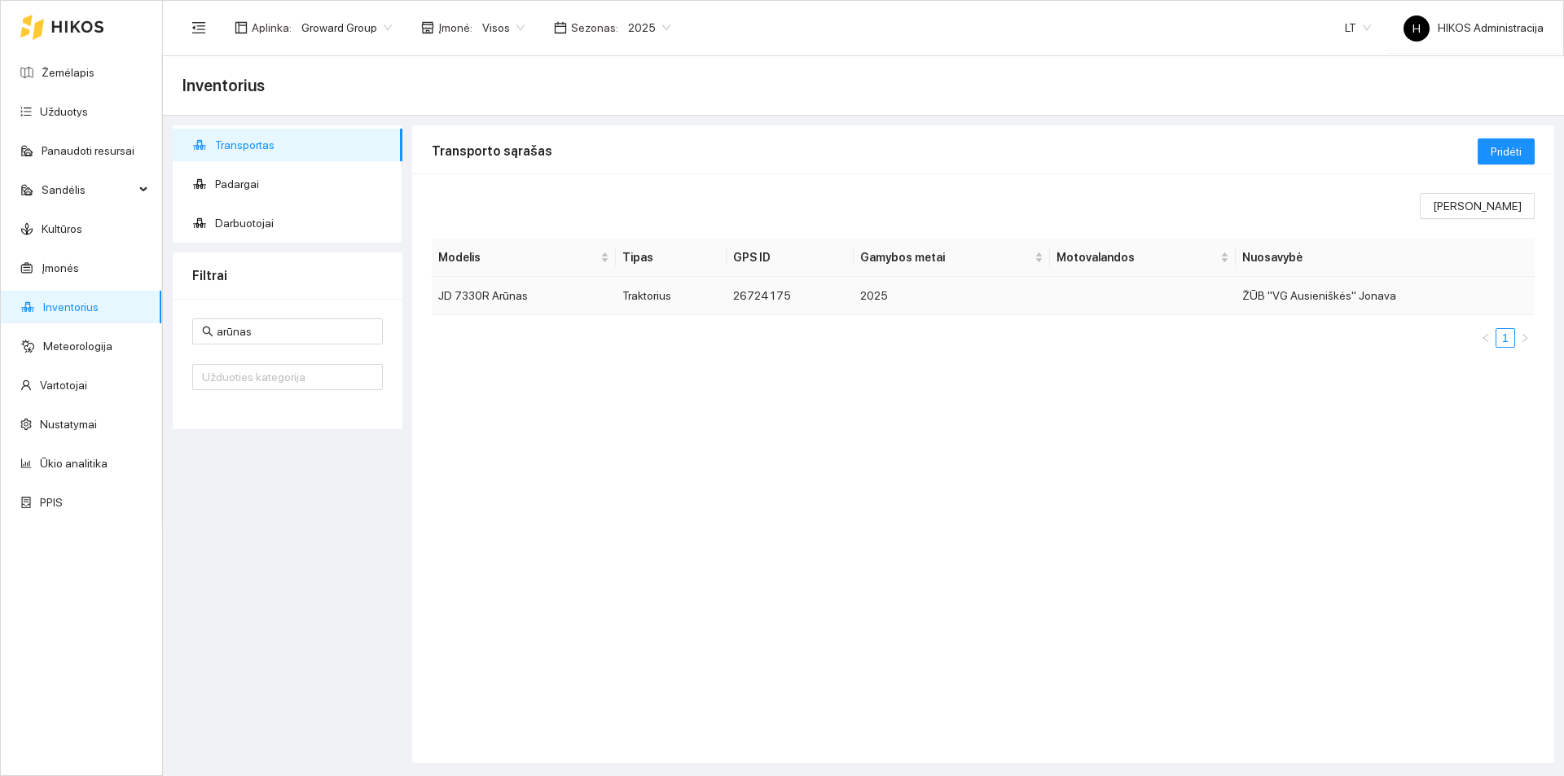
click at [503, 292] on td "JD 7330R Arūnas" at bounding box center [524, 296] width 184 height 38
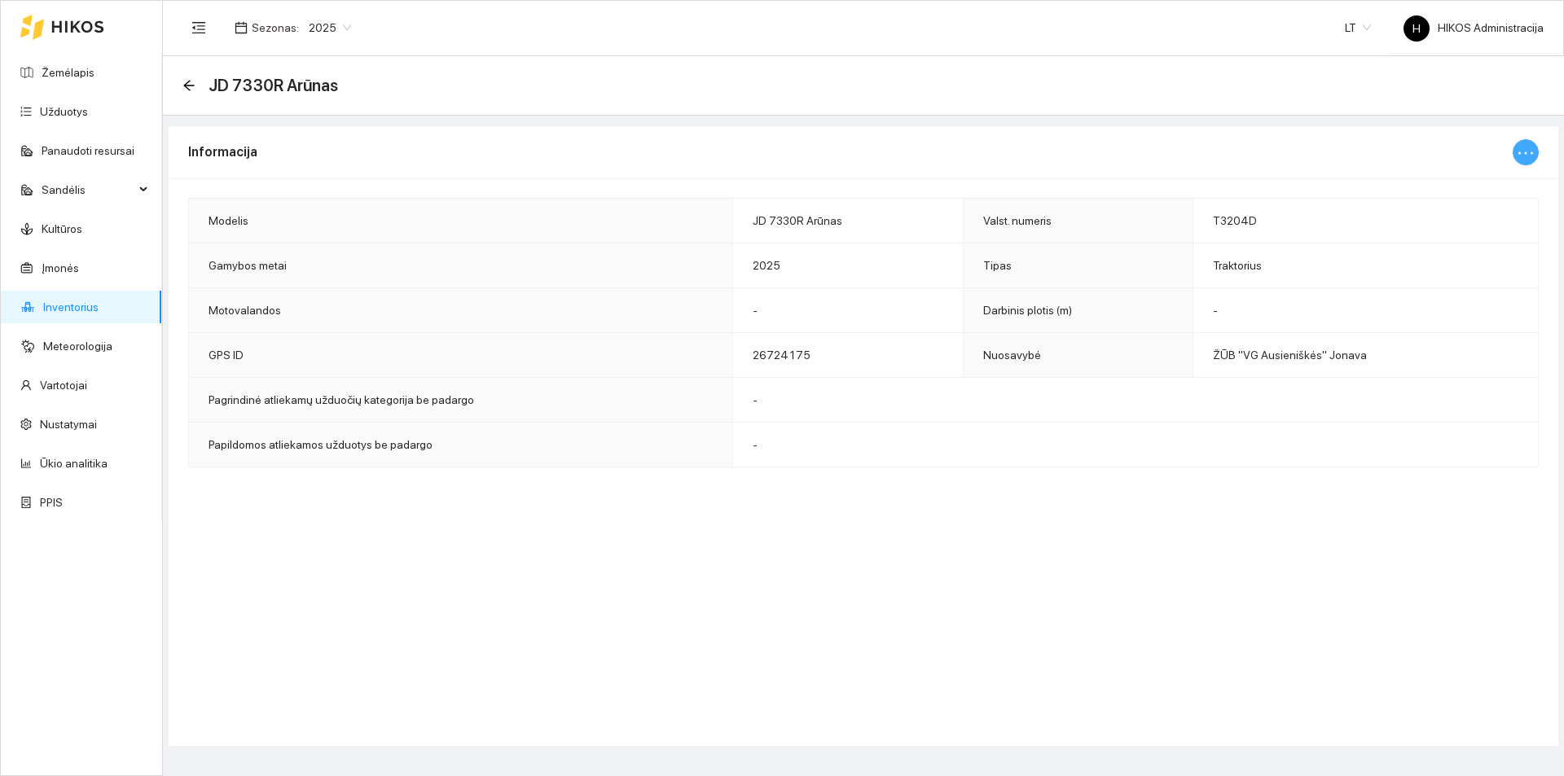
click at [1527, 147] on icon "ellipsis" at bounding box center [1526, 153] width 20 height 20
click at [1512, 178] on span "Keisti informaciją" at bounding box center [1491, 185] width 84 height 18
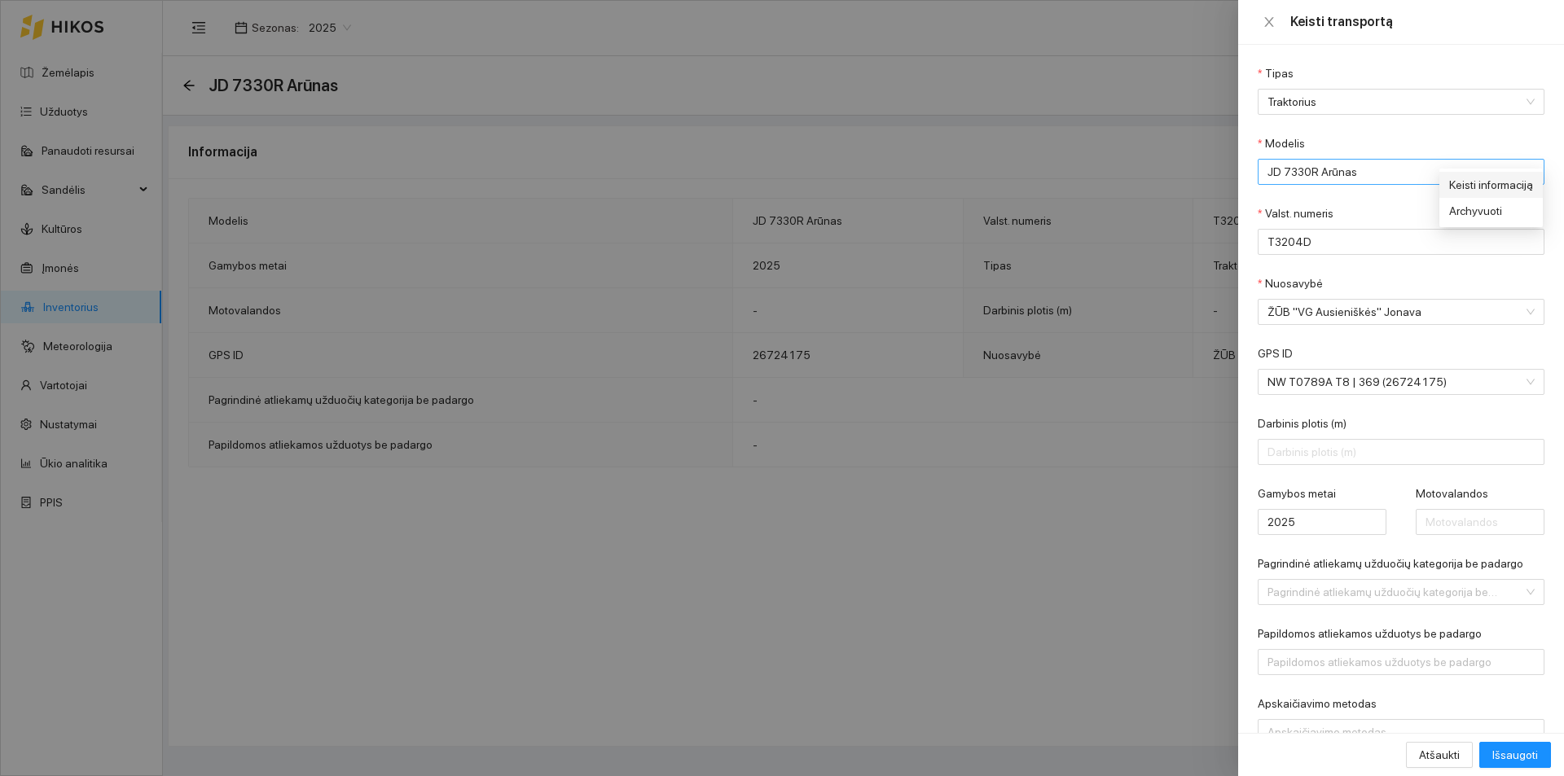
type input "JD 7330R Arūnas"
type input "T3204D"
type input "2025"
click at [1363, 390] on span "NW T0789A T8 | 369 (26724175)" at bounding box center [1389, 382] width 244 height 24
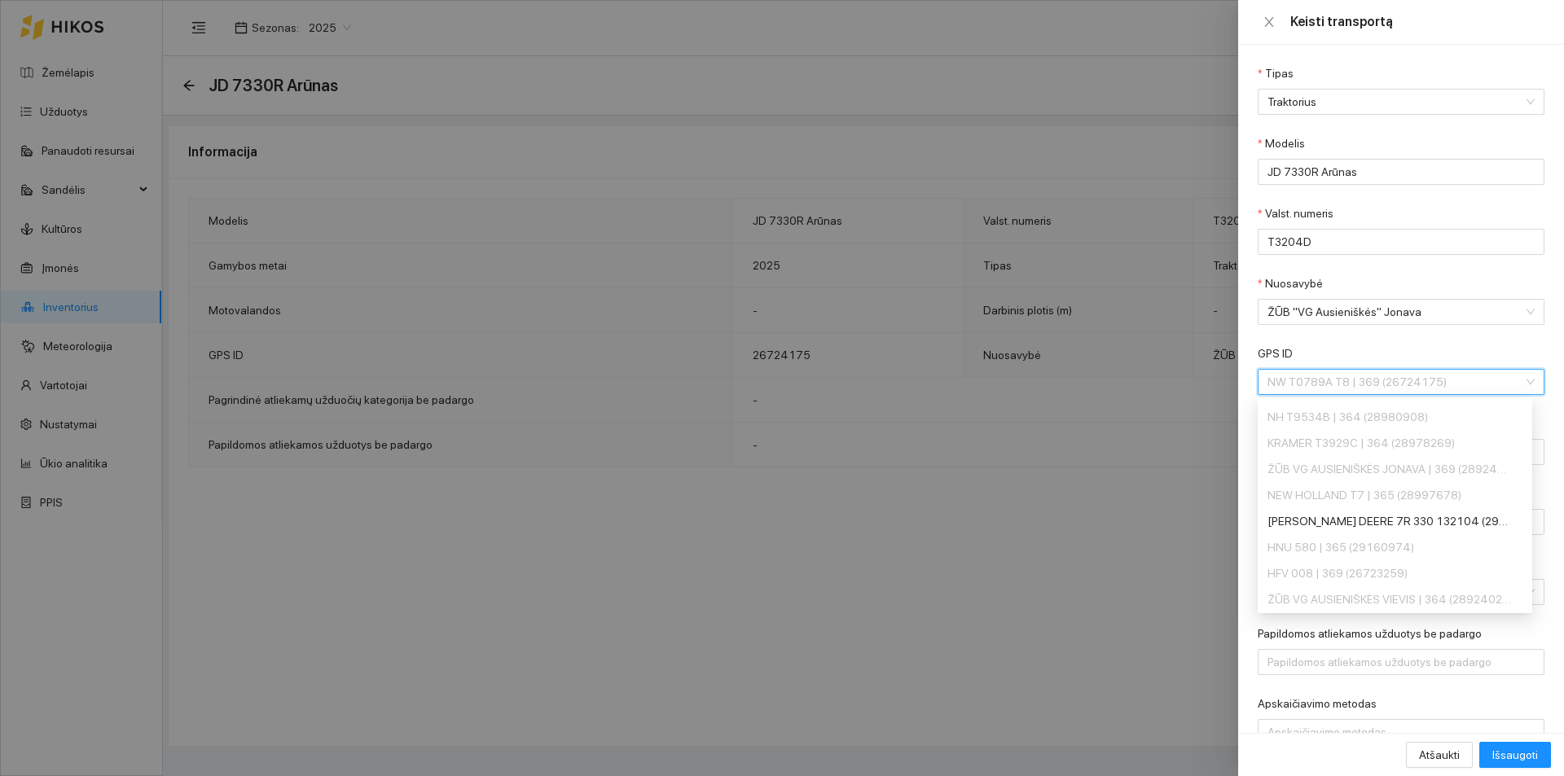
scroll to position [912, 0]
click at [1429, 495] on div "[PERSON_NAME] DEERE 7R 330 132104 (29499524)" at bounding box center [1389, 493] width 244 height 18
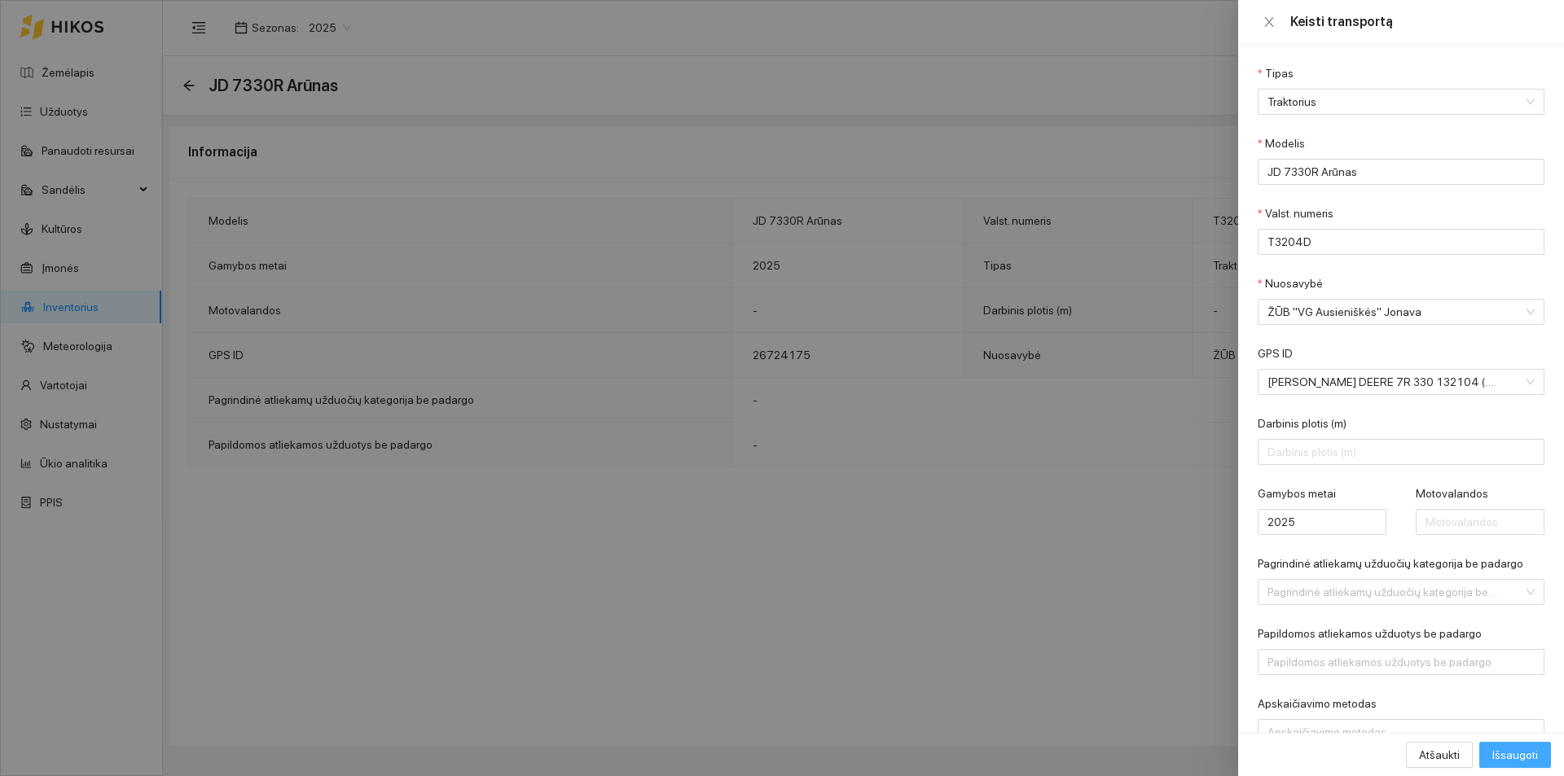
click at [1508, 757] on span "Išsaugoti" at bounding box center [1515, 755] width 46 height 18
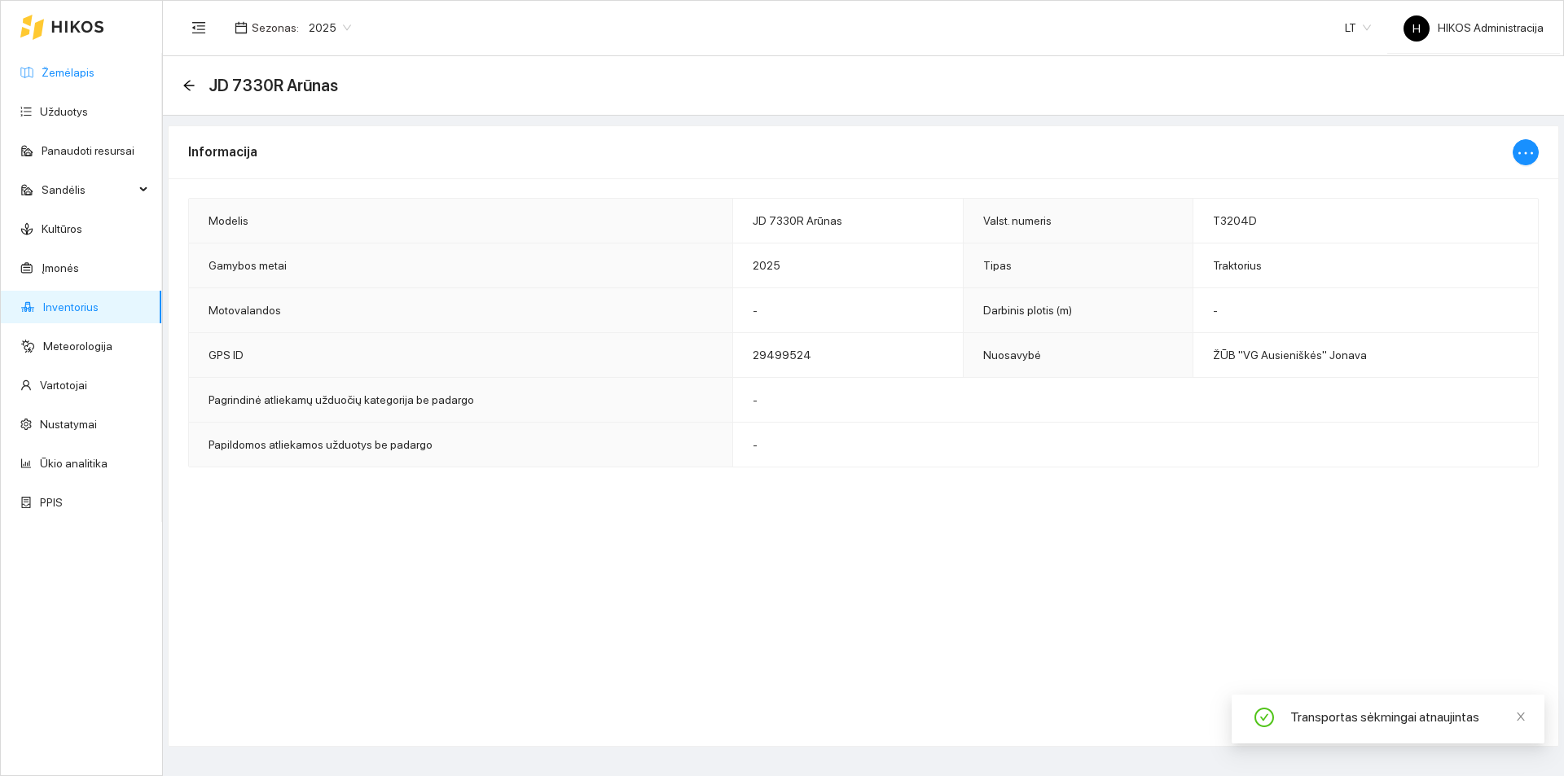
click at [94, 68] on link "Žemėlapis" at bounding box center [68, 72] width 53 height 13
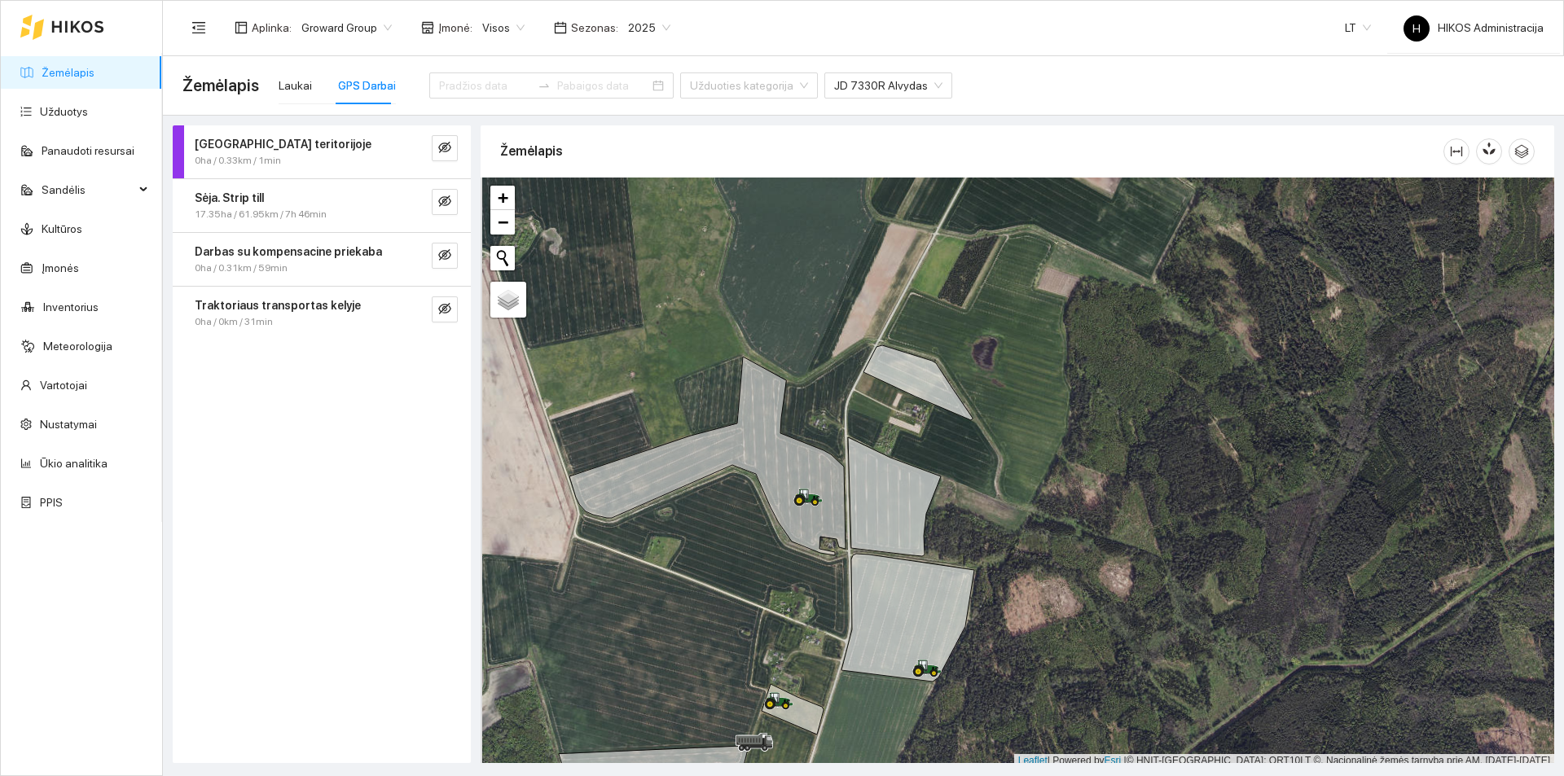
scroll to position [5, 0]
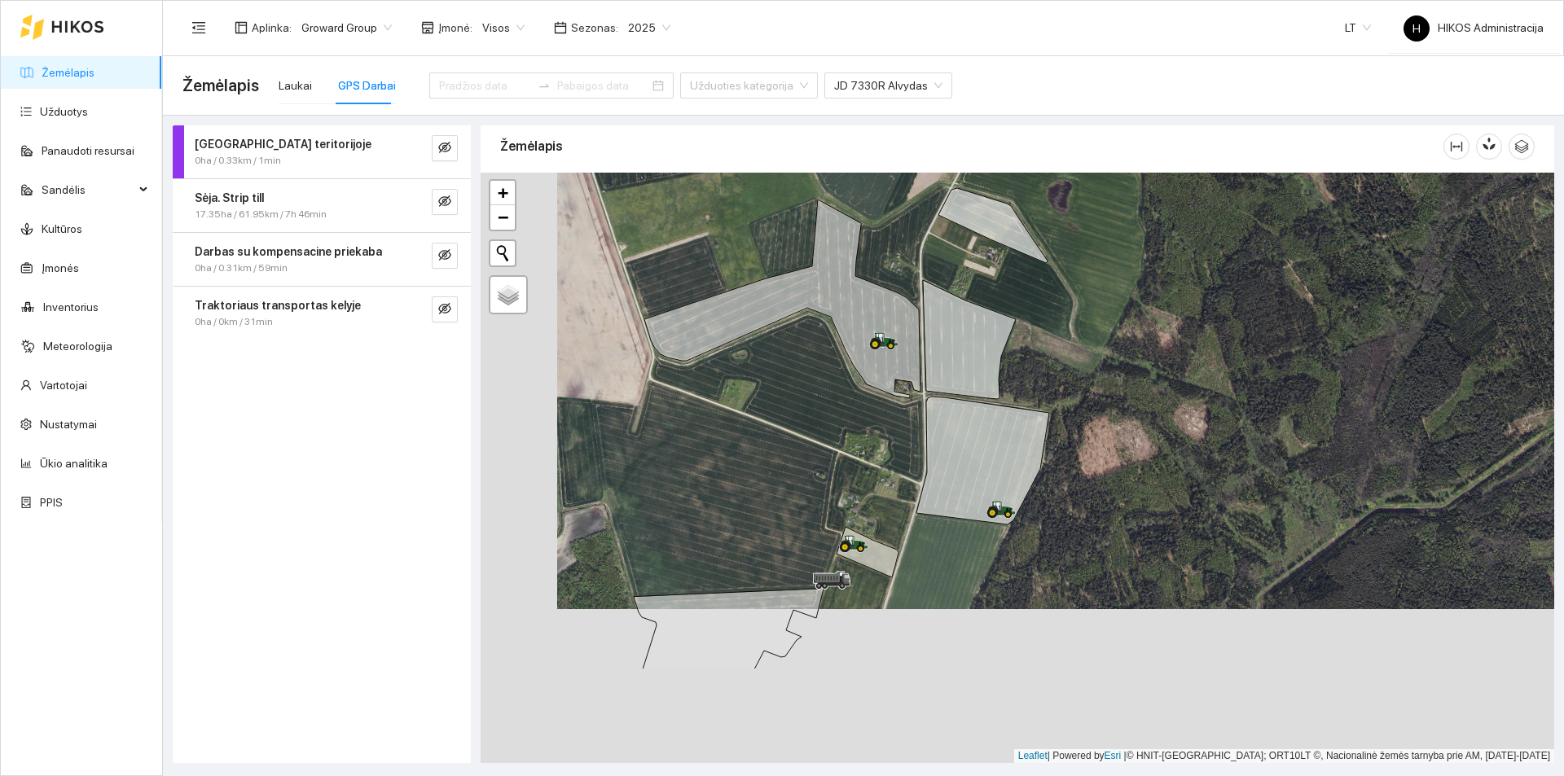
drag, startPoint x: 826, startPoint y: 650, endPoint x: 902, endPoint y: 498, distance: 170.1
click at [902, 498] on div at bounding box center [1017, 468] width 1073 height 590
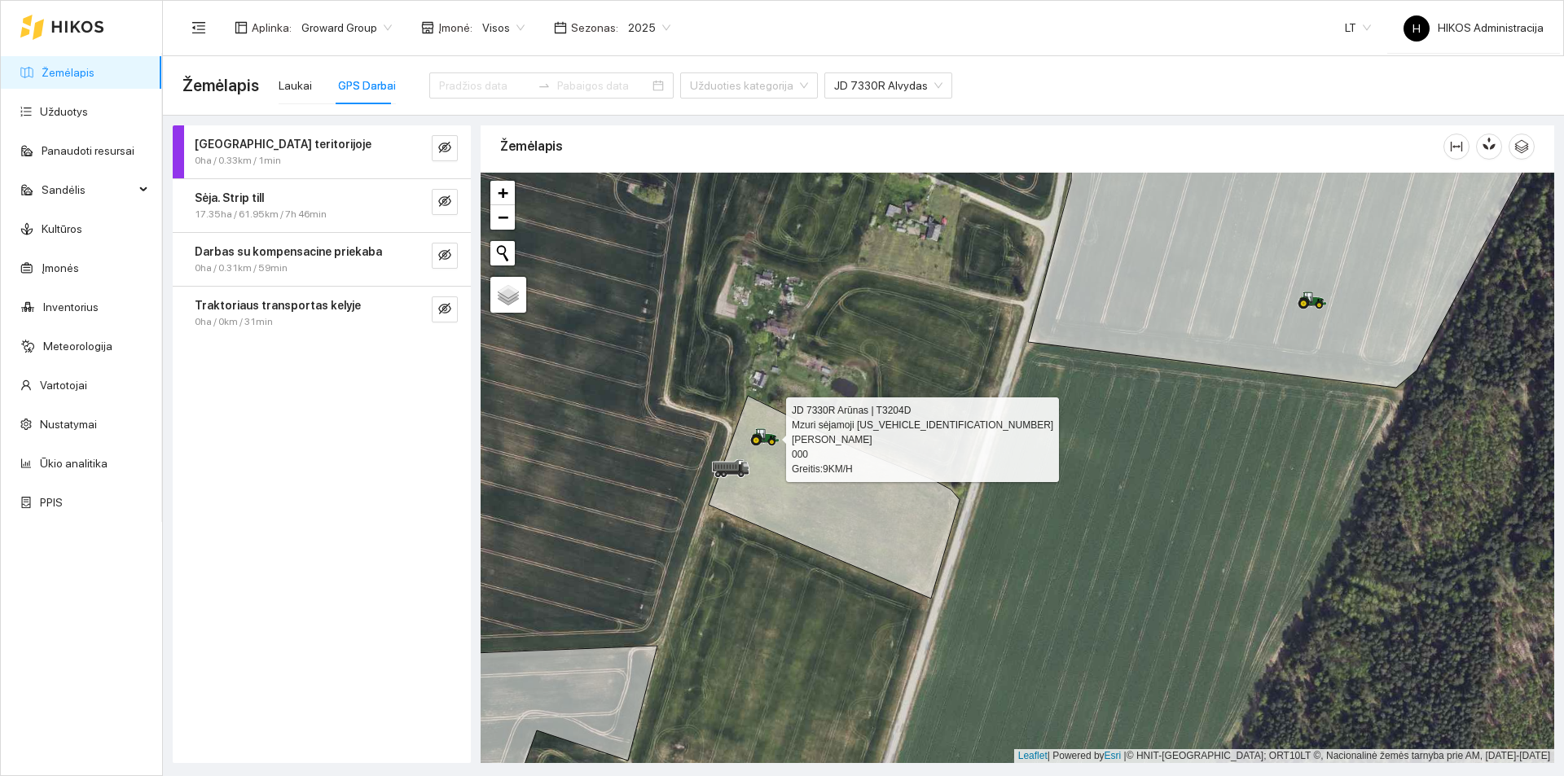
click at [768, 441] on icon at bounding box center [766, 434] width 28 height 13
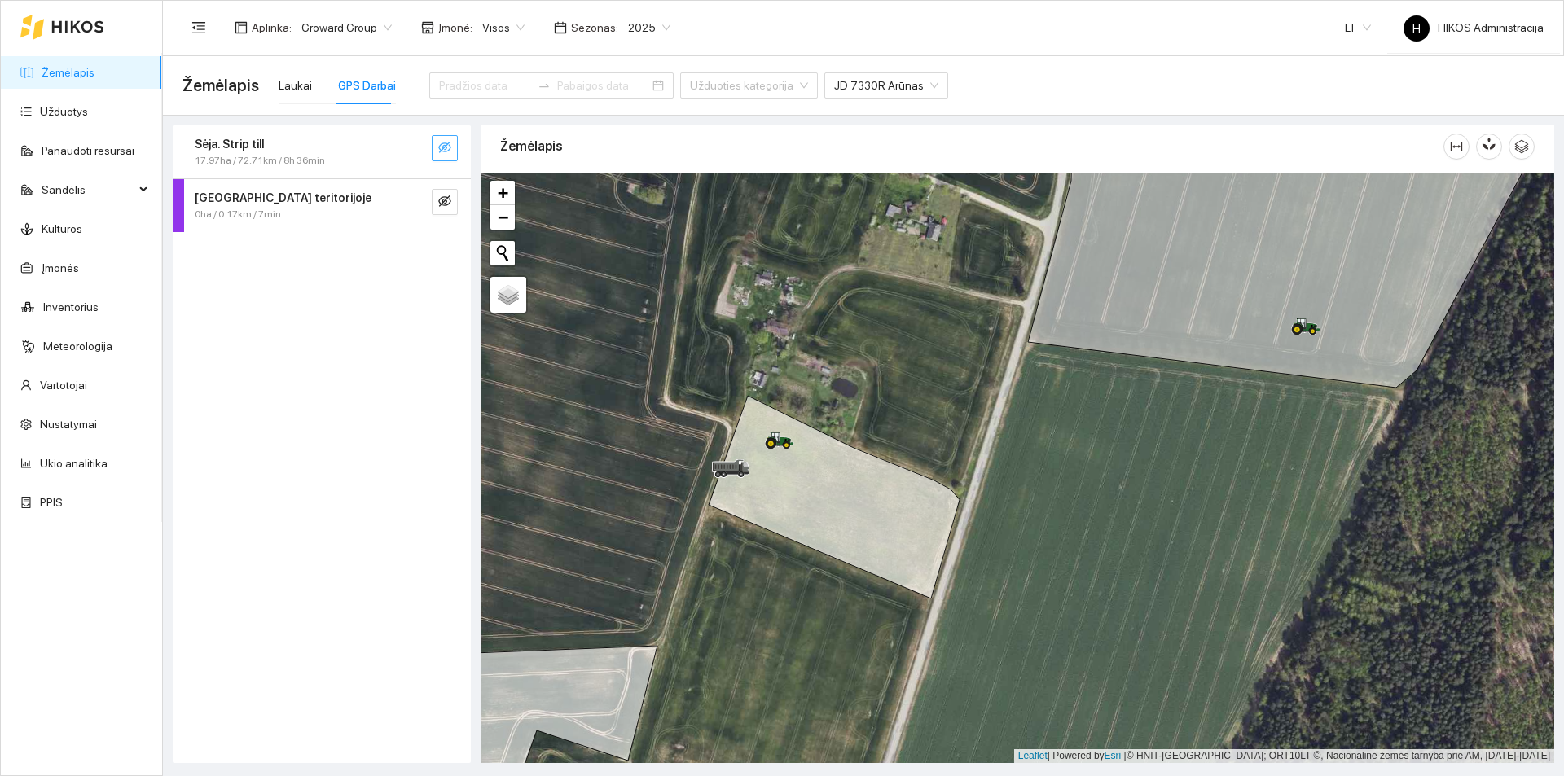
click at [450, 143] on icon "eye-invisible" at bounding box center [444, 147] width 13 height 13
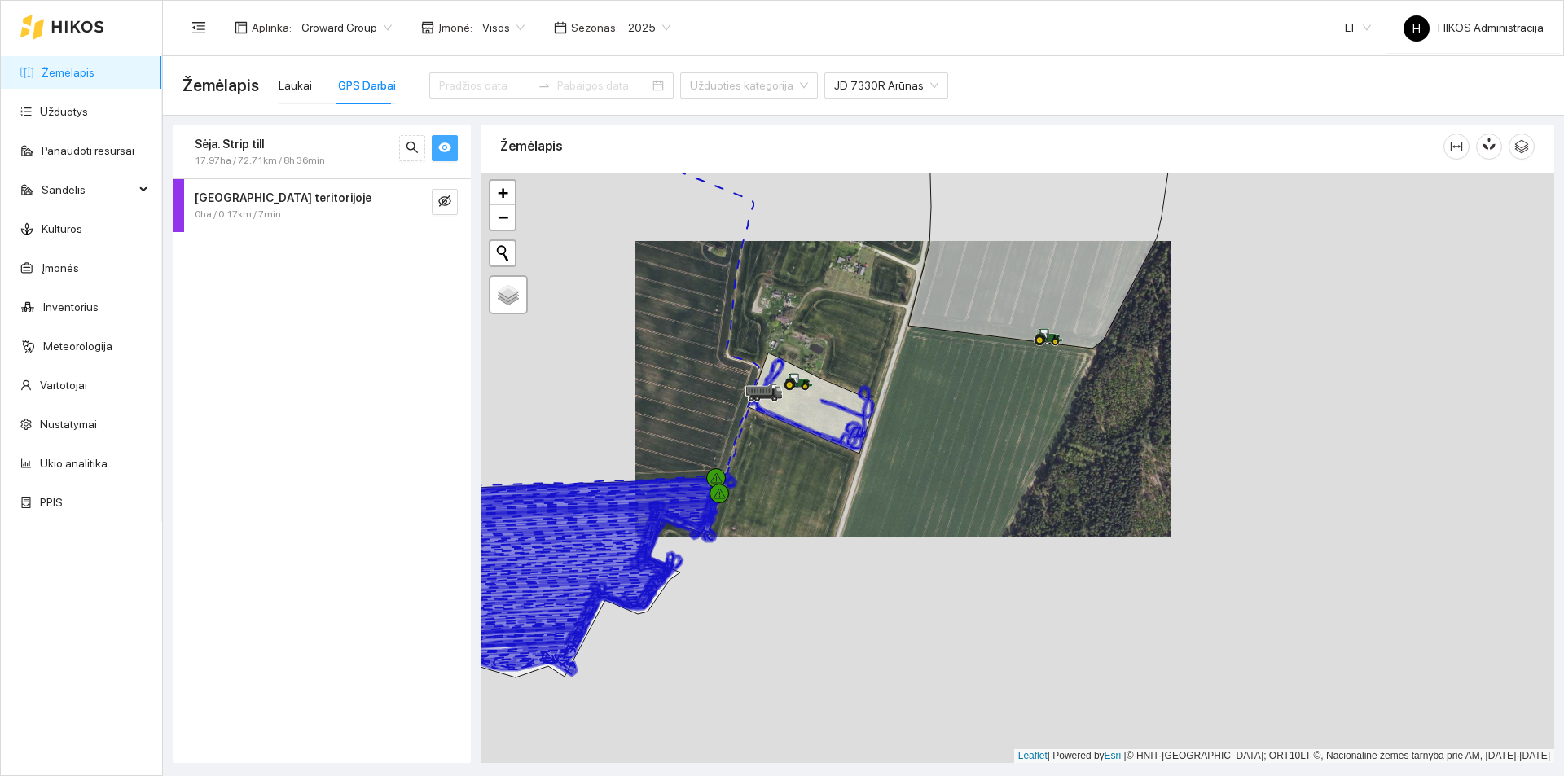
click at [445, 146] on icon "eye" at bounding box center [444, 147] width 13 height 13
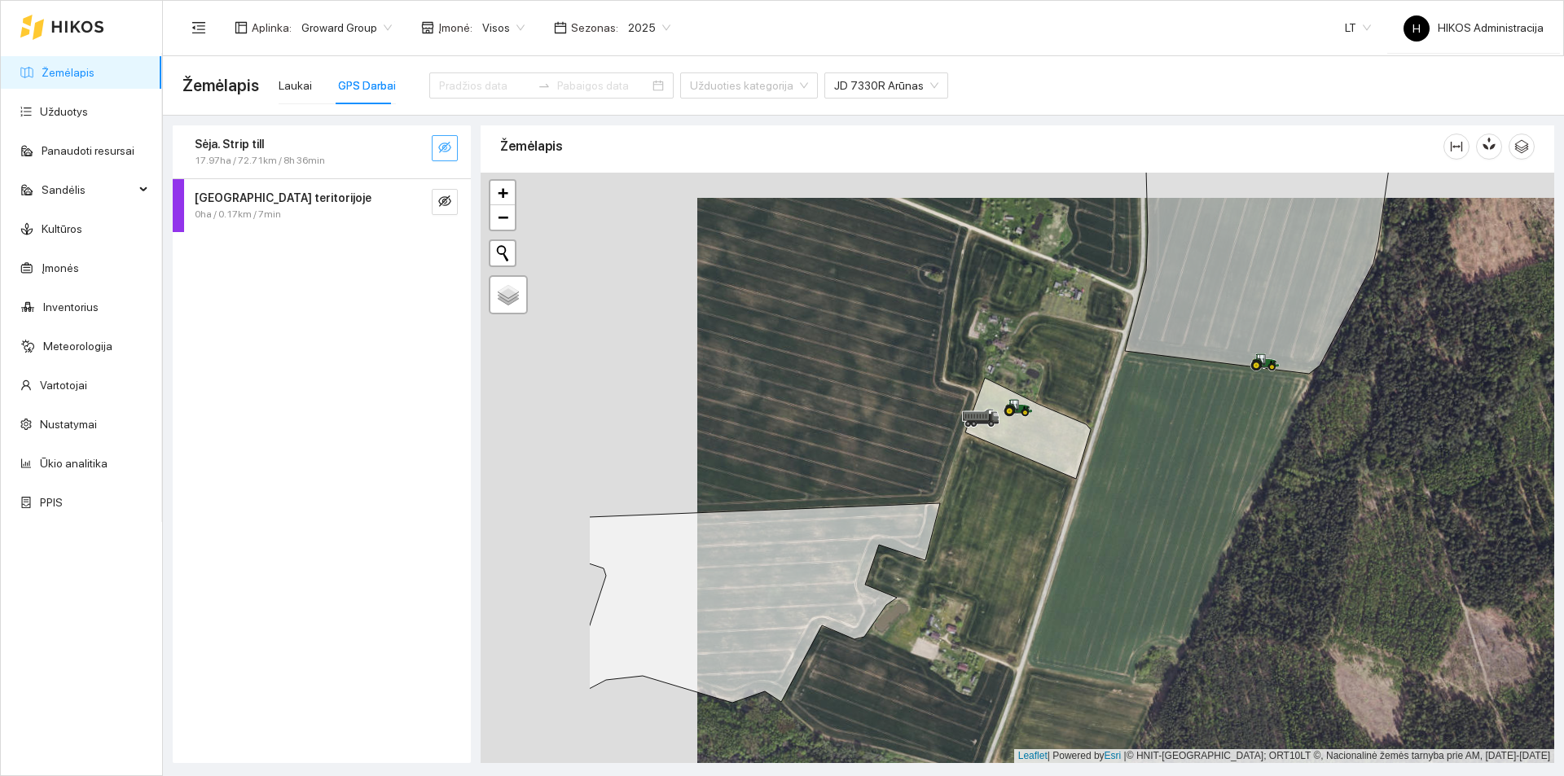
drag, startPoint x: 712, startPoint y: 358, endPoint x: 864, endPoint y: 350, distance: 152.5
click at [864, 350] on div at bounding box center [1017, 468] width 1073 height 590
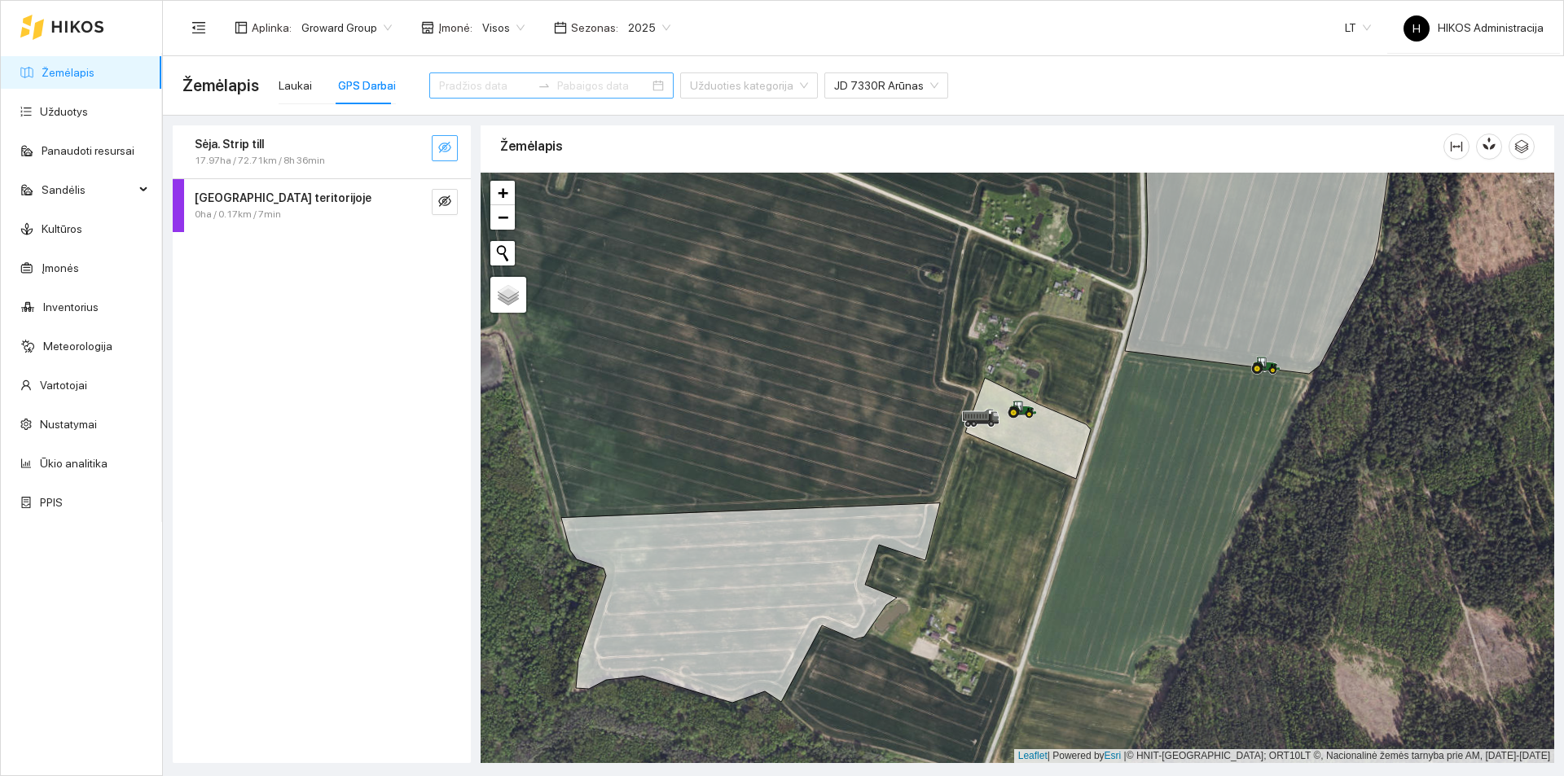
click at [484, 80] on input at bounding box center [485, 86] width 92 height 18
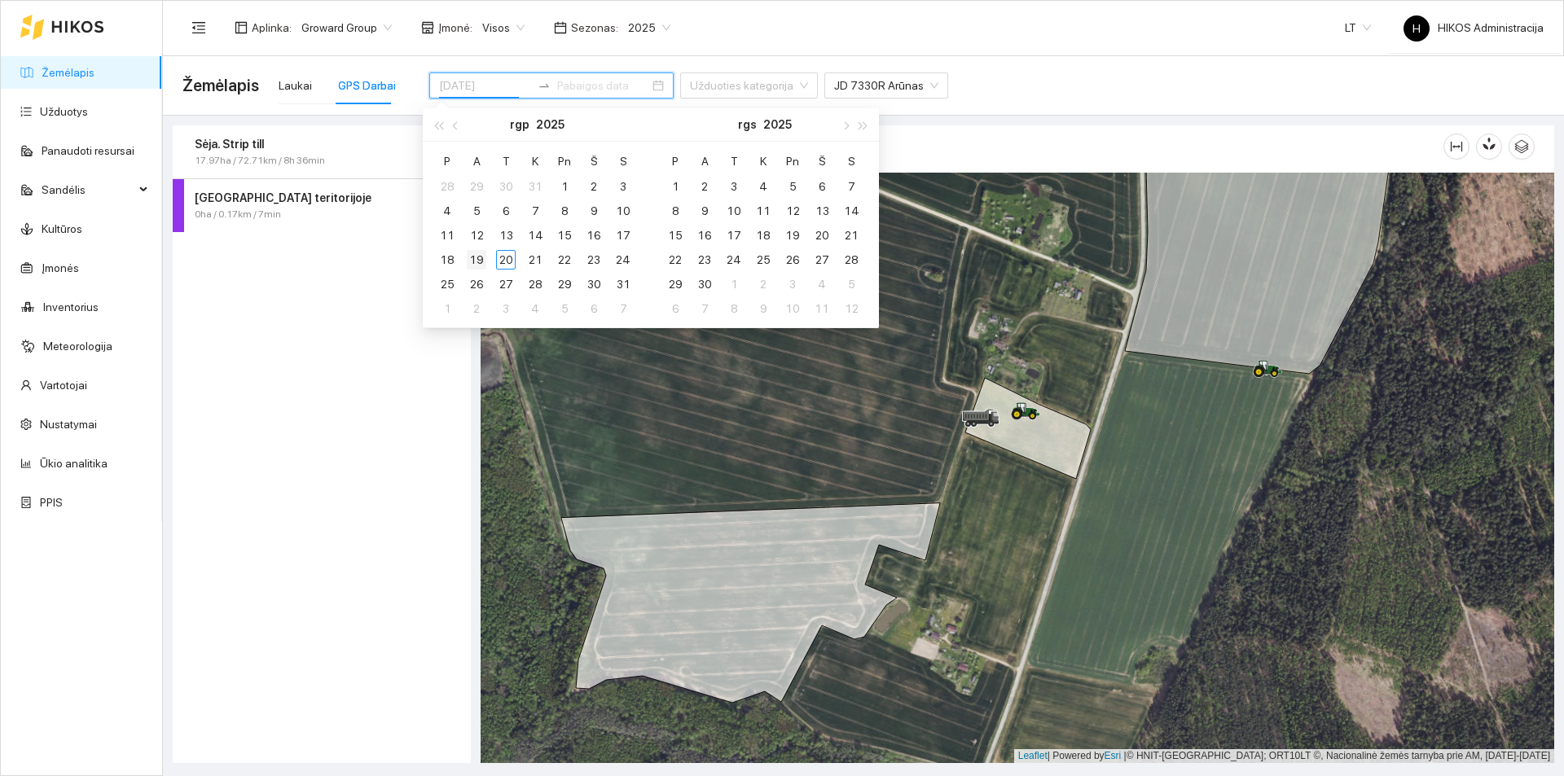
type input "[DATE]"
click at [475, 258] on div "19" at bounding box center [477, 260] width 20 height 20
type input "[DATE]"
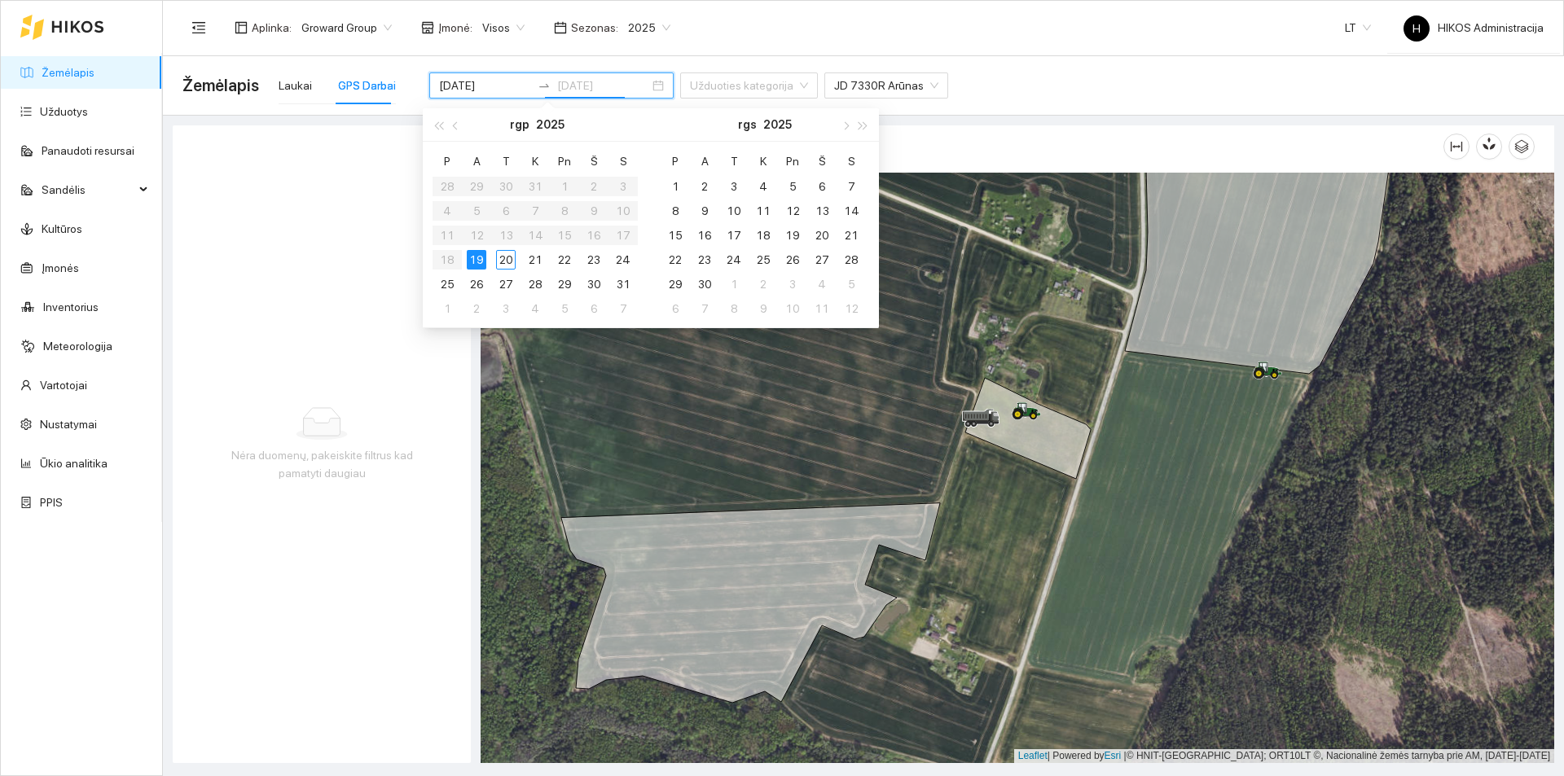
click at [477, 259] on div "19" at bounding box center [477, 260] width 20 height 20
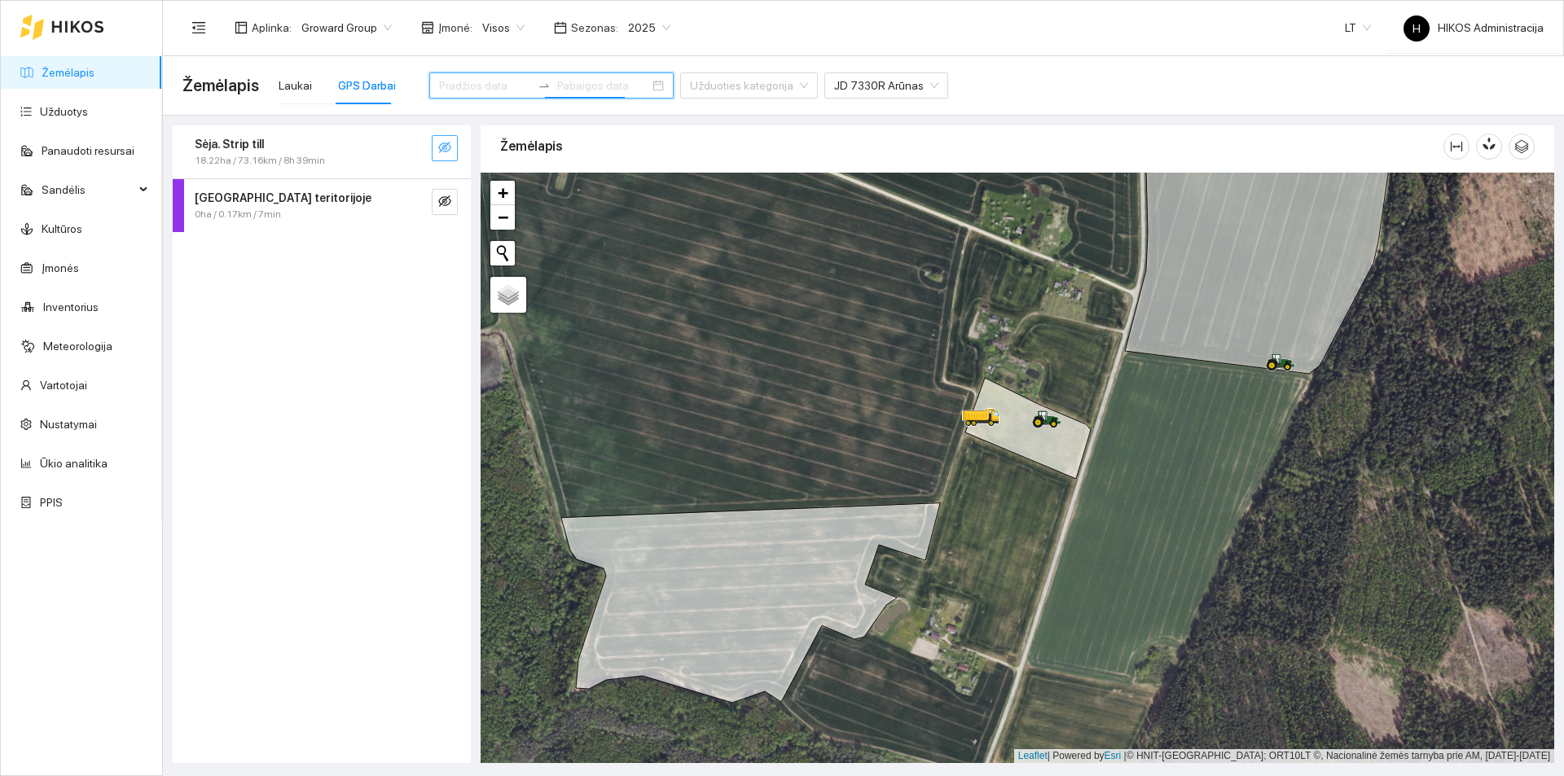
click at [443, 150] on icon "eye-invisible" at bounding box center [444, 147] width 13 height 13
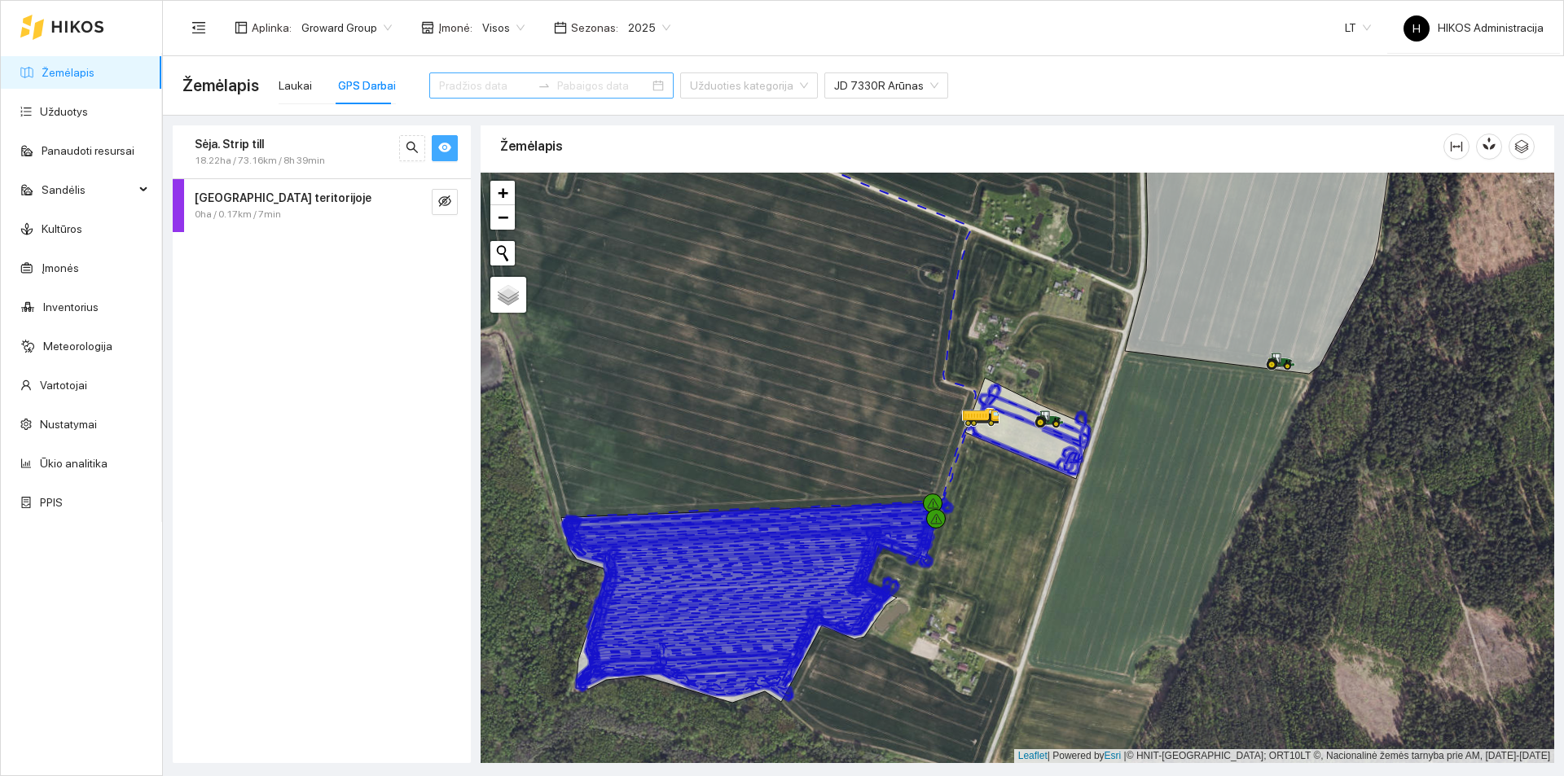
click at [443, 150] on icon "eye" at bounding box center [444, 148] width 13 height 10
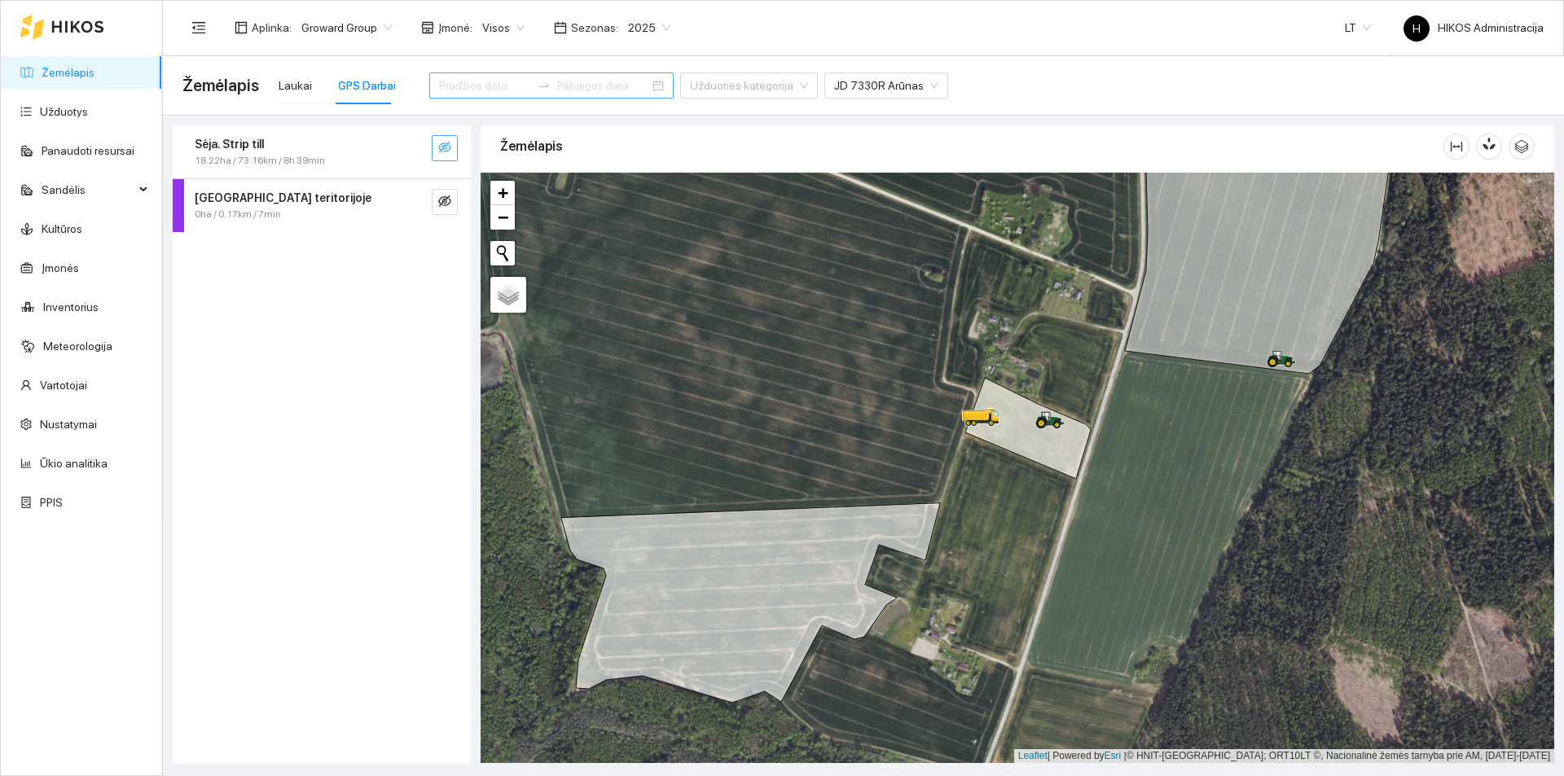
click at [443, 150] on icon "eye-invisible" at bounding box center [444, 147] width 13 height 13
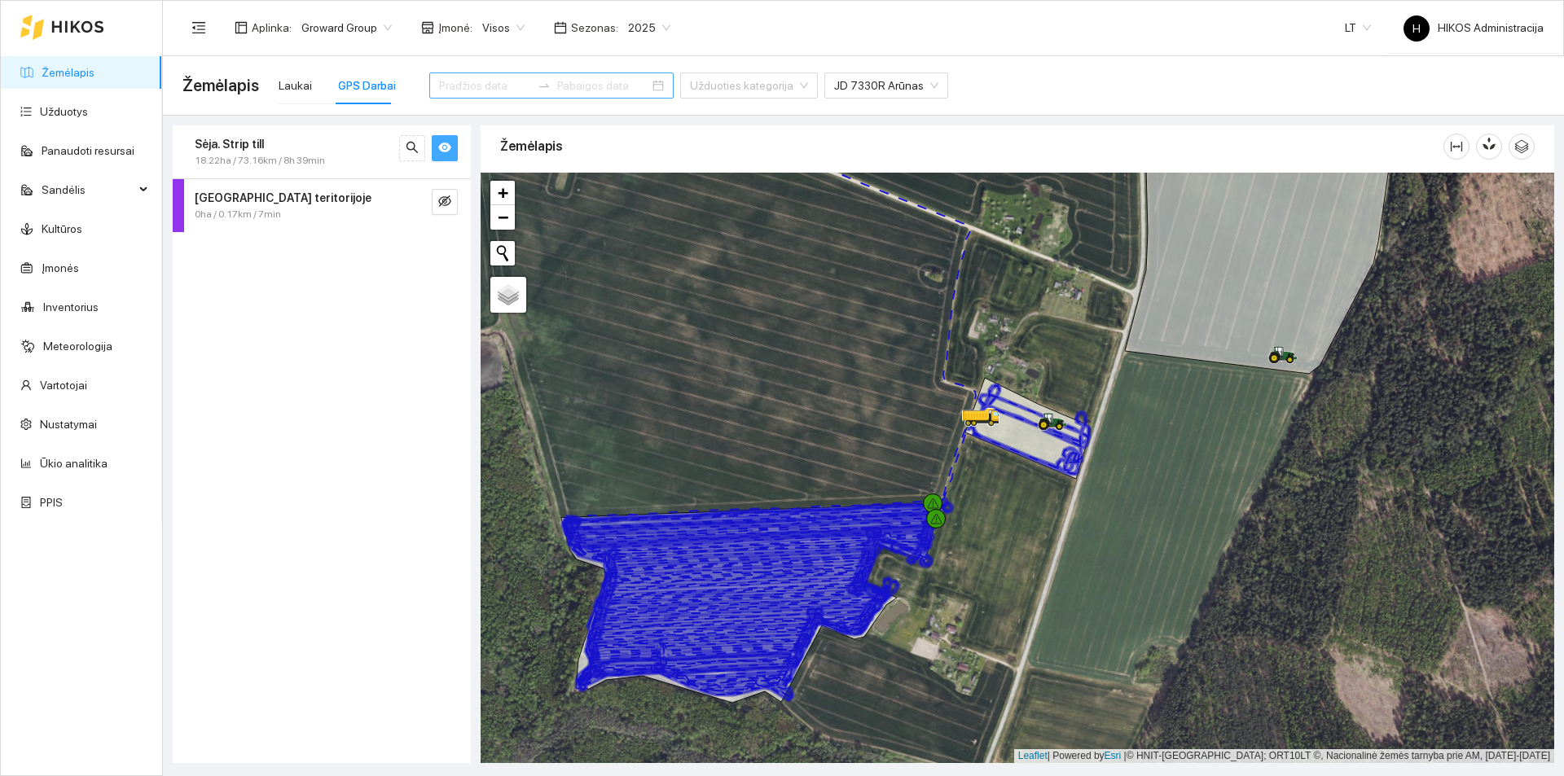
click at [443, 150] on icon "eye" at bounding box center [444, 148] width 13 height 10
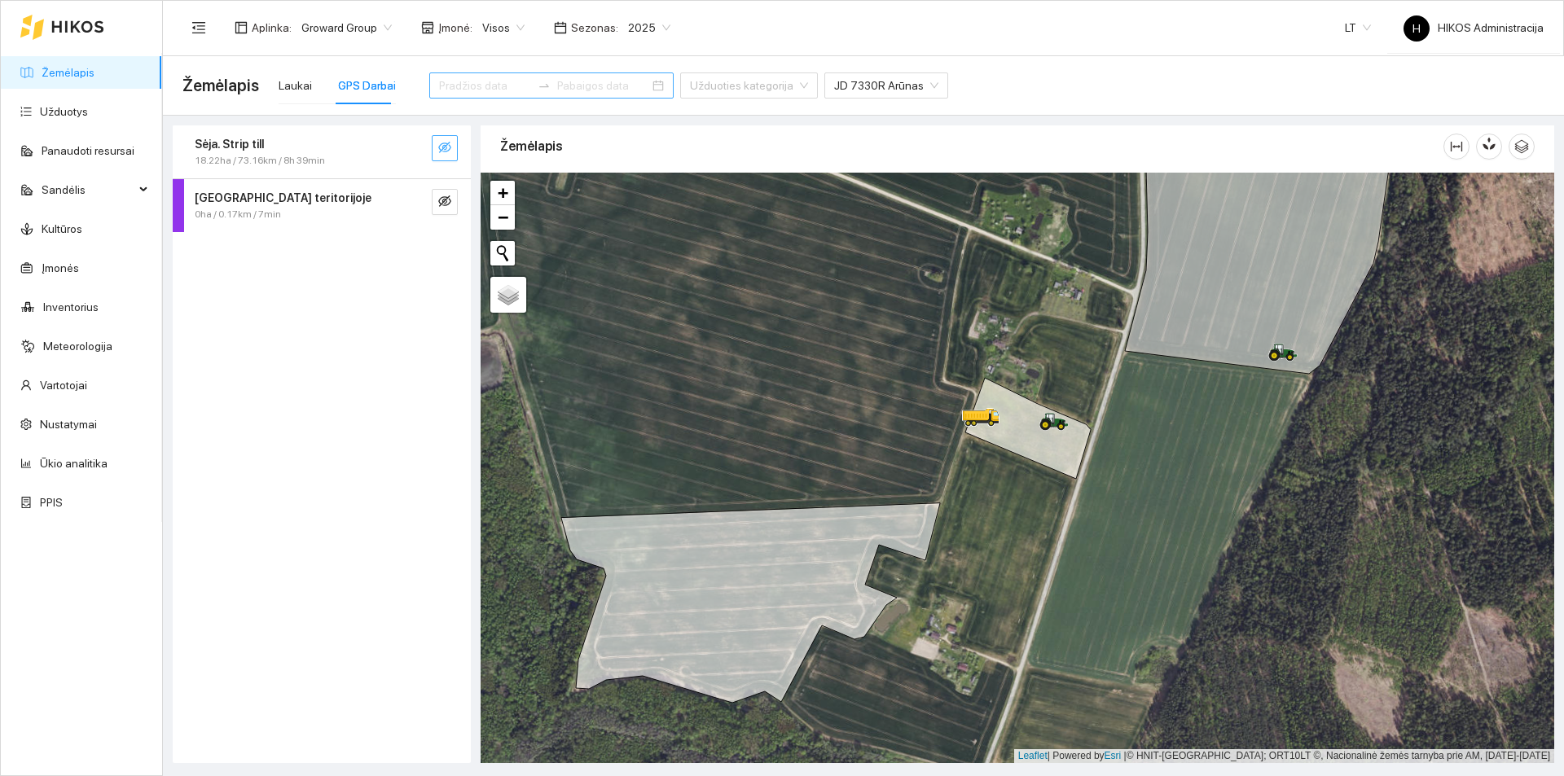
click at [443, 150] on icon "eye-invisible" at bounding box center [444, 147] width 13 height 13
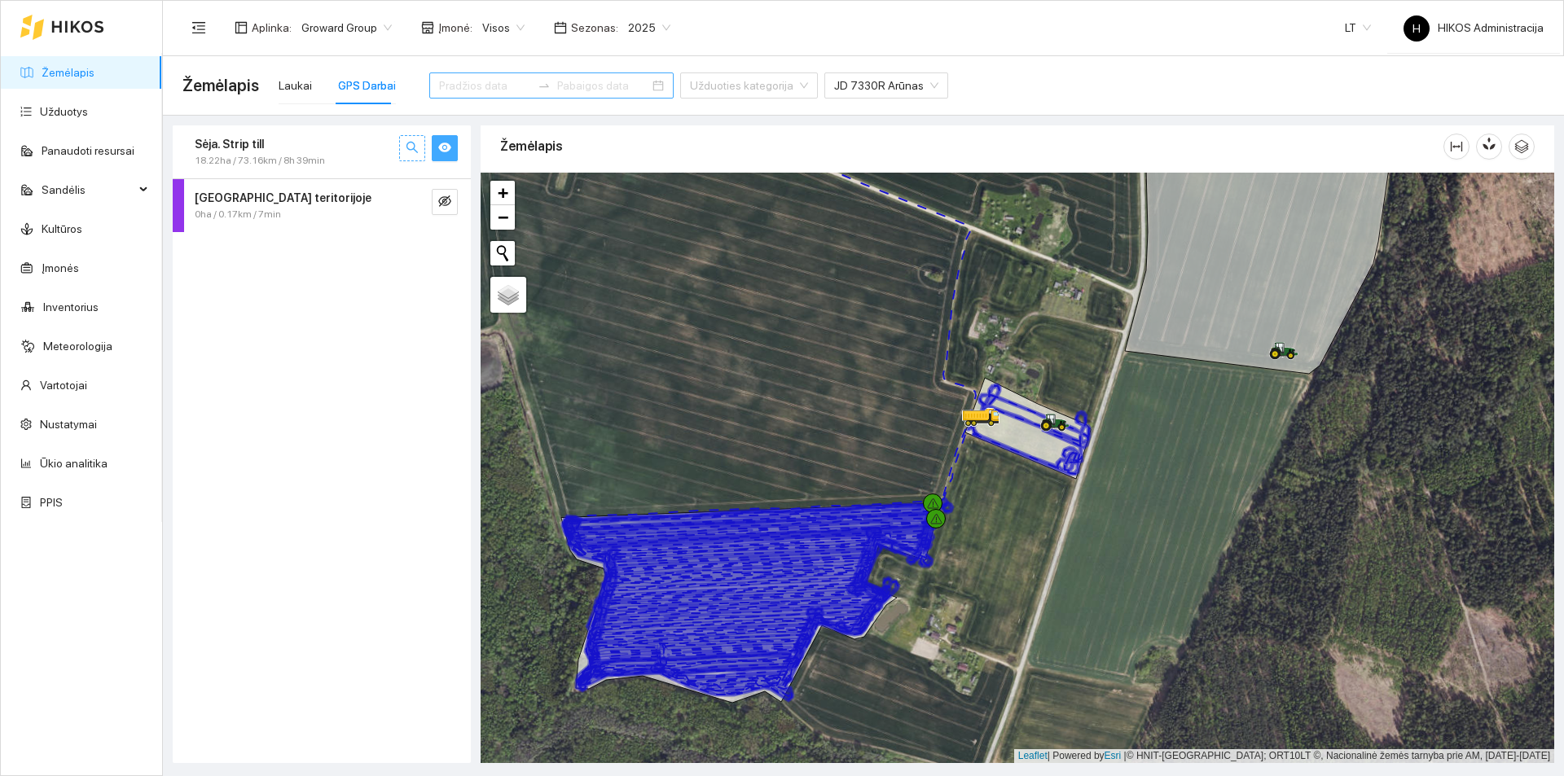
click at [415, 152] on icon "search" at bounding box center [412, 147] width 13 height 13
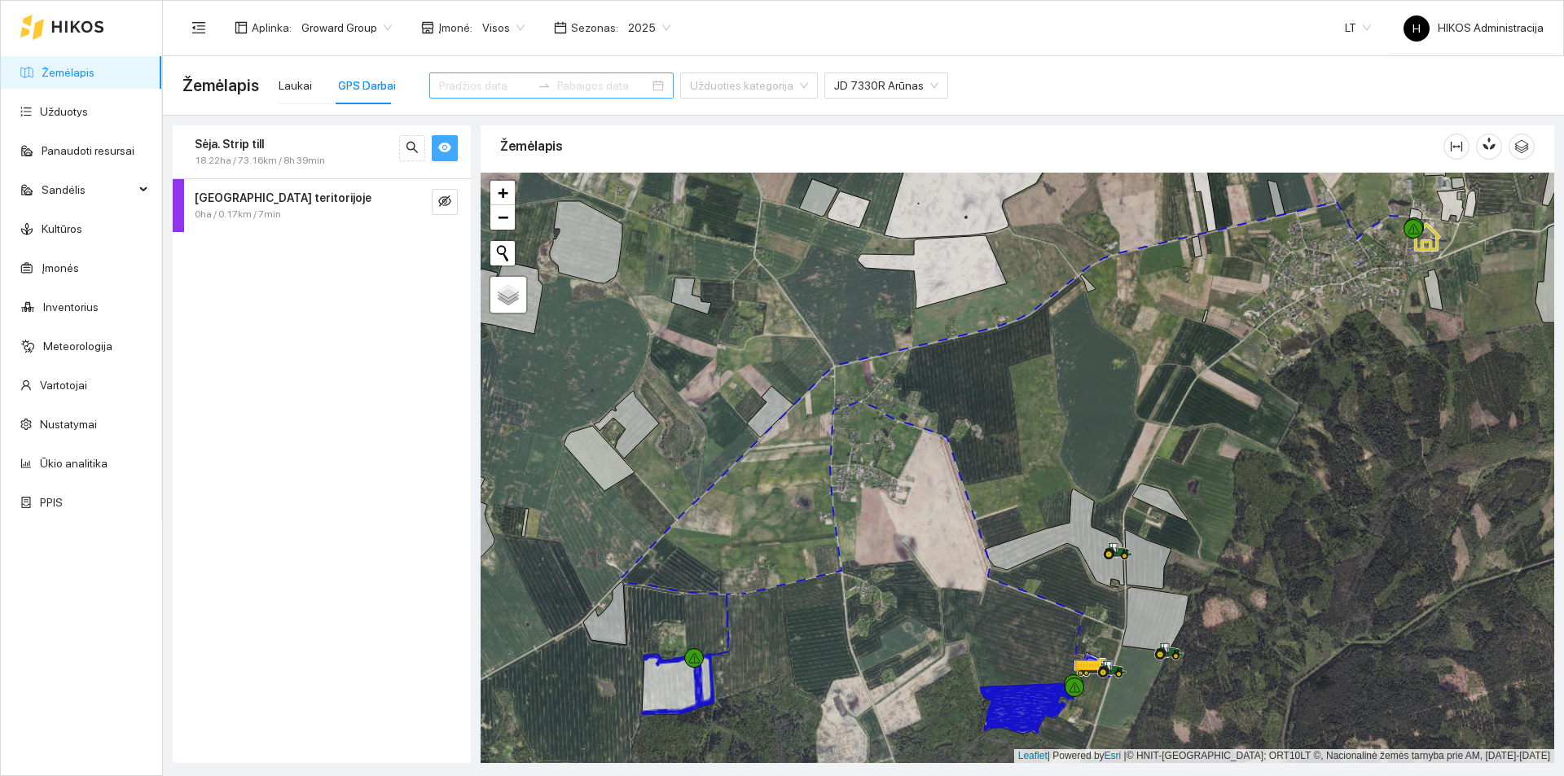
click at [445, 147] on icon "eye" at bounding box center [444, 148] width 13 height 10
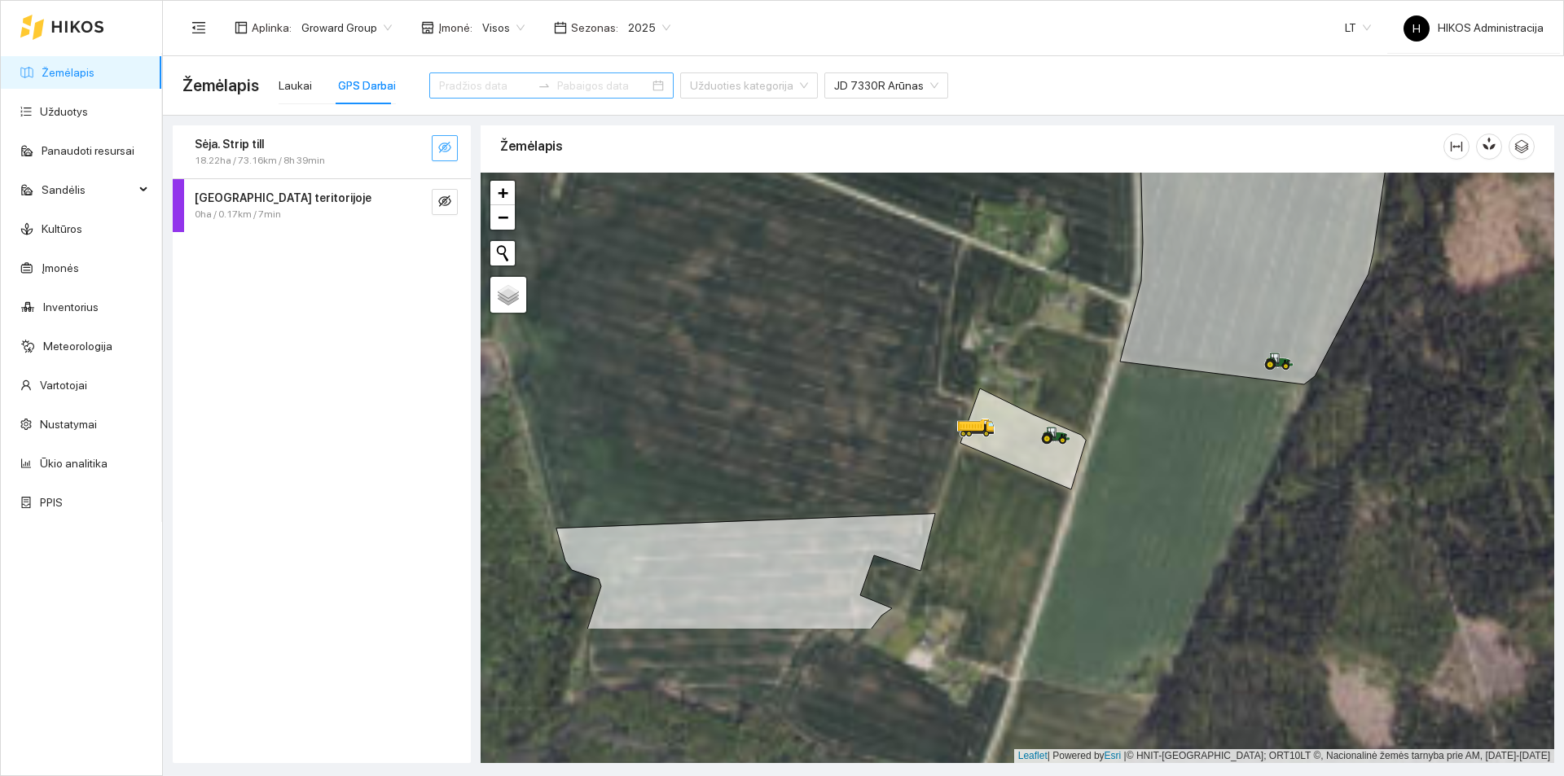
drag, startPoint x: 1073, startPoint y: 638, endPoint x: 1197, endPoint y: 444, distance: 230.0
click at [1197, 444] on div at bounding box center [1017, 468] width 1073 height 590
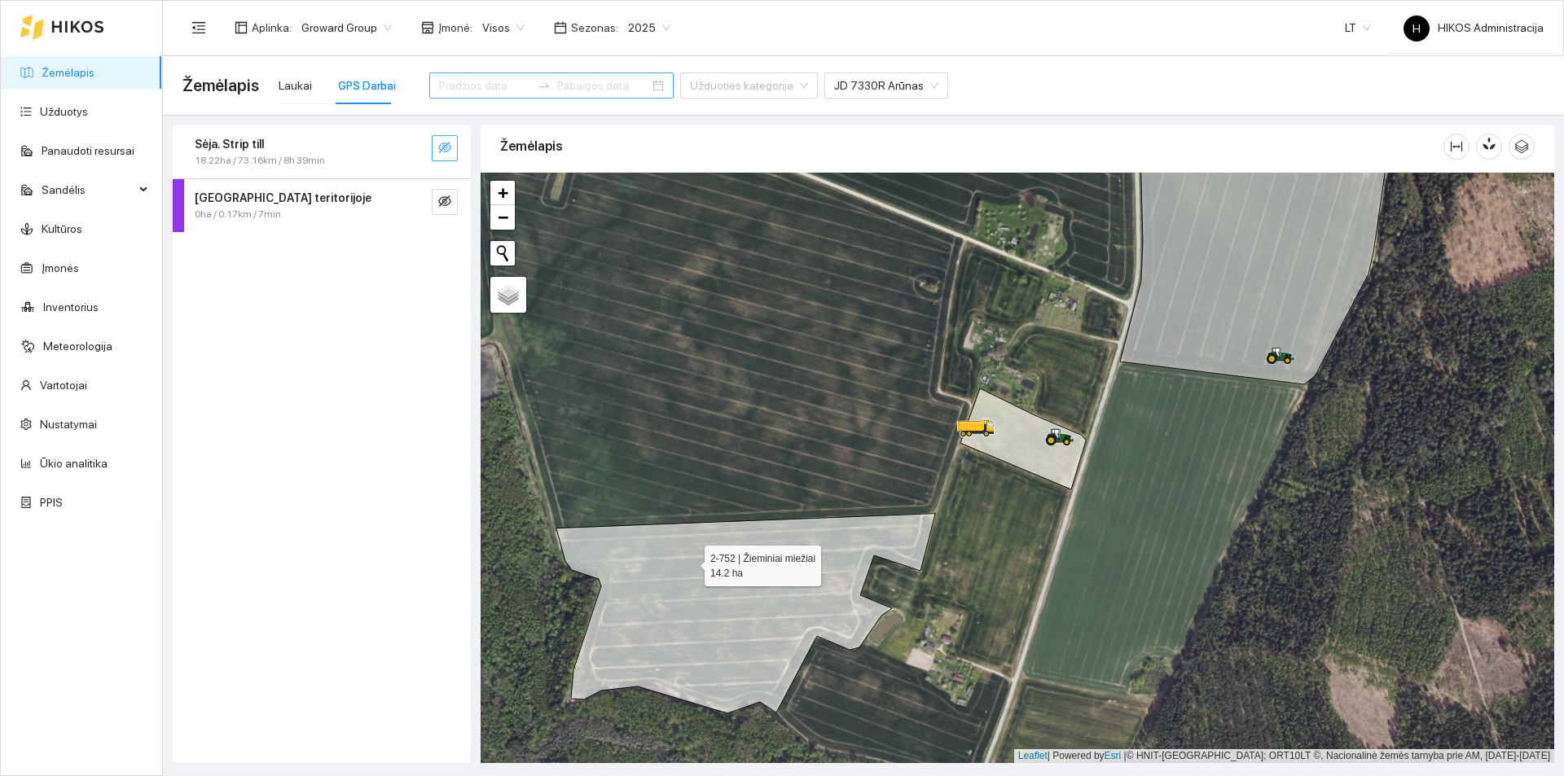
click at [706, 581] on icon at bounding box center [745, 614] width 379 height 200
click at [285, 88] on div "Laukai" at bounding box center [295, 86] width 33 height 18
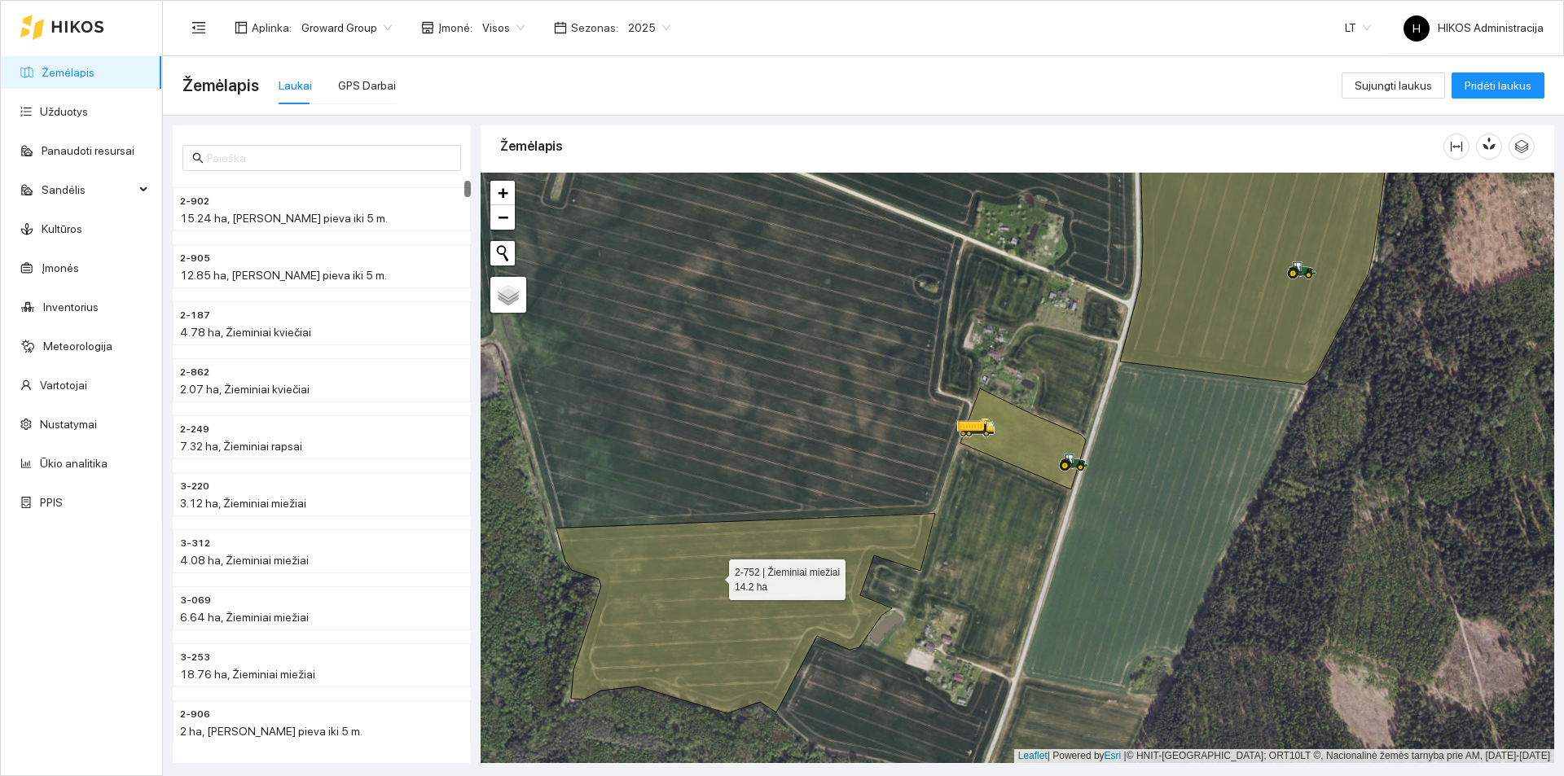
click at [714, 576] on icon at bounding box center [745, 614] width 379 height 200
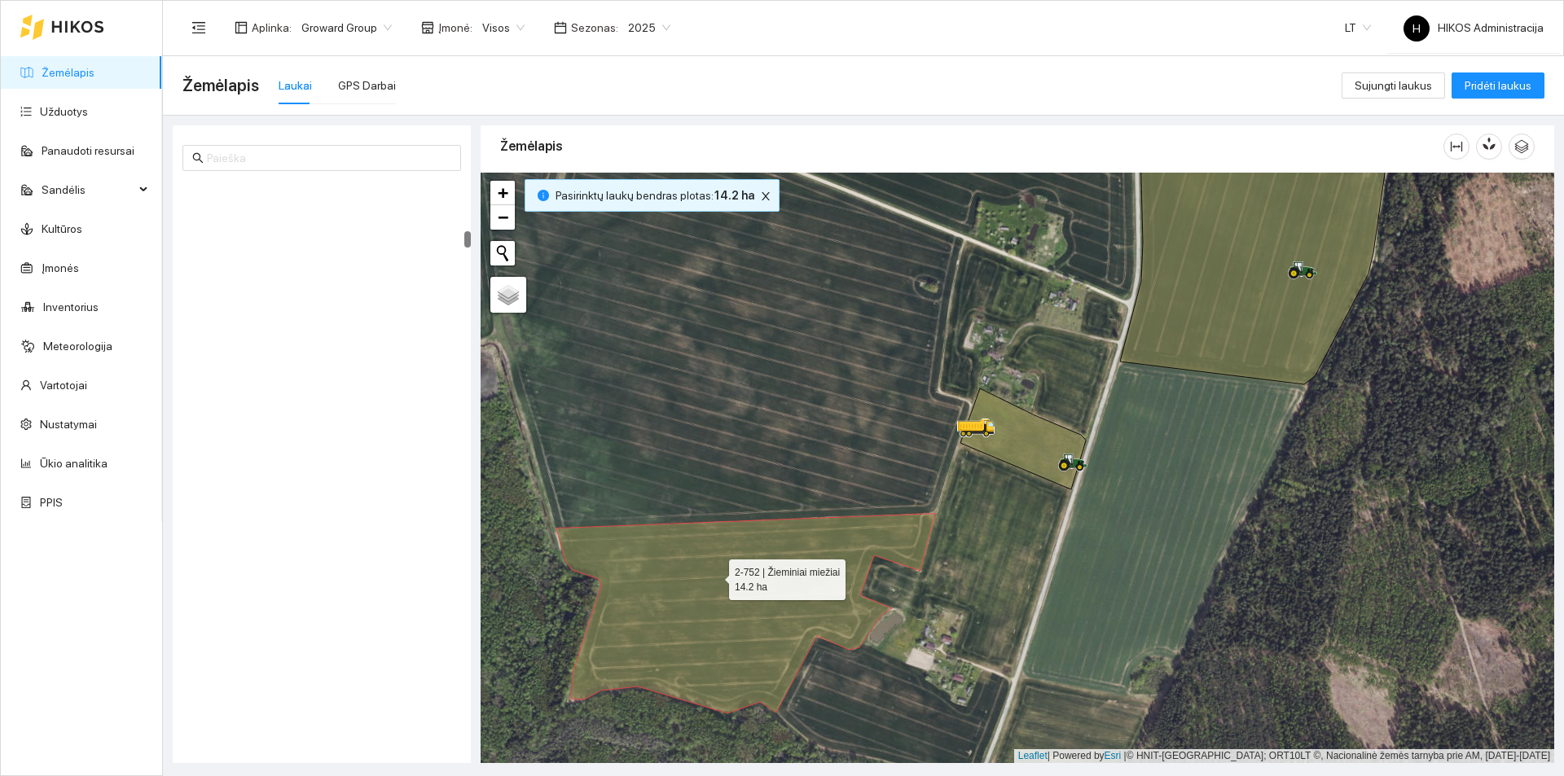
scroll to position [2731, 0]
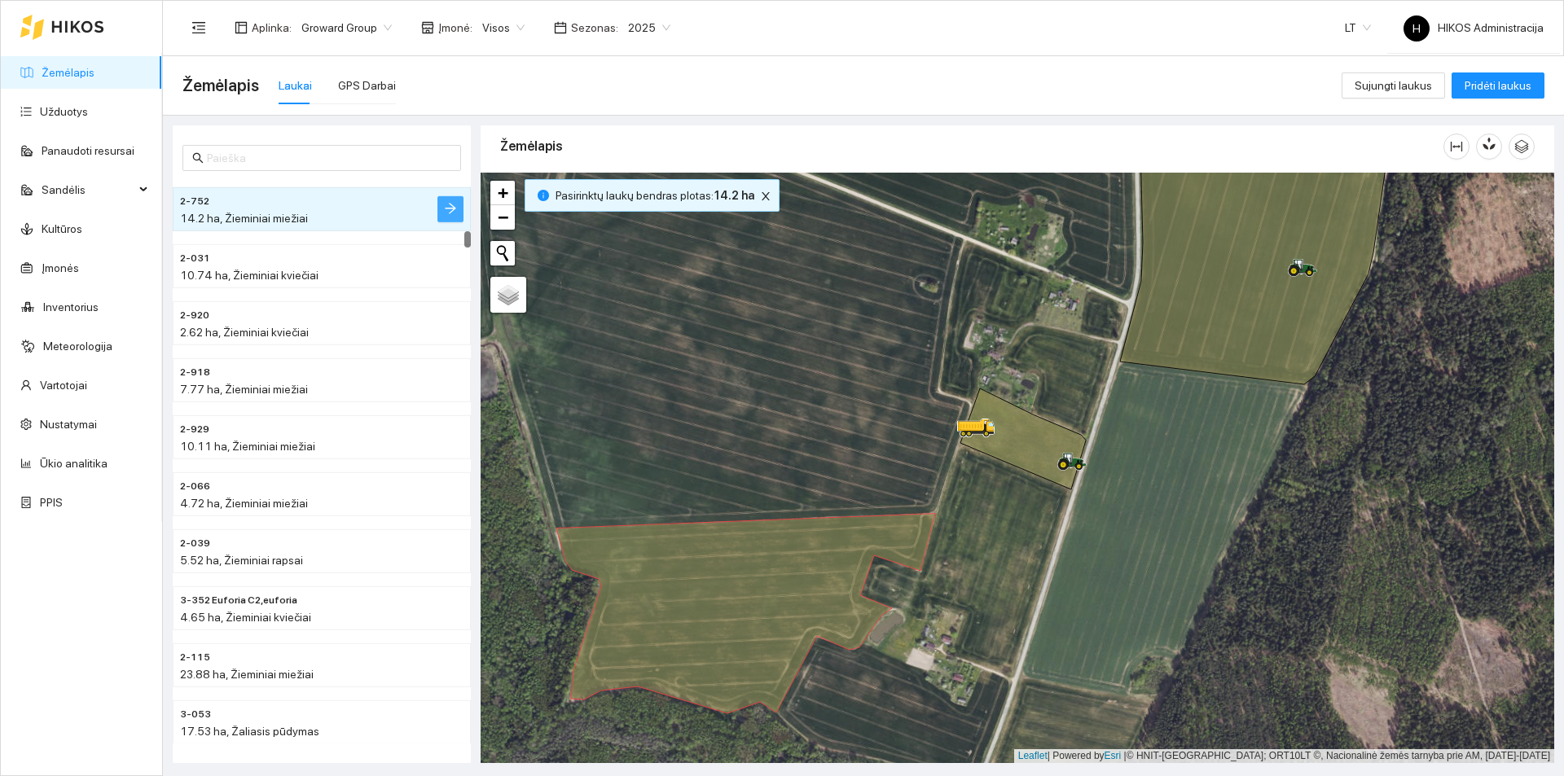
click at [447, 202] on icon "arrow-right" at bounding box center [450, 208] width 13 height 13
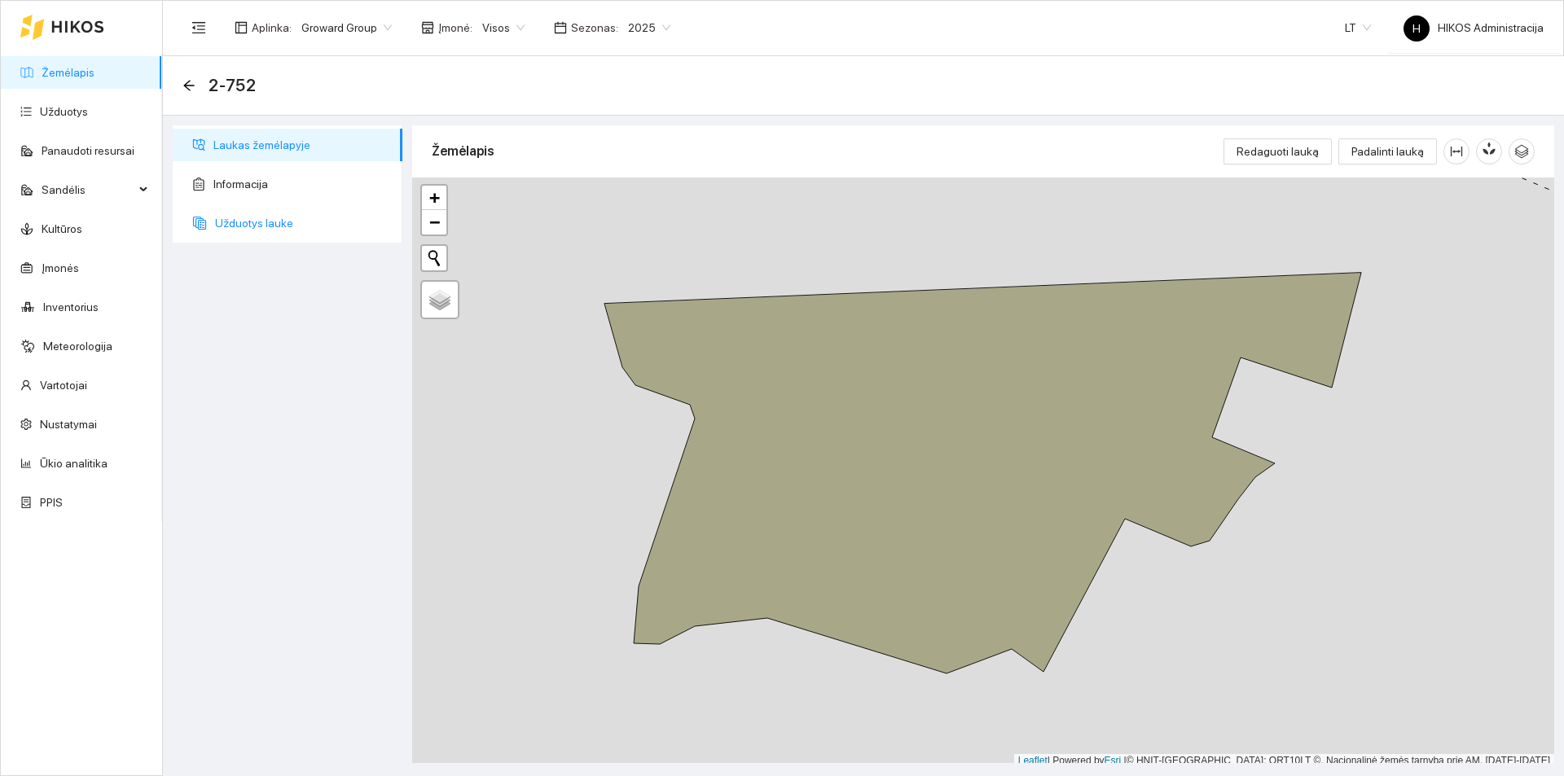
click at [313, 217] on span "Užduotys lauke" at bounding box center [302, 223] width 174 height 33
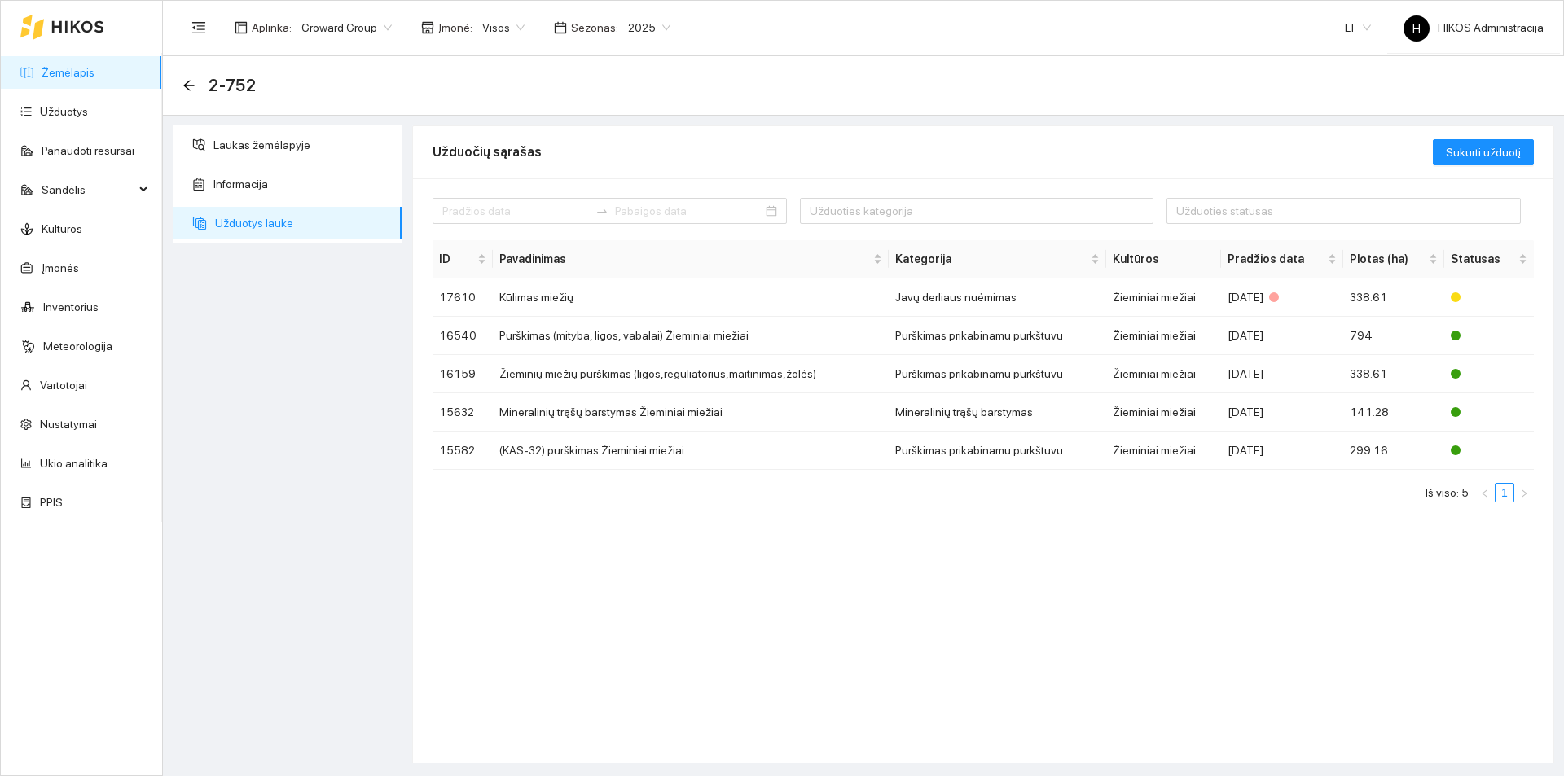
click at [636, 23] on span "2025" at bounding box center [649, 27] width 42 height 24
click at [624, 207] on div "2026" at bounding box center [637, 216] width 42 height 18
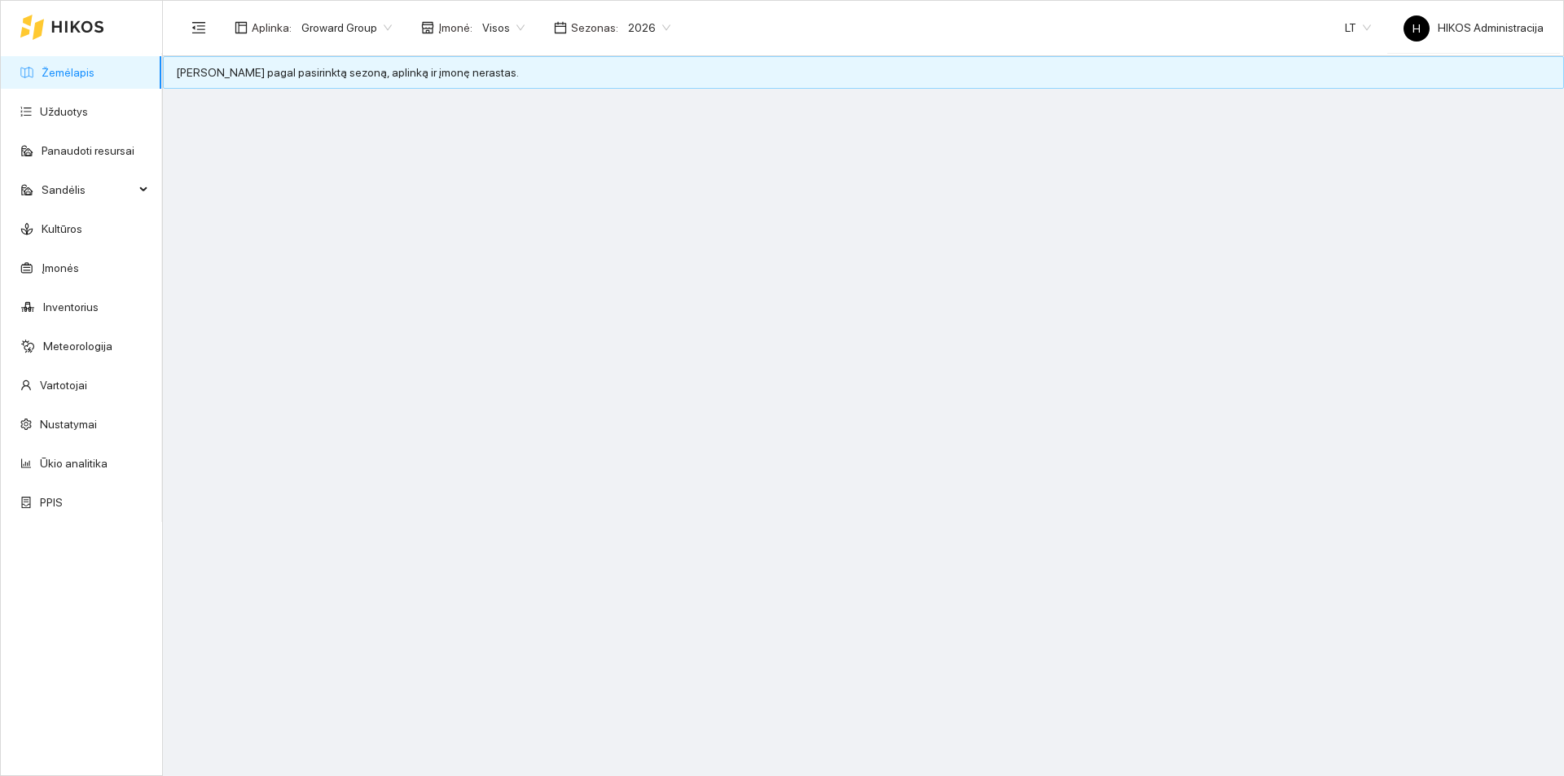
click at [81, 79] on link "Žemėlapis" at bounding box center [68, 72] width 53 height 13
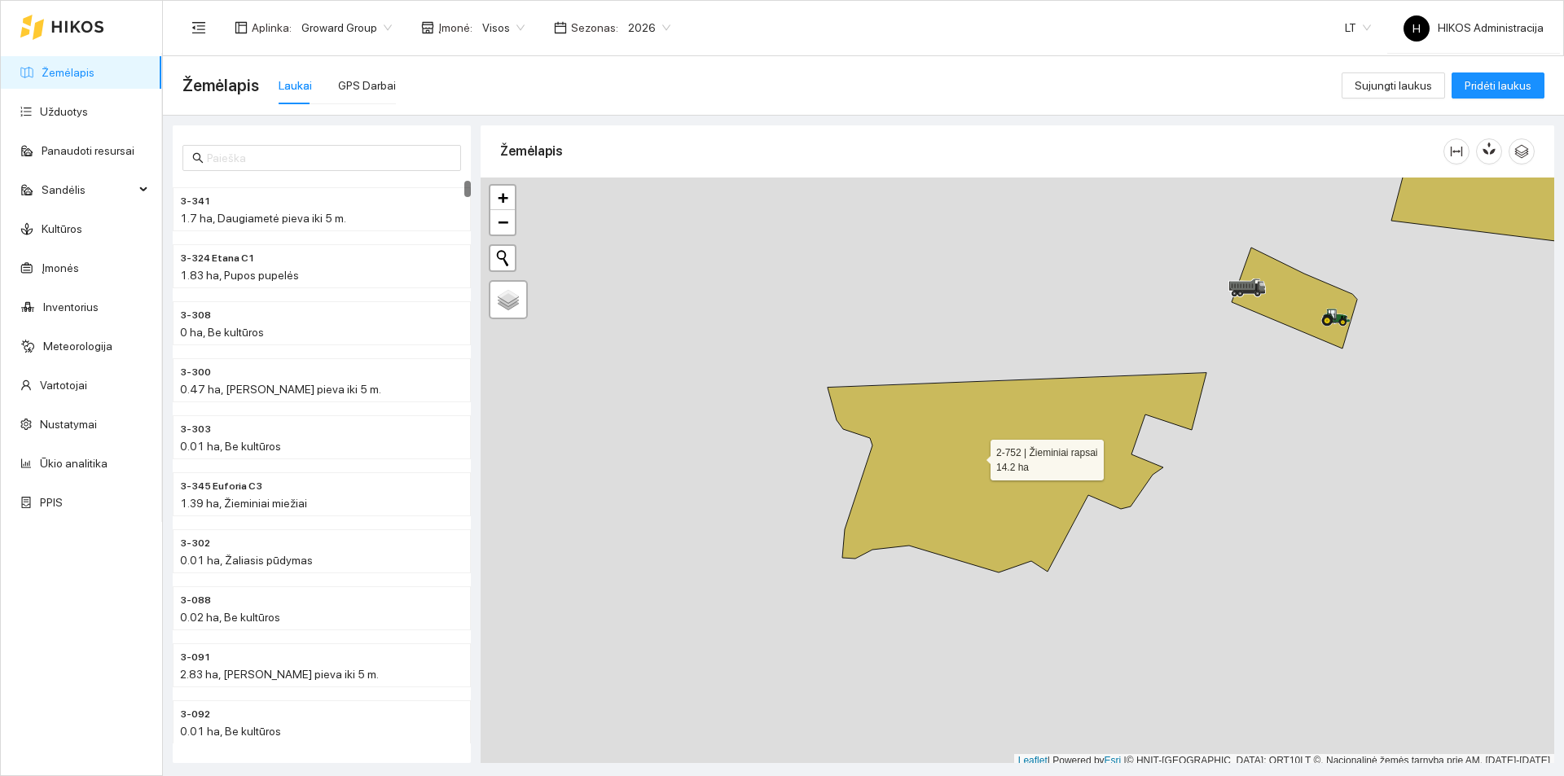
click at [976, 456] on icon at bounding box center [1016, 473] width 379 height 200
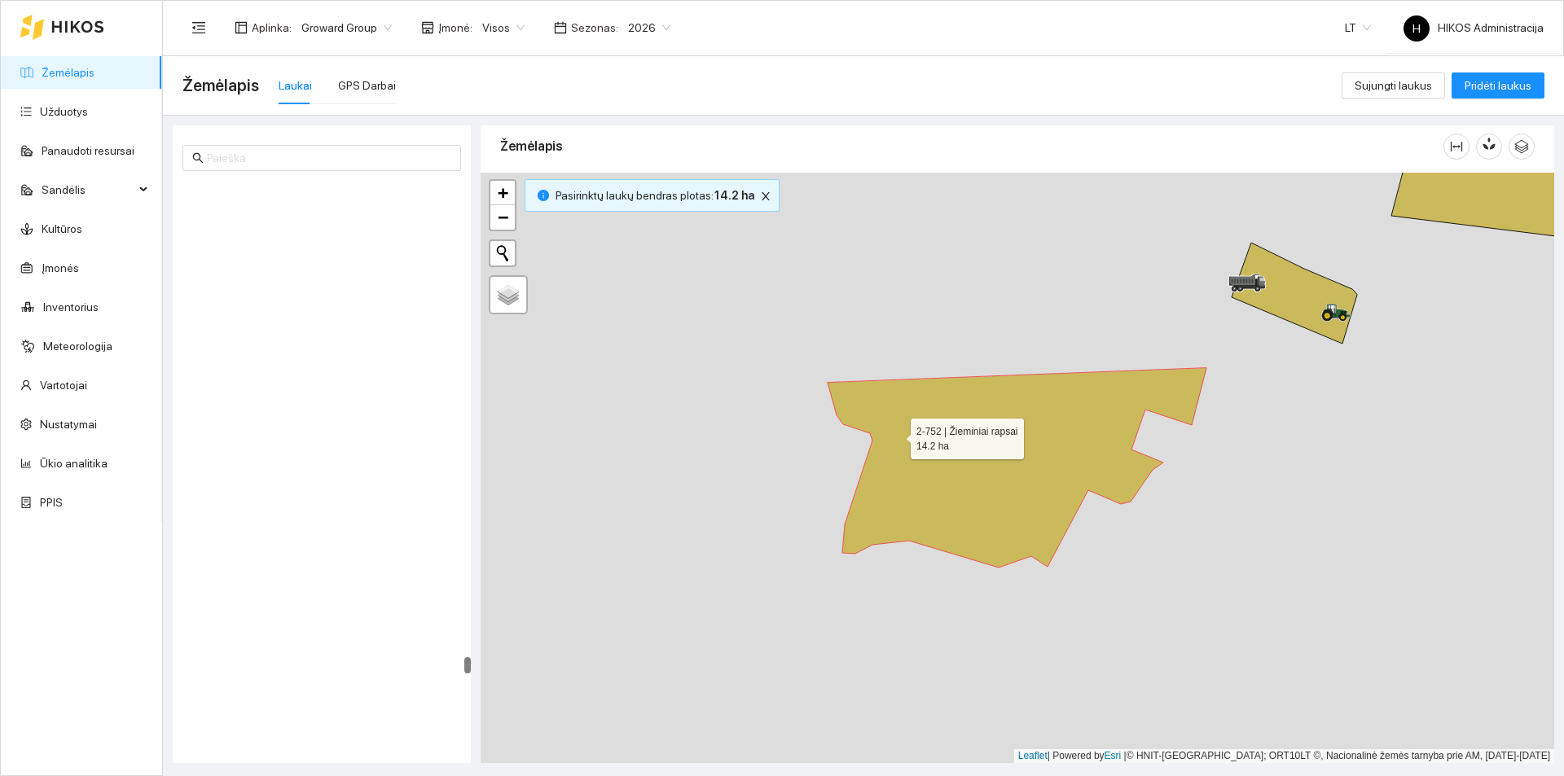
scroll to position [25243, 0]
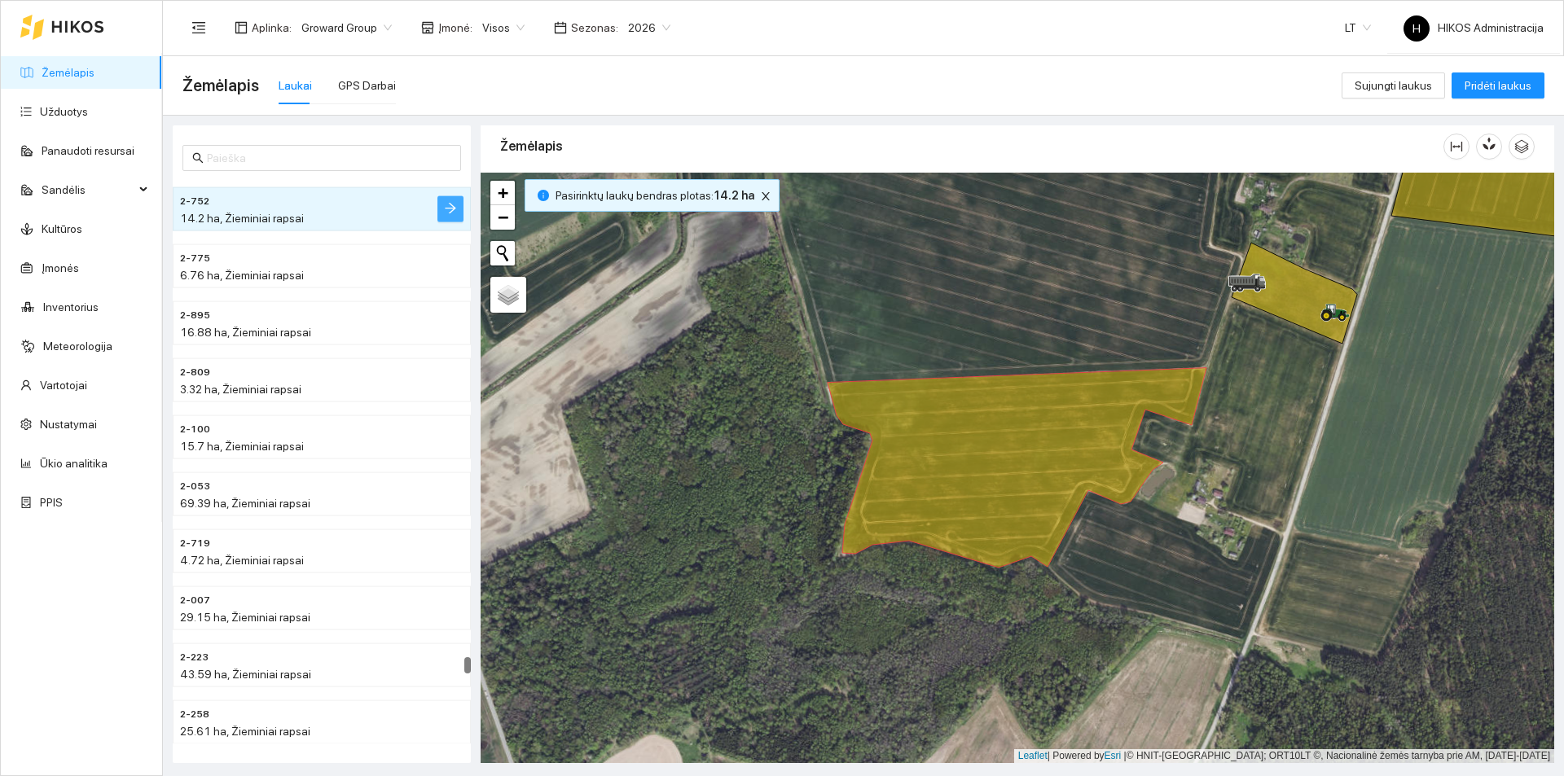
click at [455, 205] on icon "arrow-right" at bounding box center [450, 208] width 13 height 13
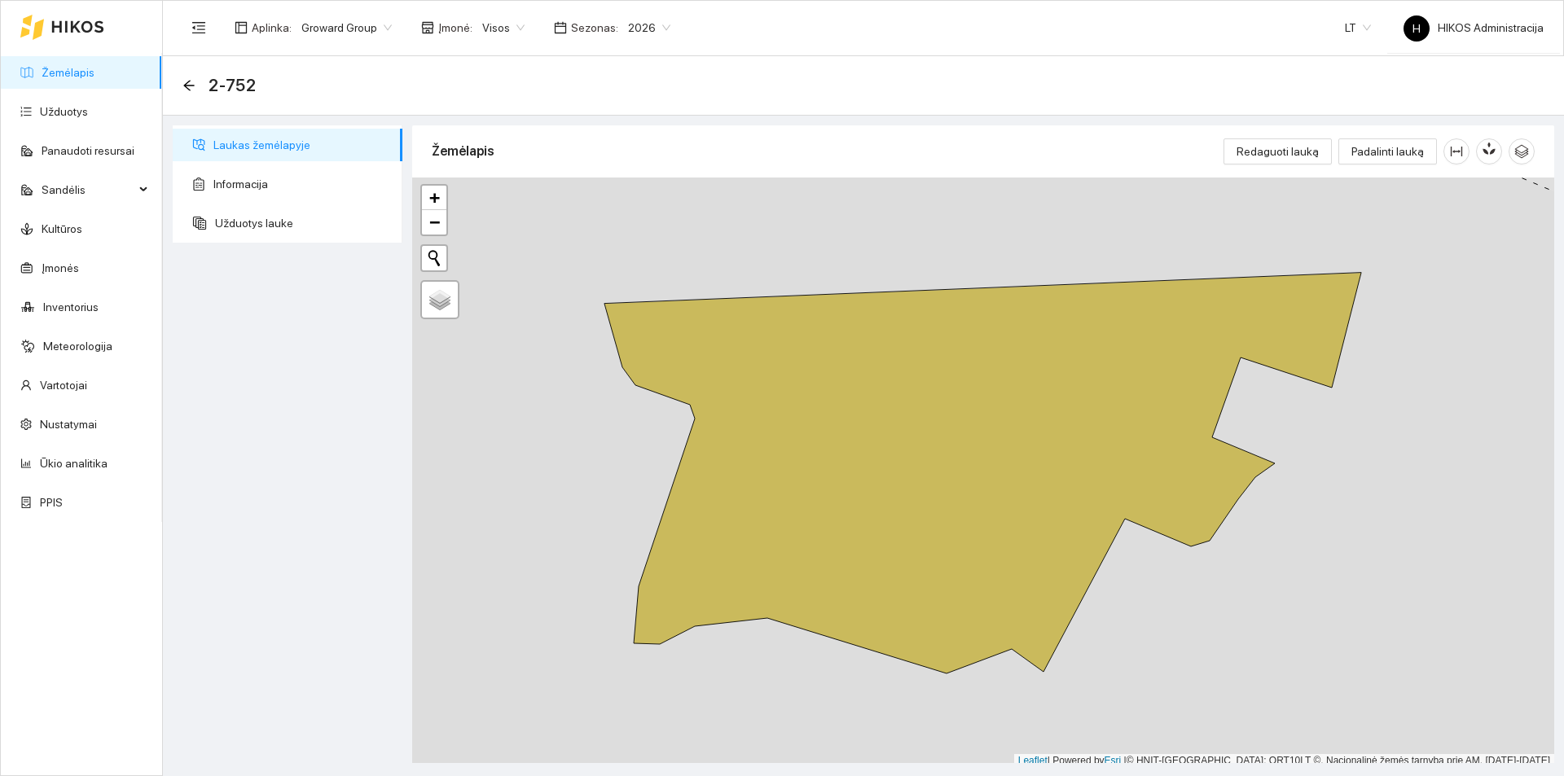
click at [281, 240] on ul "Laukas žemėlapyje Informacija Užduotys lauke" at bounding box center [288, 183] width 230 height 117
click at [283, 229] on span "Užduotys lauke" at bounding box center [302, 223] width 174 height 33
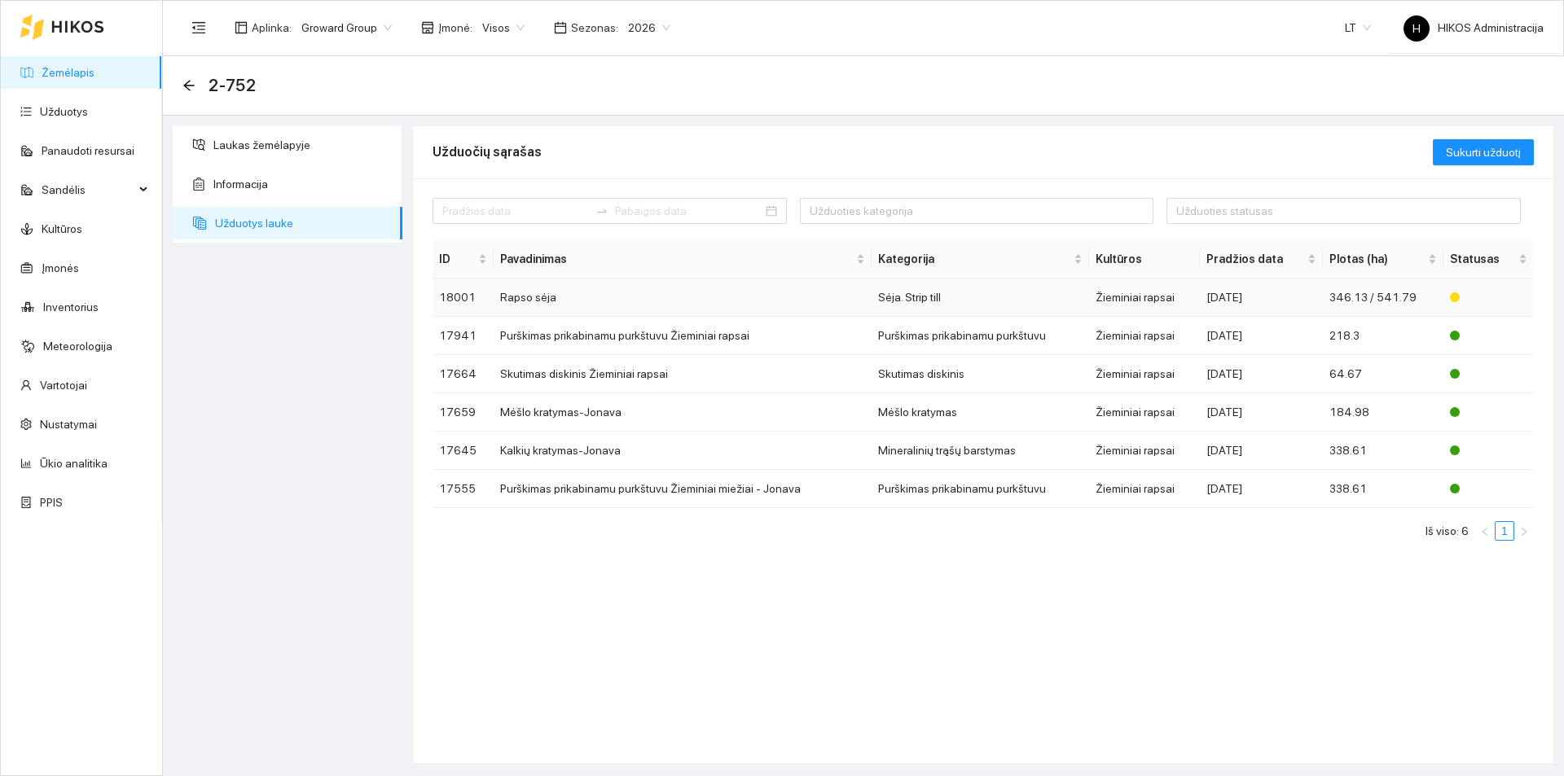
click at [581, 302] on td "Rapso sėja" at bounding box center [683, 298] width 378 height 38
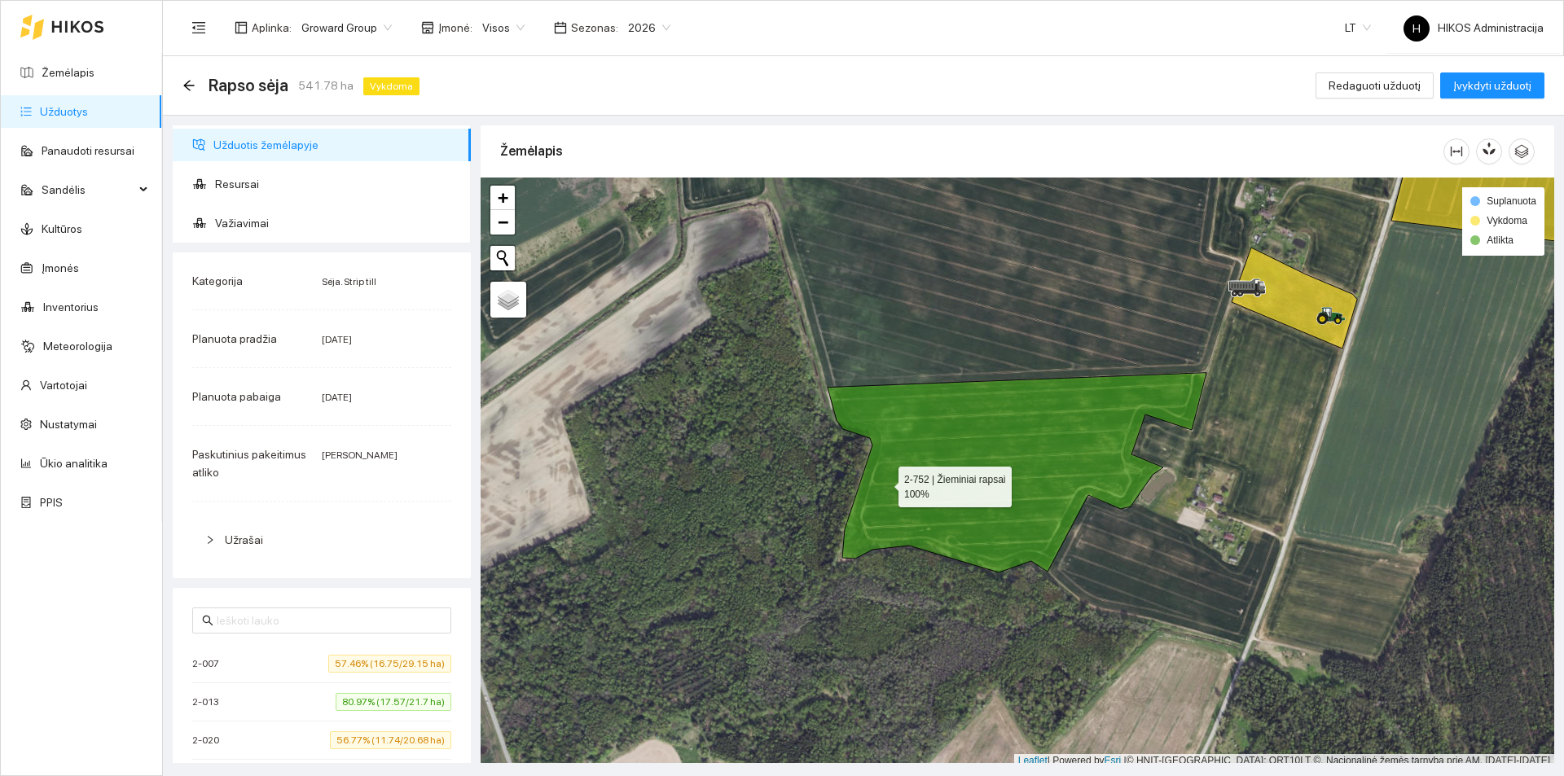
click at [958, 474] on icon at bounding box center [1016, 473] width 379 height 200
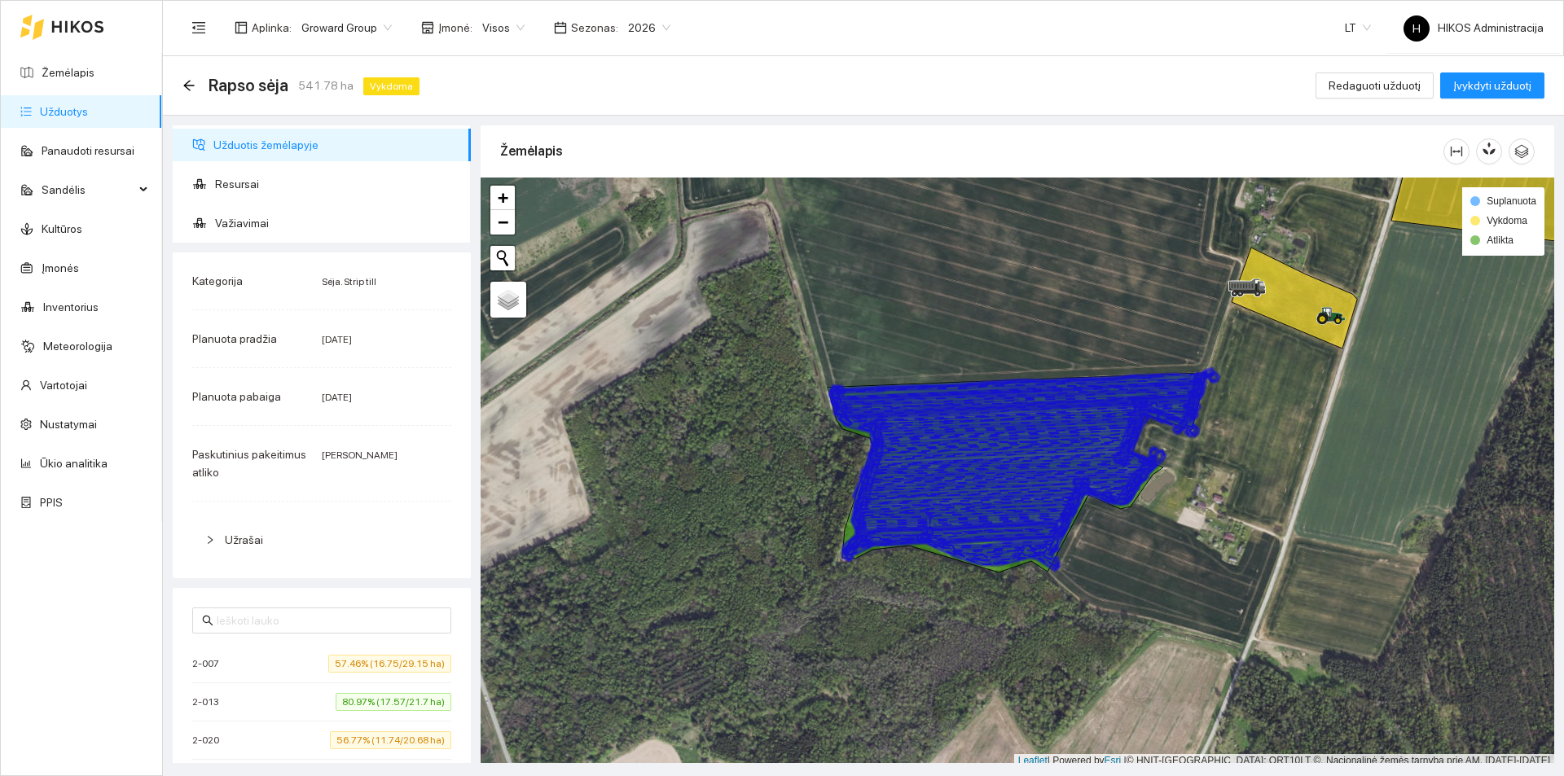
scroll to position [5, 0]
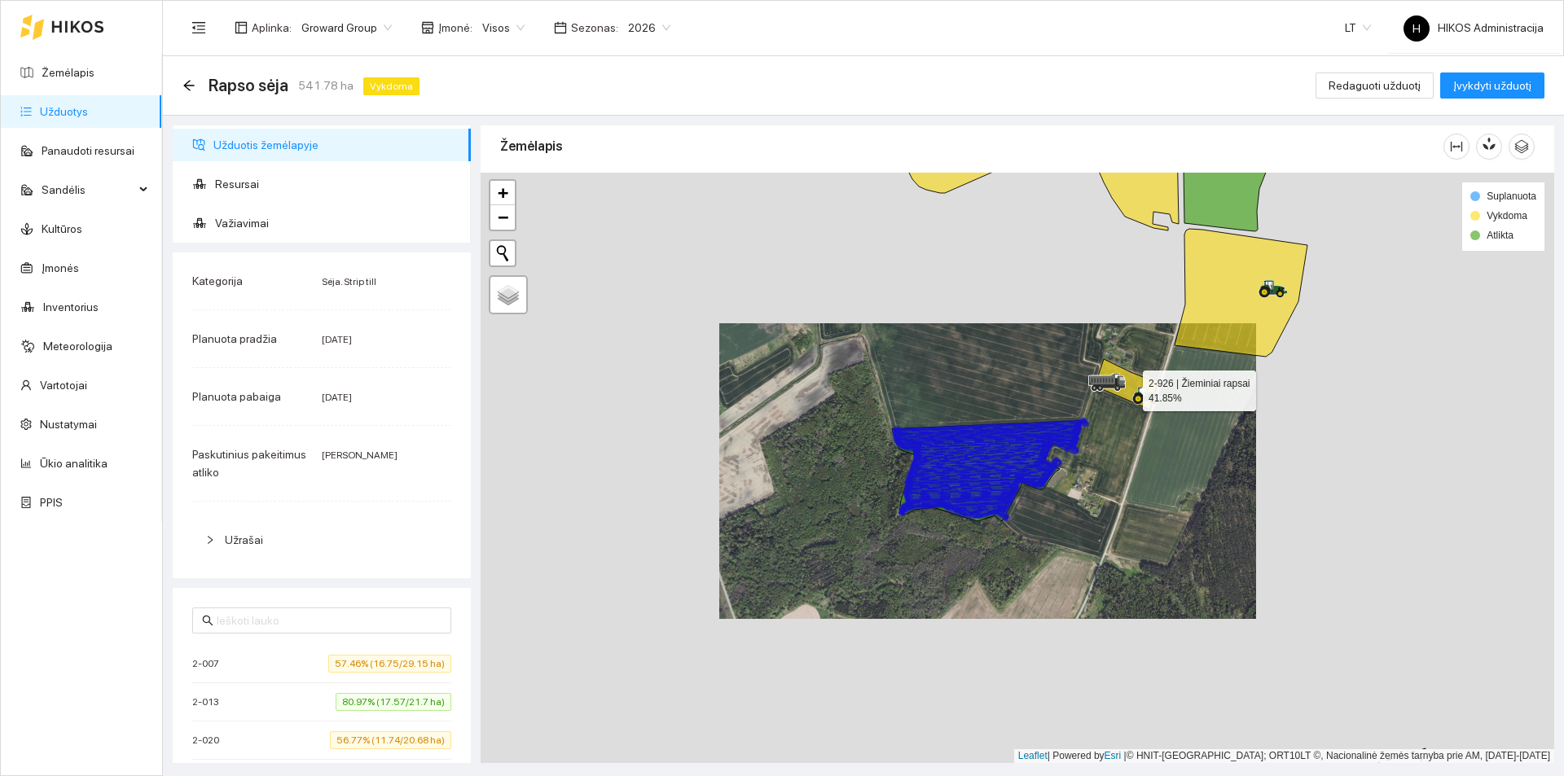
click at [1129, 384] on icon at bounding box center [1126, 384] width 62 height 50
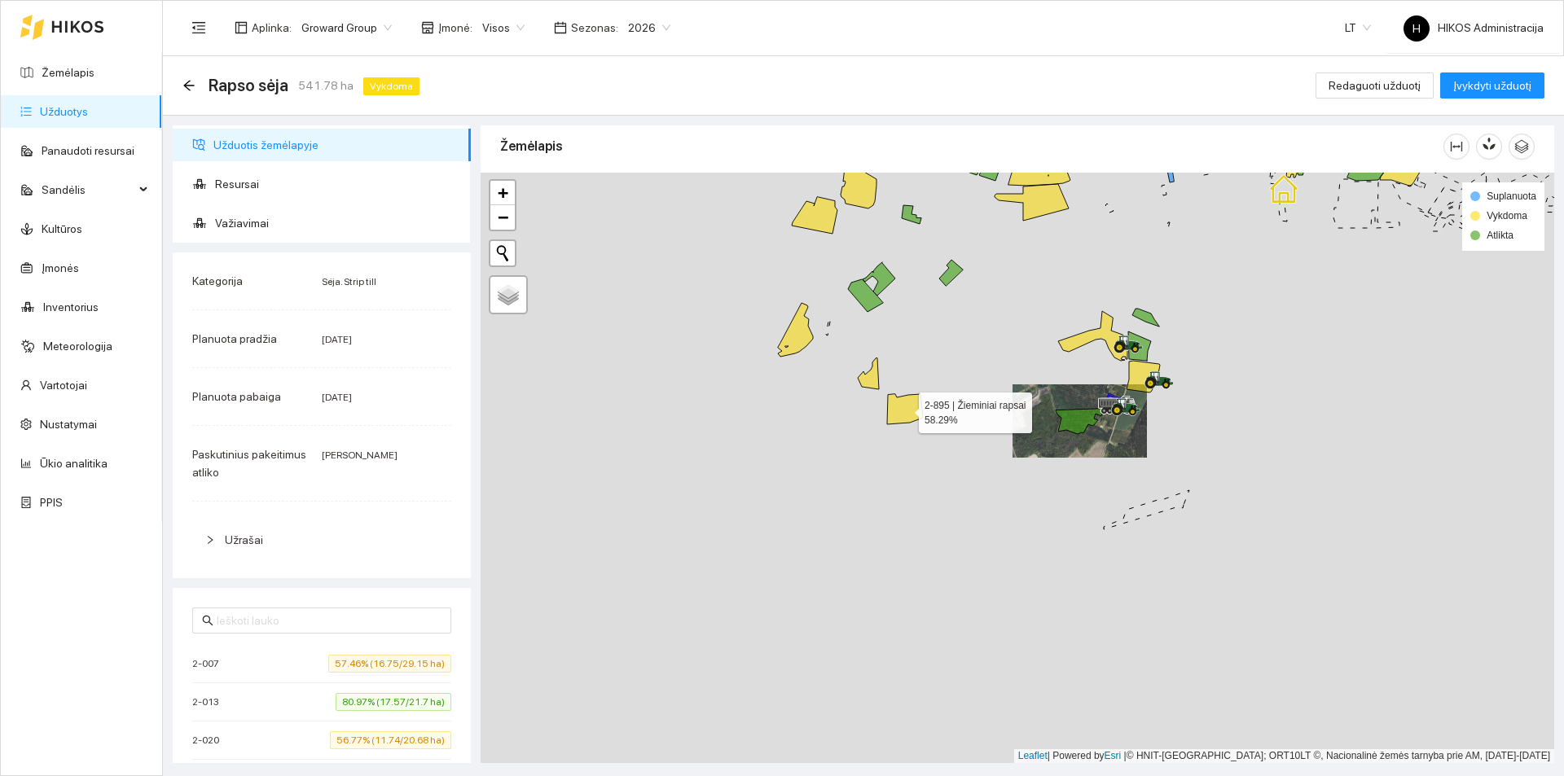
click at [916, 406] on icon at bounding box center [905, 409] width 36 height 30
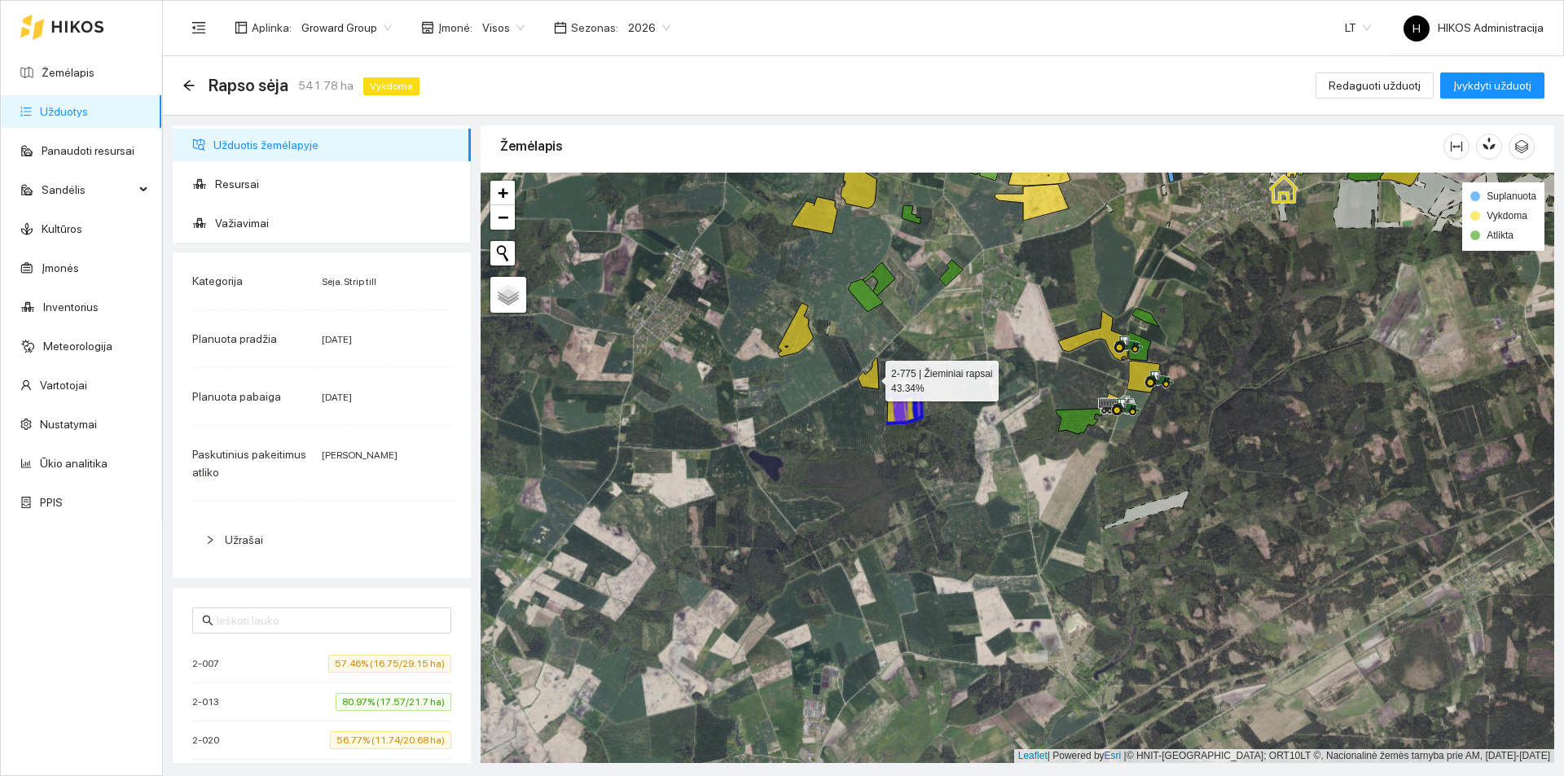
click at [875, 368] on icon at bounding box center [868, 373] width 21 height 31
click at [801, 338] on icon at bounding box center [795, 330] width 35 height 54
click at [257, 224] on span "Važiavimai" at bounding box center [336, 223] width 243 height 33
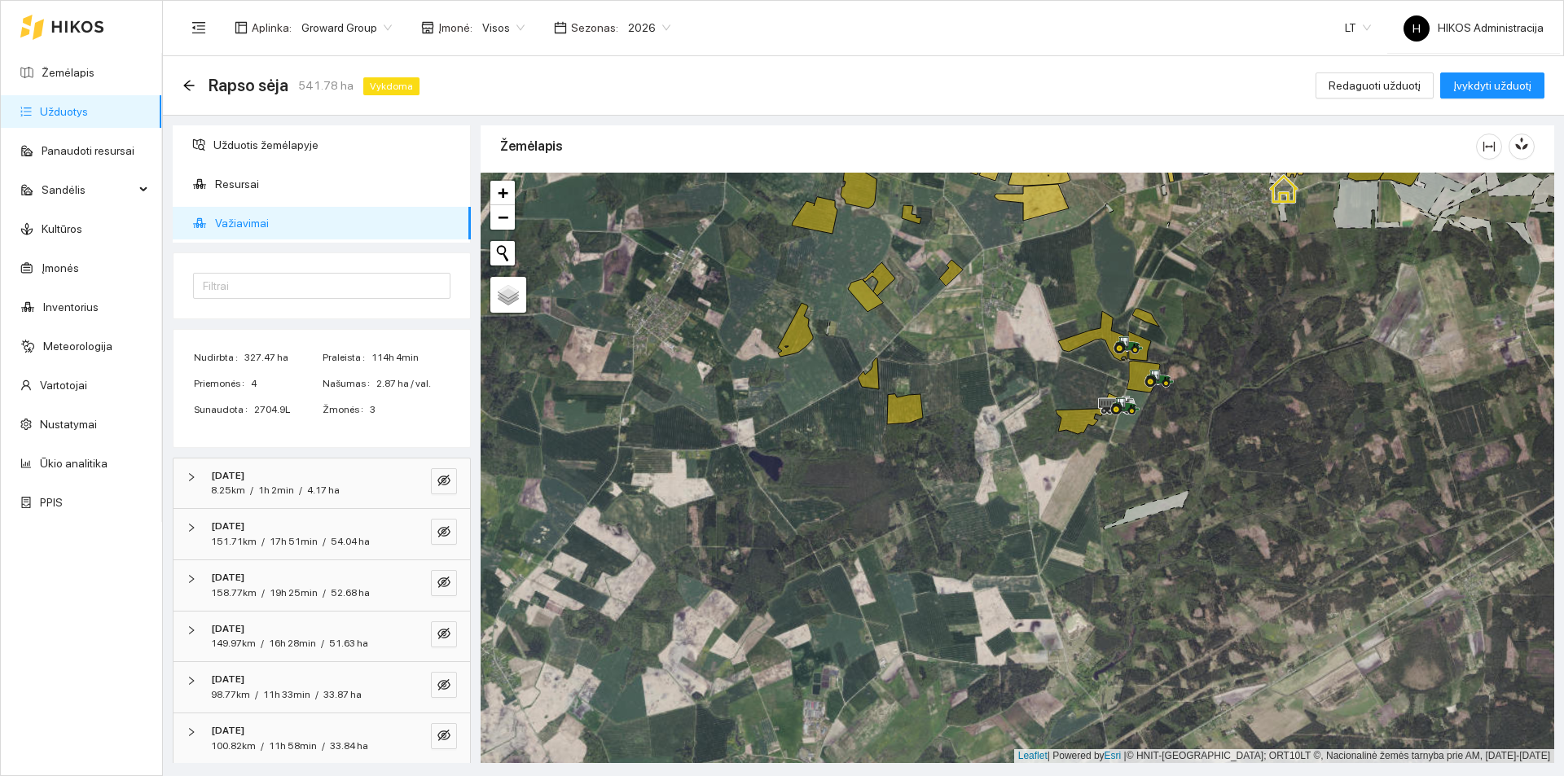
click at [328, 472] on div "[DATE]" at bounding box center [299, 475] width 177 height 15
click at [339, 483] on div "8.25km / 1h 2min / 4.17 ha" at bounding box center [299, 490] width 177 height 15
click at [437, 479] on icon "eye-invisible" at bounding box center [443, 480] width 13 height 11
click at [437, 478] on icon "eye" at bounding box center [443, 480] width 13 height 13
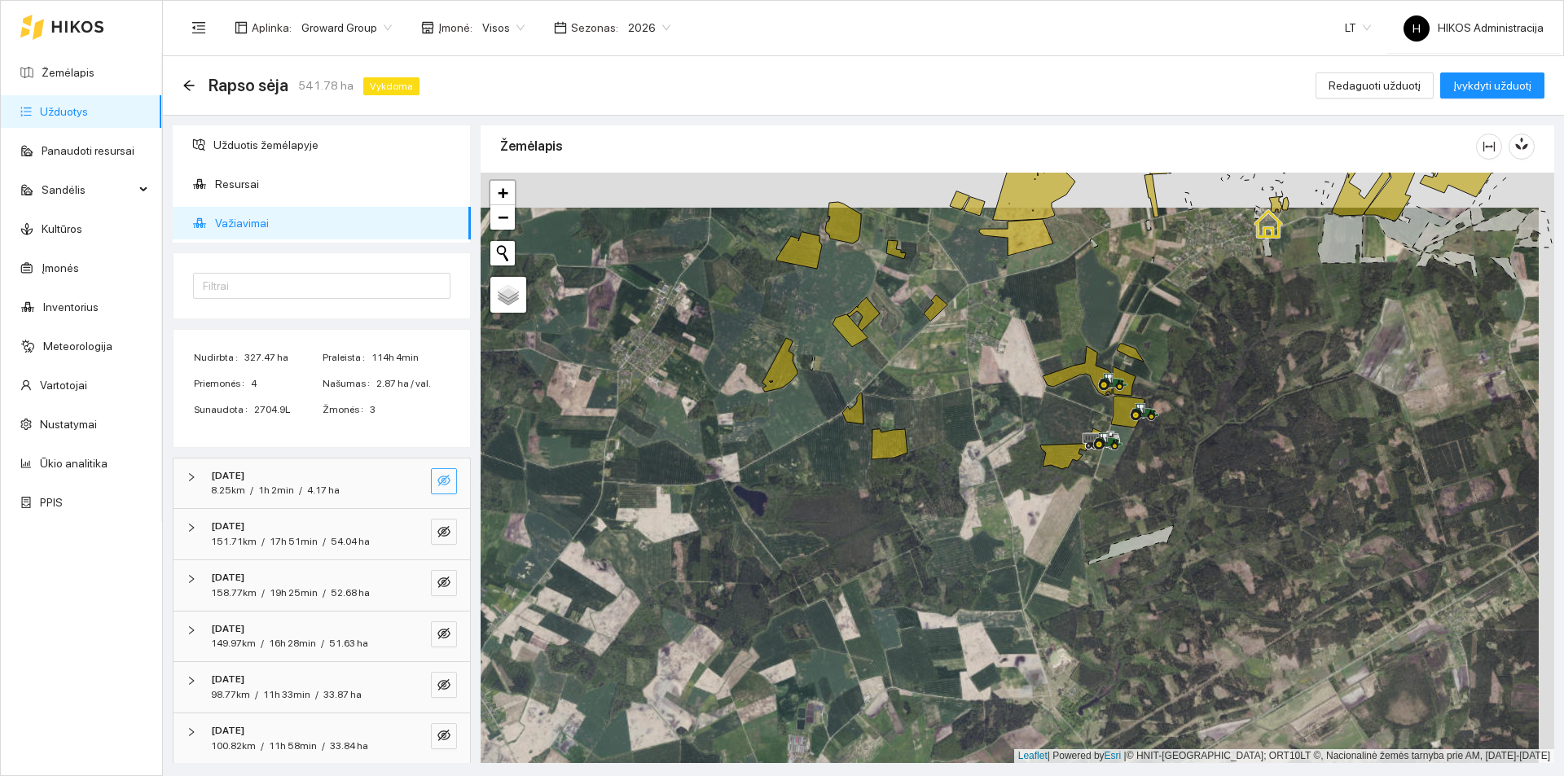
drag, startPoint x: 868, startPoint y: 313, endPoint x: 722, endPoint y: 413, distance: 177.6
click at [847, 331] on icon at bounding box center [863, 313] width 33 height 33
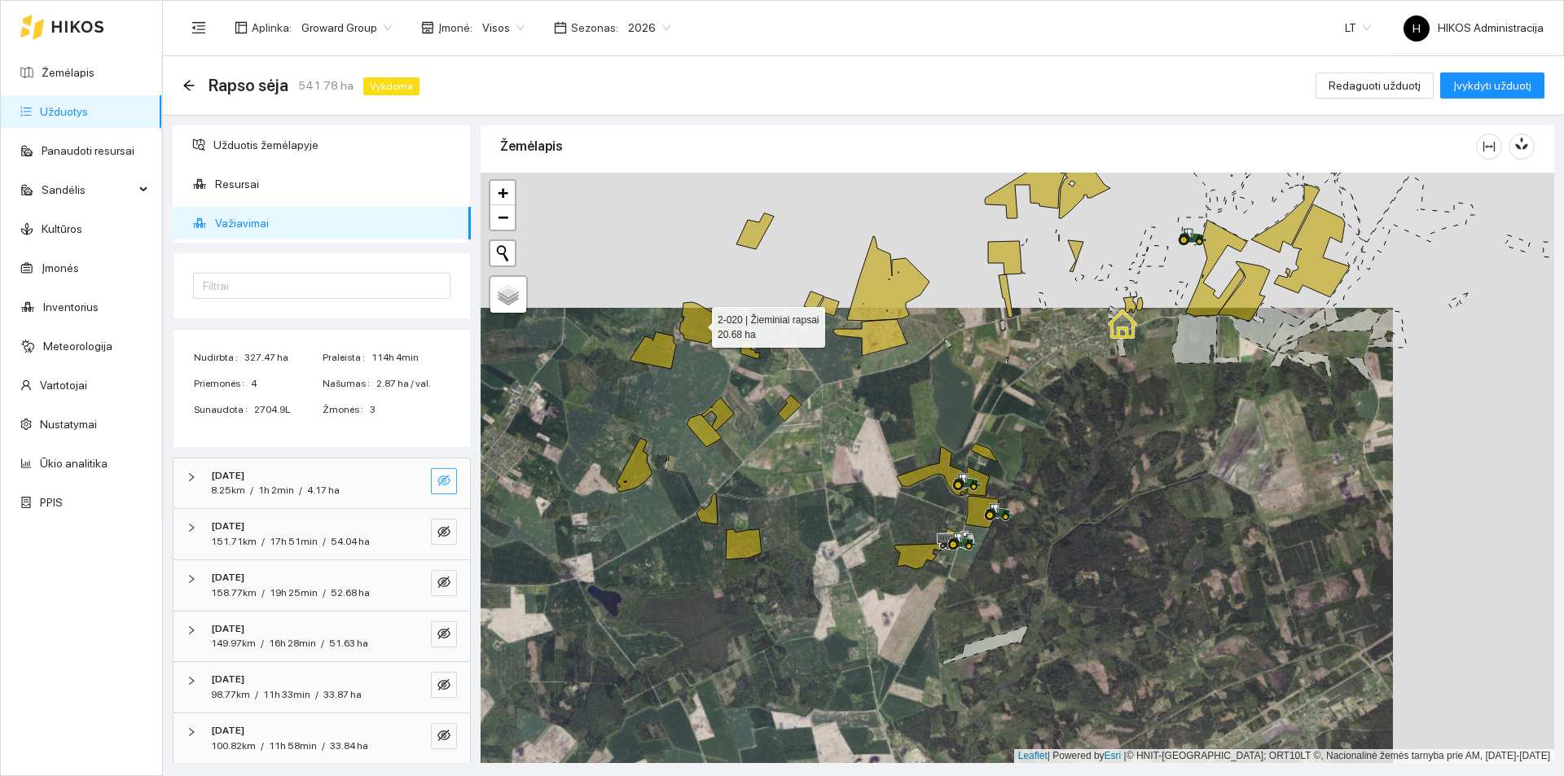
click at [704, 318] on icon at bounding box center [697, 323] width 36 height 42
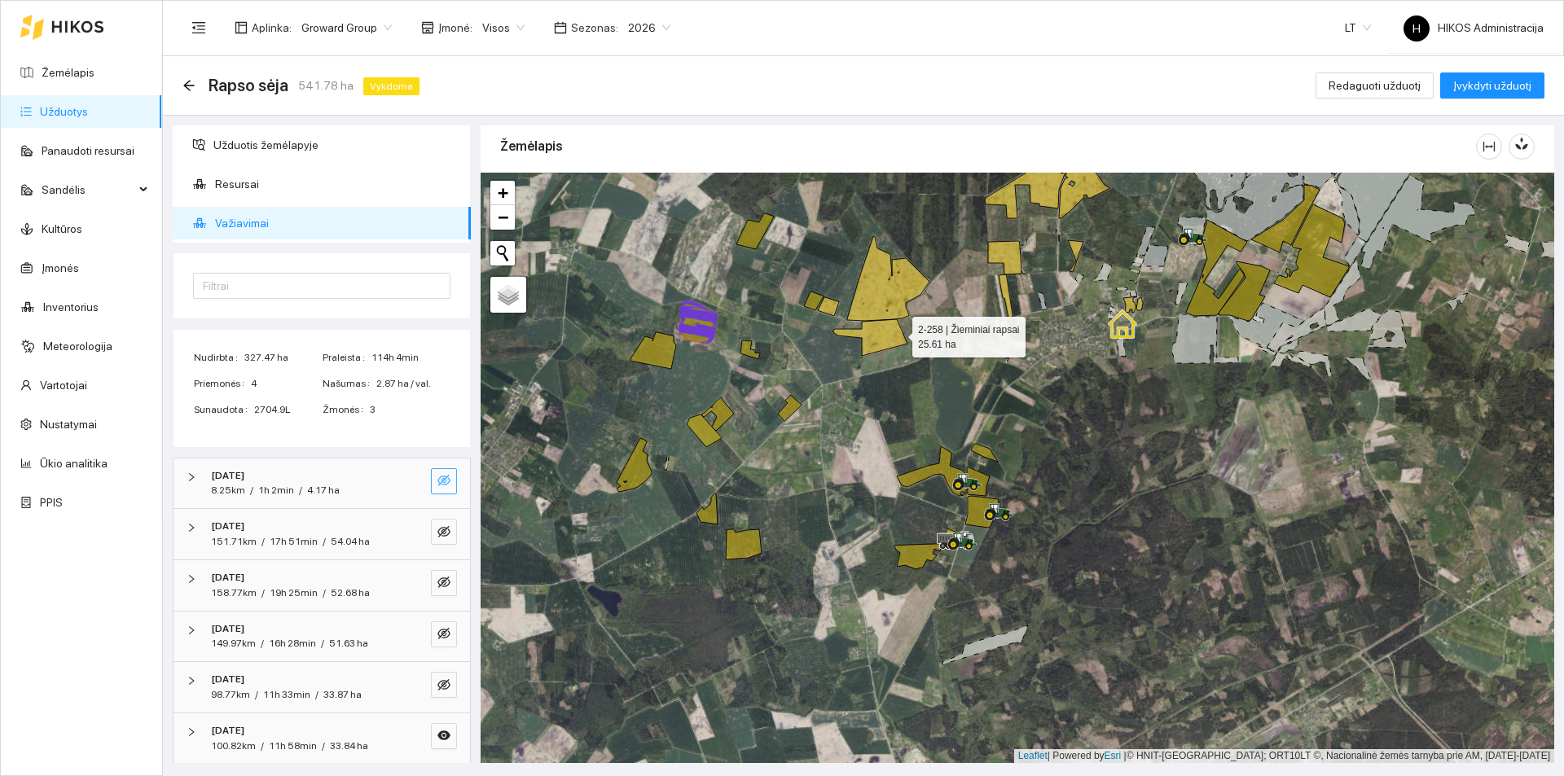
click at [898, 333] on icon at bounding box center [870, 337] width 74 height 37
click at [884, 301] on icon at bounding box center [888, 278] width 82 height 85
click at [890, 292] on icon at bounding box center [892, 287] width 53 height 68
click at [870, 304] on icon at bounding box center [888, 278] width 82 height 85
click at [329, 689] on span "33.87 ha" at bounding box center [342, 694] width 38 height 11
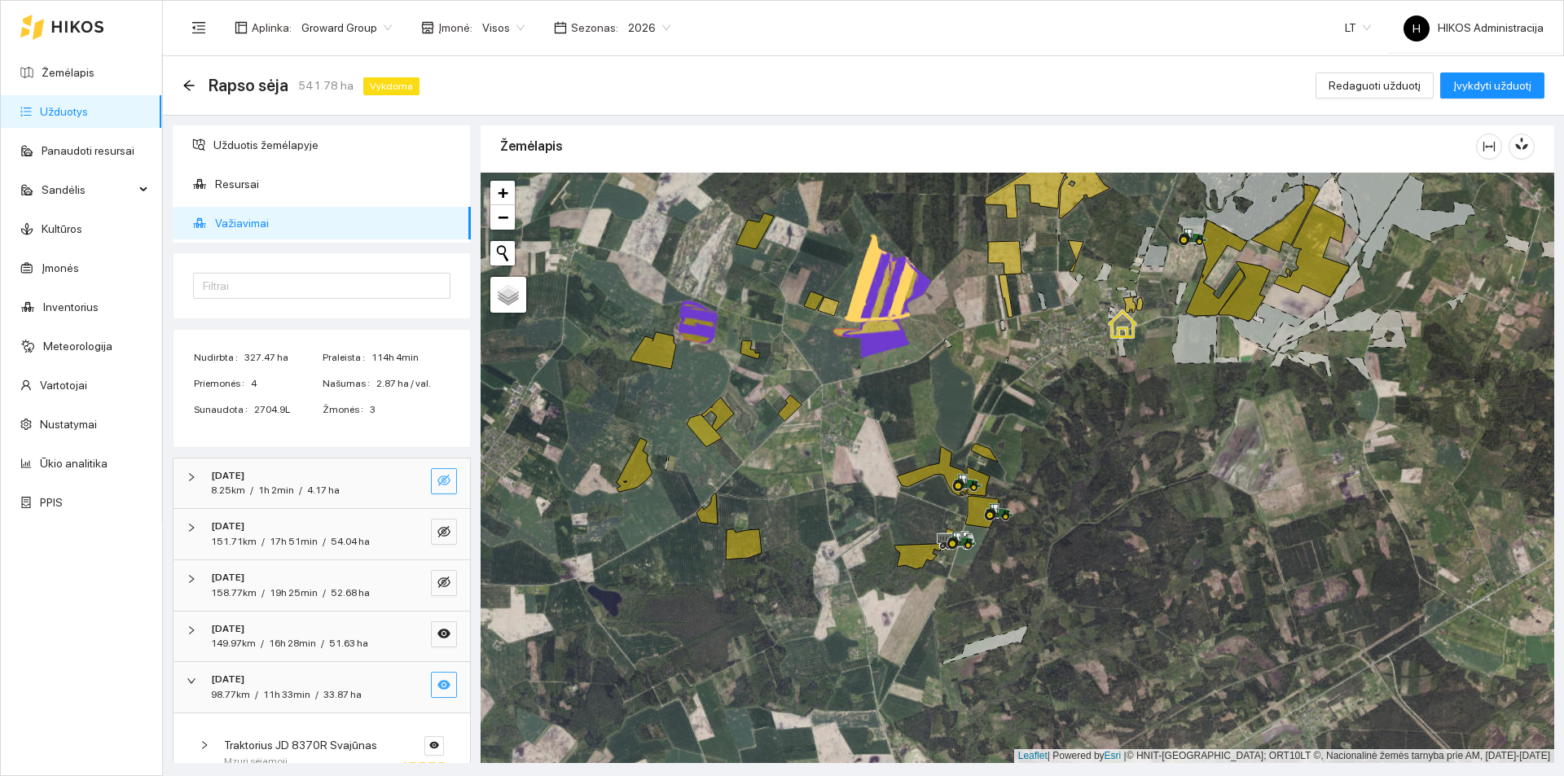
scroll to position [244, 0]
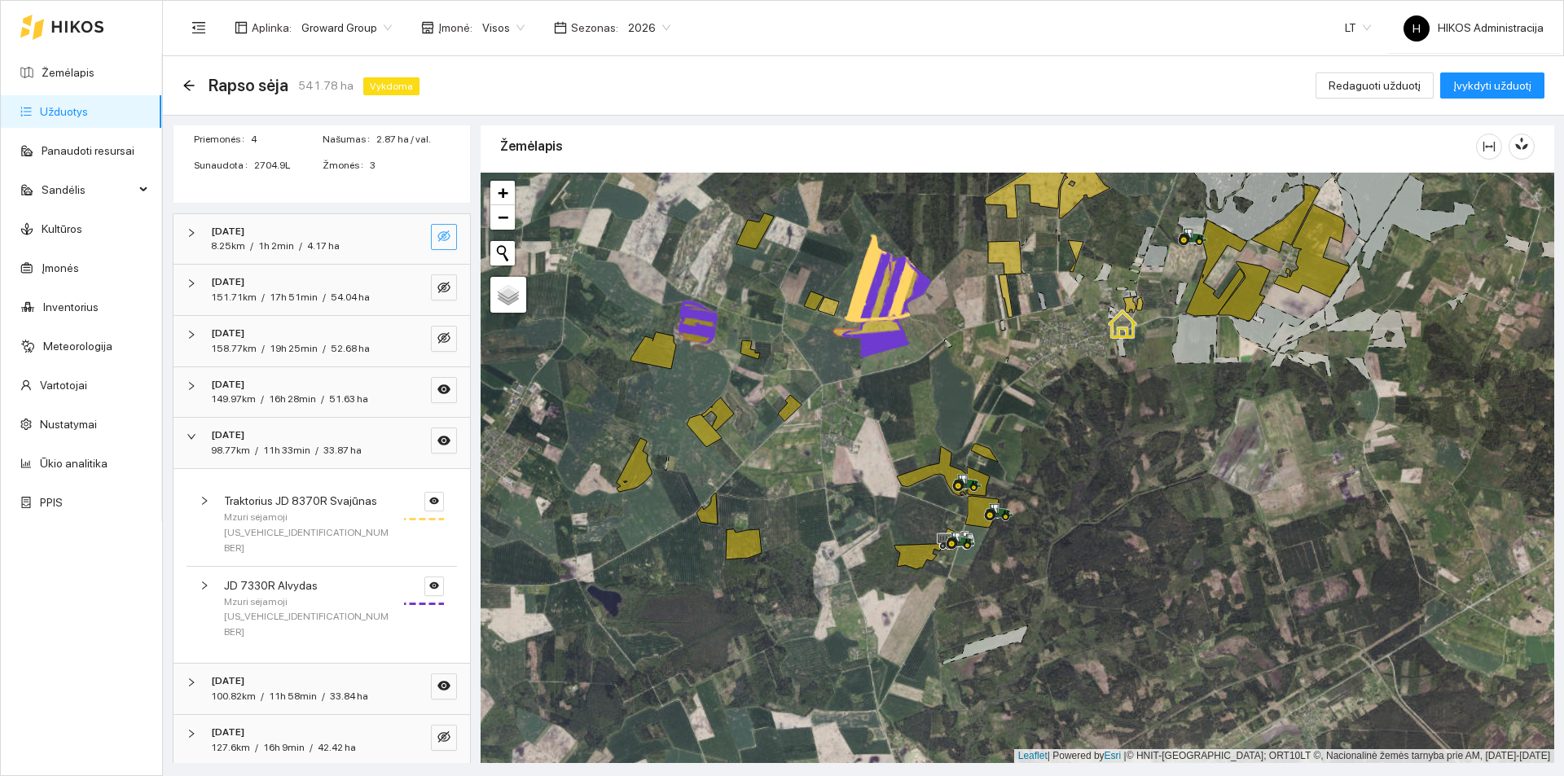
click at [363, 446] on div "98.77km / 11h 33min / 33.87 ha" at bounding box center [299, 450] width 177 height 15
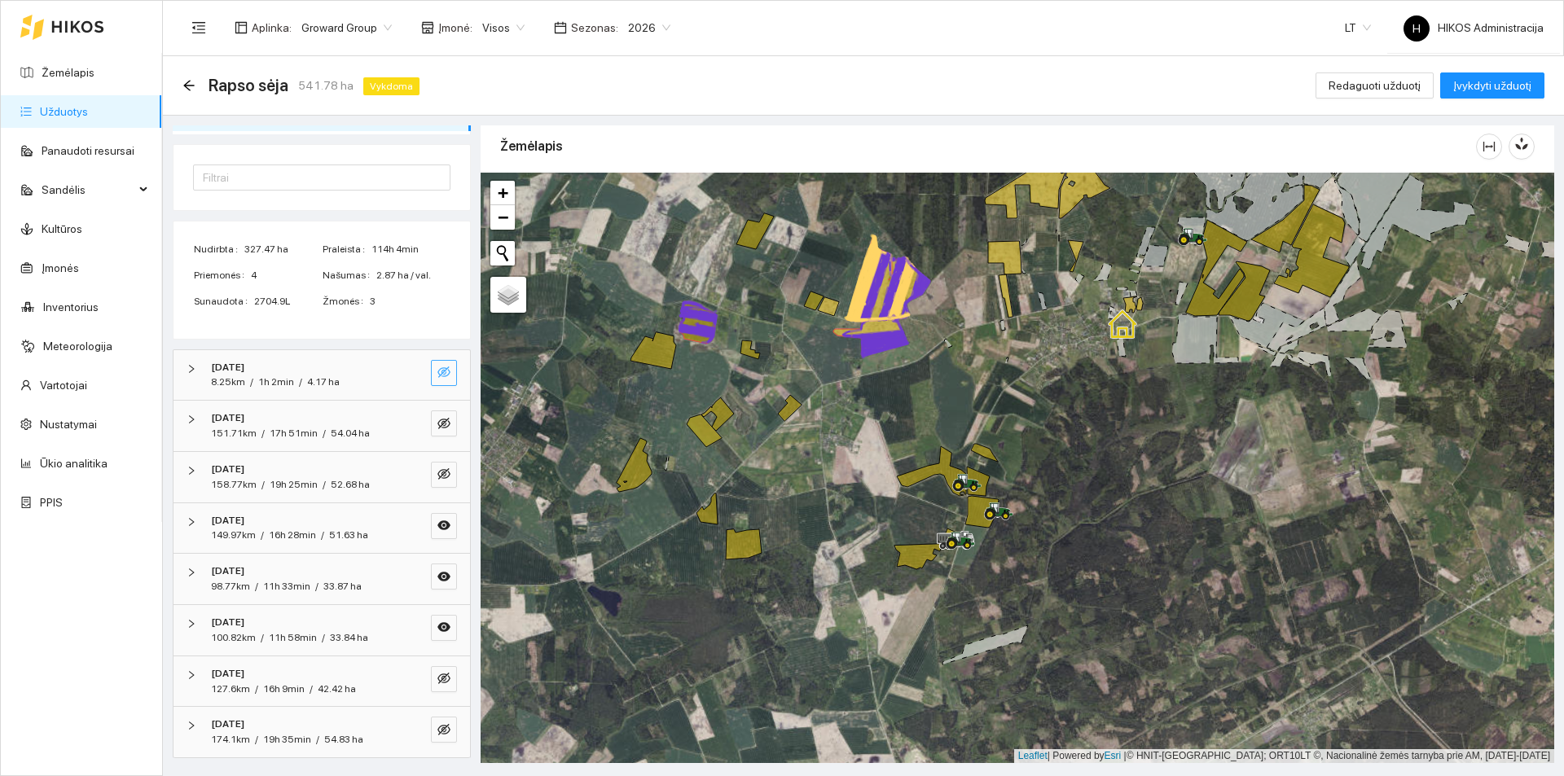
scroll to position [108, 0]
click at [888, 298] on icon at bounding box center [892, 287] width 53 height 68
click at [832, 309] on icon at bounding box center [828, 306] width 21 height 19
click at [813, 305] on icon at bounding box center [814, 301] width 20 height 19
click at [759, 242] on icon at bounding box center [754, 231] width 37 height 36
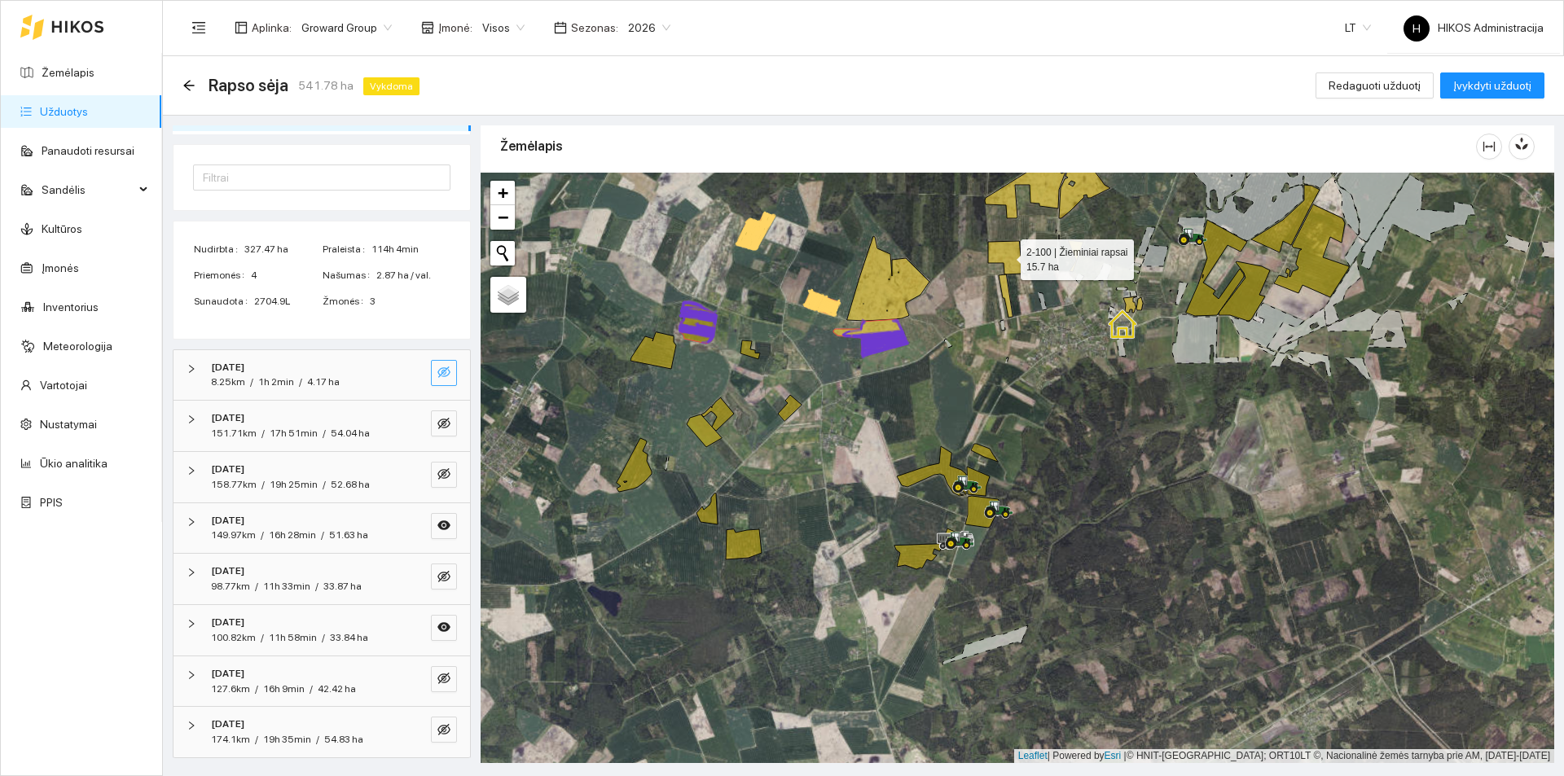
click at [1015, 263] on icon at bounding box center [1004, 257] width 33 height 33
click at [702, 432] on icon at bounding box center [704, 431] width 35 height 33
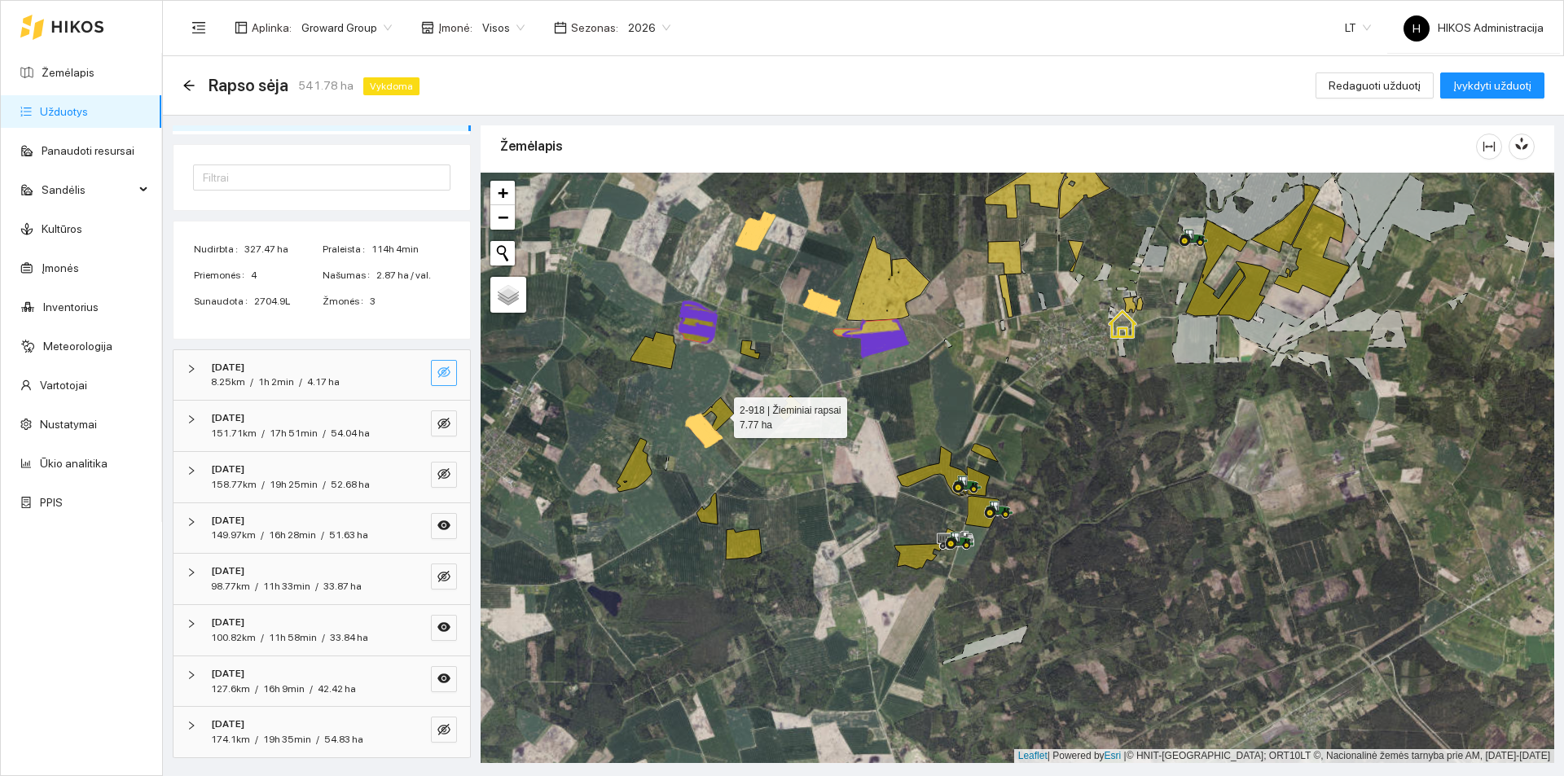
click at [721, 408] on icon at bounding box center [717, 413] width 33 height 33
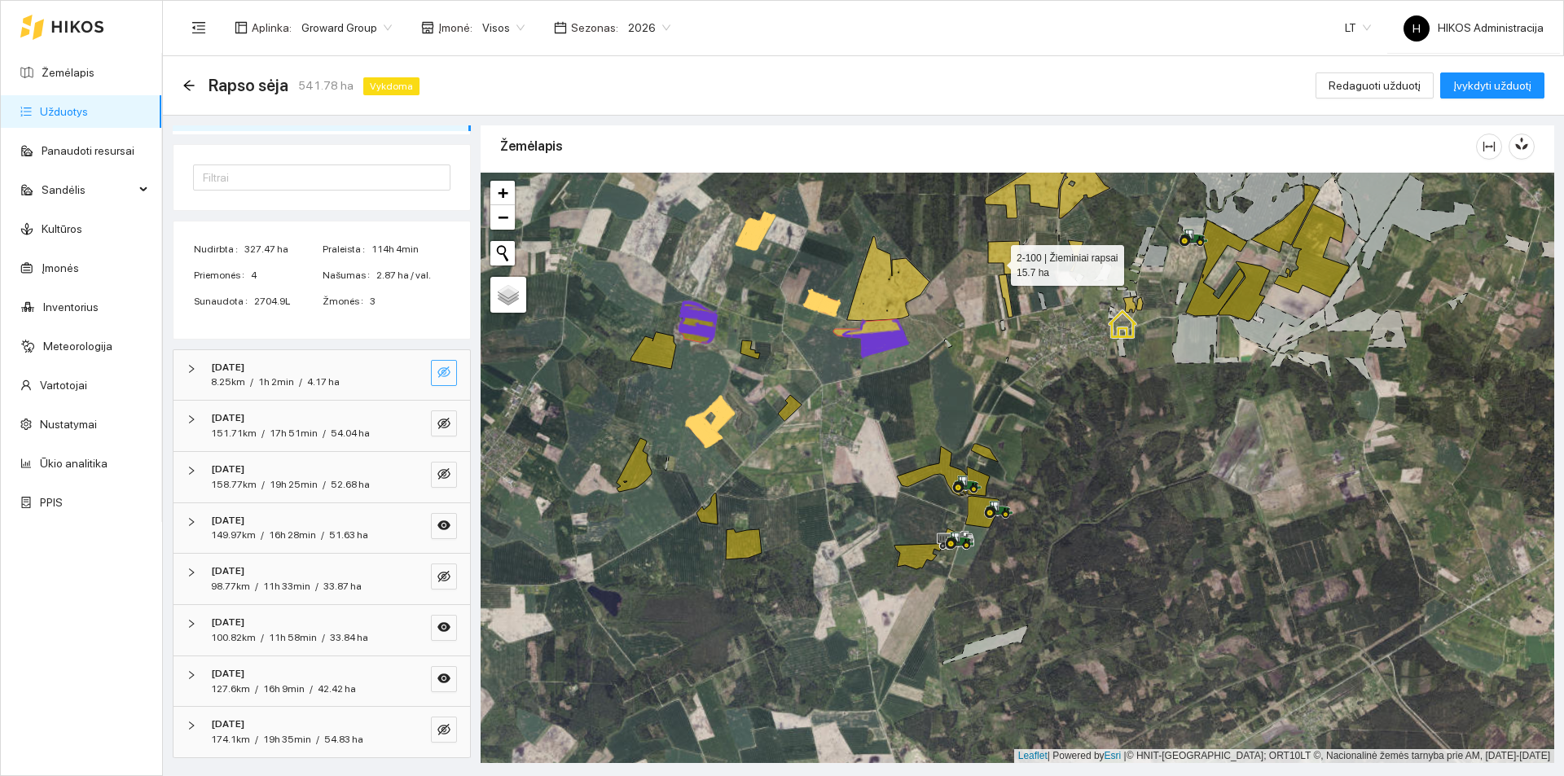
click at [996, 261] on icon at bounding box center [1004, 257] width 33 height 33
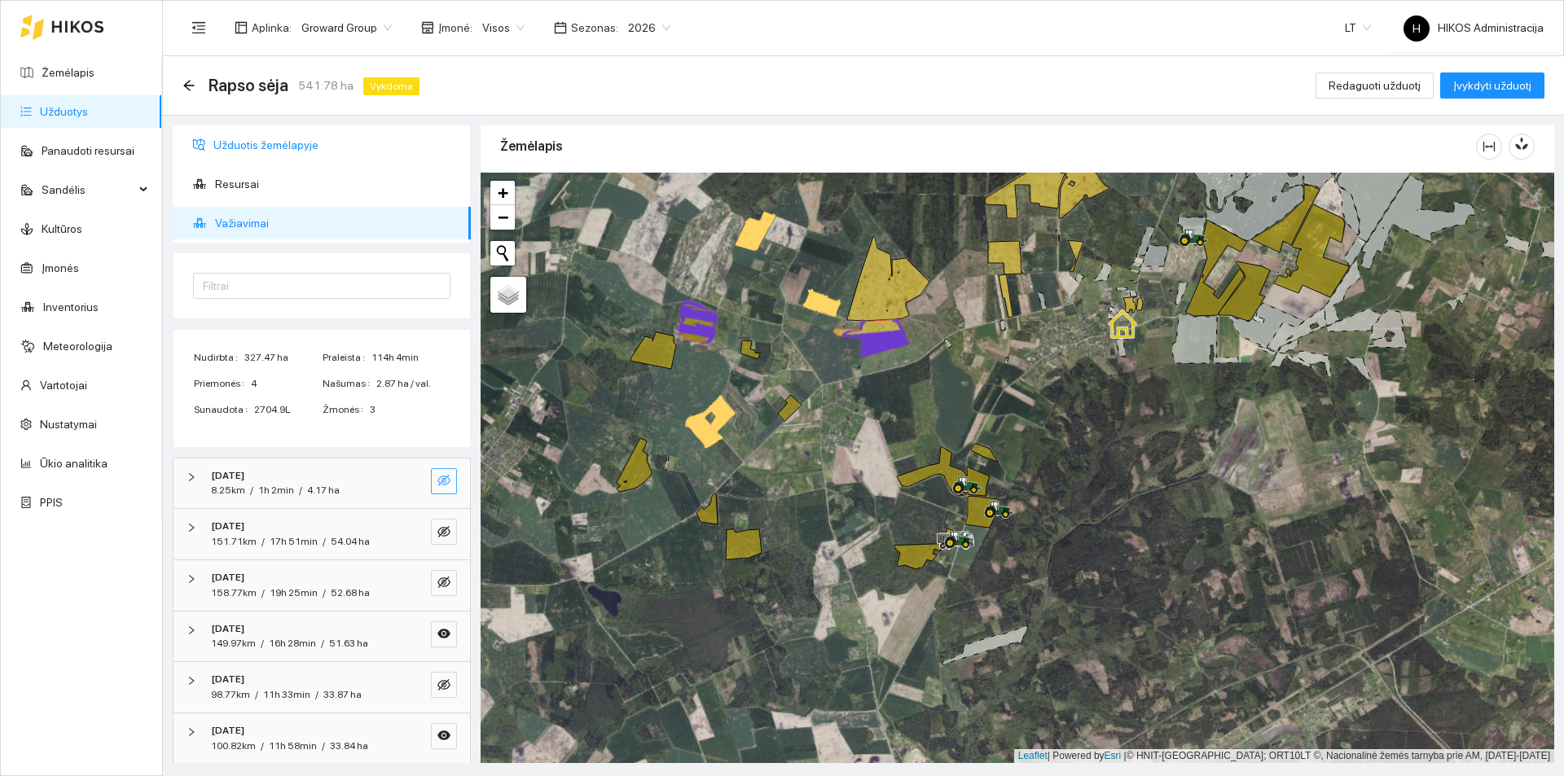
click at [265, 143] on span "Užduotis žemėlapyje" at bounding box center [335, 145] width 244 height 33
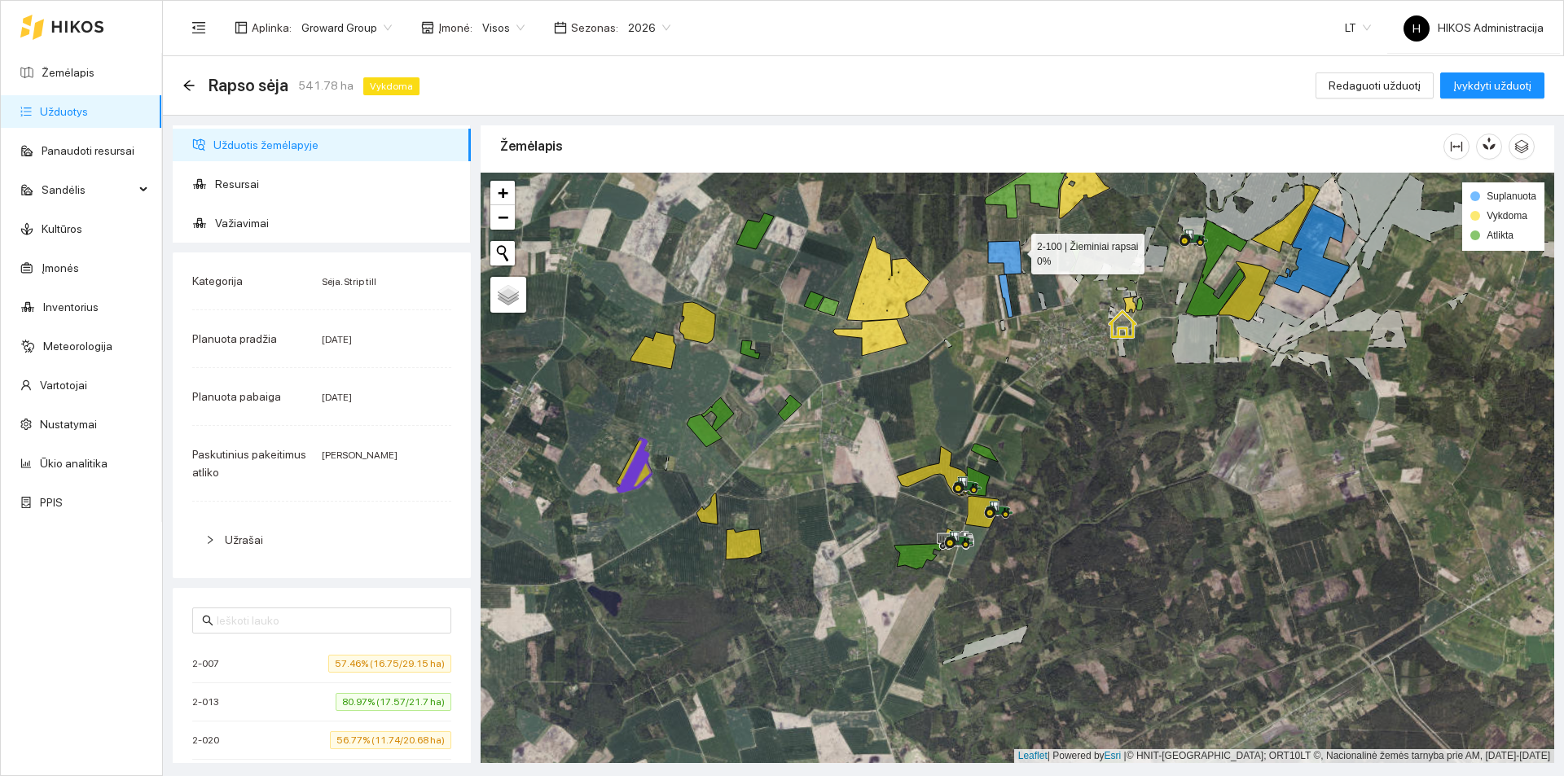
click at [1016, 252] on icon at bounding box center [1004, 257] width 33 height 33
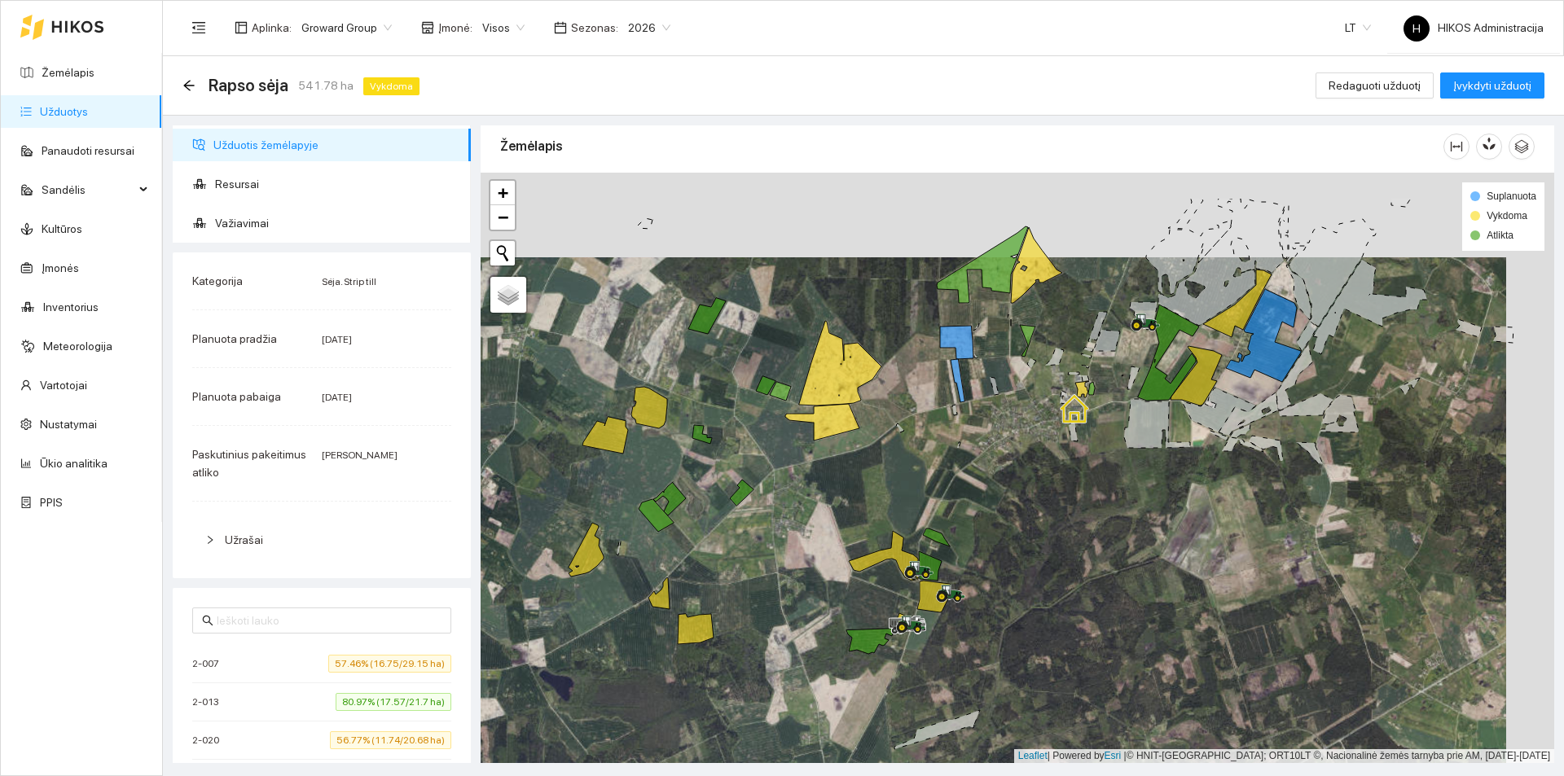
drag, startPoint x: 1021, startPoint y: 332, endPoint x: 1003, endPoint y: 340, distance: 20.1
click at [1003, 342] on div at bounding box center [1017, 468] width 1073 height 590
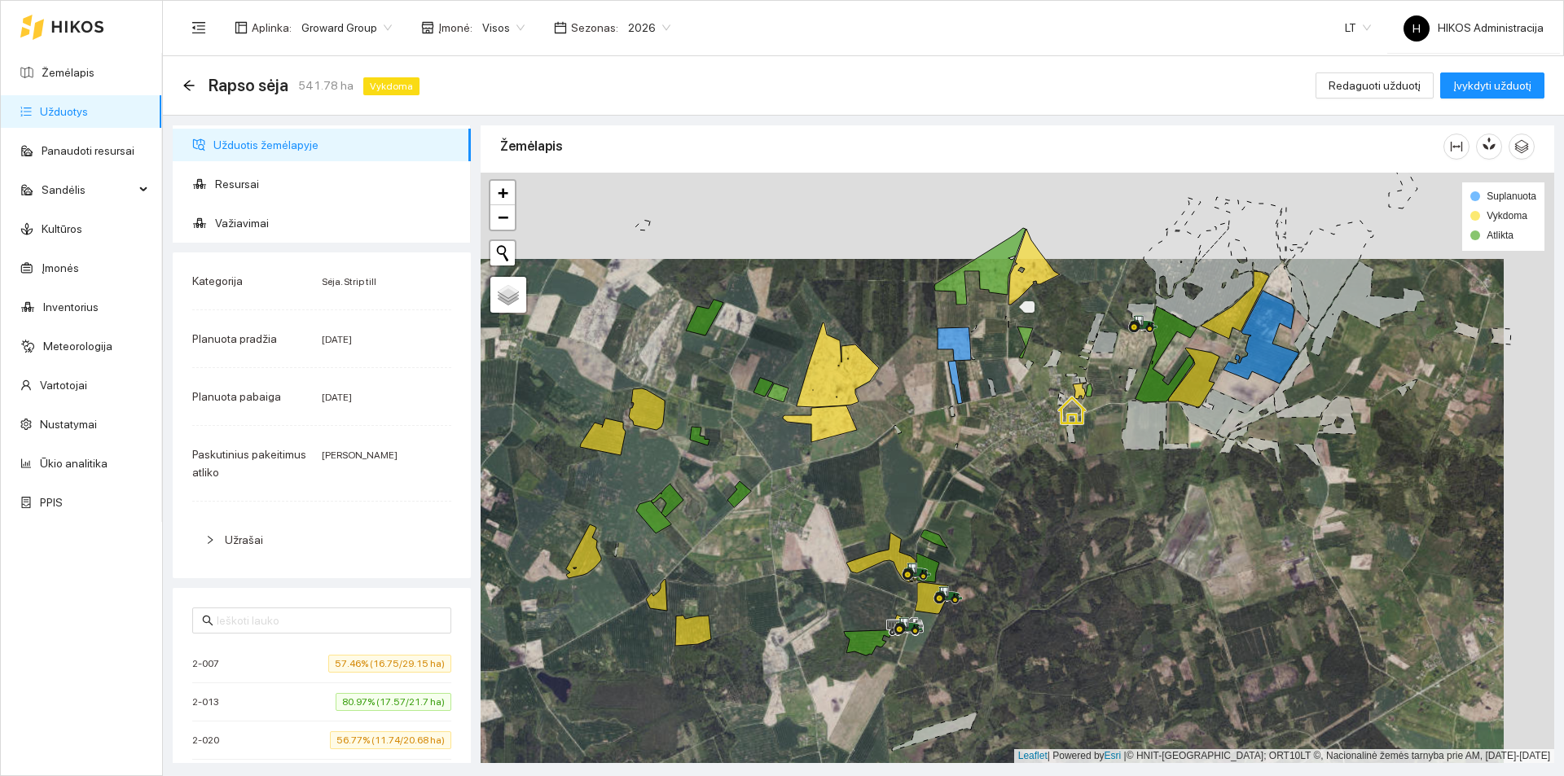
click at [1007, 279] on icon at bounding box center [979, 266] width 91 height 77
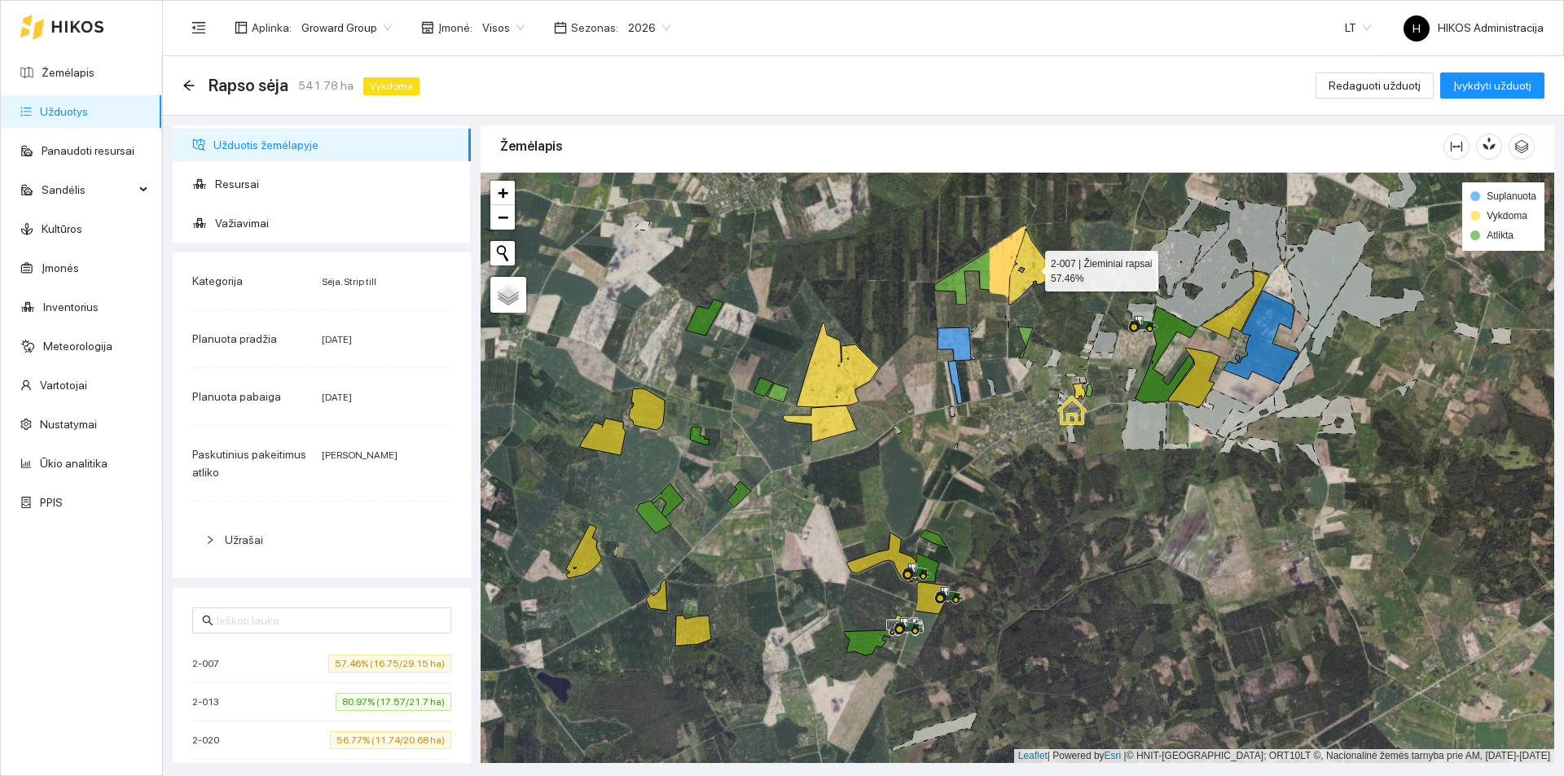
click at [1030, 267] on icon at bounding box center [1033, 267] width 51 height 76
click at [1042, 272] on icon at bounding box center [1033, 267] width 51 height 76
click at [189, 86] on icon "arrow-left" at bounding box center [188, 85] width 13 height 13
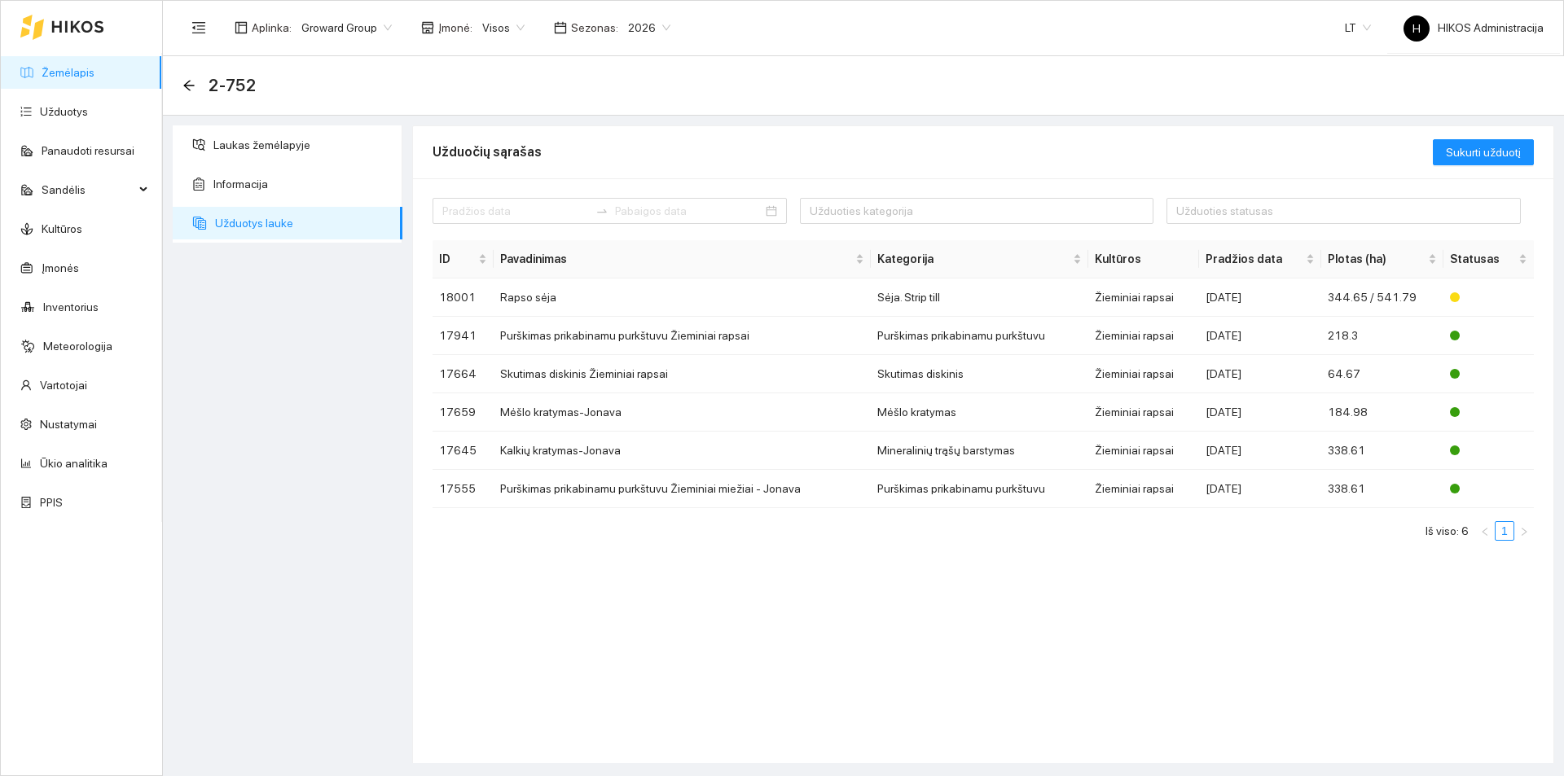
click at [78, 74] on link "Žemėlapis" at bounding box center [68, 72] width 53 height 13
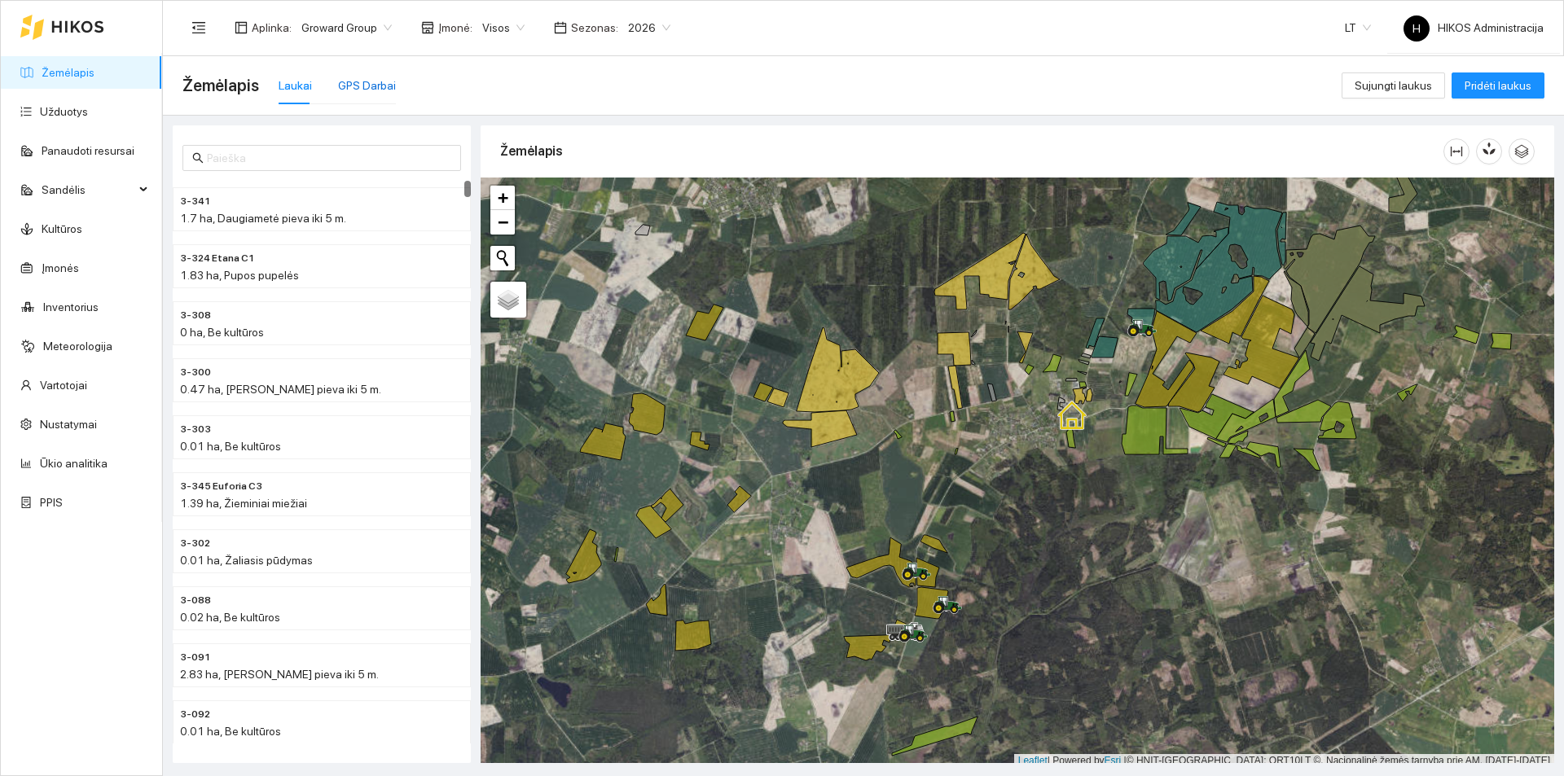
click at [372, 88] on div "GPS Darbai" at bounding box center [367, 86] width 58 height 18
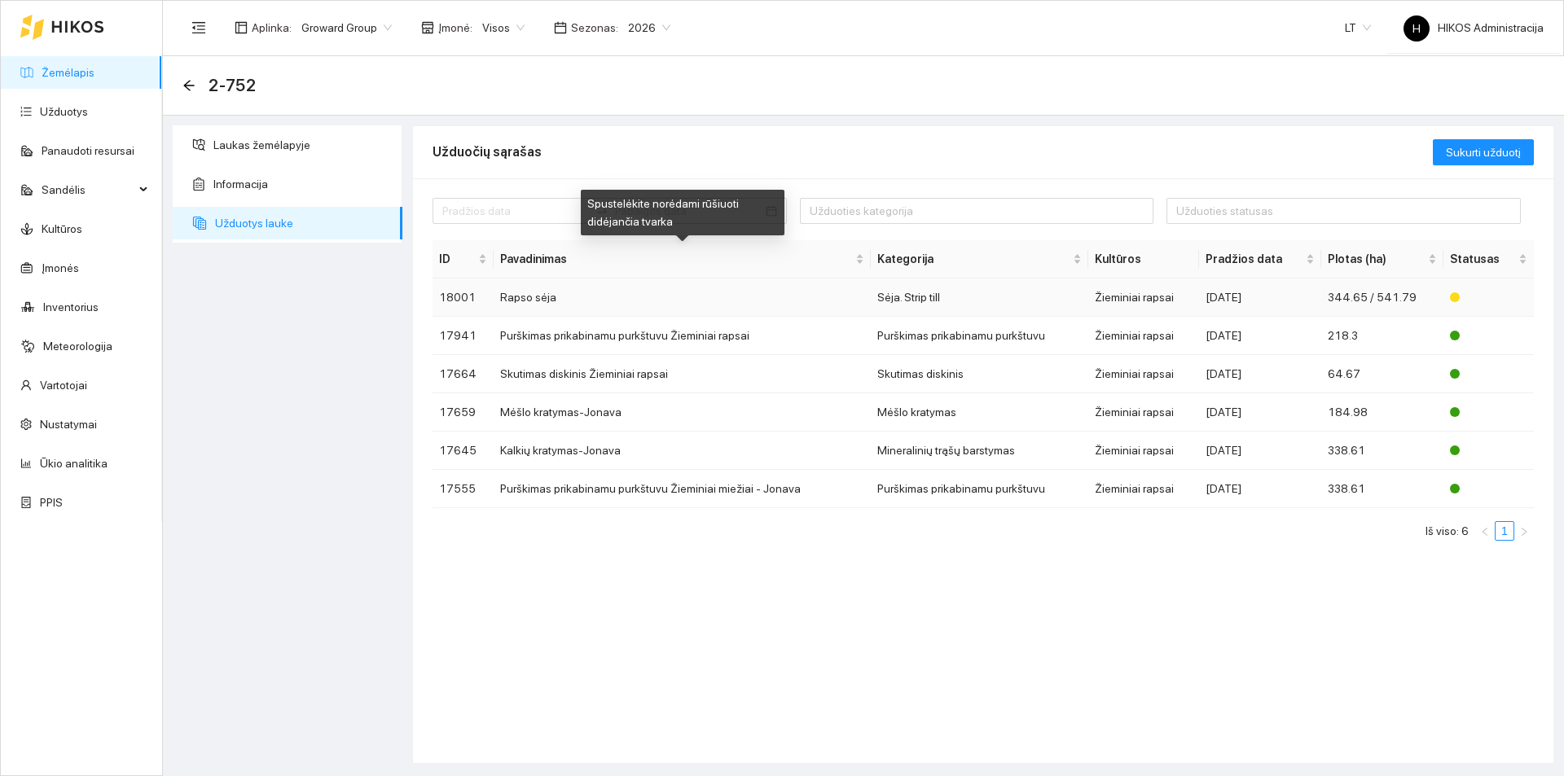
click at [628, 281] on td "Rapso sėja" at bounding box center [682, 298] width 377 height 38
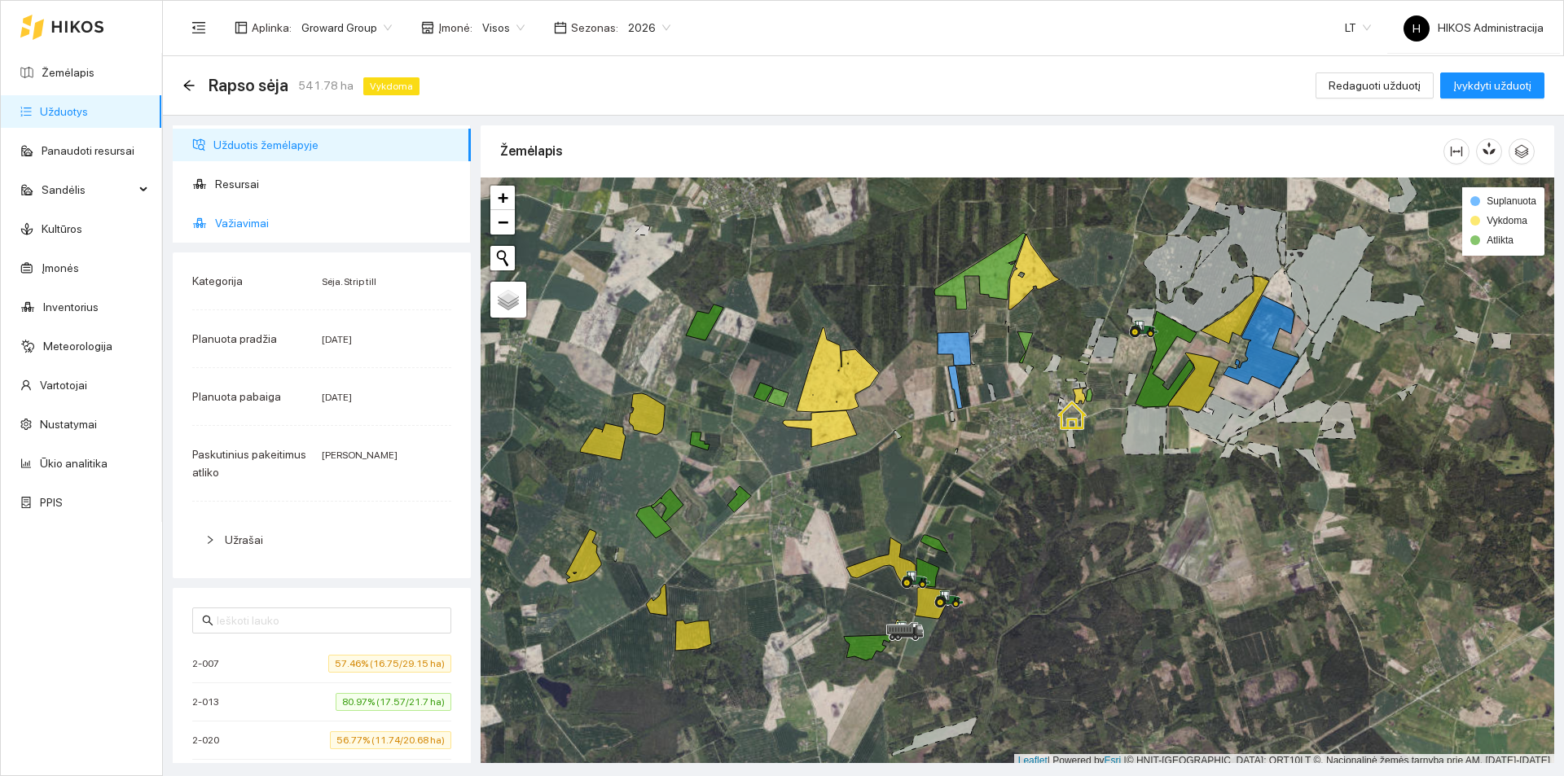
click at [337, 234] on span "Važiavimai" at bounding box center [336, 223] width 243 height 33
click at [276, 223] on span "Važiavimai" at bounding box center [336, 223] width 243 height 33
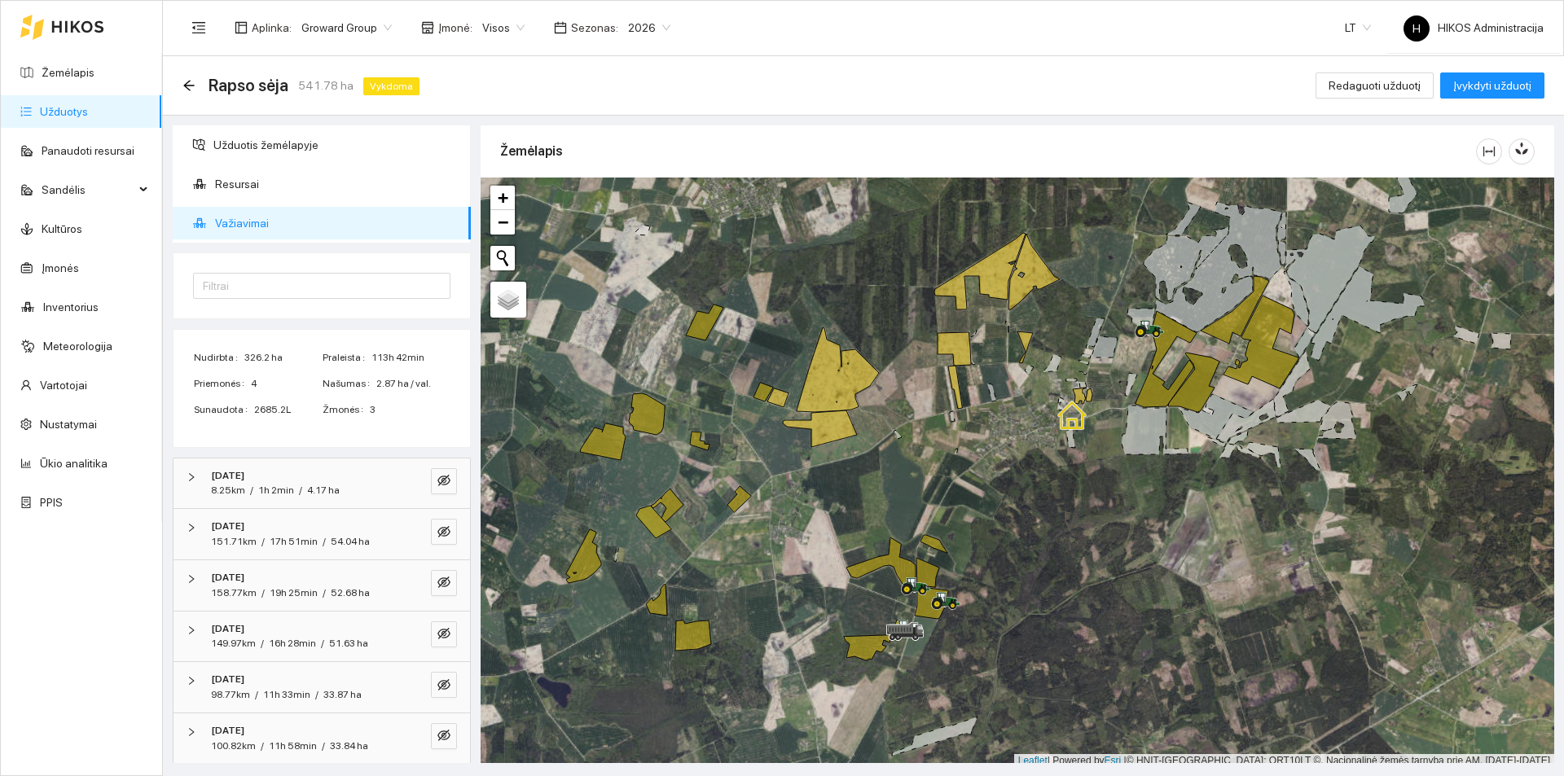
click at [140, 555] on div "Žemėlapis Užduotys Panaudoti resursai Sandėlis Kultūros Įmonės Inventorius Mete…" at bounding box center [81, 388] width 161 height 775
click at [296, 158] on span "Užduotis žemėlapyje" at bounding box center [335, 145] width 244 height 33
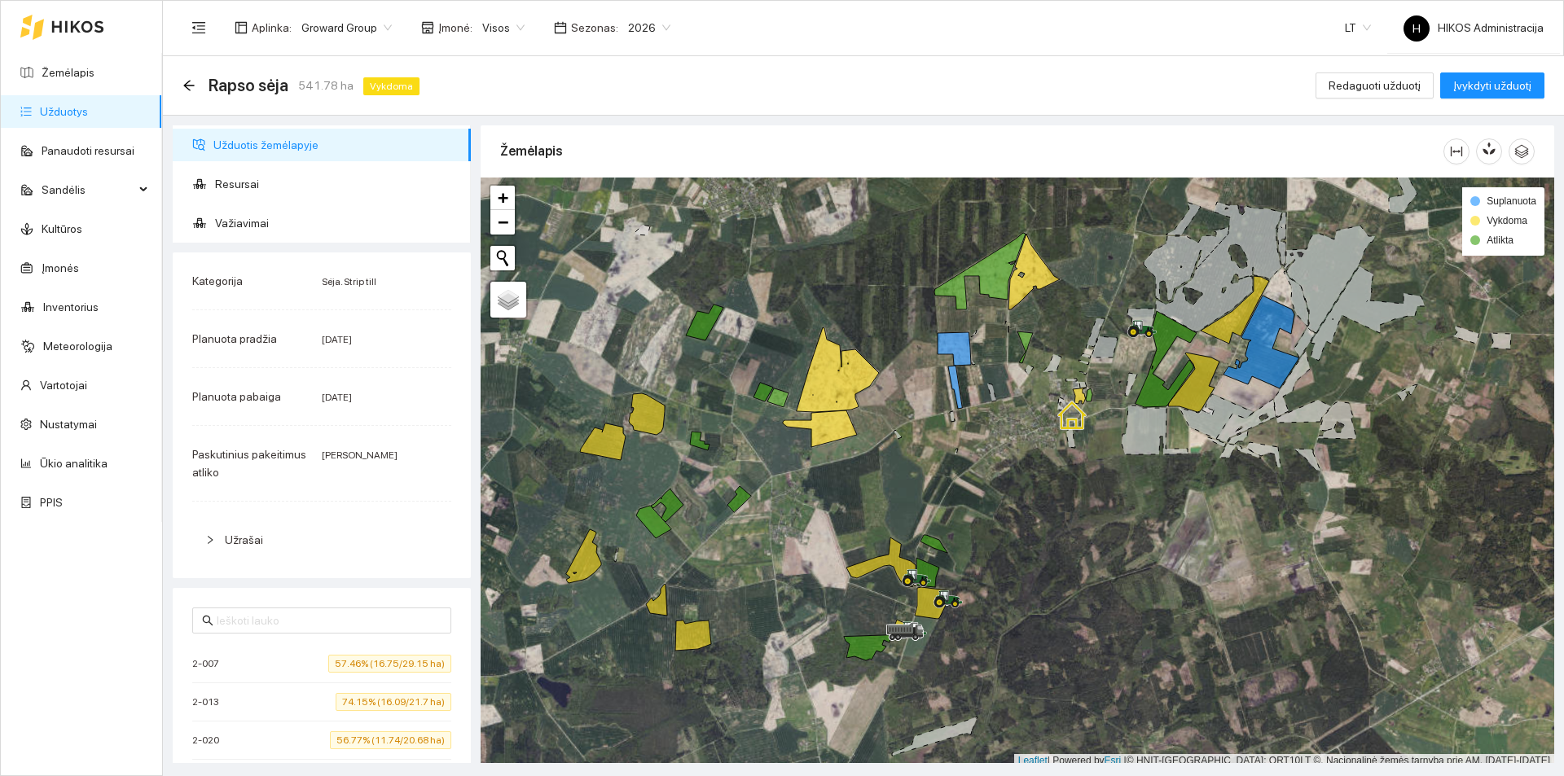
drag, startPoint x: 359, startPoint y: 331, endPoint x: 371, endPoint y: 331, distance: 12.2
click at [371, 331] on div "[DATE]" at bounding box center [386, 339] width 129 height 18
click at [313, 237] on span "Važiavimai" at bounding box center [336, 223] width 243 height 33
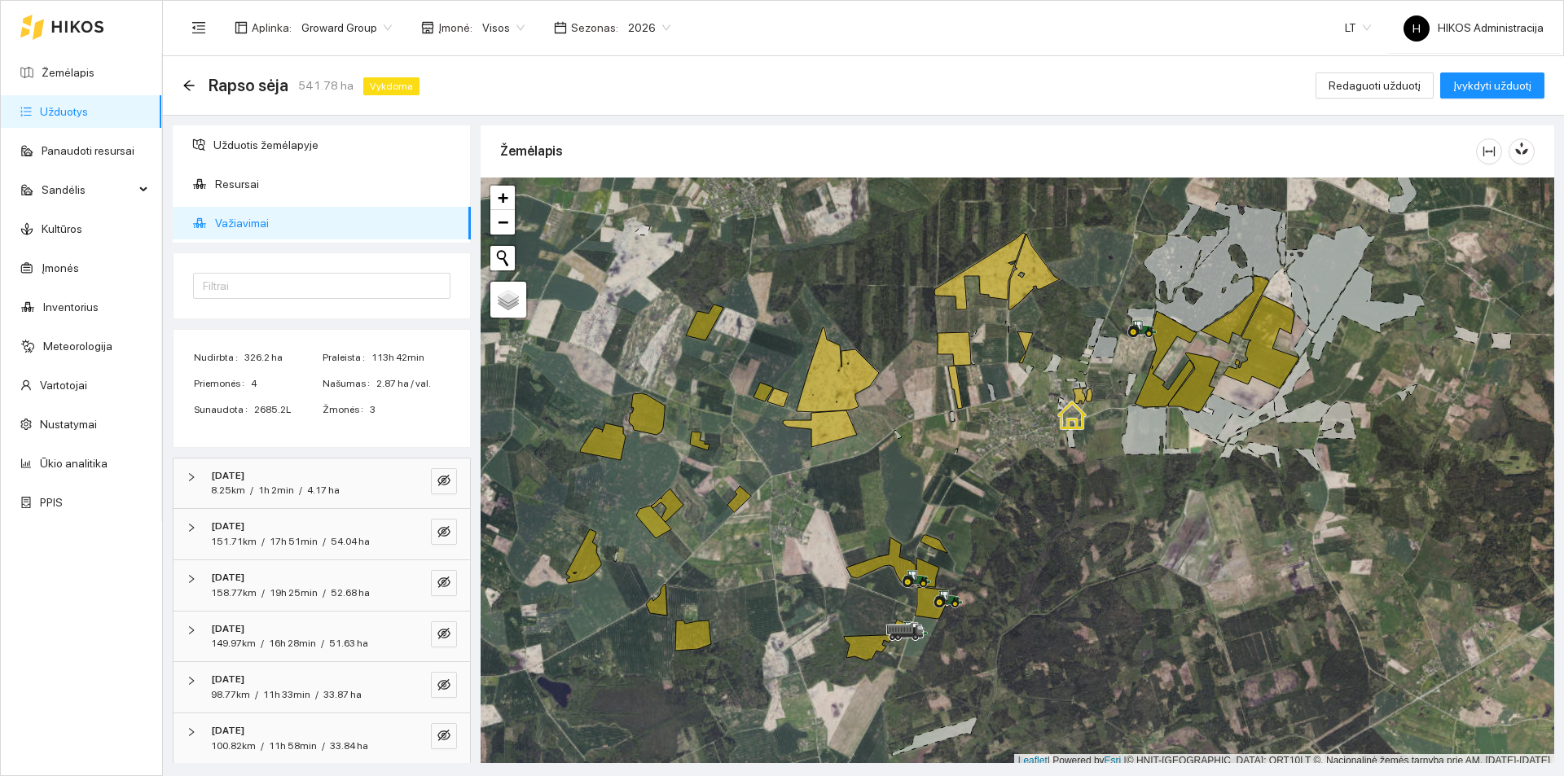
click at [323, 220] on span "Važiavimai" at bounding box center [336, 223] width 243 height 33
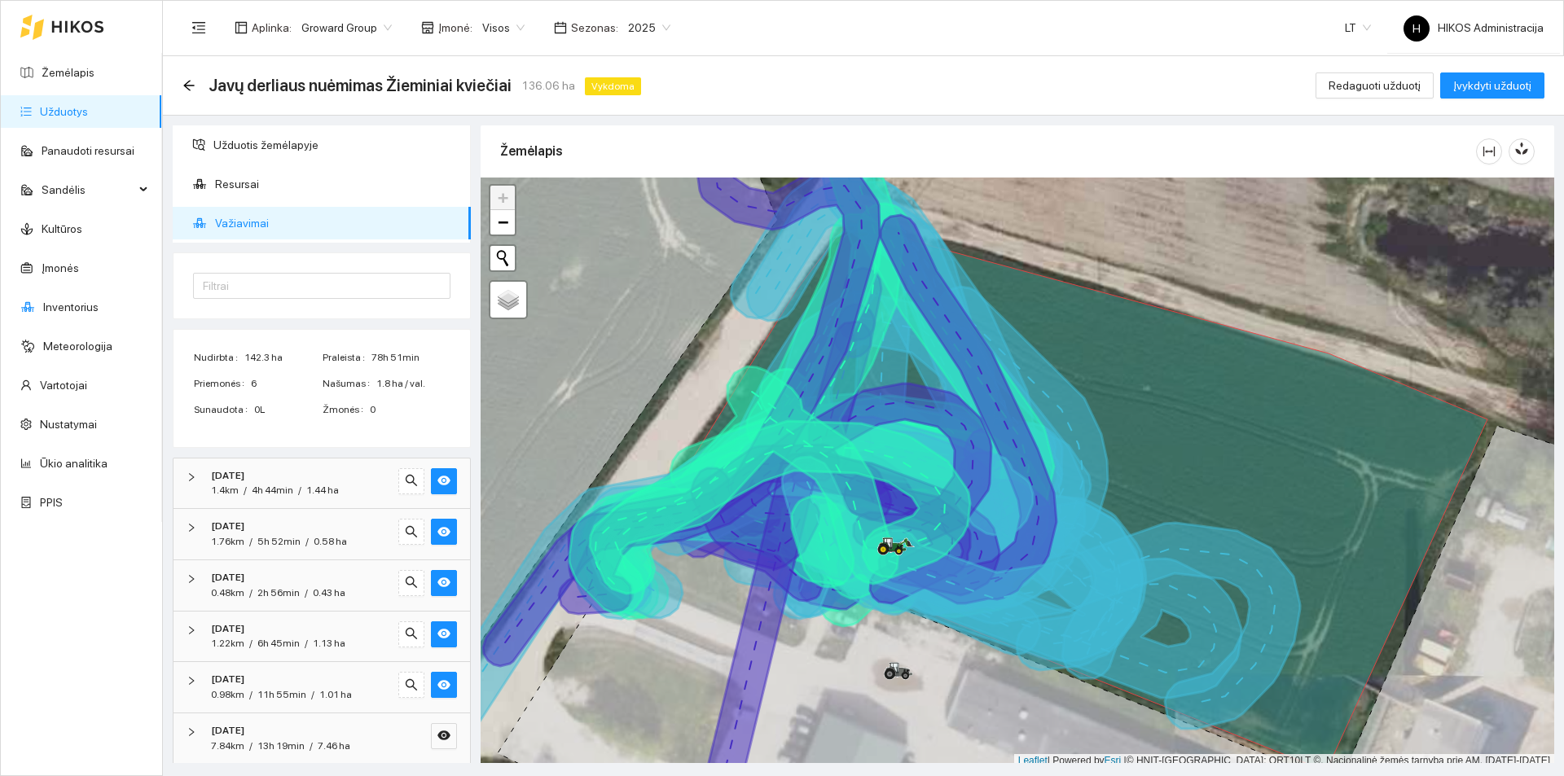
scroll to position [5, 0]
